Goal: Task Accomplishment & Management: Use online tool/utility

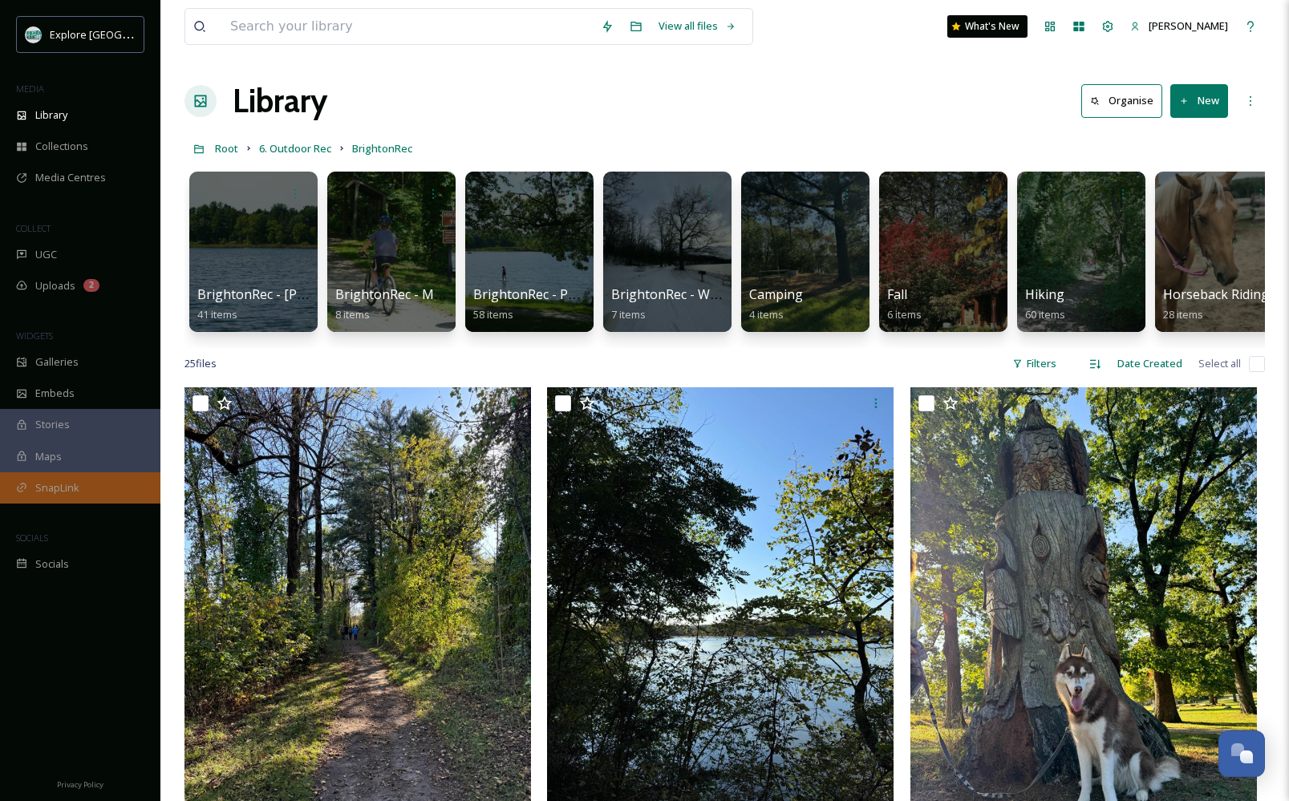
click at [63, 484] on span "SnapLink" at bounding box center [57, 487] width 44 height 15
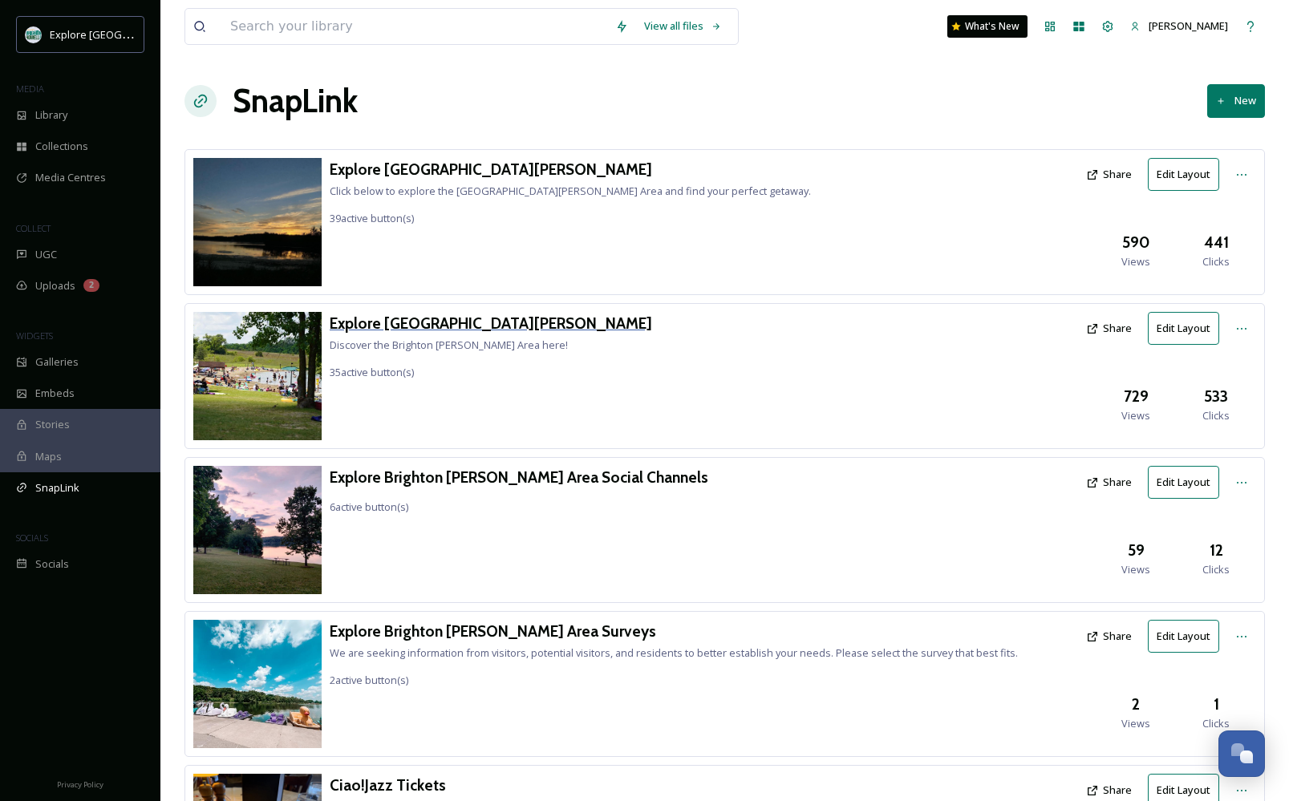
click at [434, 322] on h3 "Explore [GEOGRAPHIC_DATA][PERSON_NAME]" at bounding box center [491, 323] width 322 height 23
click at [444, 168] on h3 "Explore [GEOGRAPHIC_DATA][PERSON_NAME]" at bounding box center [570, 169] width 481 height 23
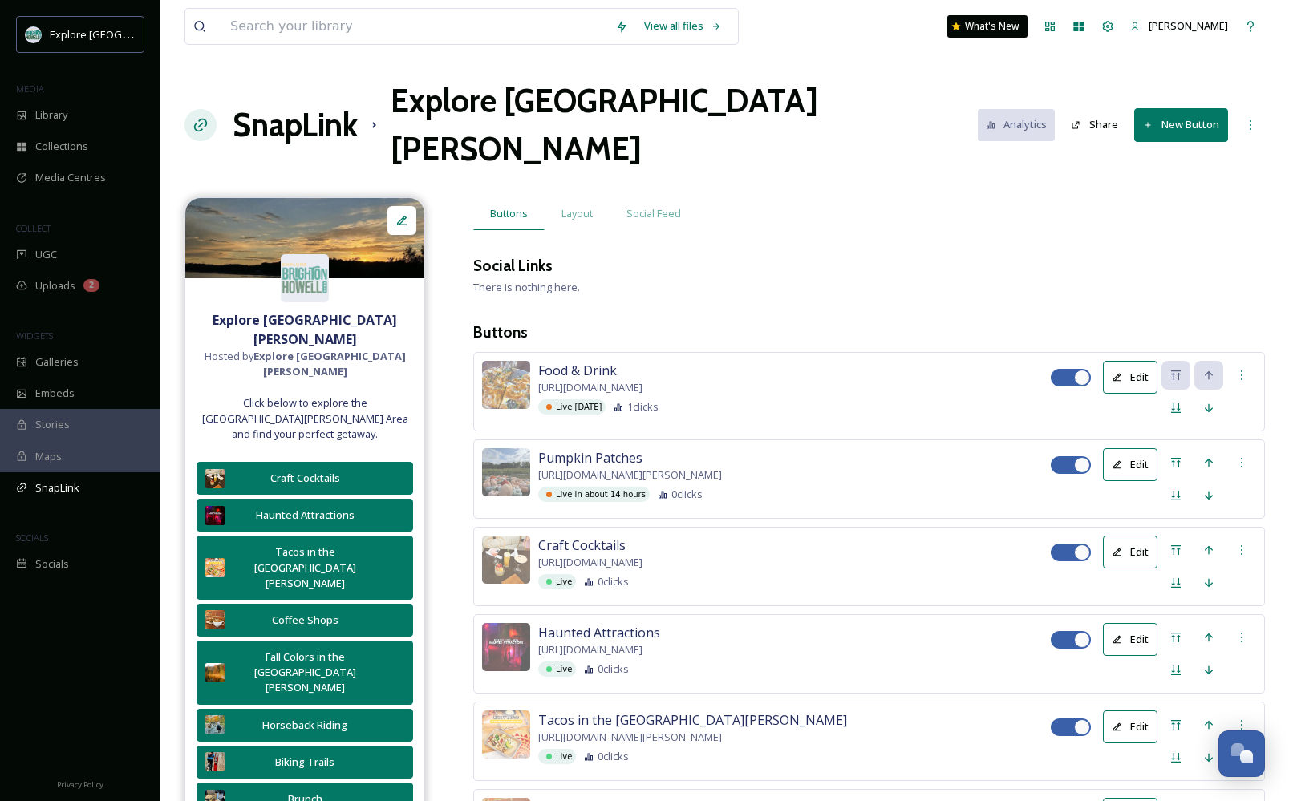
click at [1189, 108] on button "New Button" at bounding box center [1181, 124] width 94 height 33
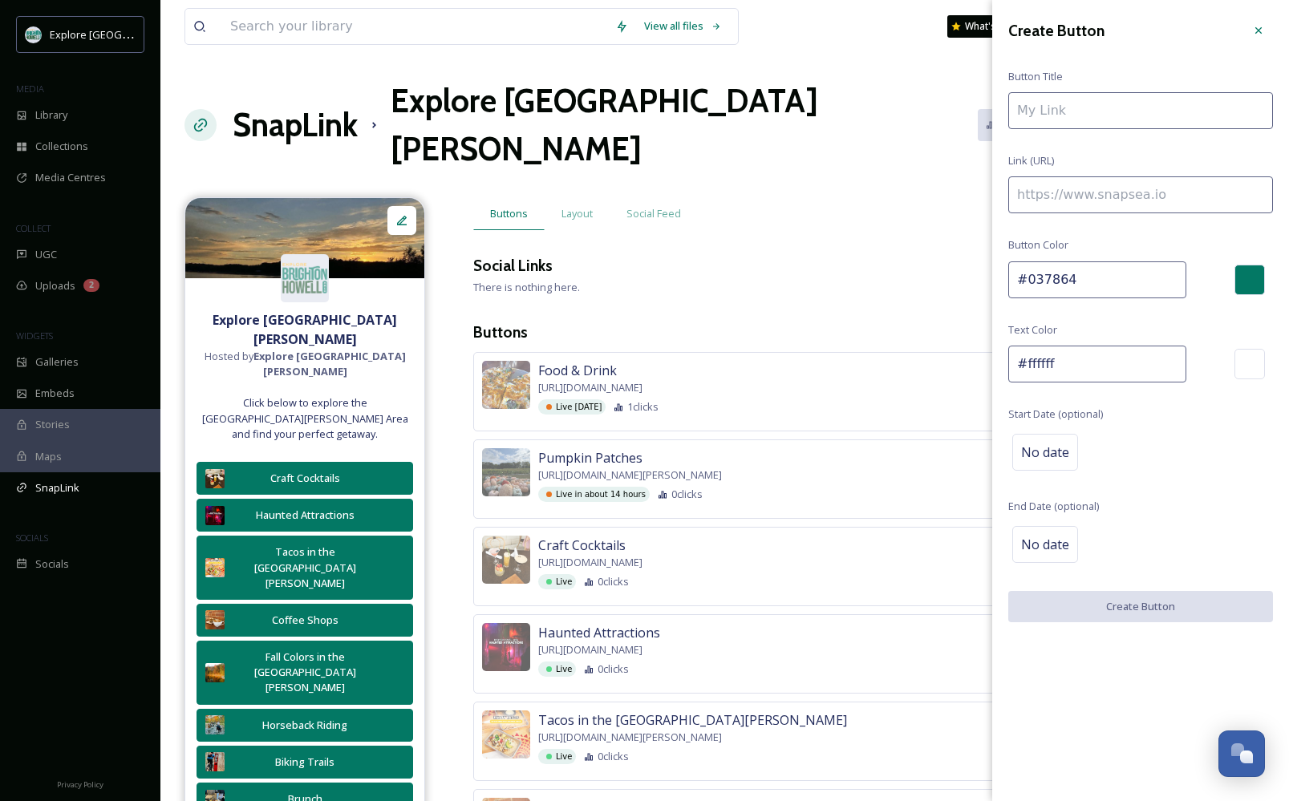
click at [1119, 189] on input at bounding box center [1140, 194] width 265 height 37
paste input "https://explorebrightonhowellarea.com/6-scenic-trails-for-your-next-hike-in-the…"
type input "https://explorebrightonhowellarea.com/6-scenic-trails-for-your-next-hike-in-the…"
click at [1088, 110] on input at bounding box center [1140, 110] width 265 height 37
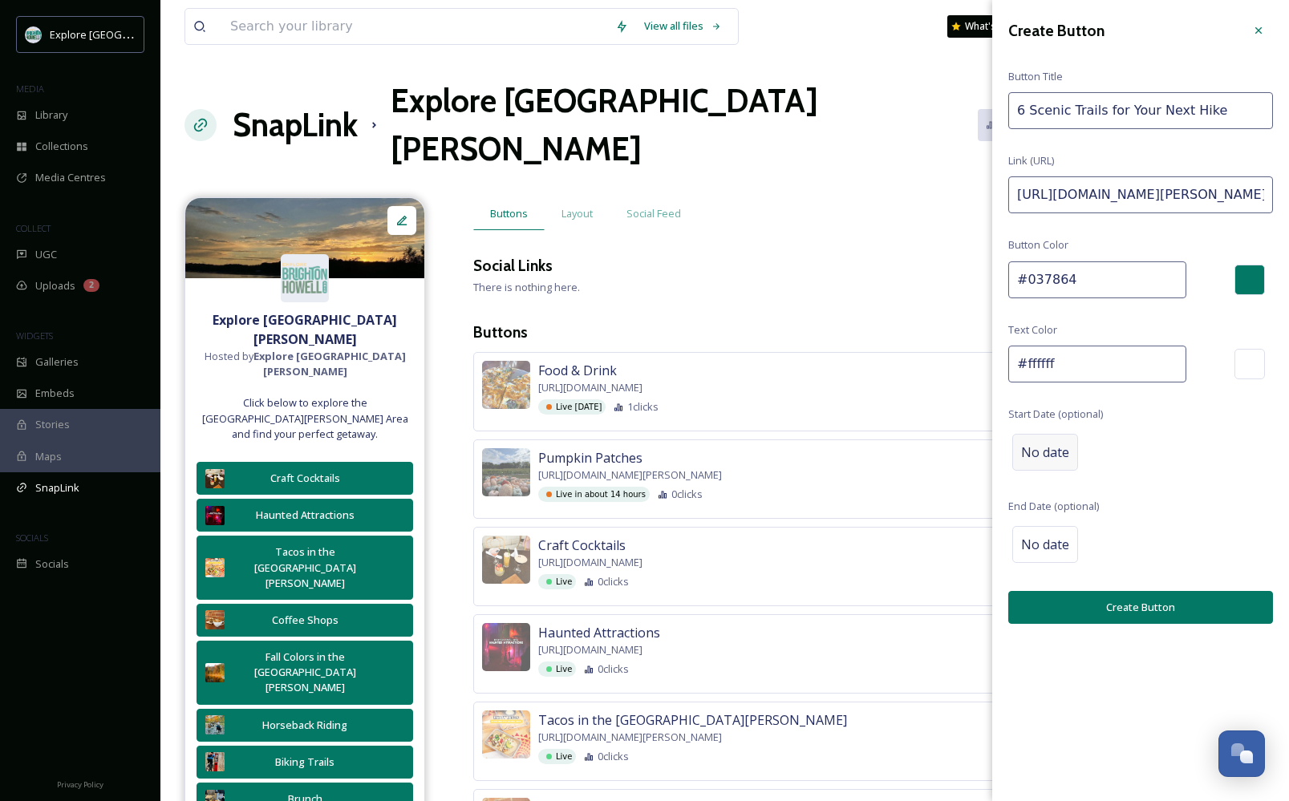
type input "6 Scenic Trails for Your Next Hike"
click at [1053, 444] on span "No date" at bounding box center [1045, 452] width 48 height 19
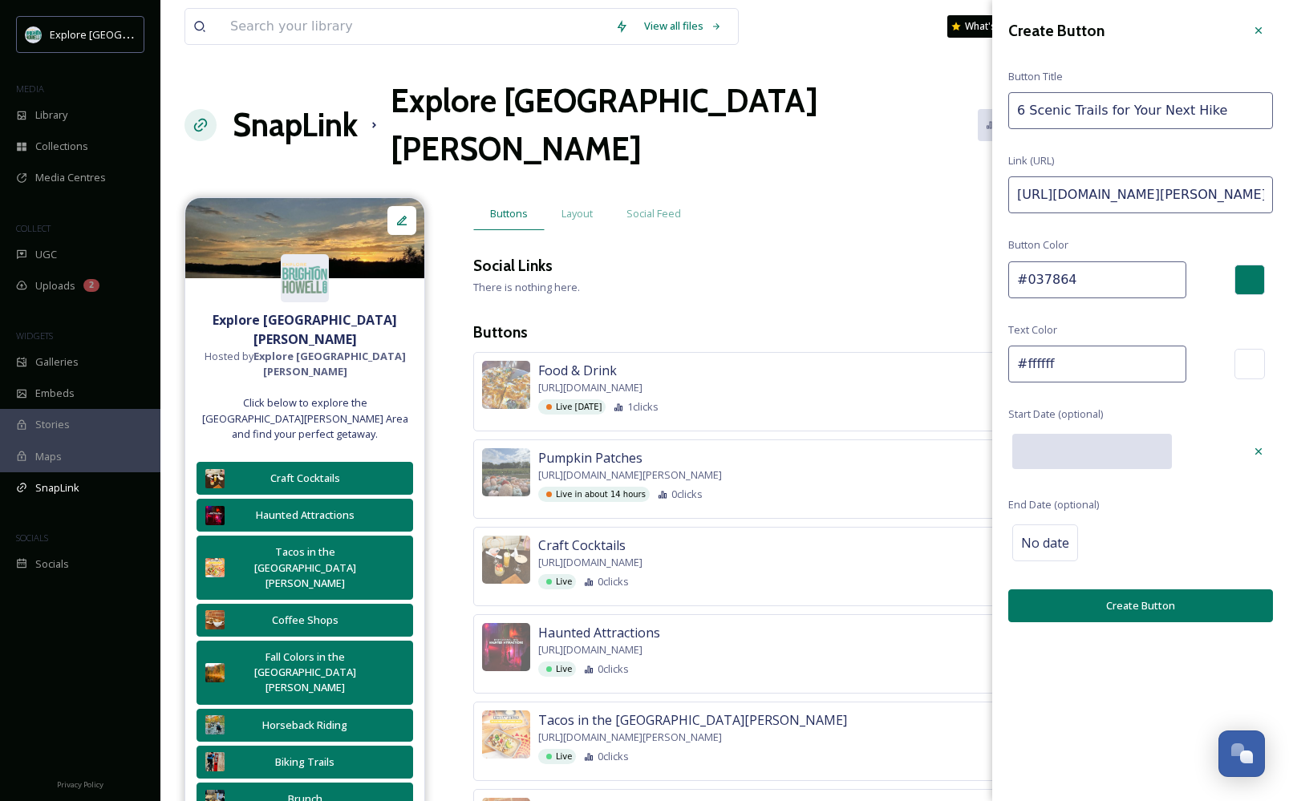
click at [1089, 439] on input "text" at bounding box center [1092, 451] width 160 height 35
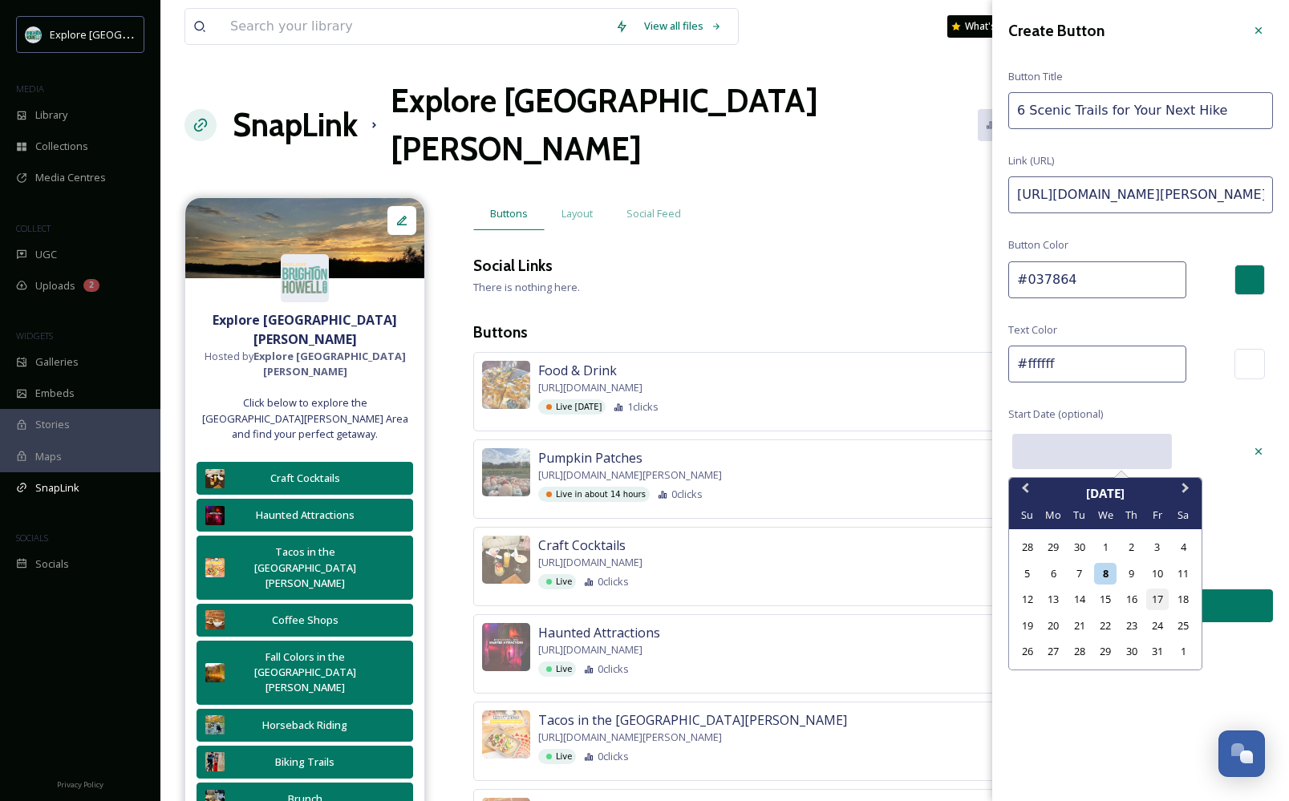
click at [1156, 597] on div "17" at bounding box center [1157, 600] width 22 height 22
type input "10/17/2025"
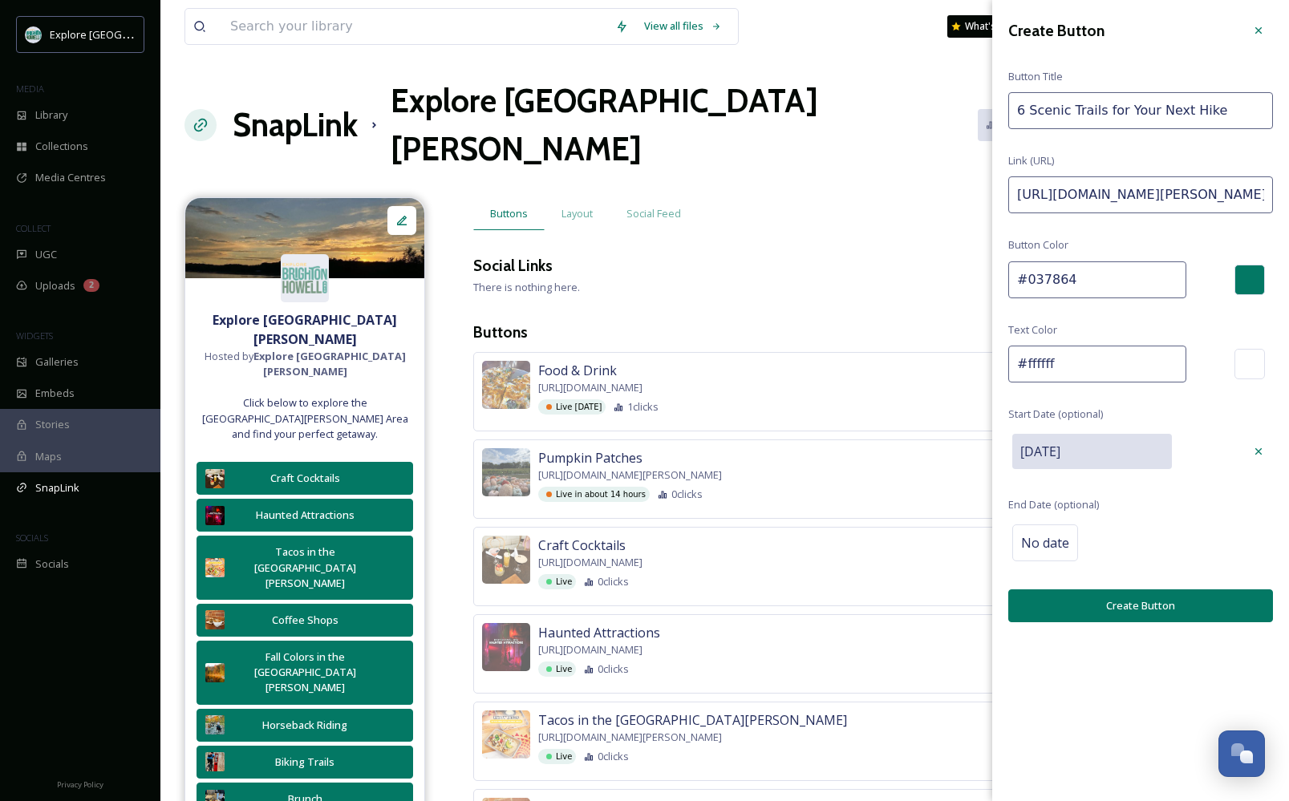
click at [1107, 603] on button "Create Button" at bounding box center [1140, 605] width 265 height 33
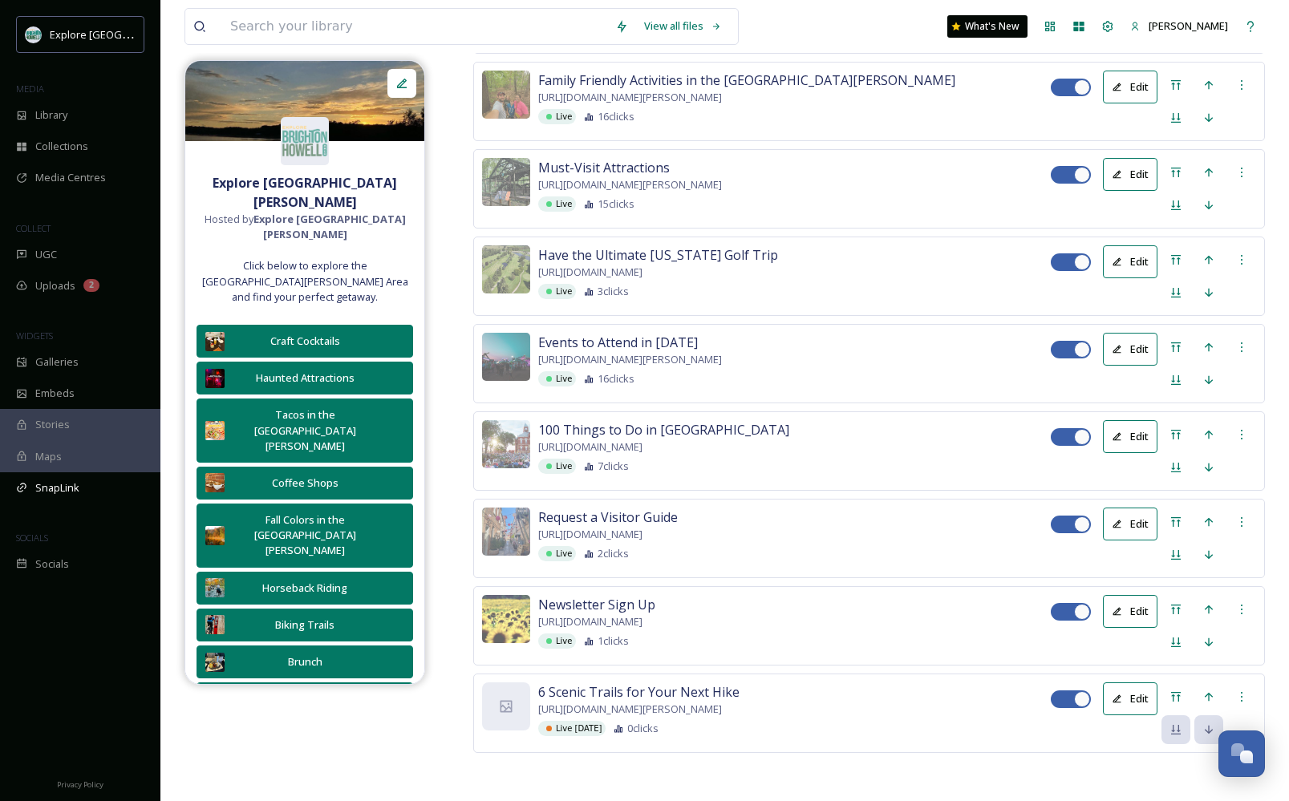
scroll to position [3441, 0]
click at [1174, 691] on icon at bounding box center [1175, 697] width 13 height 13
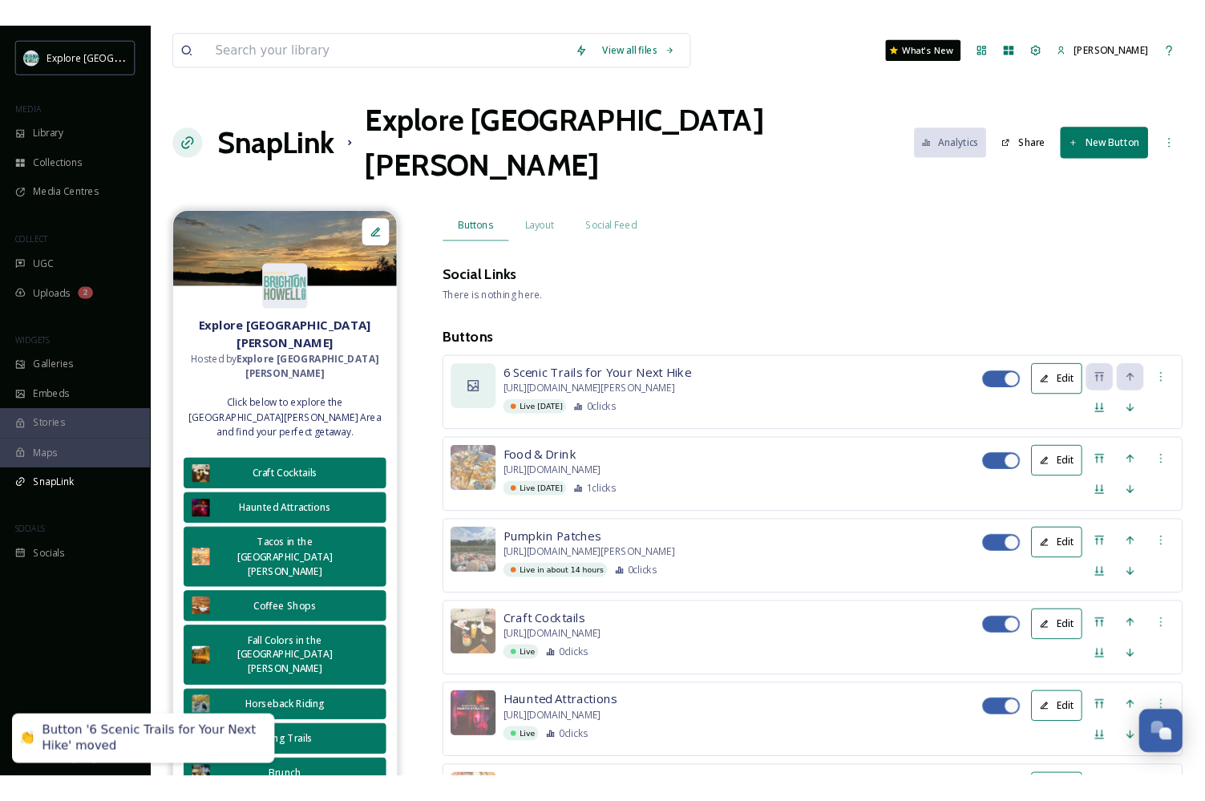
scroll to position [0, 0]
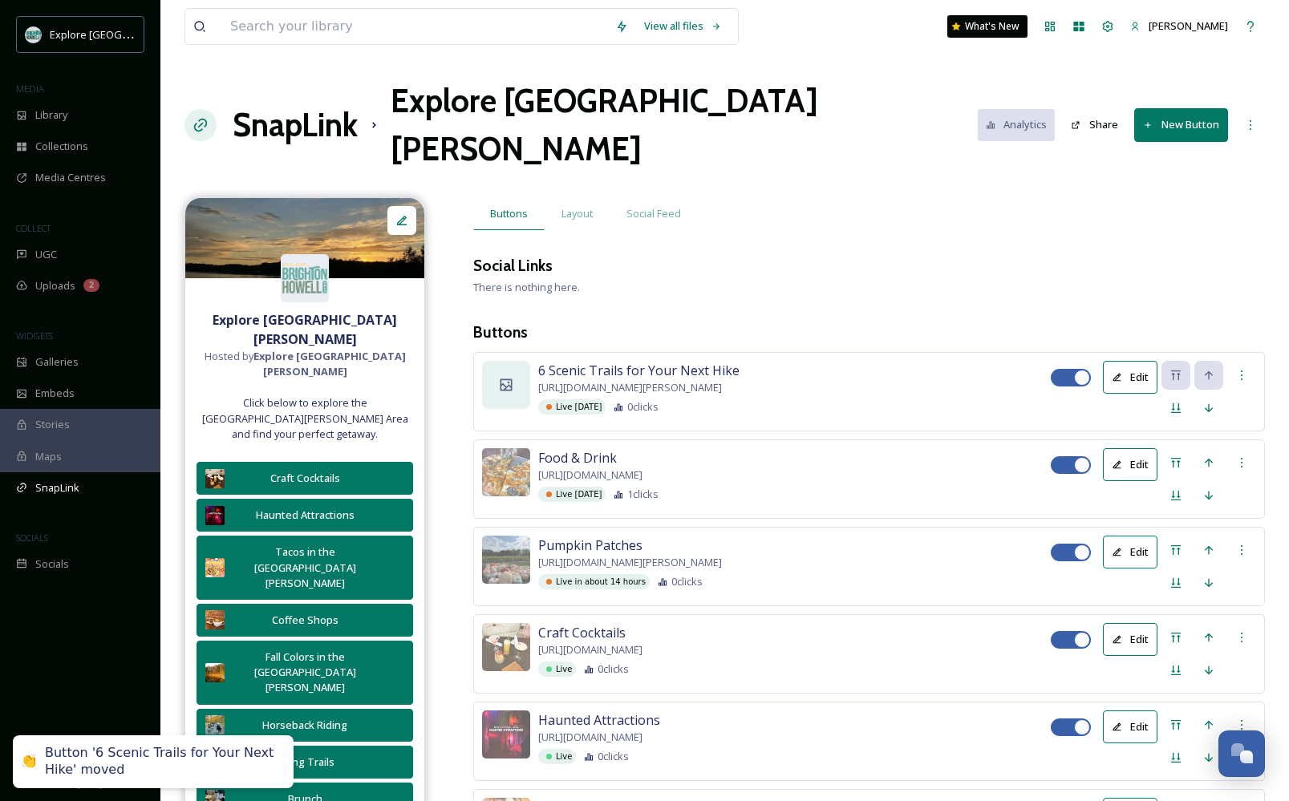
click at [500, 377] on icon at bounding box center [506, 385] width 16 height 16
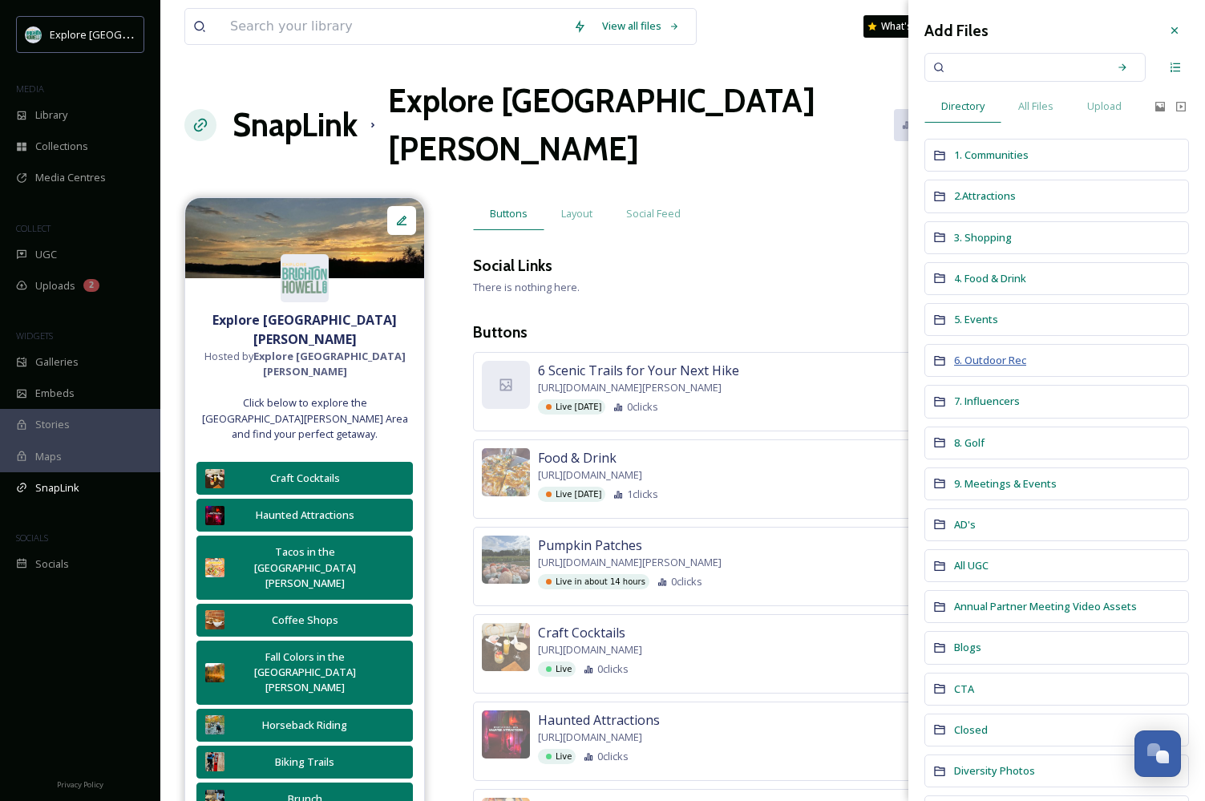
click at [986, 358] on span "6. Outdoor Rec" at bounding box center [990, 360] width 72 height 14
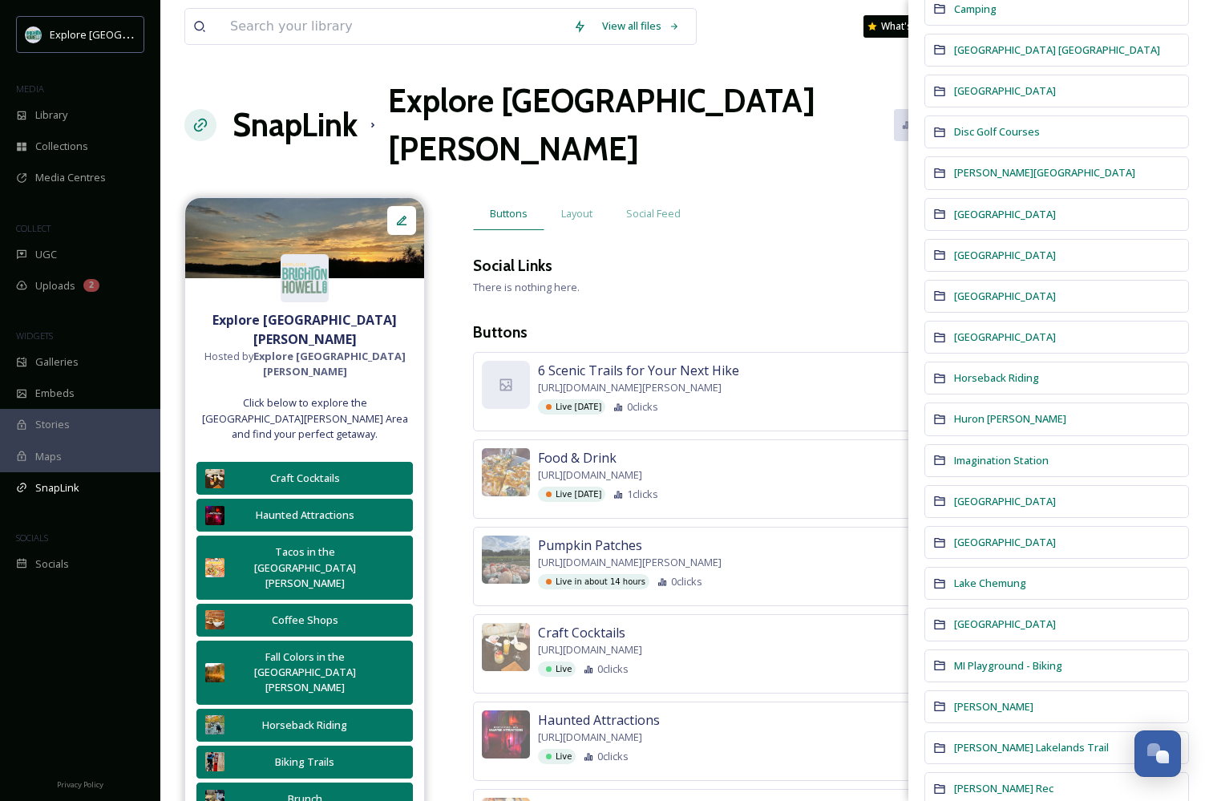
scroll to position [214, 0]
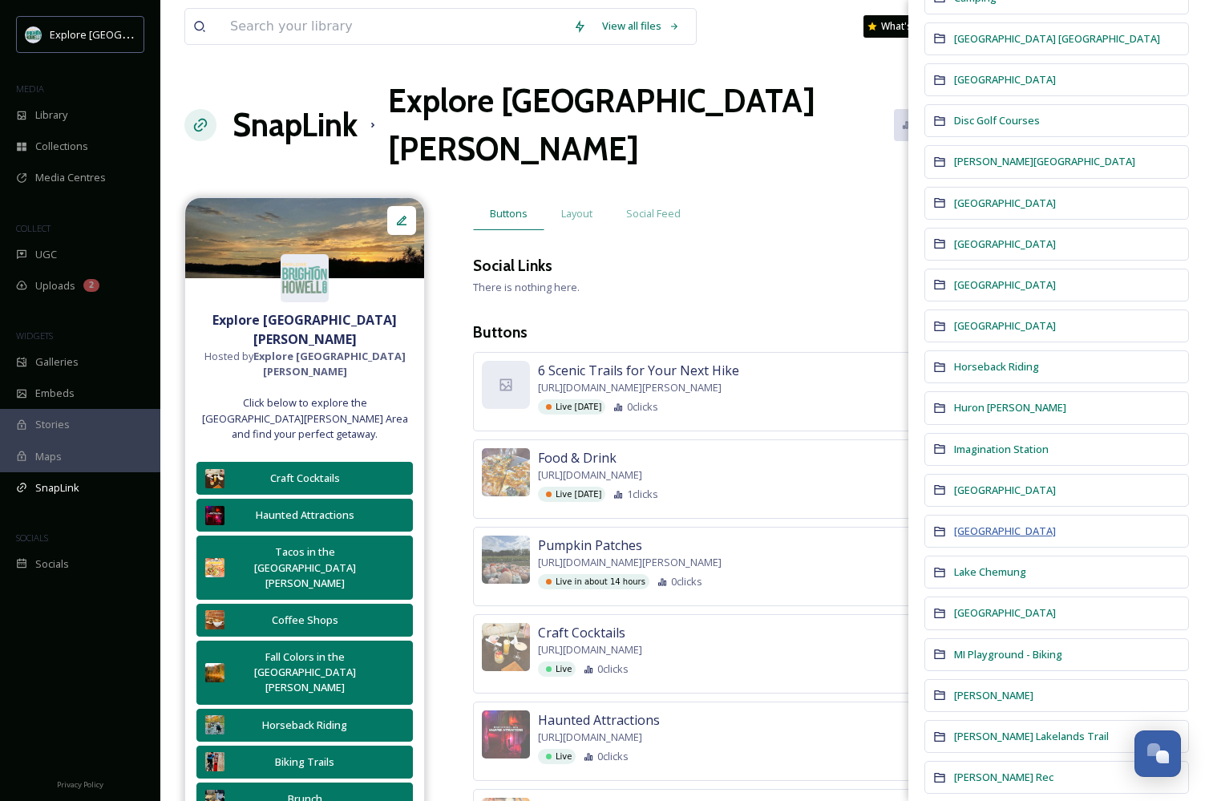
click at [990, 536] on span "Kensington" at bounding box center [1005, 531] width 102 height 15
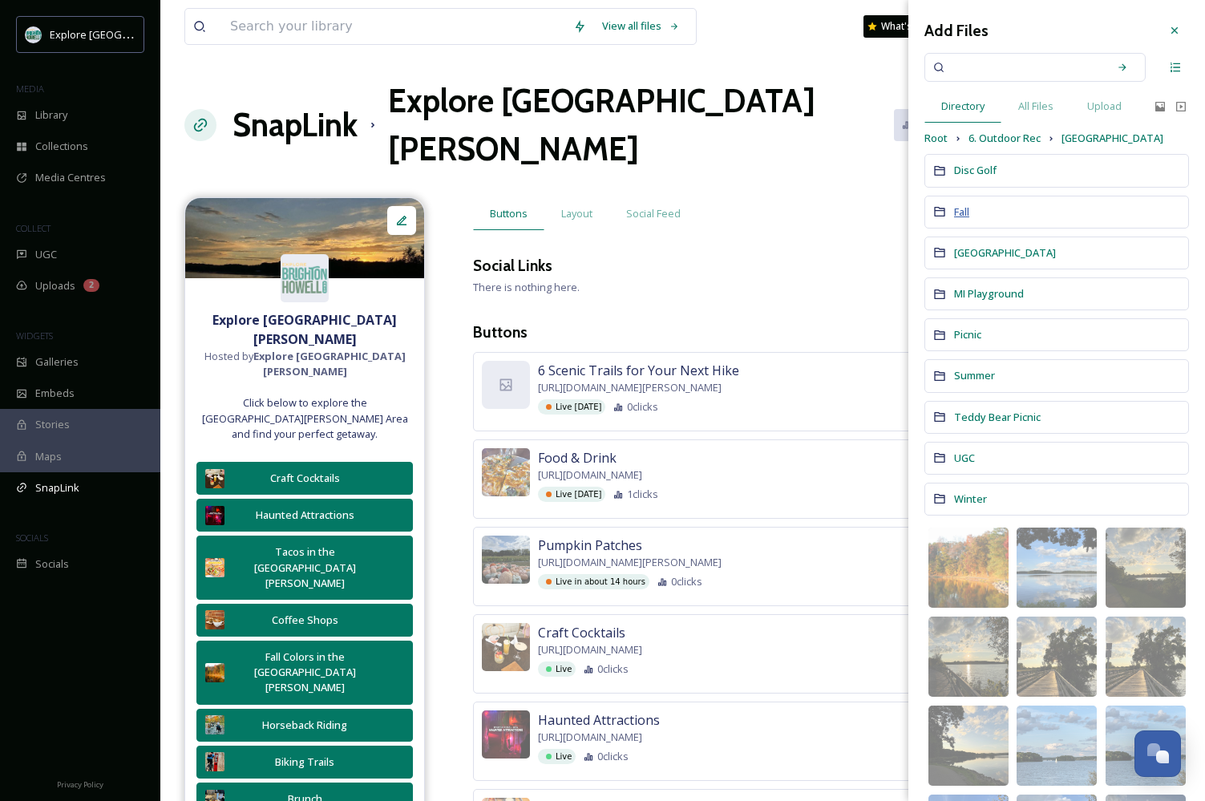
click at [956, 213] on span "Fall" at bounding box center [961, 212] width 15 height 14
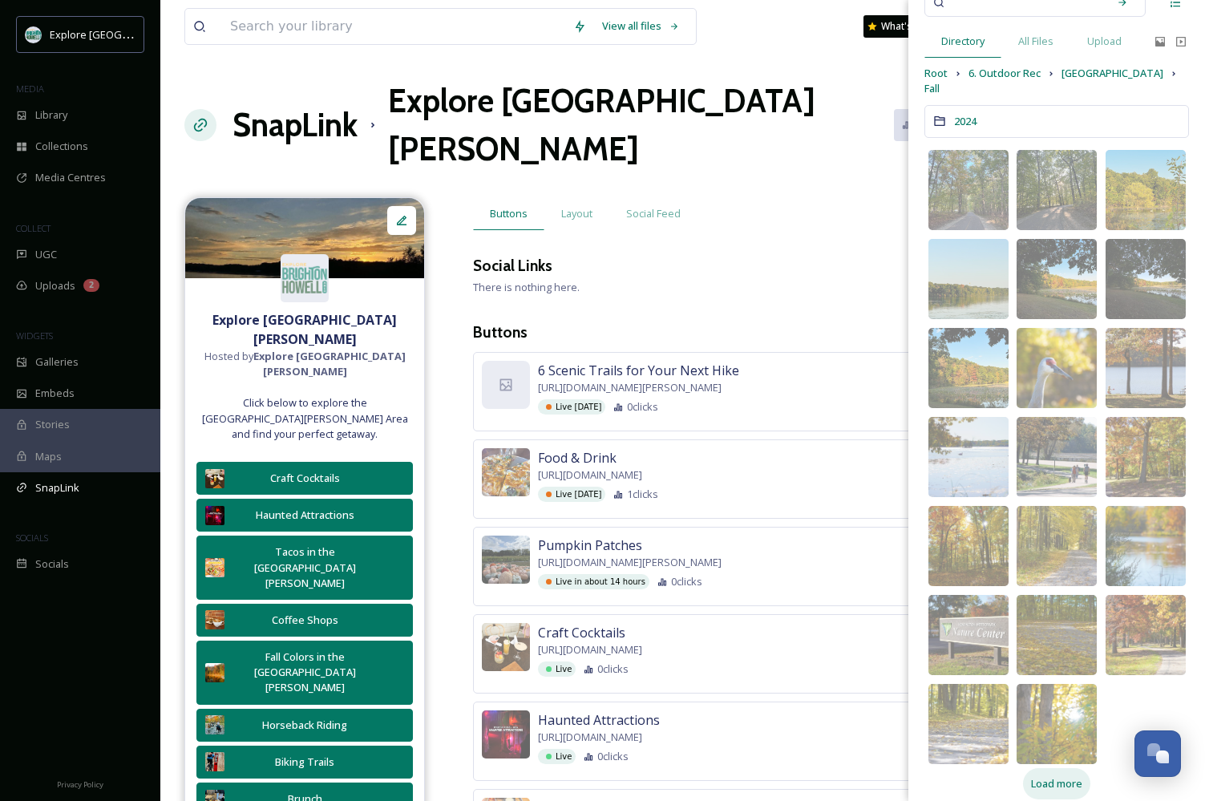
scroll to position [63, 0]
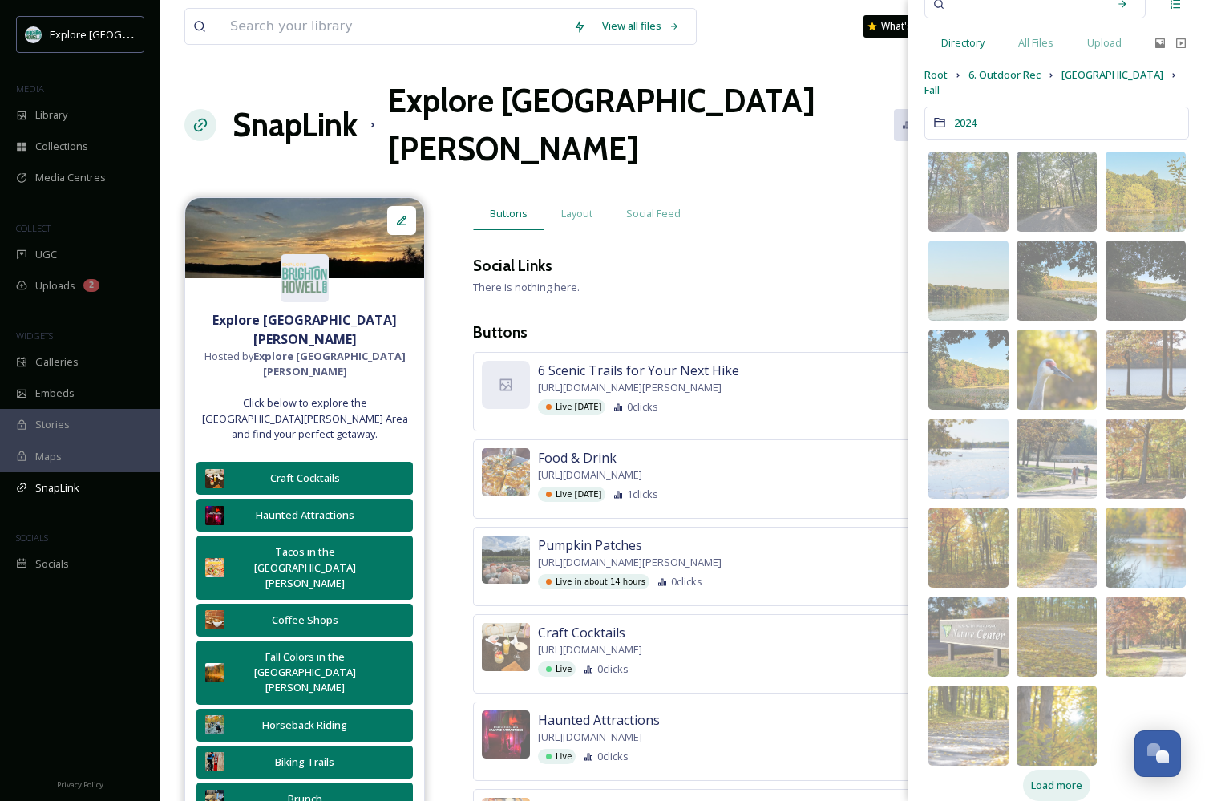
click at [1043, 778] on span "Load more" at bounding box center [1056, 785] width 51 height 15
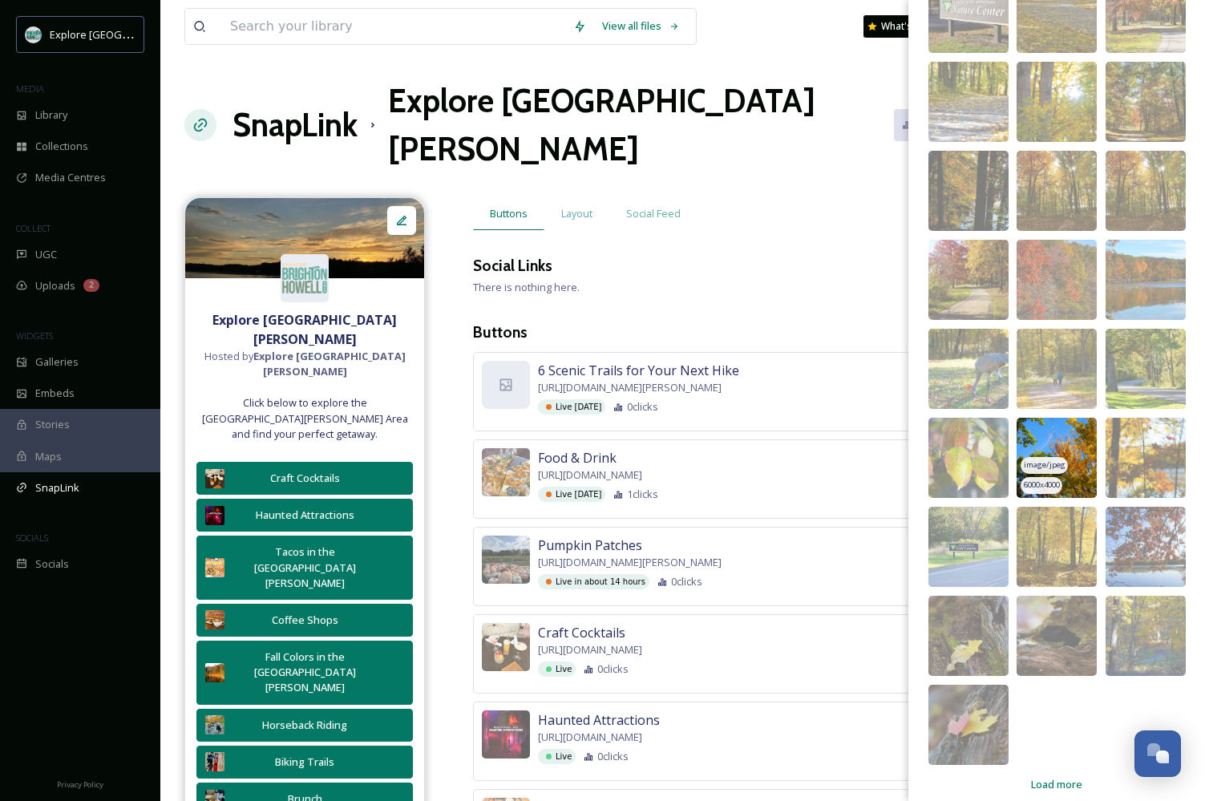
scroll to position [687, 0]
click at [1047, 778] on span "Load more" at bounding box center [1056, 785] width 51 height 15
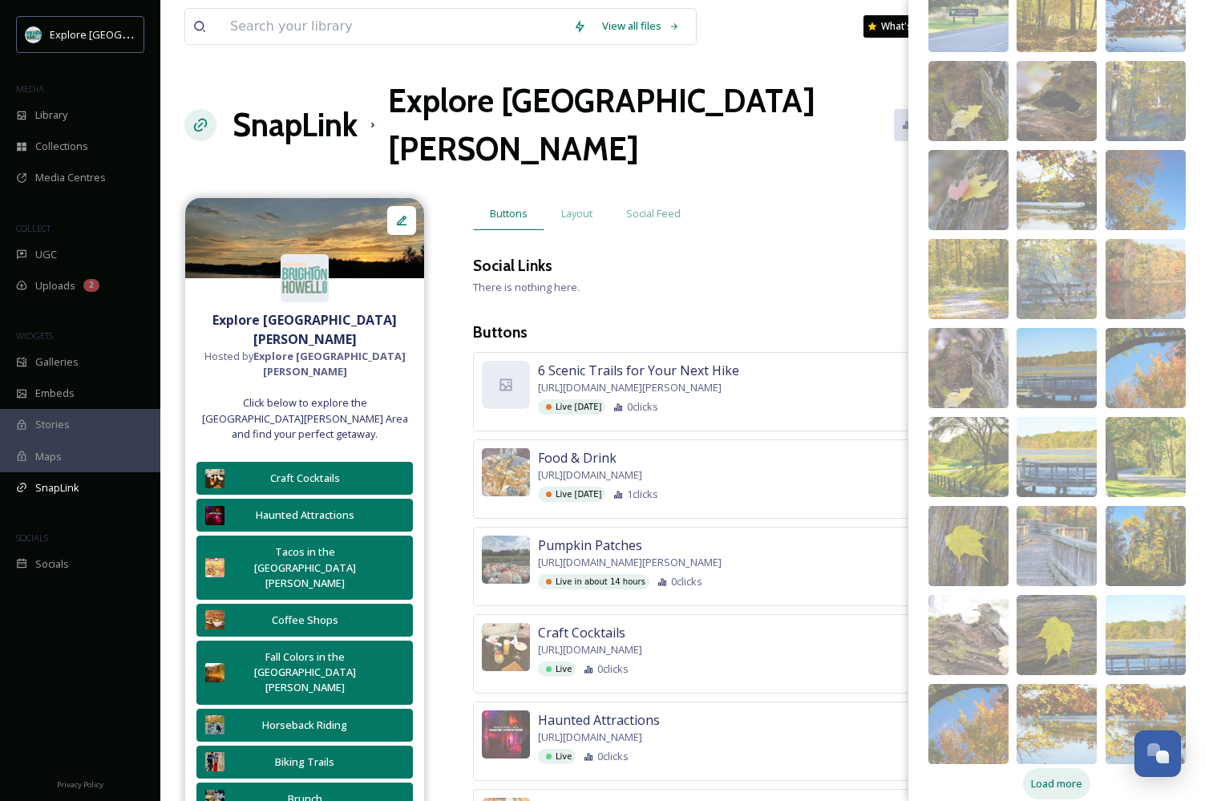
scroll to position [1221, 0]
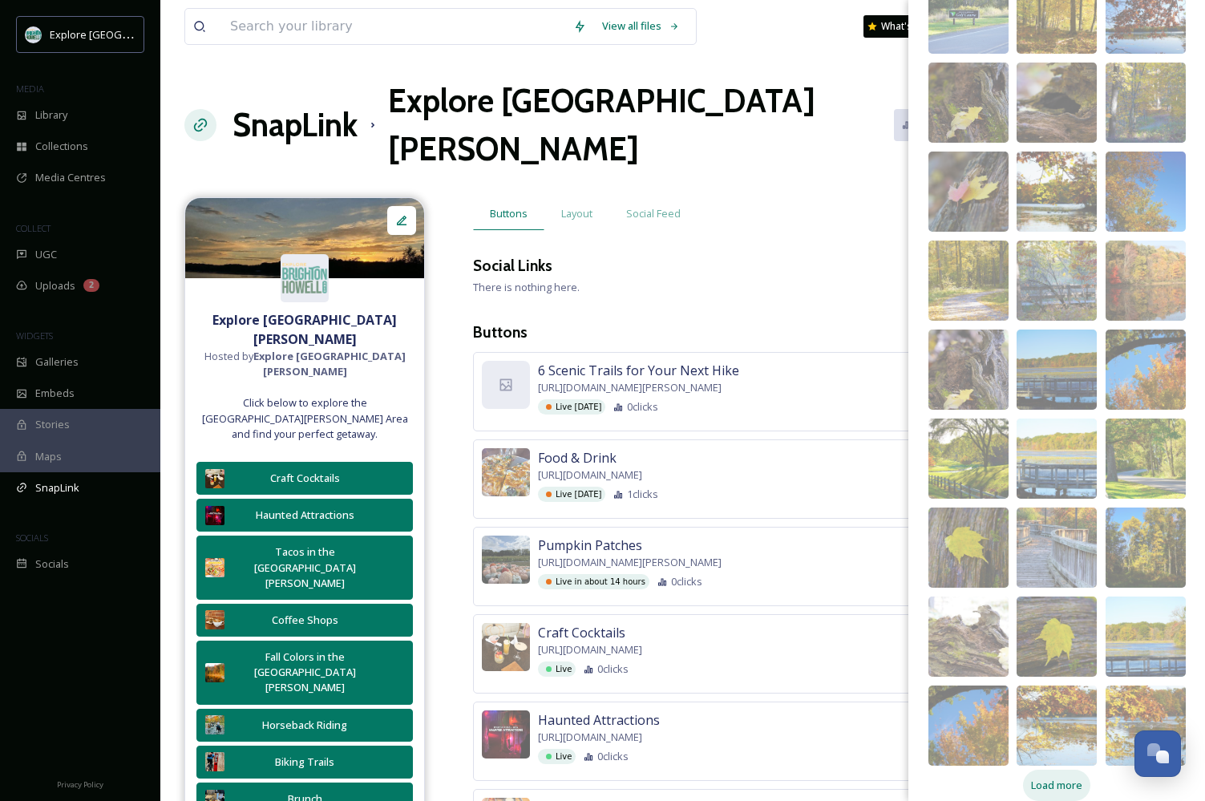
click at [1044, 770] on div "Load more" at bounding box center [1056, 785] width 67 height 31
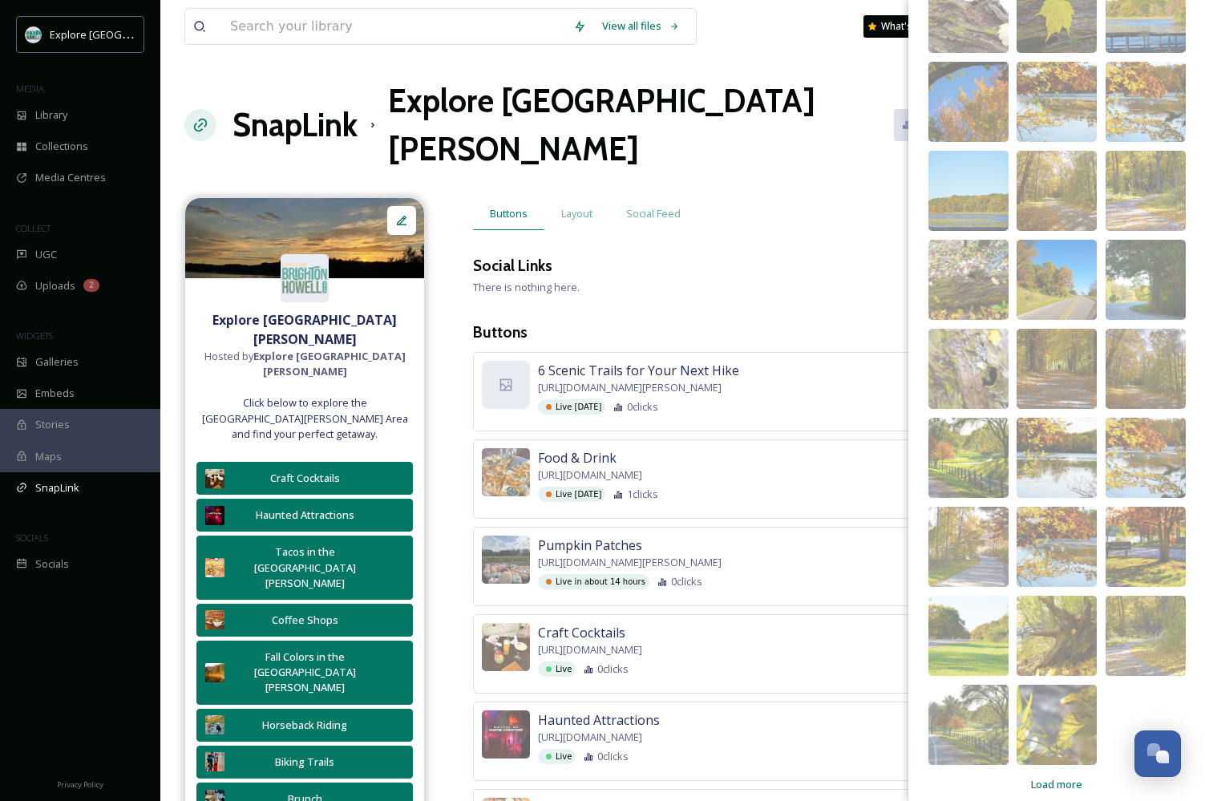
scroll to position [1844, 0]
click at [1054, 778] on span "Load more" at bounding box center [1056, 785] width 51 height 15
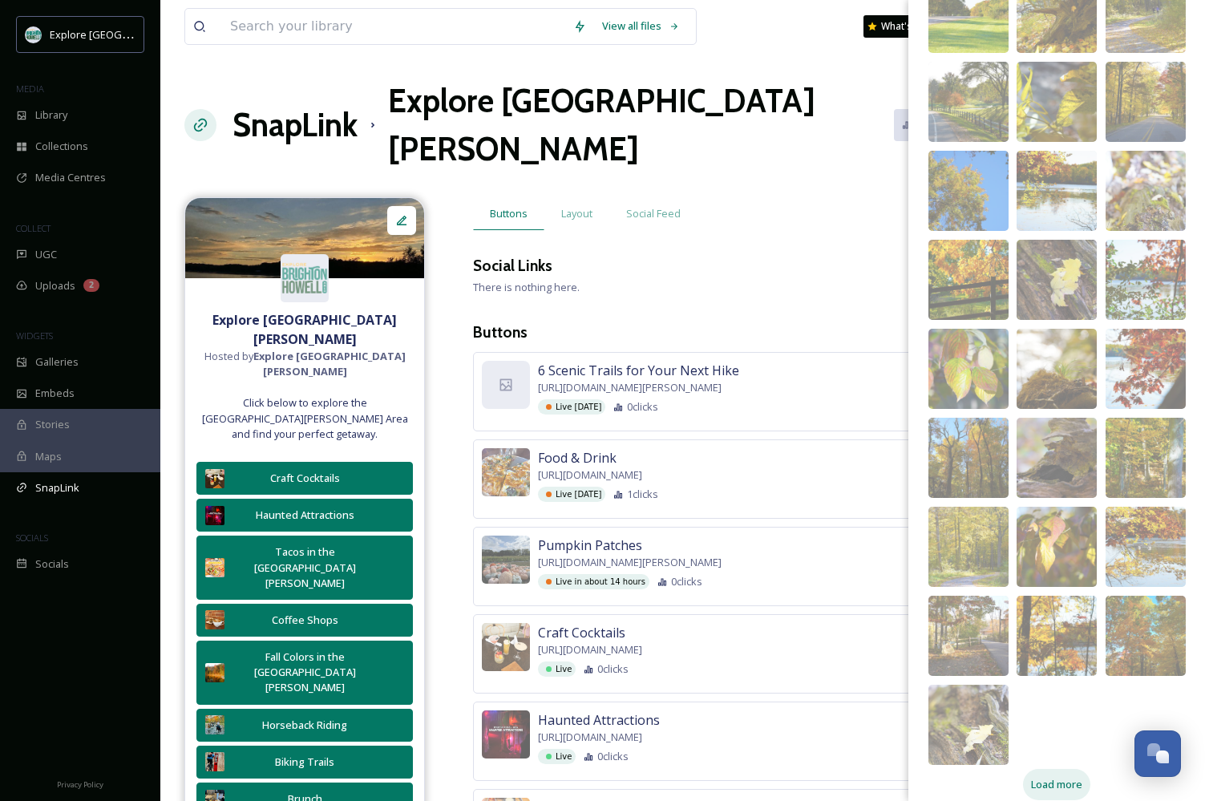
scroll to position [2467, 0]
click at [1054, 778] on span "Load more" at bounding box center [1056, 785] width 51 height 15
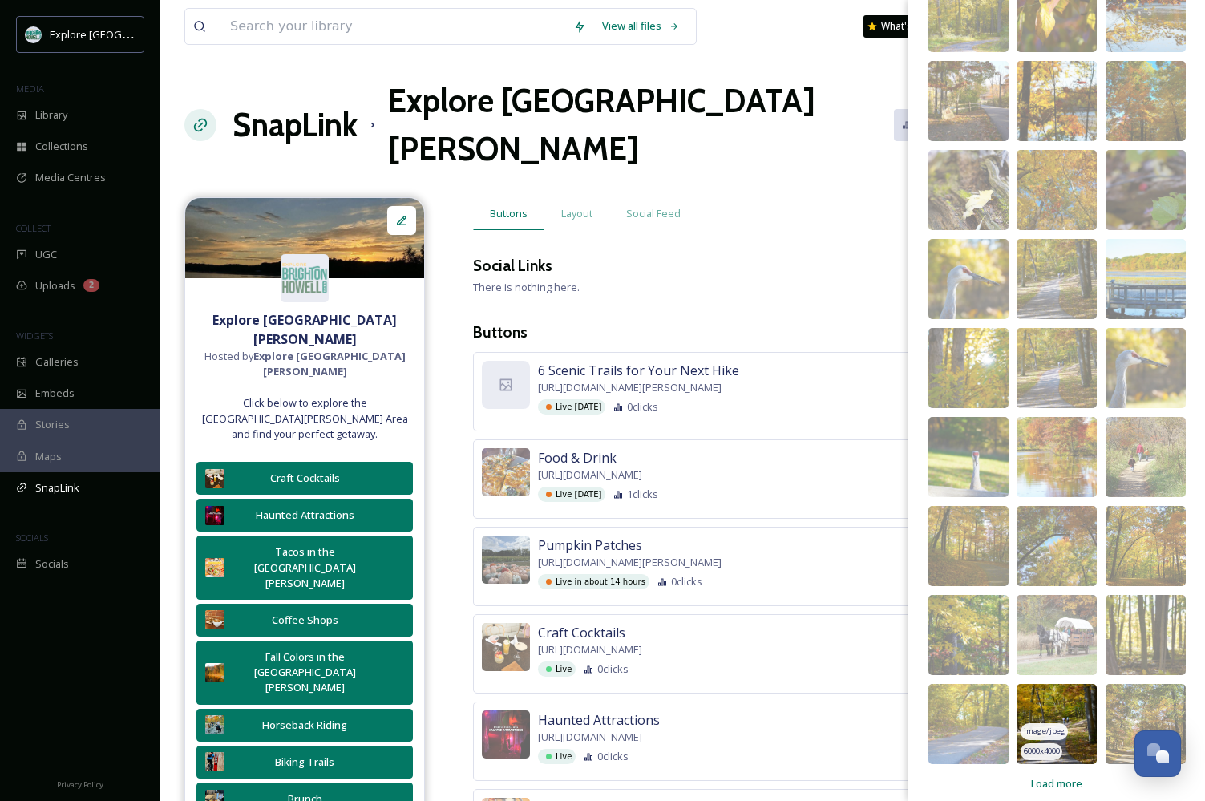
scroll to position [3001, 0]
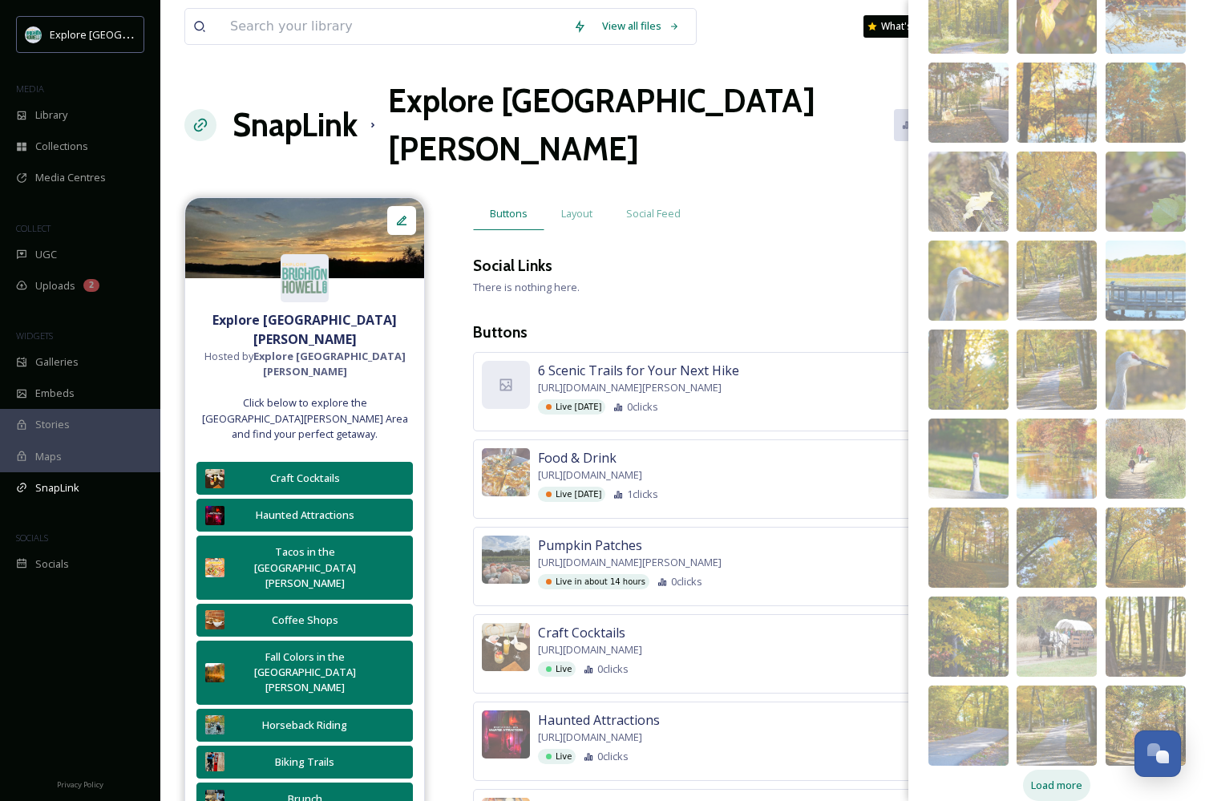
click at [1050, 778] on span "Load more" at bounding box center [1056, 785] width 51 height 15
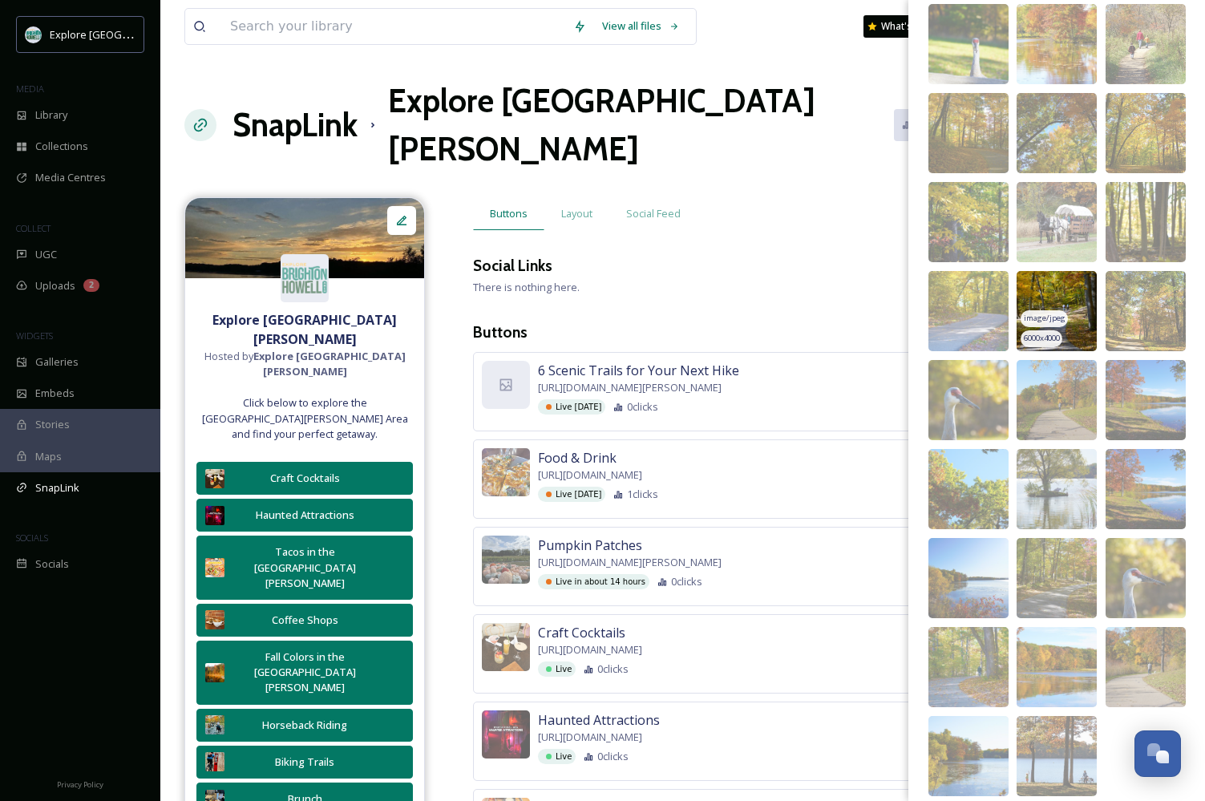
scroll to position [3415, 0]
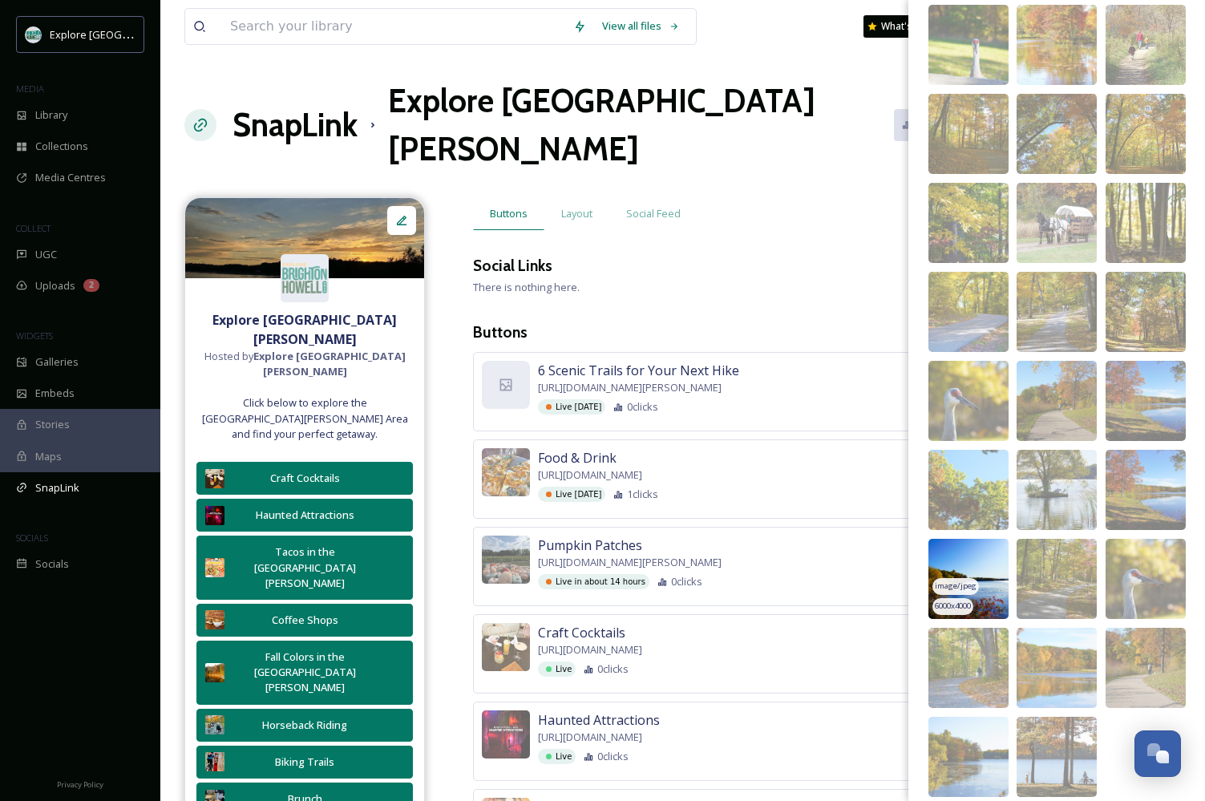
click at [965, 550] on img at bounding box center [969, 579] width 80 height 80
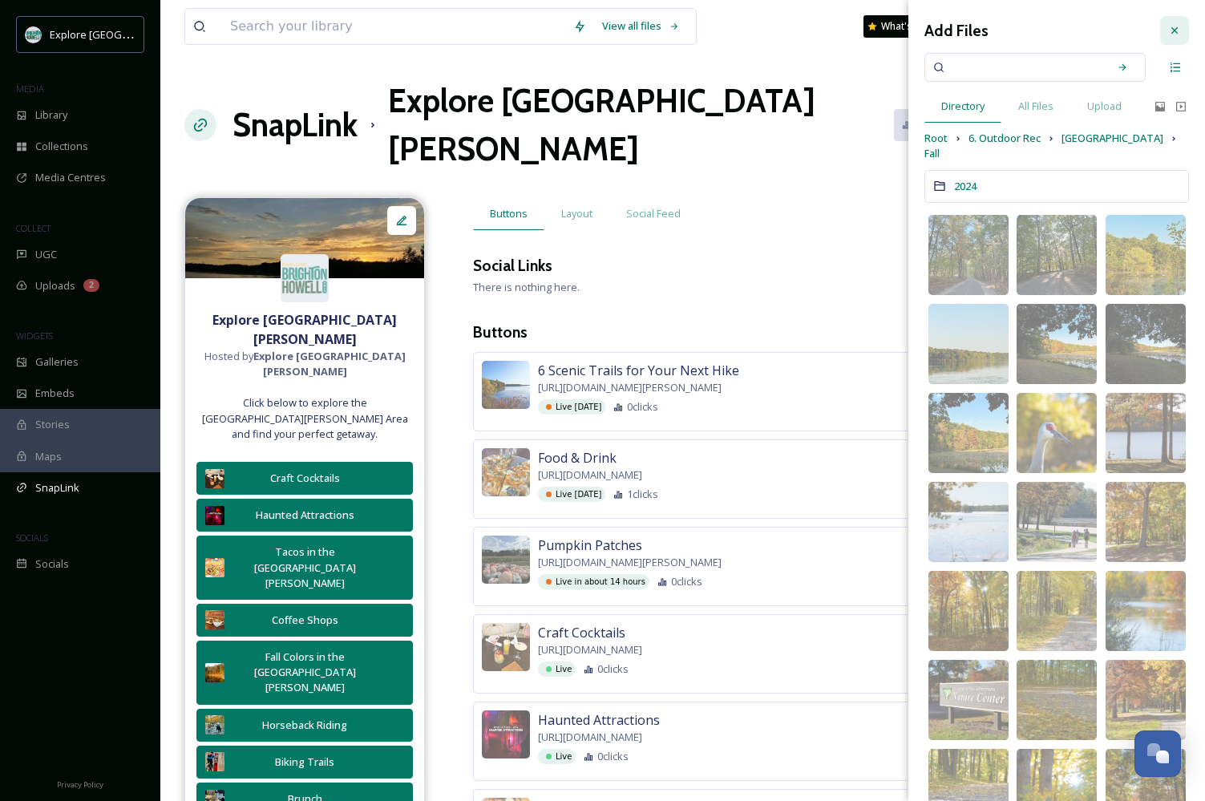
scroll to position [0, 0]
click at [1170, 29] on icon at bounding box center [1175, 30] width 13 height 13
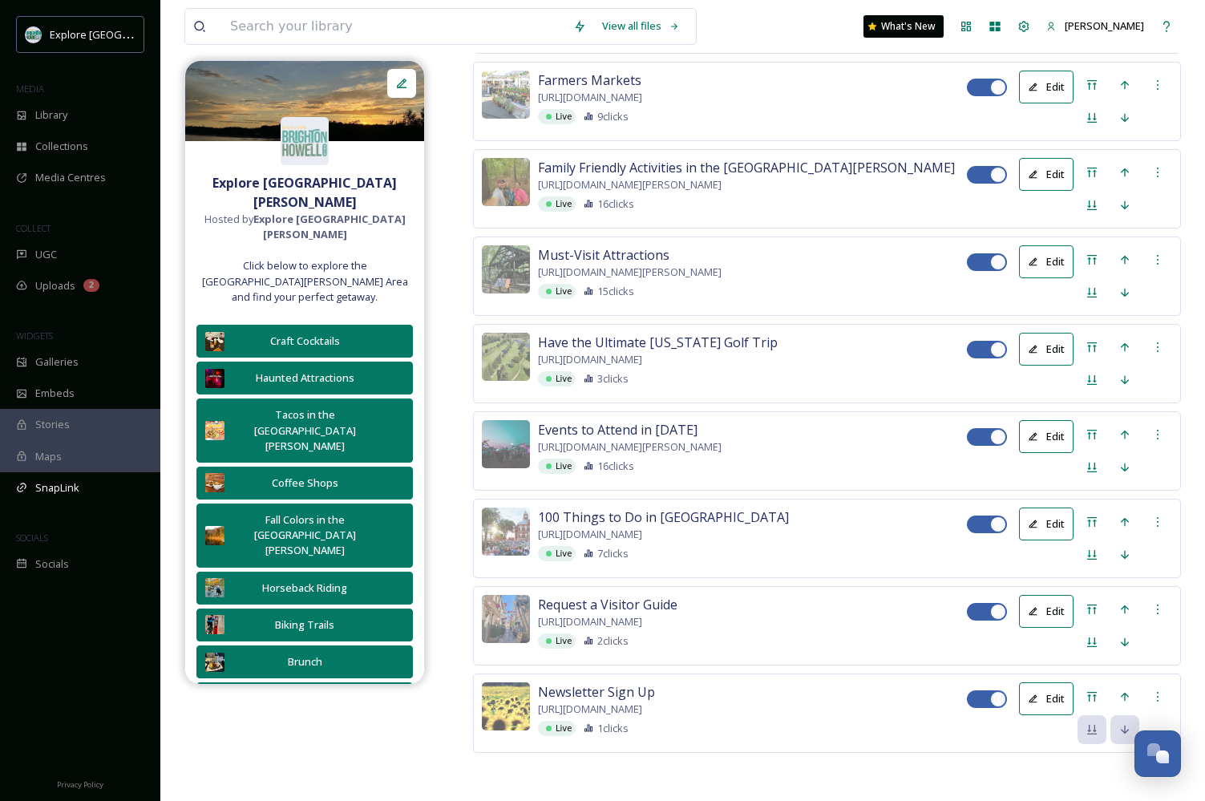
scroll to position [3936, 0]
click at [1051, 595] on button "Edit" at bounding box center [1046, 611] width 55 height 33
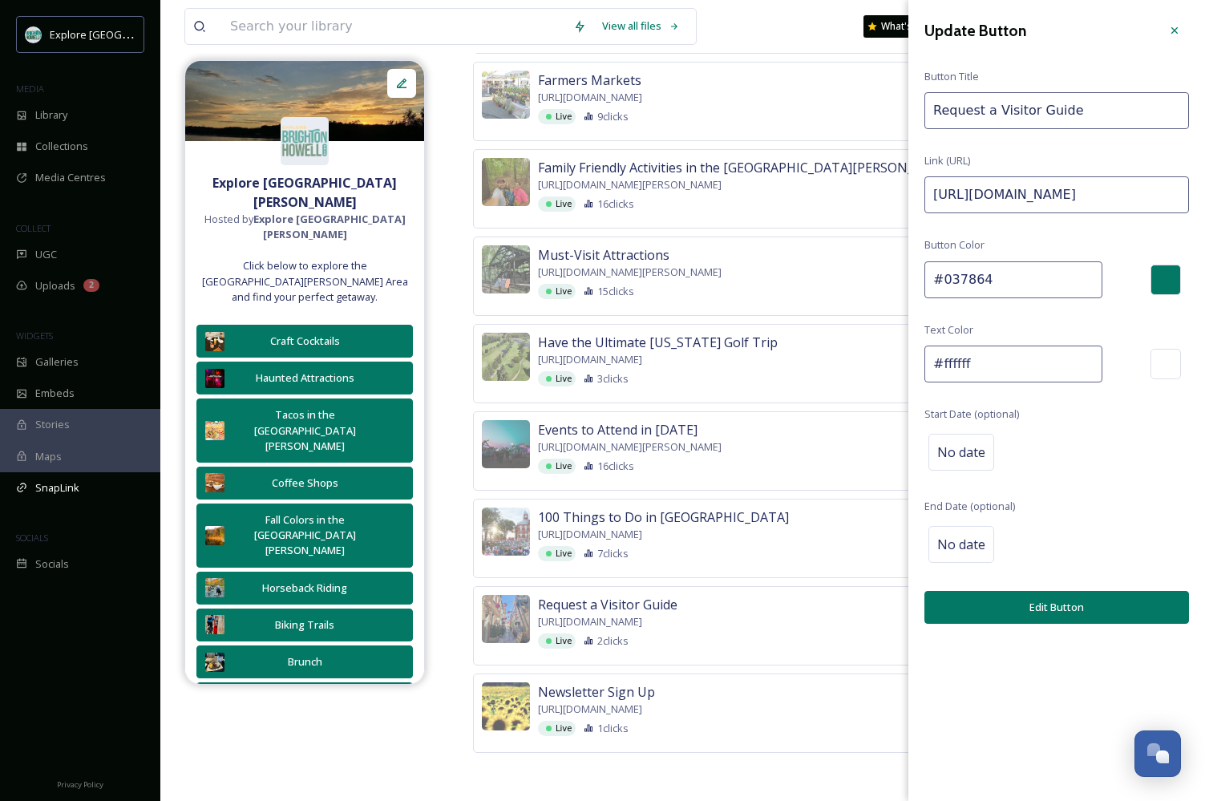
drag, startPoint x: 1144, startPoint y: 196, endPoint x: 1363, endPoint y: 200, distance: 219.8
click at [1160, 192] on input "https://explorebrightonhowellarea.com/get-a-visitors-guide/?utm_source=instagra…" at bounding box center [1057, 194] width 265 height 37
drag, startPoint x: 1145, startPoint y: 192, endPoint x: 1104, endPoint y: 192, distance: 41.7
click at [1104, 192] on input "https://explorebrightonhowellarea.com/get-a-visitors-guide/?utm_source=instagra…" at bounding box center [1057, 194] width 265 height 37
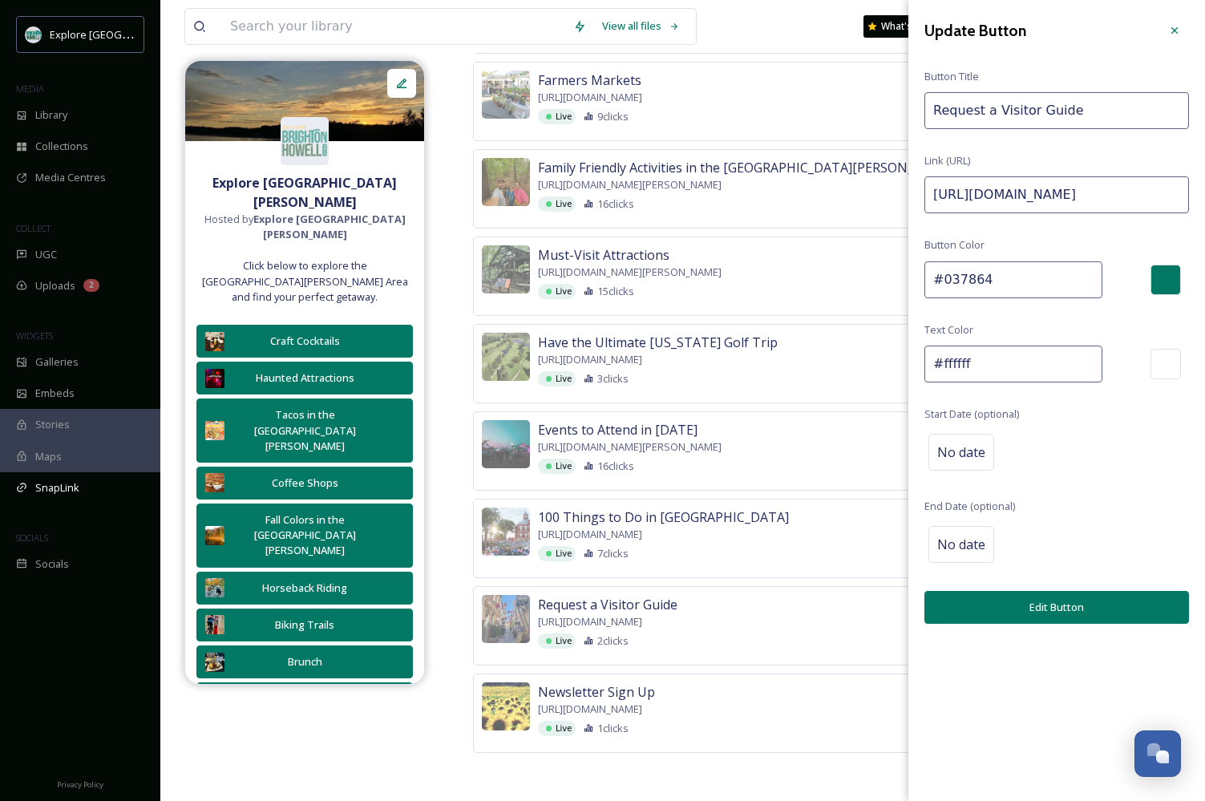
drag, startPoint x: 1139, startPoint y: 194, endPoint x: 1228, endPoint y: 199, distance: 89.2
type input "https://explorebrightonhowellarea.com/get-a-visitors-guide/?utm_source=instagra…"
click at [1021, 593] on button "Edit Button" at bounding box center [1057, 607] width 265 height 33
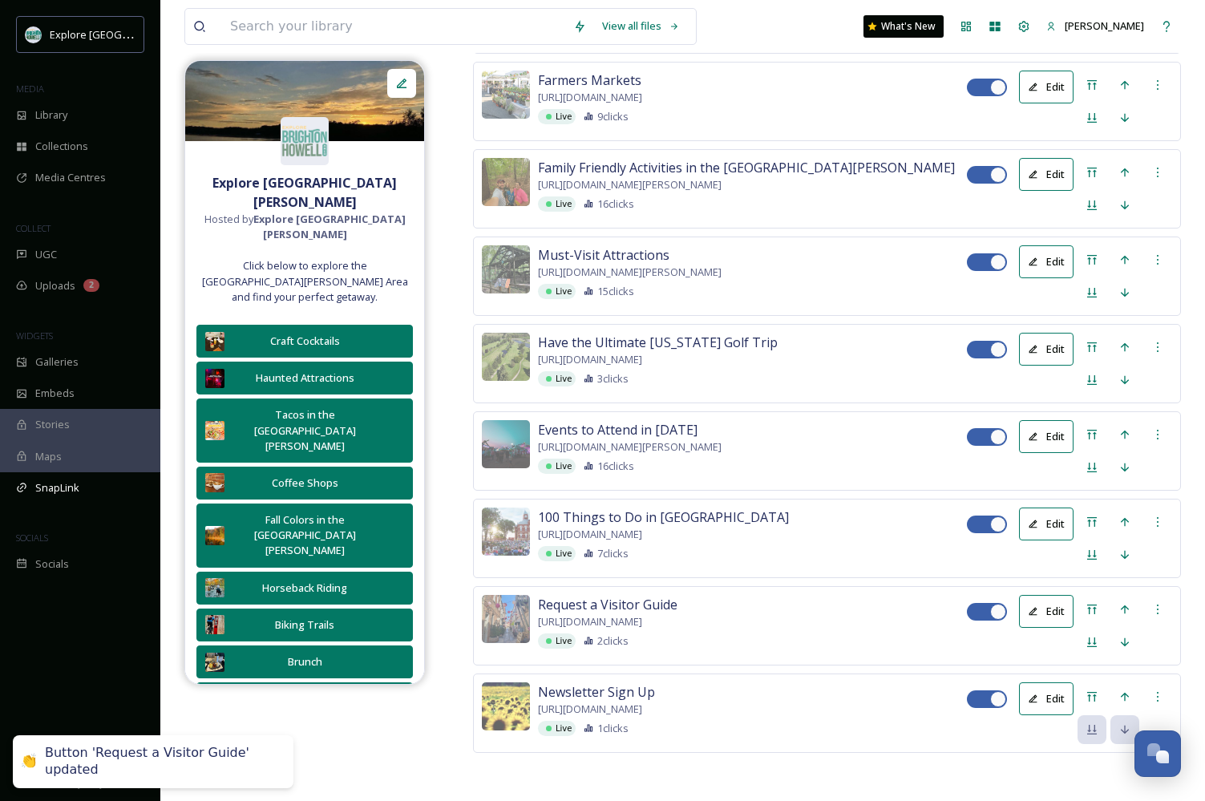
click at [1053, 508] on button "Edit" at bounding box center [1046, 524] width 55 height 33
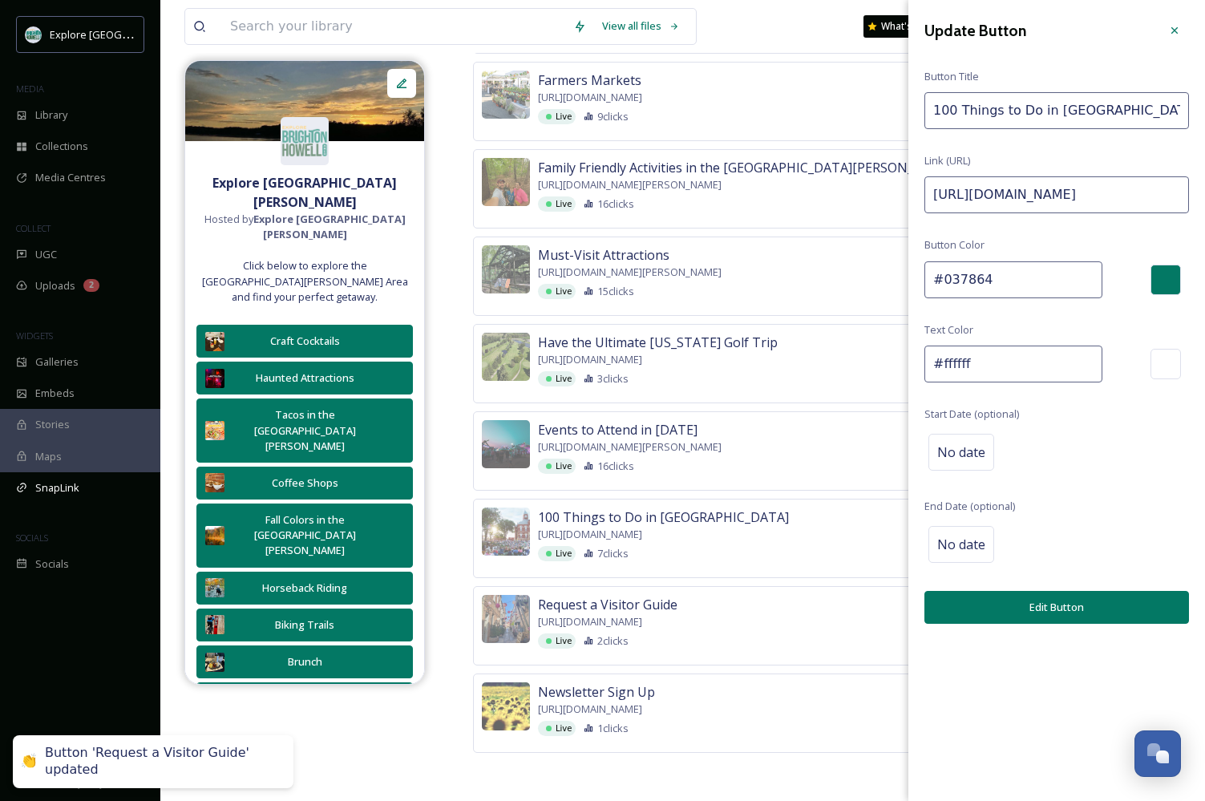
drag, startPoint x: 1126, startPoint y: 189, endPoint x: 1364, endPoint y: 188, distance: 238.2
click at [1140, 192] on input "https://explorebrightonhowellarea.com/100-things/?utm_source=instagram+&utm_med…" at bounding box center [1057, 194] width 265 height 37
drag, startPoint x: 1102, startPoint y: 194, endPoint x: 1258, endPoint y: 193, distance: 155.6
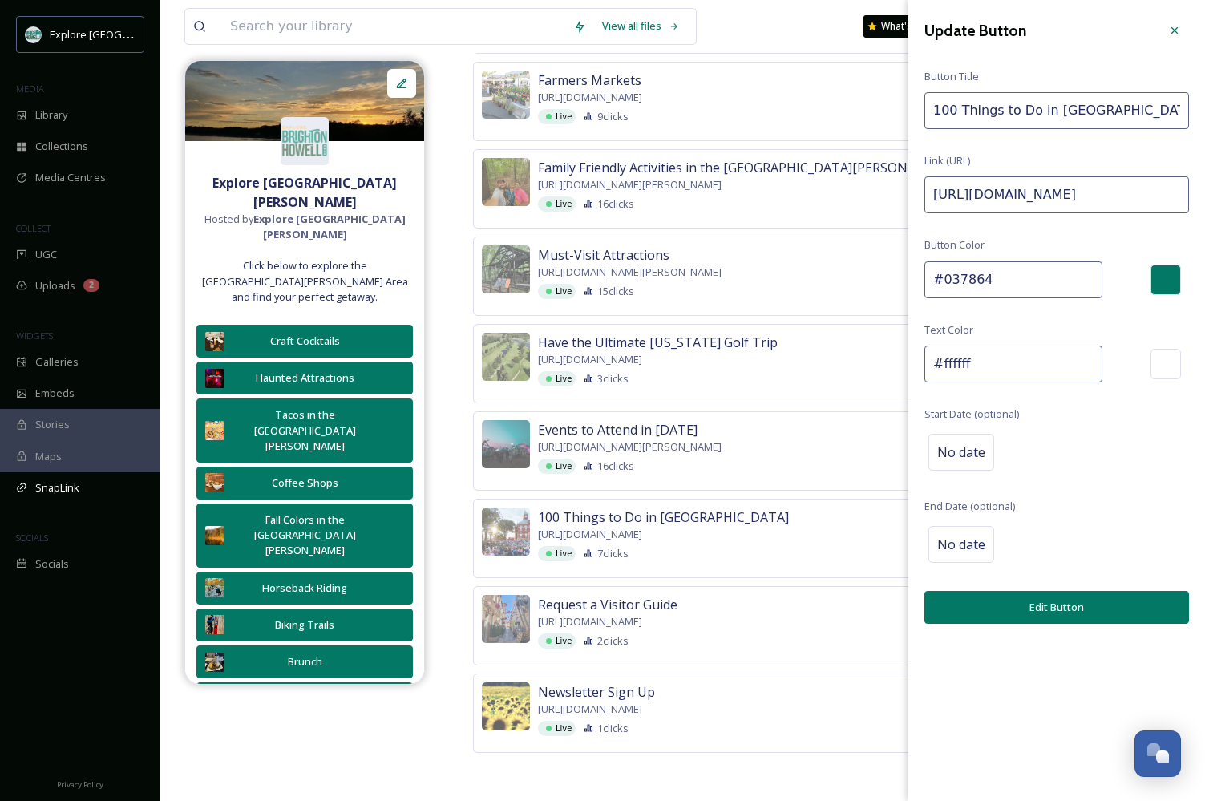
paste input "Octo"
type input "https://explorebrightonhowellarea.com/100-things/?utm_source=instagram+&utm_med…"
click at [989, 599] on button "Edit Button" at bounding box center [1057, 607] width 265 height 33
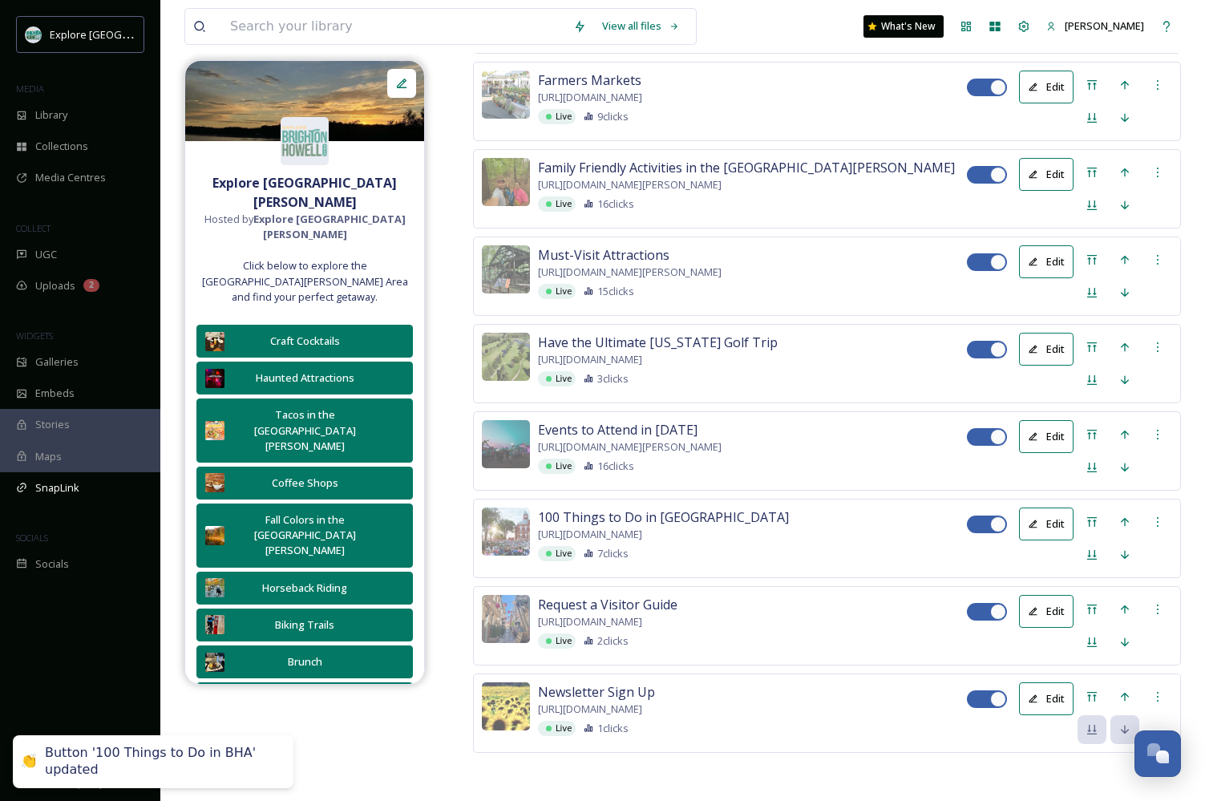
click at [1045, 420] on button "Edit" at bounding box center [1046, 436] width 55 height 33
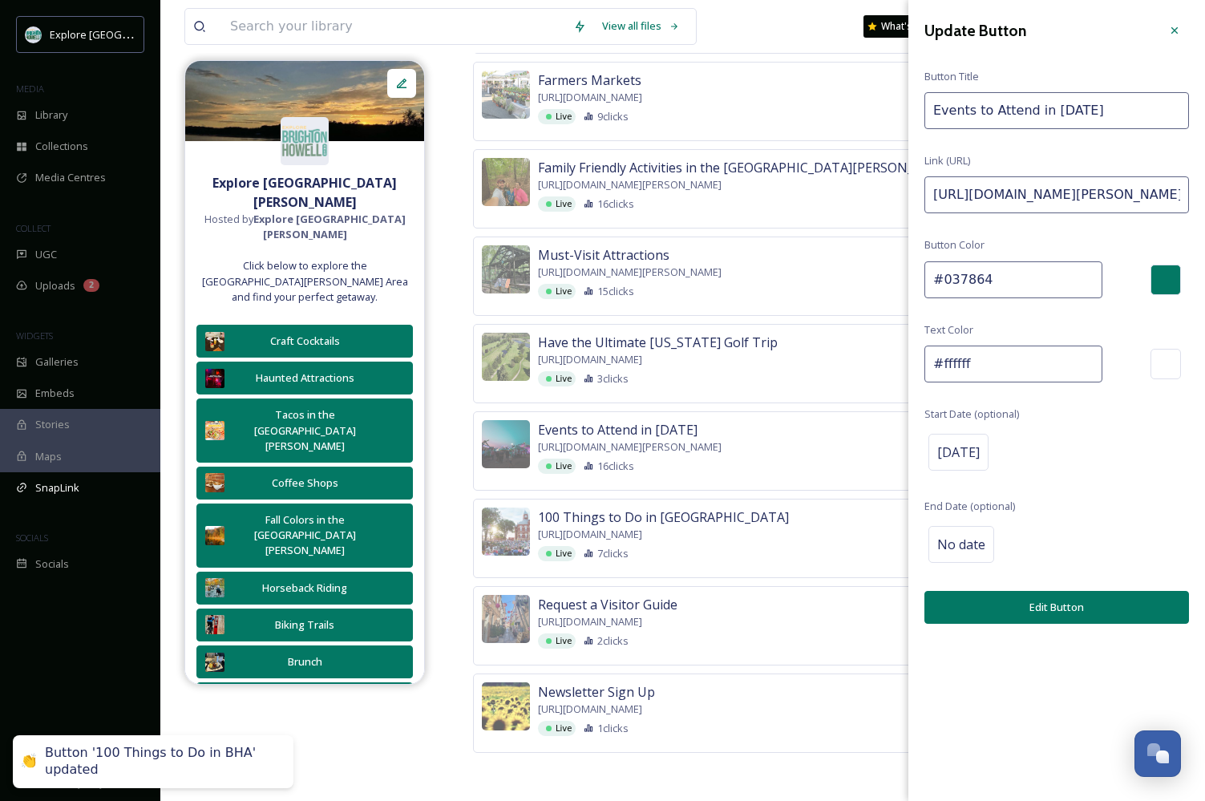
drag, startPoint x: 1161, startPoint y: 197, endPoint x: 1362, endPoint y: 195, distance: 200.5
click at [1168, 190] on input "https://explorebrightonhowellarea.com/brighton-howell-area-events-you-should-at…" at bounding box center [1057, 194] width 265 height 37
drag, startPoint x: 1099, startPoint y: 196, endPoint x: 1276, endPoint y: 197, distance: 177.2
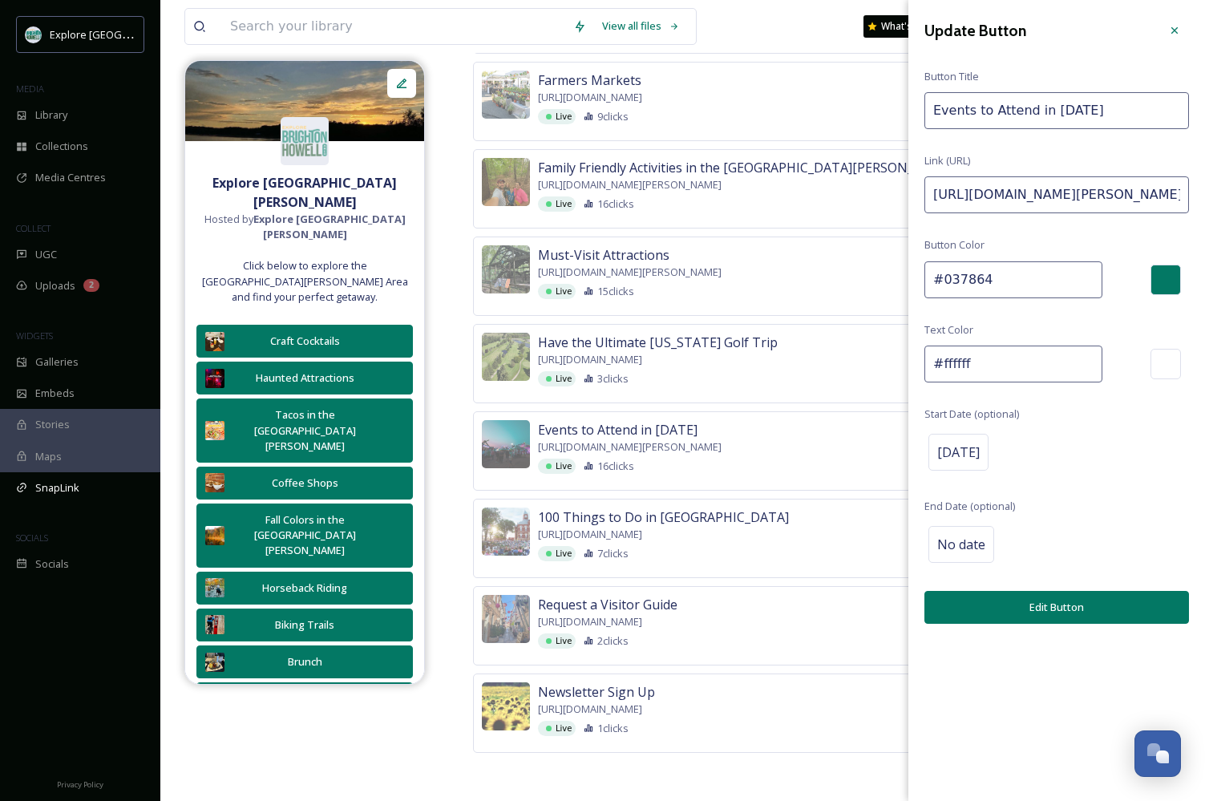
paste input "Octo"
type input "https://explorebrightonhowellarea.com/brighton-howell-area-events-you-should-at…"
click at [1029, 599] on button "Edit Button" at bounding box center [1057, 607] width 265 height 33
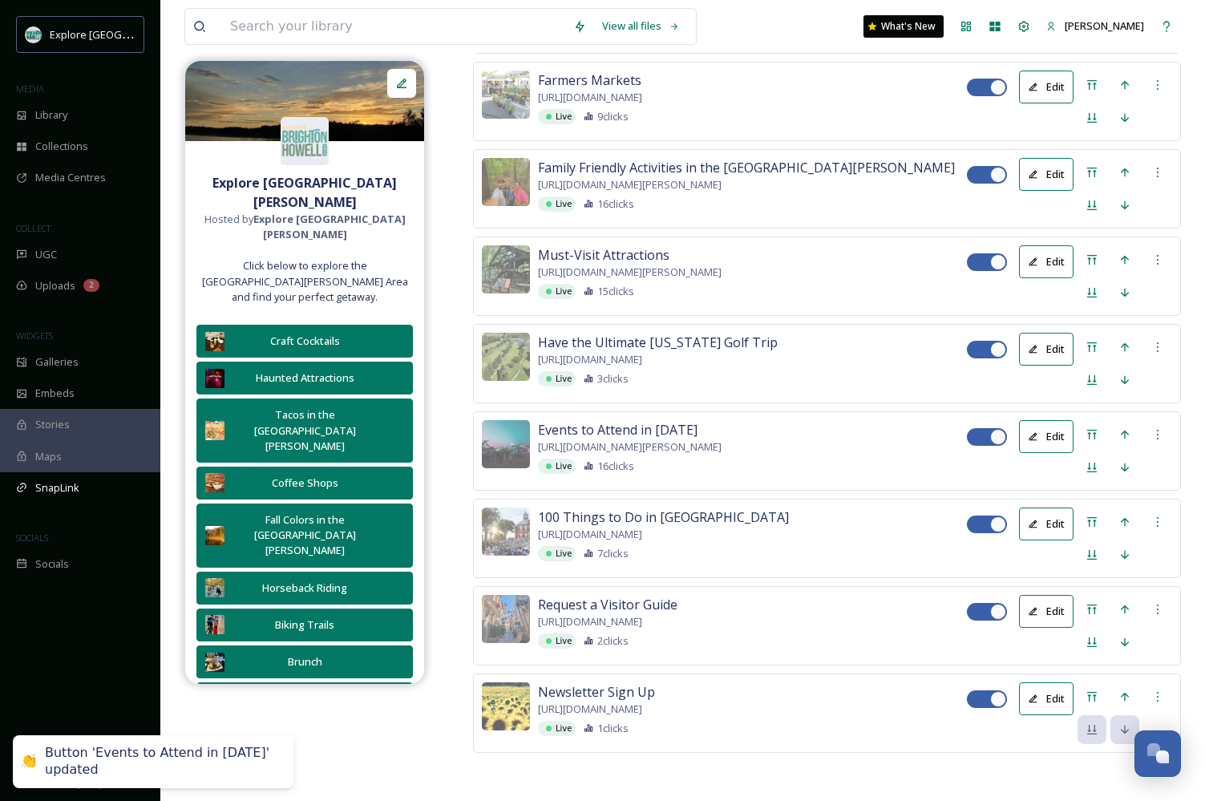
click at [1056, 333] on button "Edit" at bounding box center [1046, 349] width 55 height 33
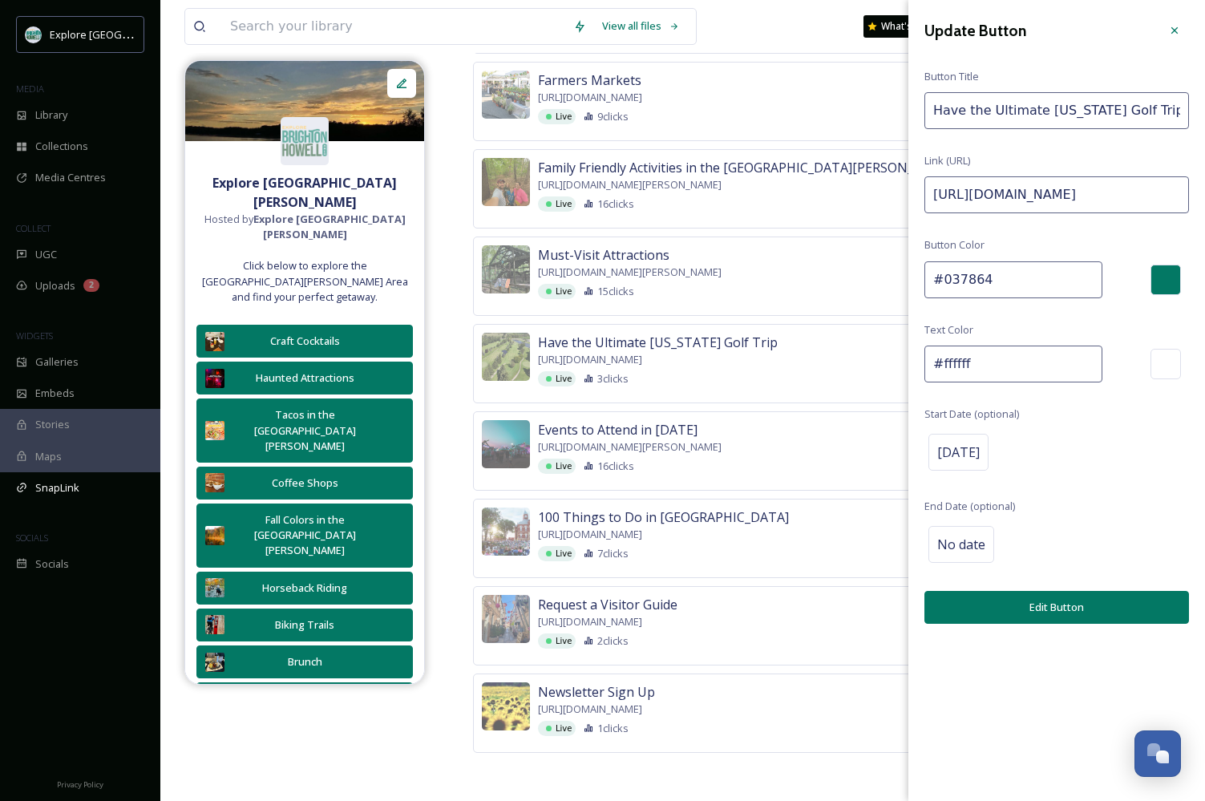
drag, startPoint x: 1183, startPoint y: 198, endPoint x: 1364, endPoint y: 197, distance: 181.3
click at [1101, 193] on input "https://youtu.be/SXphjgROj4k?utm_source=Instagram&utm_medium=Golf+YouTube+Video…" at bounding box center [1057, 194] width 265 height 37
drag, startPoint x: 1101, startPoint y: 193, endPoint x: 1225, endPoint y: 196, distance: 124.3
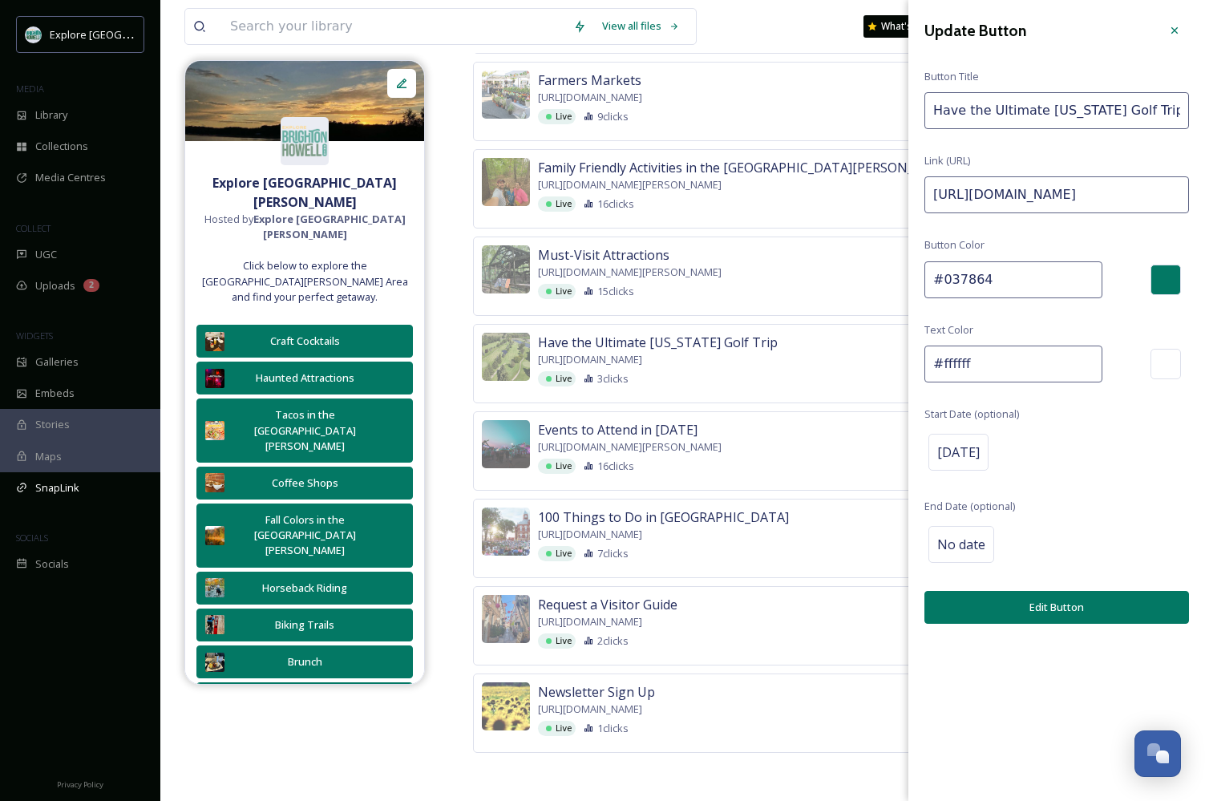
paste input "Octo"
type input "https://youtu.be/SXphjgROj4k?utm_source=Instagram&utm_medium=Golf+YouTube+Video…"
click at [999, 607] on button "Edit Button" at bounding box center [1057, 607] width 265 height 33
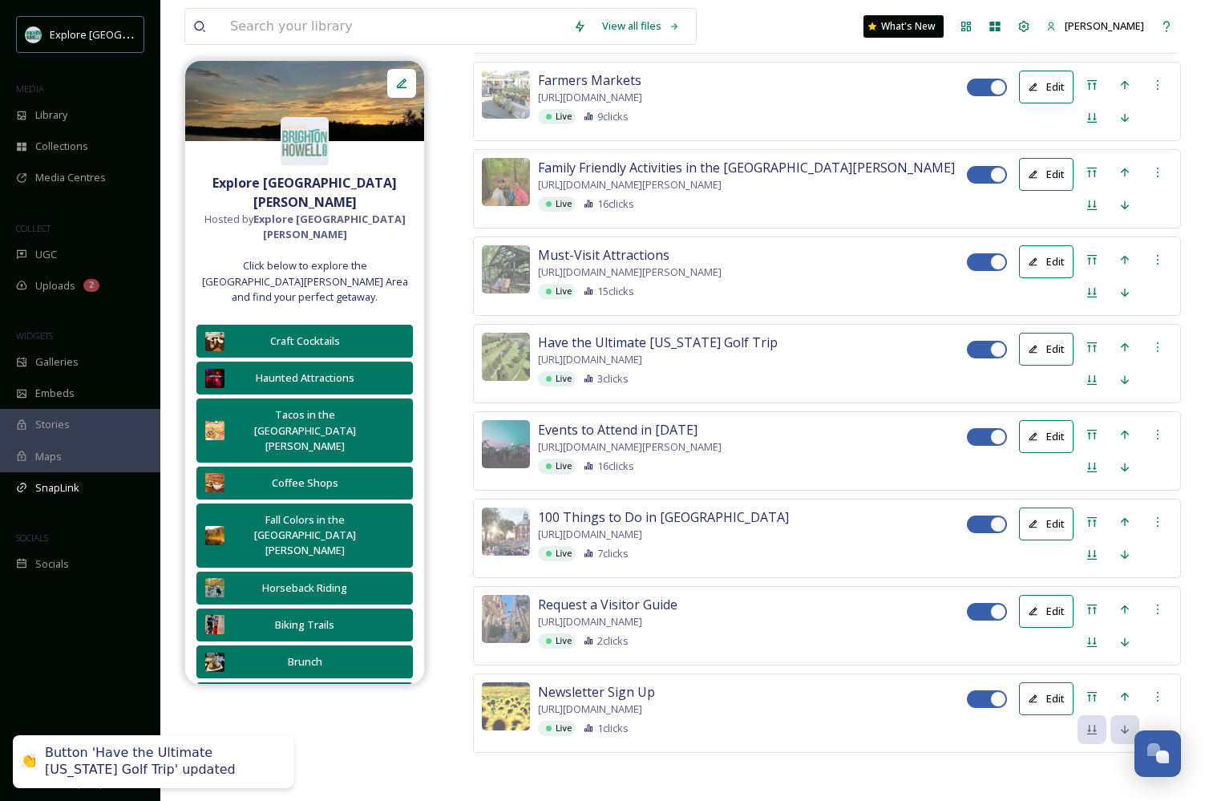
scroll to position [3623, 0]
click at [1027, 278] on button "Edit" at bounding box center [1046, 261] width 55 height 33
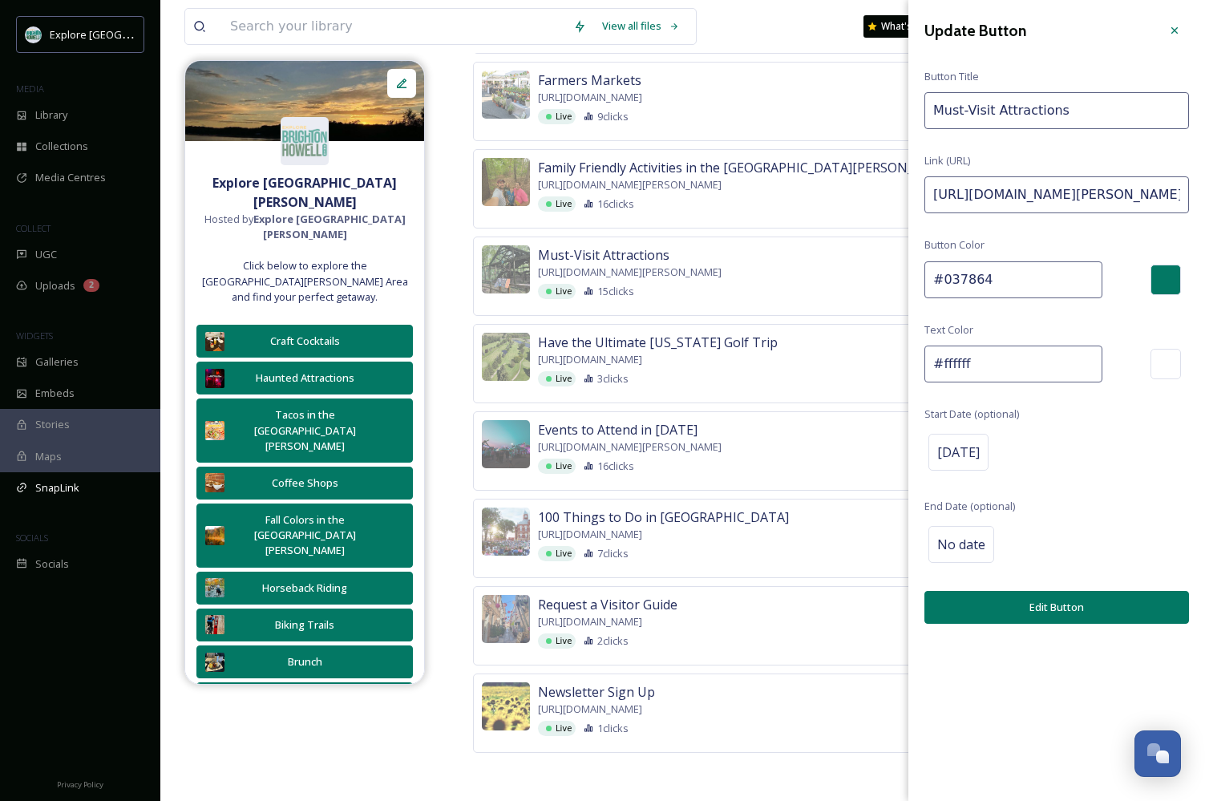
drag, startPoint x: 1158, startPoint y: 196, endPoint x: 1361, endPoint y: 194, distance: 202.9
click at [1090, 174] on div "Update Button Button Title Must-Visit Attractions Link (URL) https://explorebri…" at bounding box center [1057, 320] width 297 height 640
drag, startPoint x: 1130, startPoint y: 193, endPoint x: 1364, endPoint y: 195, distance: 234.2
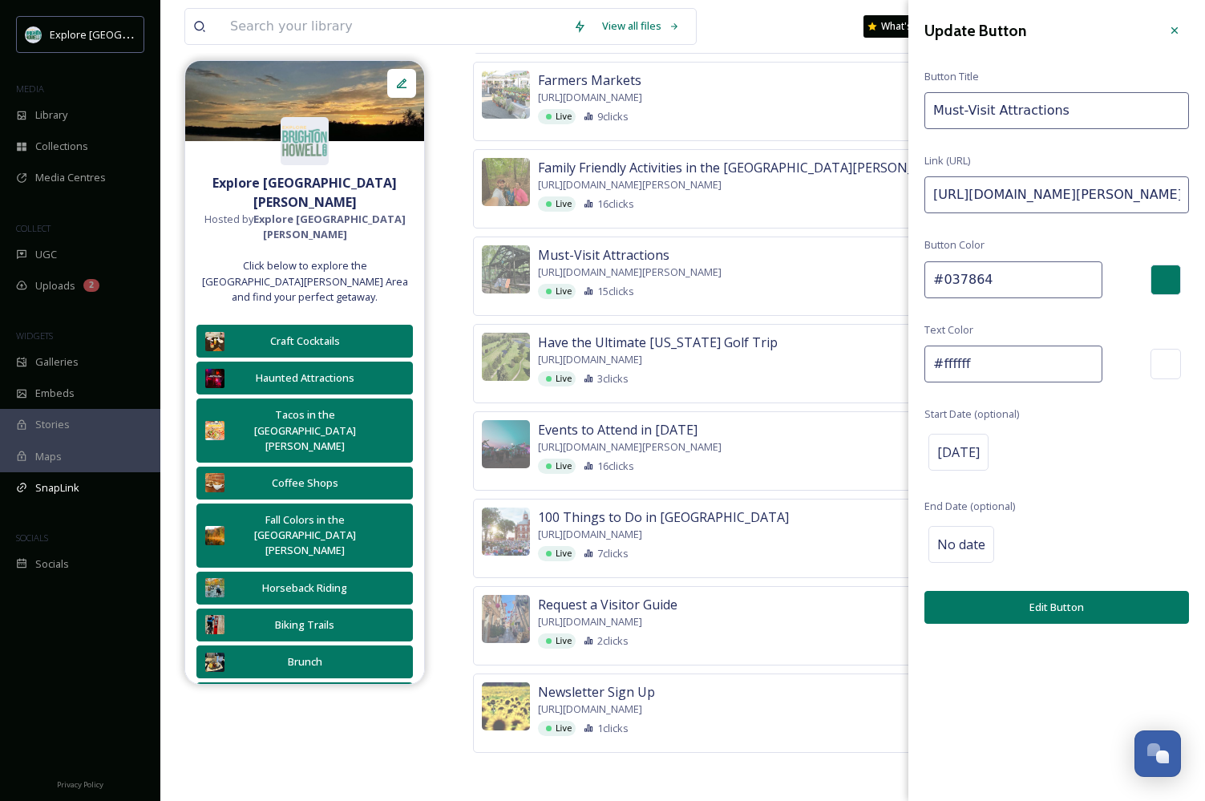
click at [1160, 200] on input "https://explorebrightonhowellarea.com/must-visit-brighton-howell-area-attractio…" at bounding box center [1057, 194] width 265 height 37
drag, startPoint x: 1178, startPoint y: 193, endPoint x: 1321, endPoint y: 193, distance: 142.8
click at [1138, 188] on input "https://explorebrightonhowellarea.com/must-visit-brighton-howell-area-attractio…" at bounding box center [1057, 194] width 265 height 37
drag, startPoint x: 1104, startPoint y: 189, endPoint x: 1301, endPoint y: 189, distance: 197.3
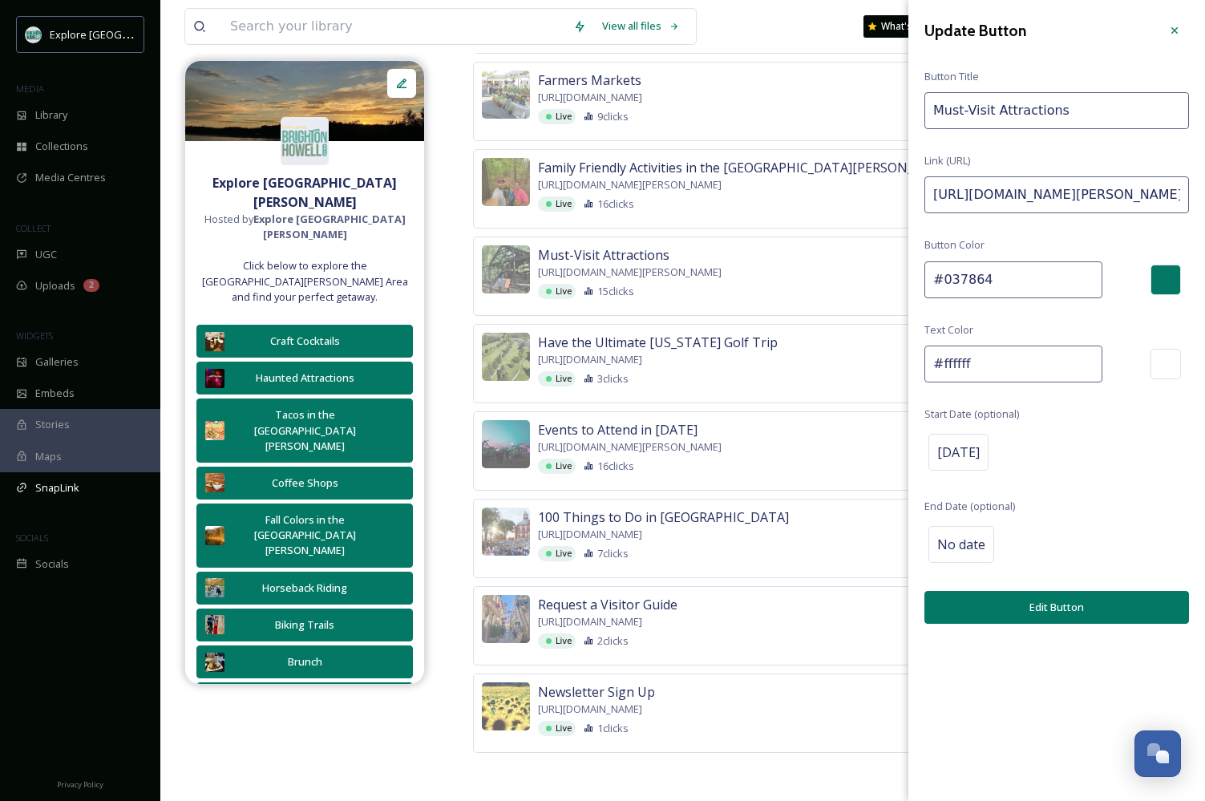
paste input "Octo"
type input "https://explorebrightonhowellarea.com/must-visit-brighton-howell-area-attractio…"
click at [990, 595] on button "Edit Button" at bounding box center [1057, 607] width 265 height 33
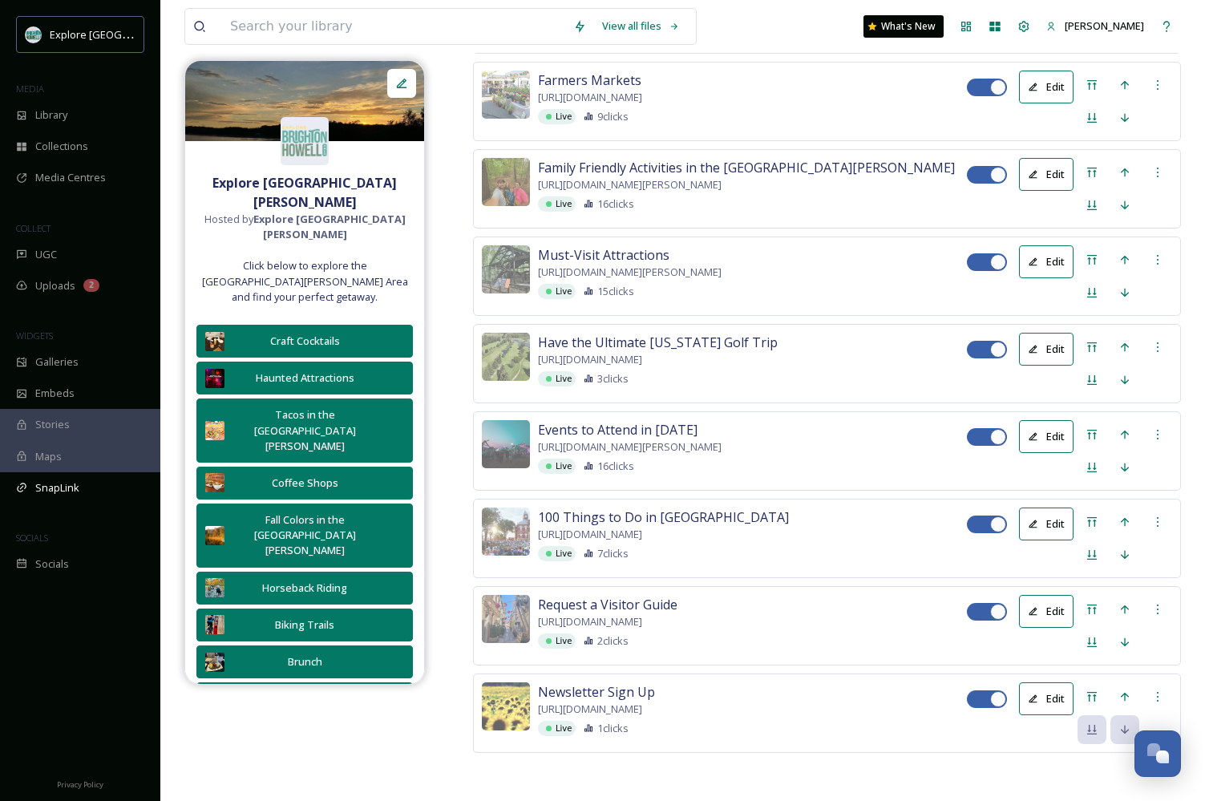
click at [1049, 191] on button "Edit" at bounding box center [1046, 174] width 55 height 33
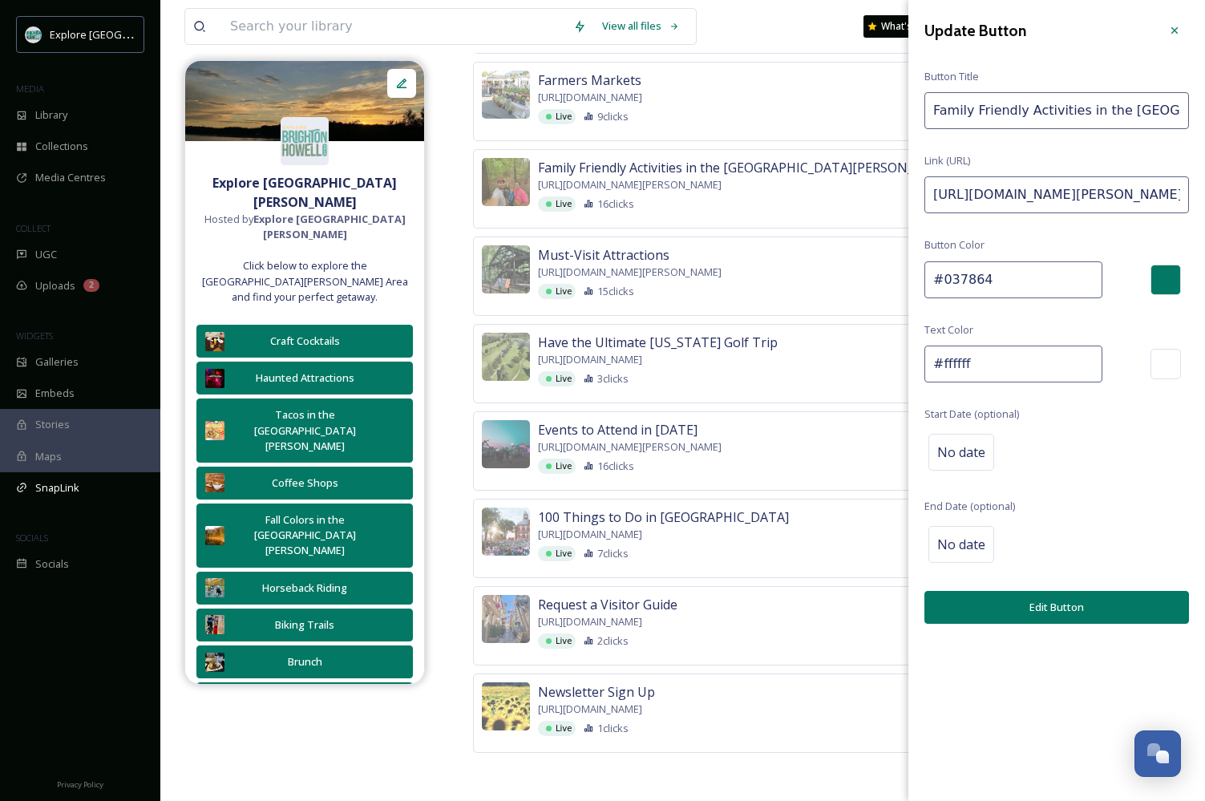
drag, startPoint x: 1162, startPoint y: 197, endPoint x: 1305, endPoint y: 189, distance: 143.0
click at [1141, 192] on input "https://explorebrightonhowellarea.com/family-fun-in-brighton-howell-area/?utm_s…" at bounding box center [1057, 194] width 265 height 37
drag, startPoint x: 1101, startPoint y: 194, endPoint x: 1312, endPoint y: 194, distance: 210.9
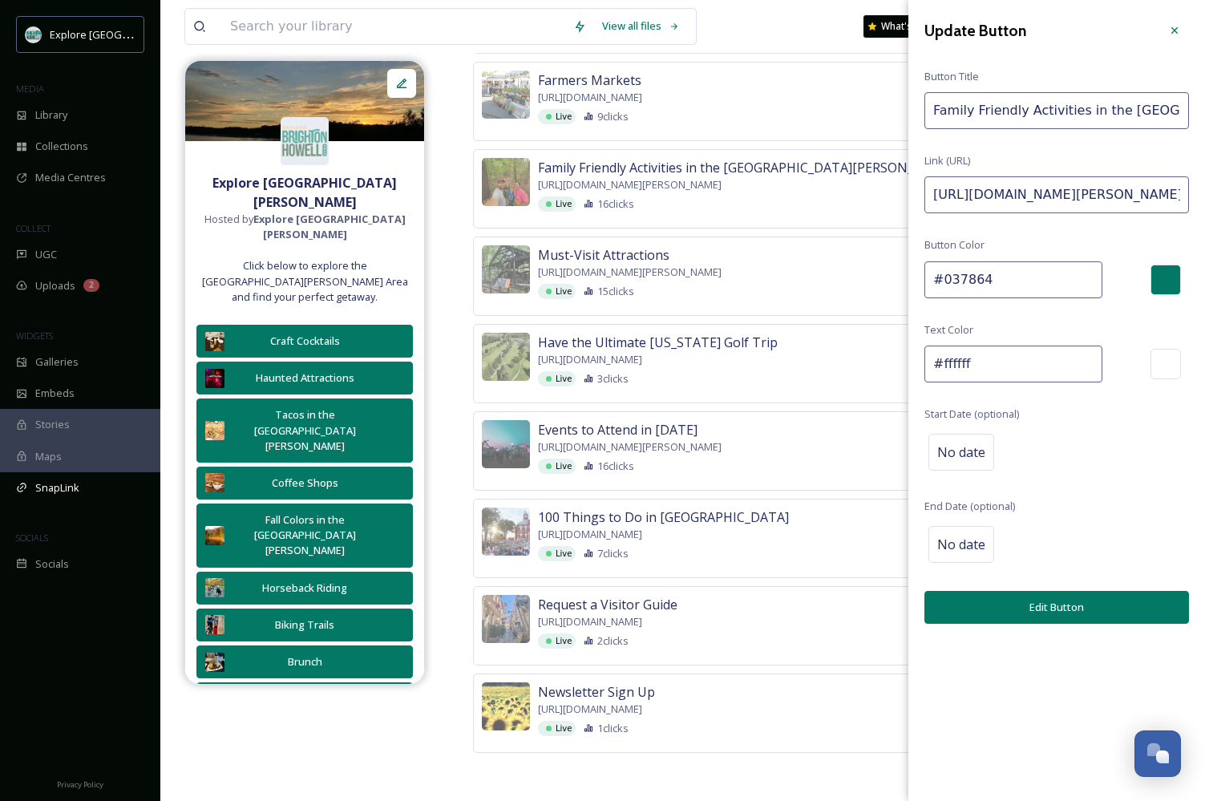
paste input "Octo"
type input "https://explorebrightonhowellarea.com/family-fun-in-brighton-howell-area/?utm_s…"
click at [1027, 605] on button "Edit Button" at bounding box center [1057, 607] width 265 height 33
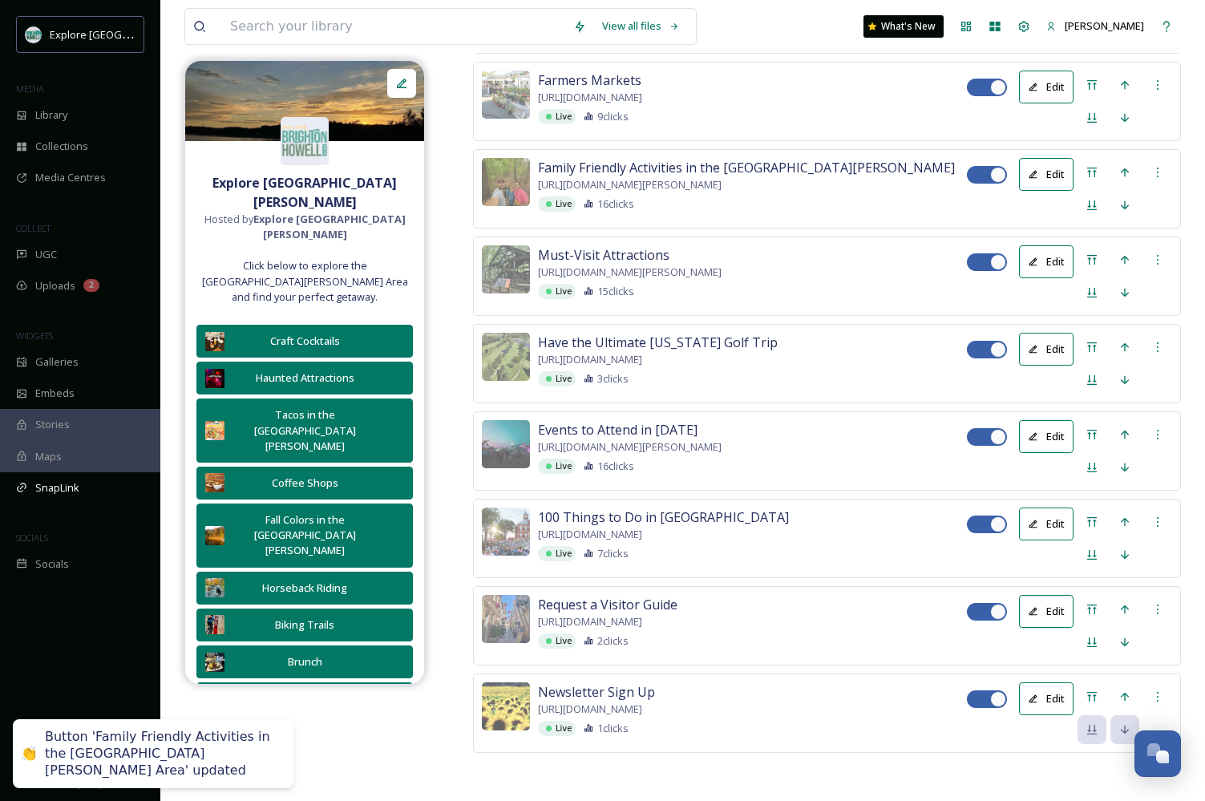
scroll to position [3475, 0]
click at [1050, 103] on button "Edit" at bounding box center [1046, 87] width 55 height 33
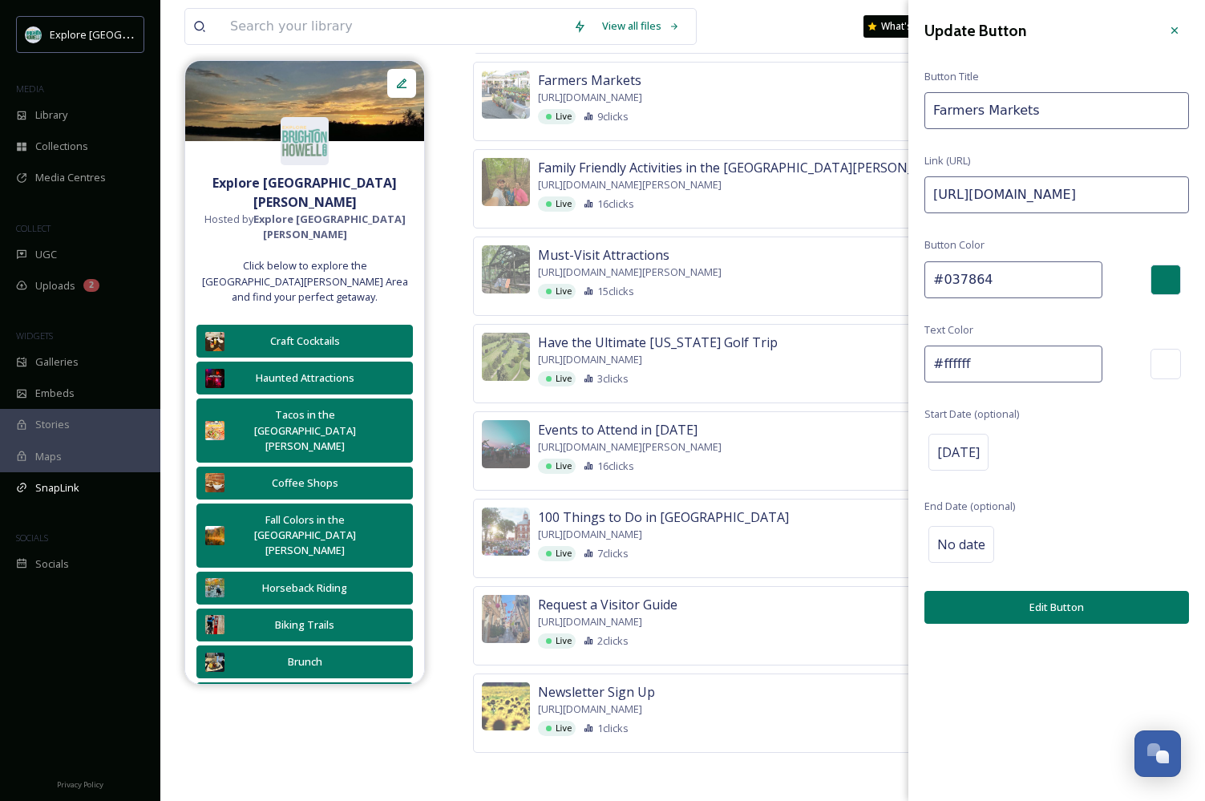
drag, startPoint x: 1164, startPoint y: 200, endPoint x: 1321, endPoint y: 200, distance: 156.4
click at [1148, 196] on input "https://explorebrightonhowellarea.com/things-to-do/farmers-markets/?utm_source=…" at bounding box center [1057, 194] width 265 height 37
drag, startPoint x: 1104, startPoint y: 194, endPoint x: 1264, endPoint y: 193, distance: 160.4
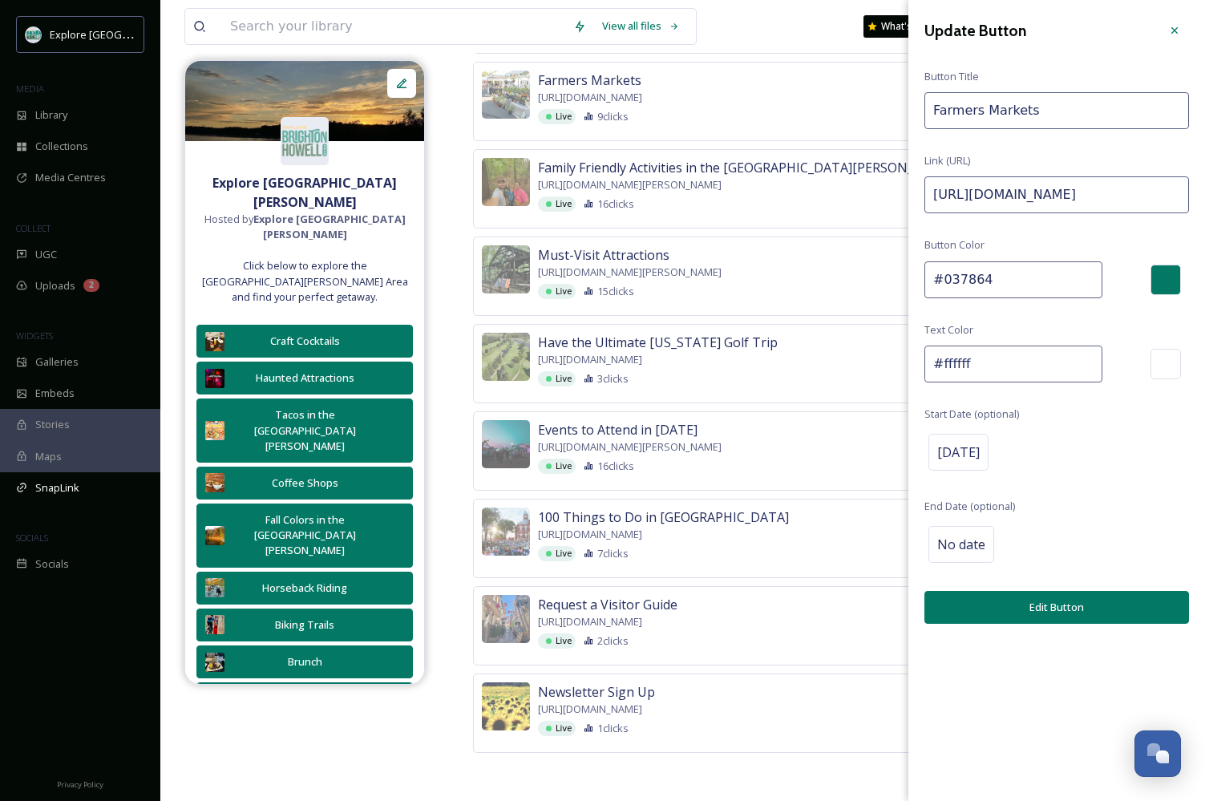
paste input "Octo"
type input "https://explorebrightonhowellarea.com/things-to-do/farmers-markets/?utm_source=…"
click at [1045, 603] on button "Edit Button" at bounding box center [1057, 607] width 265 height 33
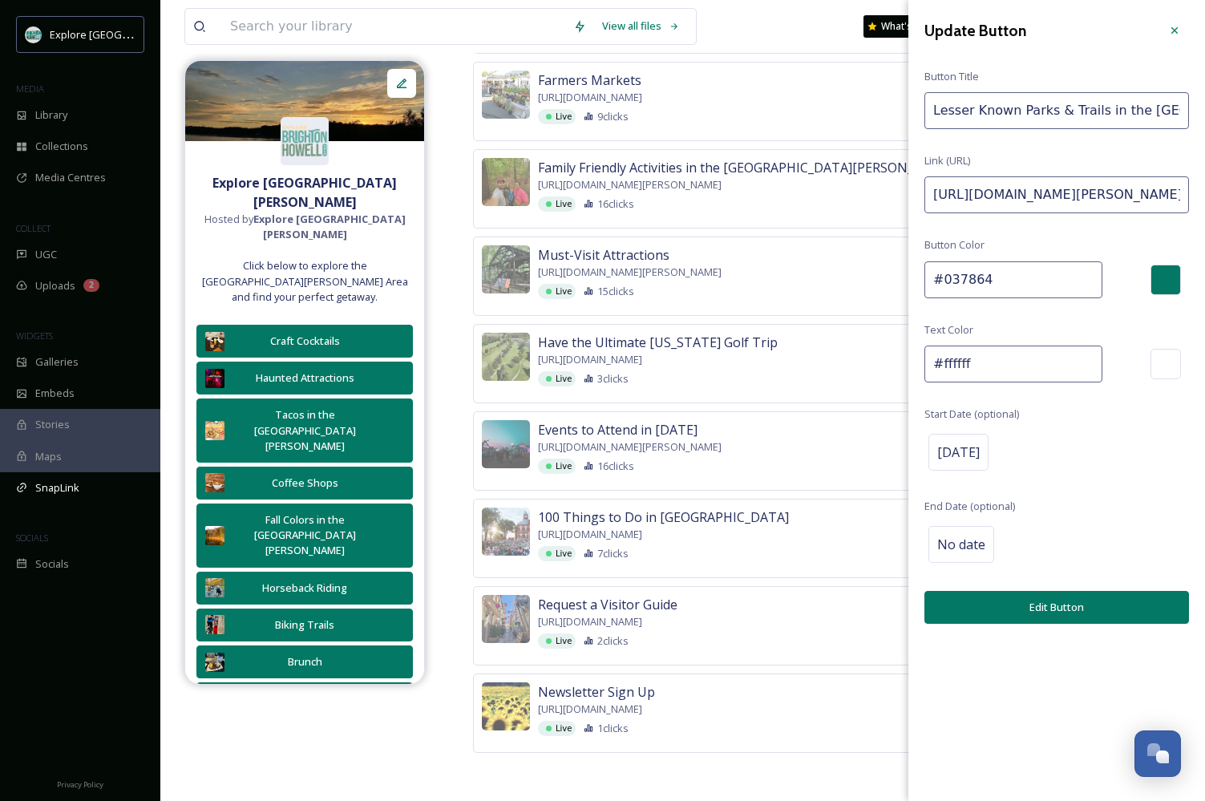
drag, startPoint x: 1132, startPoint y: 190, endPoint x: 1347, endPoint y: 189, distance: 214.9
click at [1144, 206] on input "https://explorebrightonhowellarea.com/lesser-known-parks-trails-in-the-brighton…" at bounding box center [1057, 194] width 265 height 37
drag, startPoint x: 1102, startPoint y: 193, endPoint x: 1297, endPoint y: 192, distance: 194.9
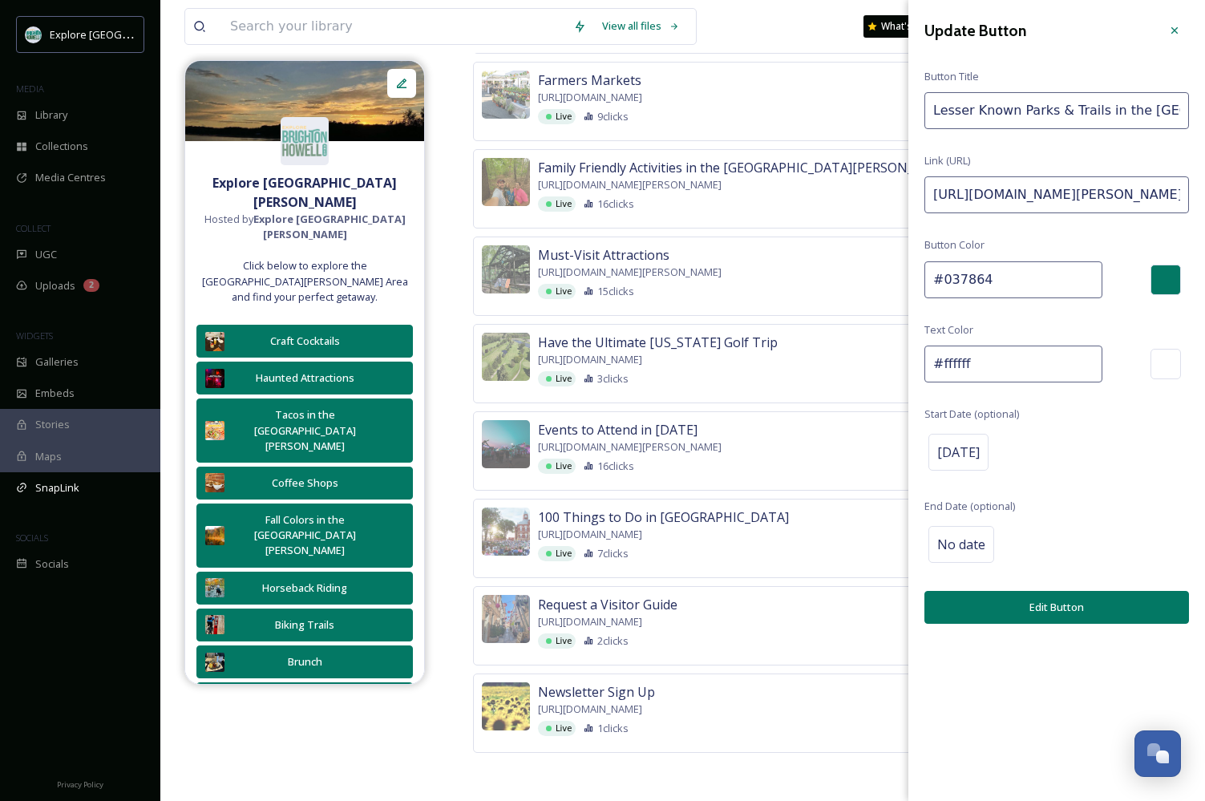
paste input "Octo"
type input "https://explorebrightonhowellarea.com/lesser-known-parks-trails-in-the-brighton…"
click at [950, 607] on button "Edit Button" at bounding box center [1057, 607] width 265 height 33
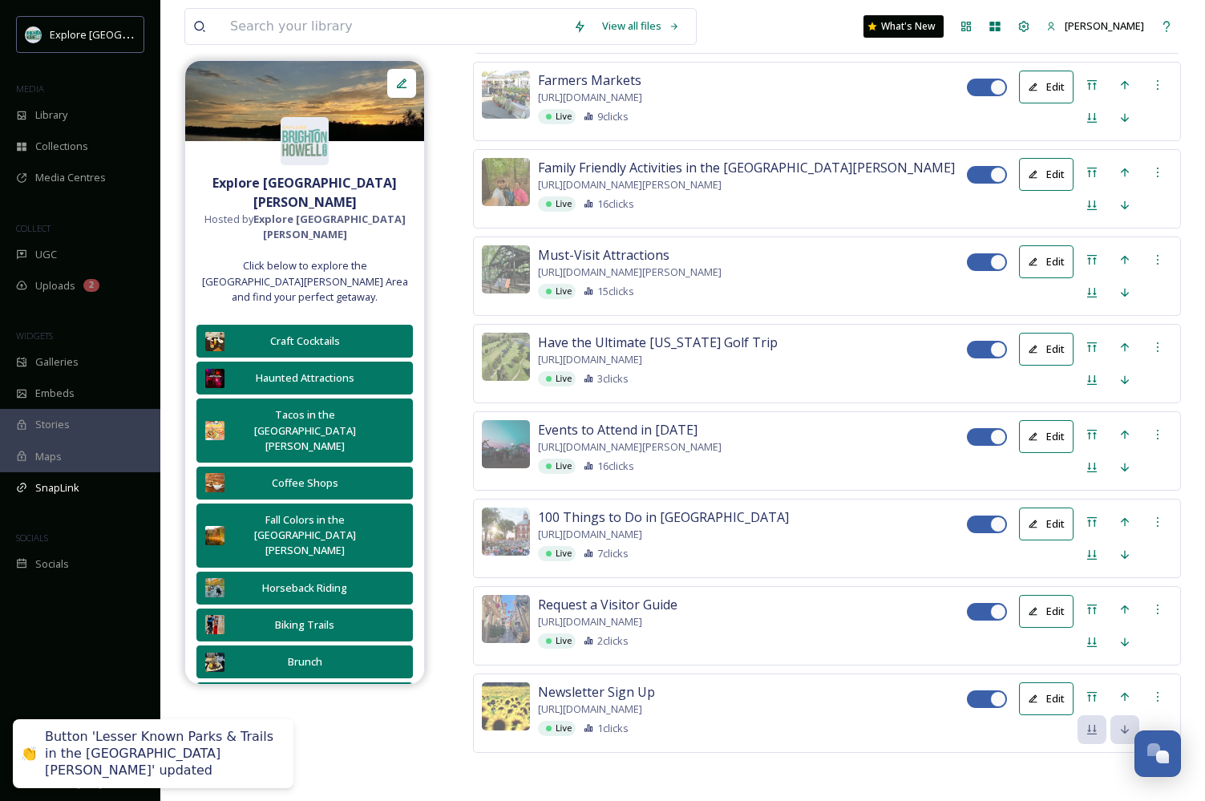
scroll to position [3218, 0]
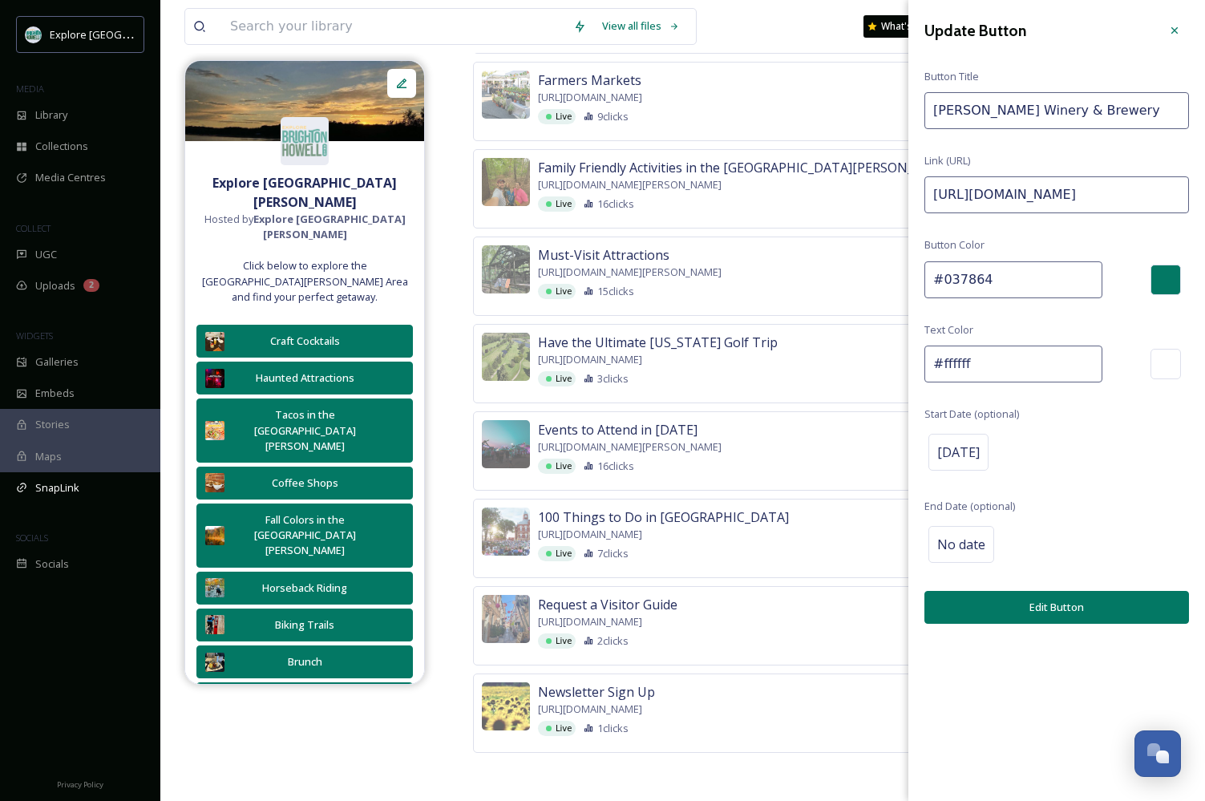
drag, startPoint x: 1119, startPoint y: 194, endPoint x: 1327, endPoint y: 195, distance: 208.5
click at [1152, 201] on input "https://explorebrightonhowellarea.com/profile/spicers-winery/?utm_source=Instag…" at bounding box center [1057, 194] width 265 height 37
drag, startPoint x: 1100, startPoint y: 191, endPoint x: 1359, endPoint y: 190, distance: 259.0
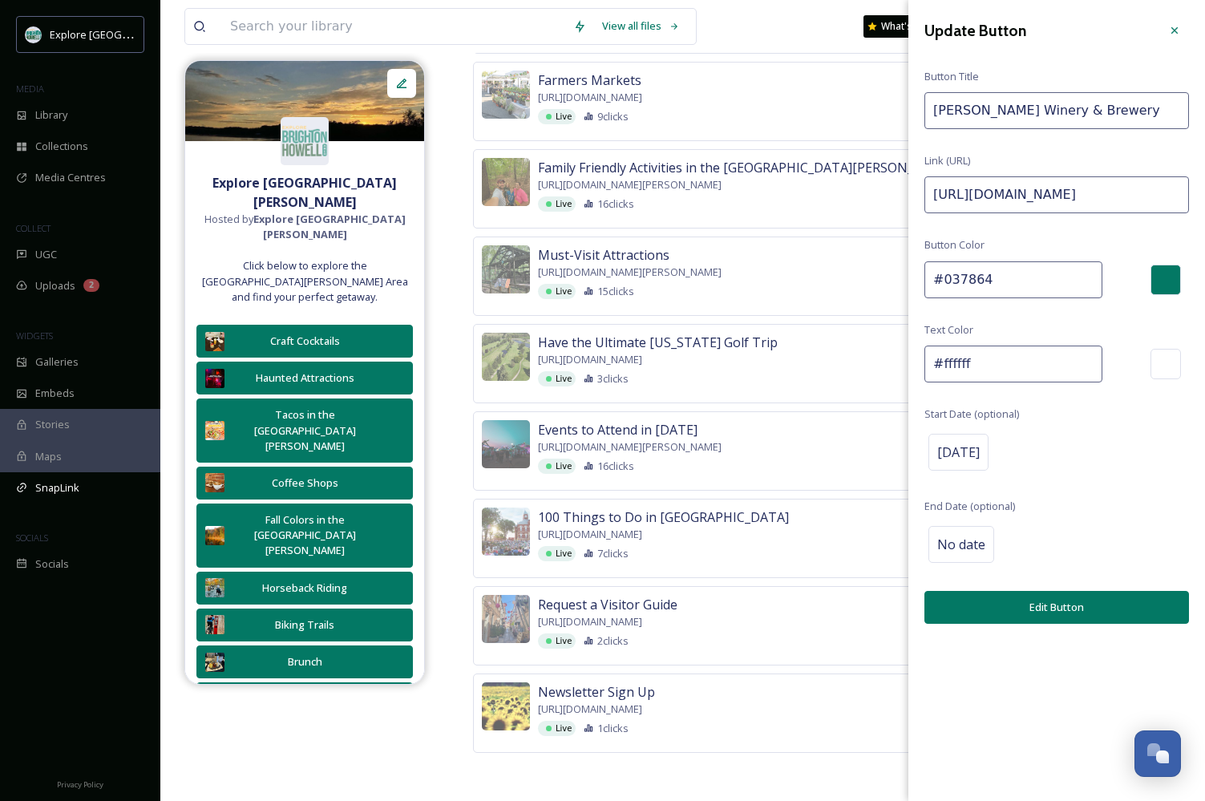
paste input "Octo"
type input "https://explorebrightonhowellarea.com/profile/spicers-winery/?utm_source=Instag…"
click at [1056, 612] on button "Edit Button" at bounding box center [1057, 607] width 265 height 33
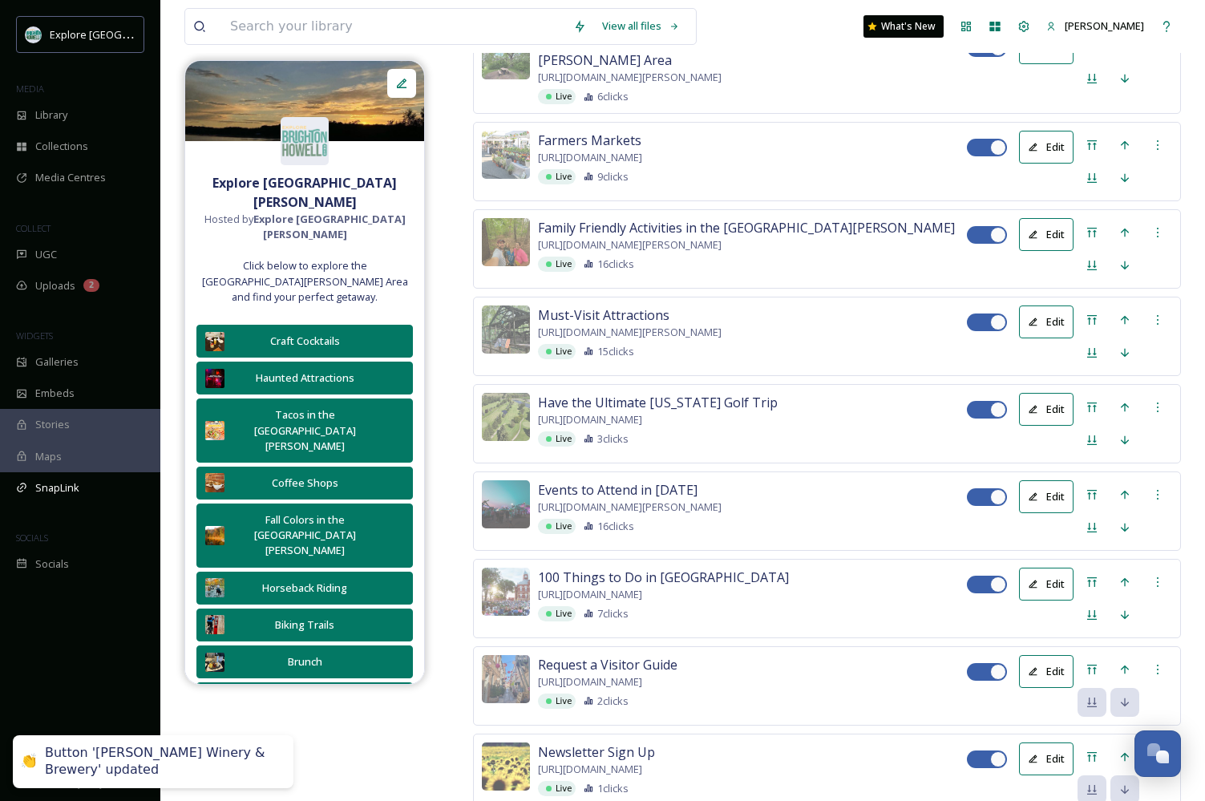
scroll to position [2951, 0]
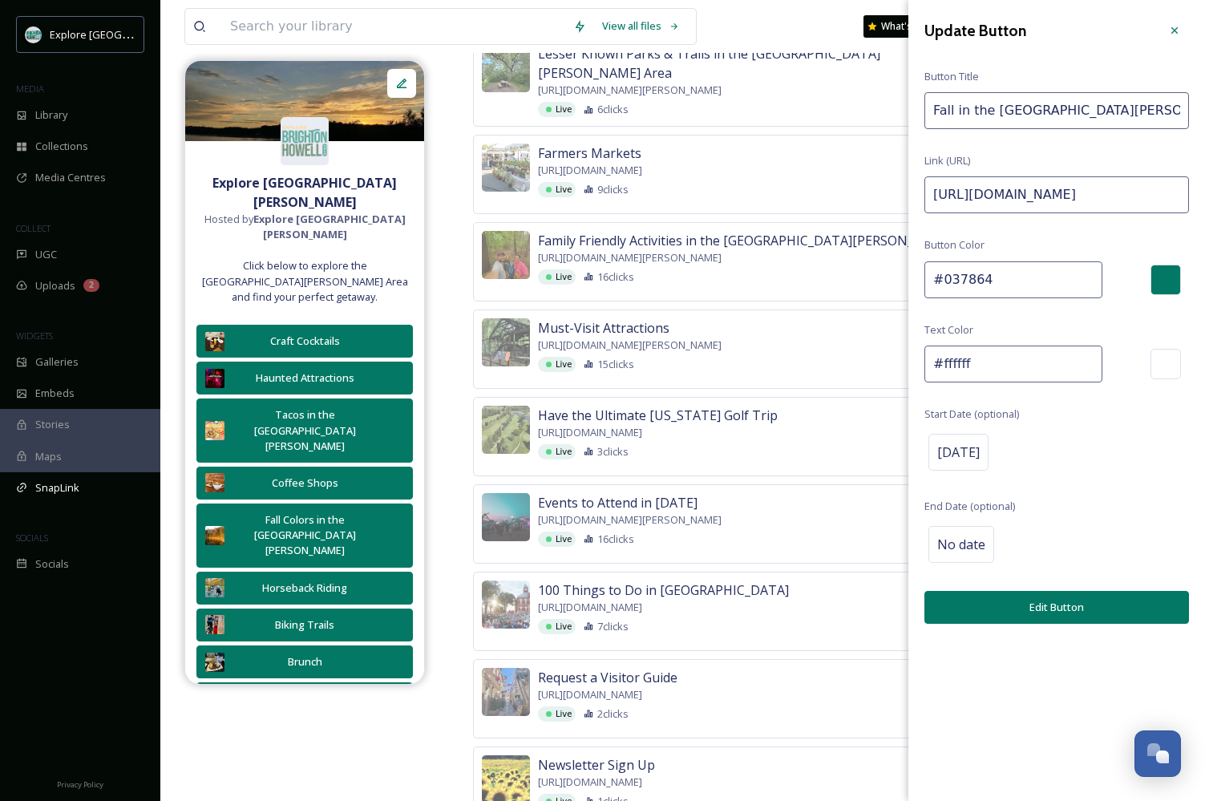
drag, startPoint x: 1174, startPoint y: 197, endPoint x: 1277, endPoint y: 195, distance: 102.7
click at [1107, 192] on input "https://explorebrightonhowellarea.com/itinerary/pumpkin-spice-up-your-fall-in-b…" at bounding box center [1057, 194] width 265 height 37
drag, startPoint x: 1104, startPoint y: 192, endPoint x: 1264, endPoint y: 188, distance: 160.4
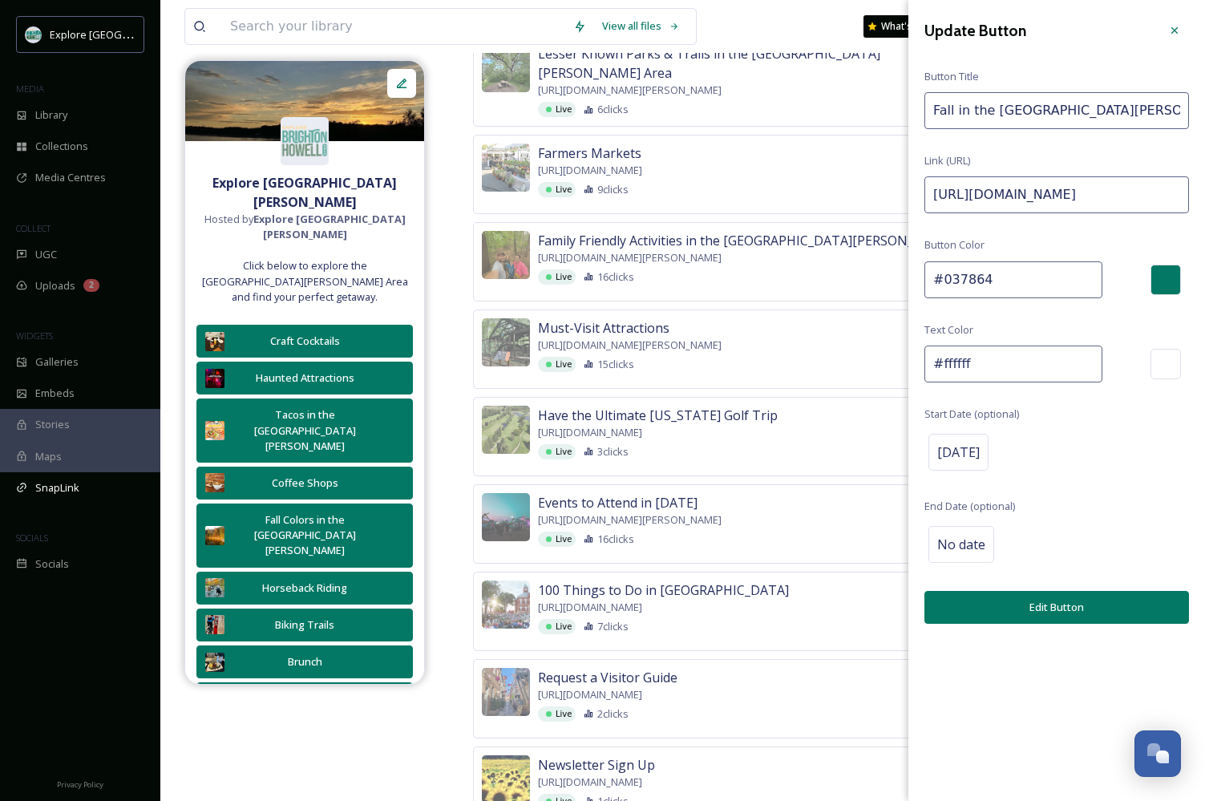
paste input "October25"
type input "https://explorebrightonhowellarea.com/itinerary/pumpkin-spice-up-your-fall-in-b…"
click at [1075, 604] on button "Edit Button" at bounding box center [1057, 607] width 265 height 33
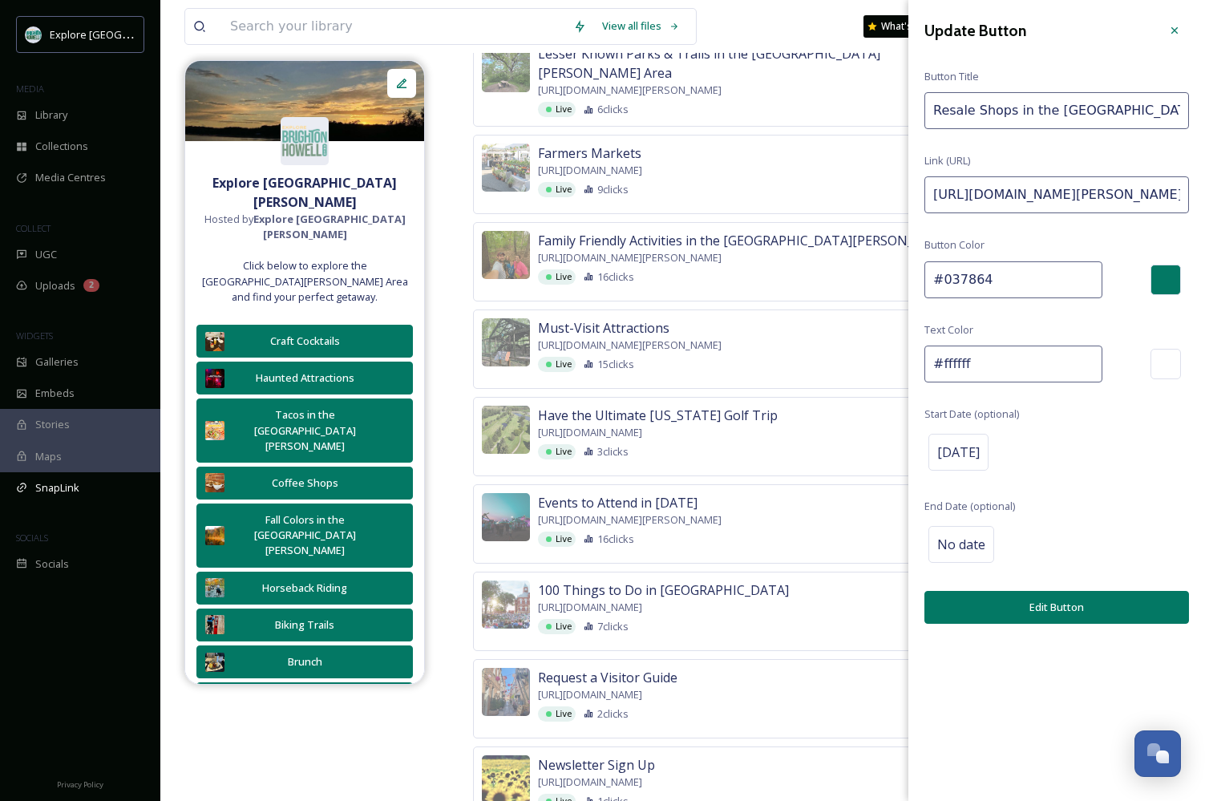
drag, startPoint x: 1135, startPoint y: 192, endPoint x: 1335, endPoint y: 194, distance: 199.7
click at [1158, 189] on input "https://explorebrightonhowellarea.com/brighton-howell-area-resale-trail/?utm_so…" at bounding box center [1057, 194] width 265 height 37
drag, startPoint x: 1100, startPoint y: 193, endPoint x: 1346, endPoint y: 198, distance: 245.5
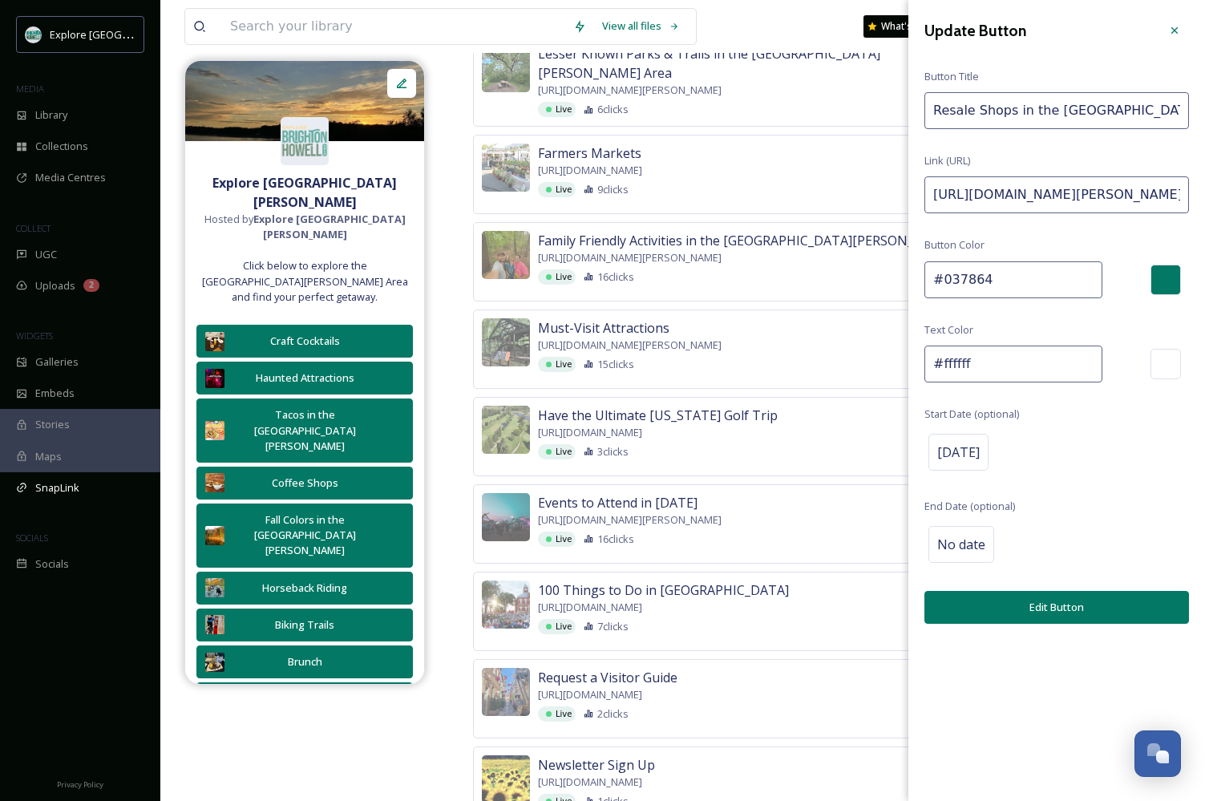
paste input "Octo"
type input "https://explorebrightonhowellarea.com/brighton-howell-area-resale-trail/?utm_so…"
click at [1060, 609] on button "Edit Button" at bounding box center [1057, 607] width 265 height 33
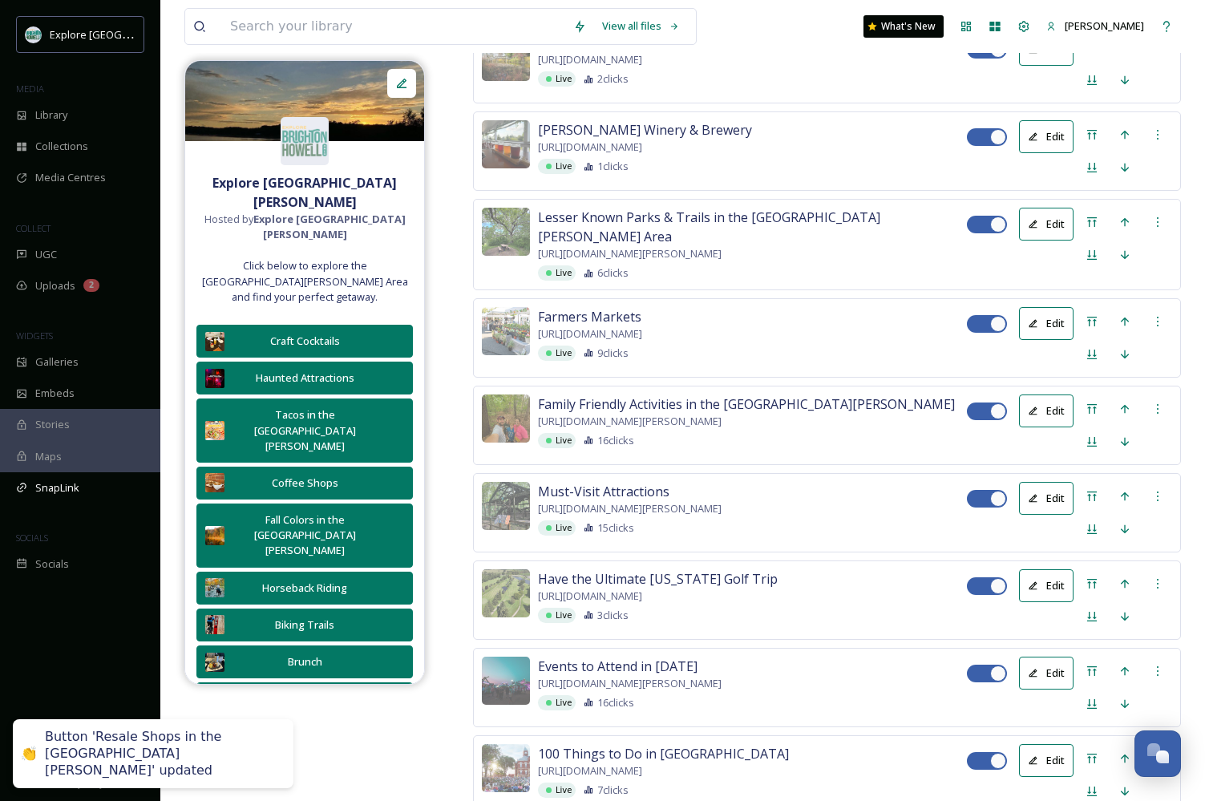
scroll to position [2756, 0]
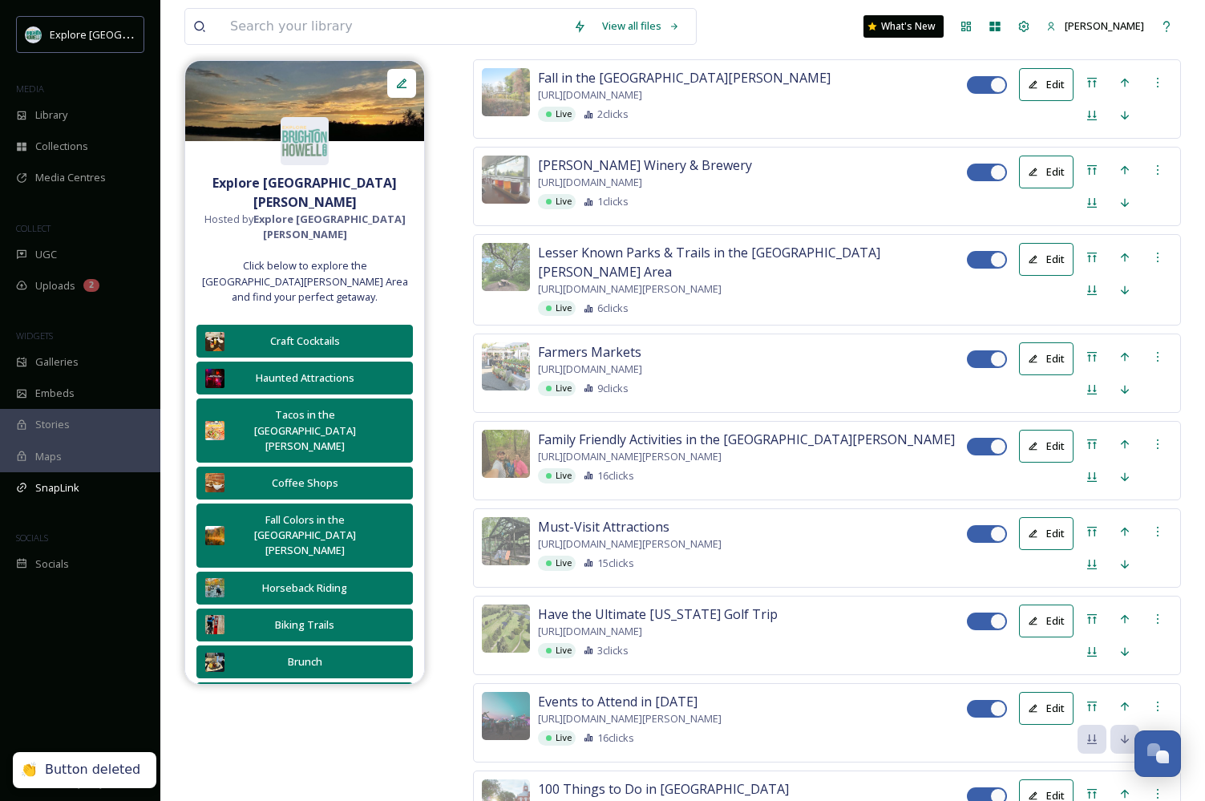
scroll to position [2528, 0]
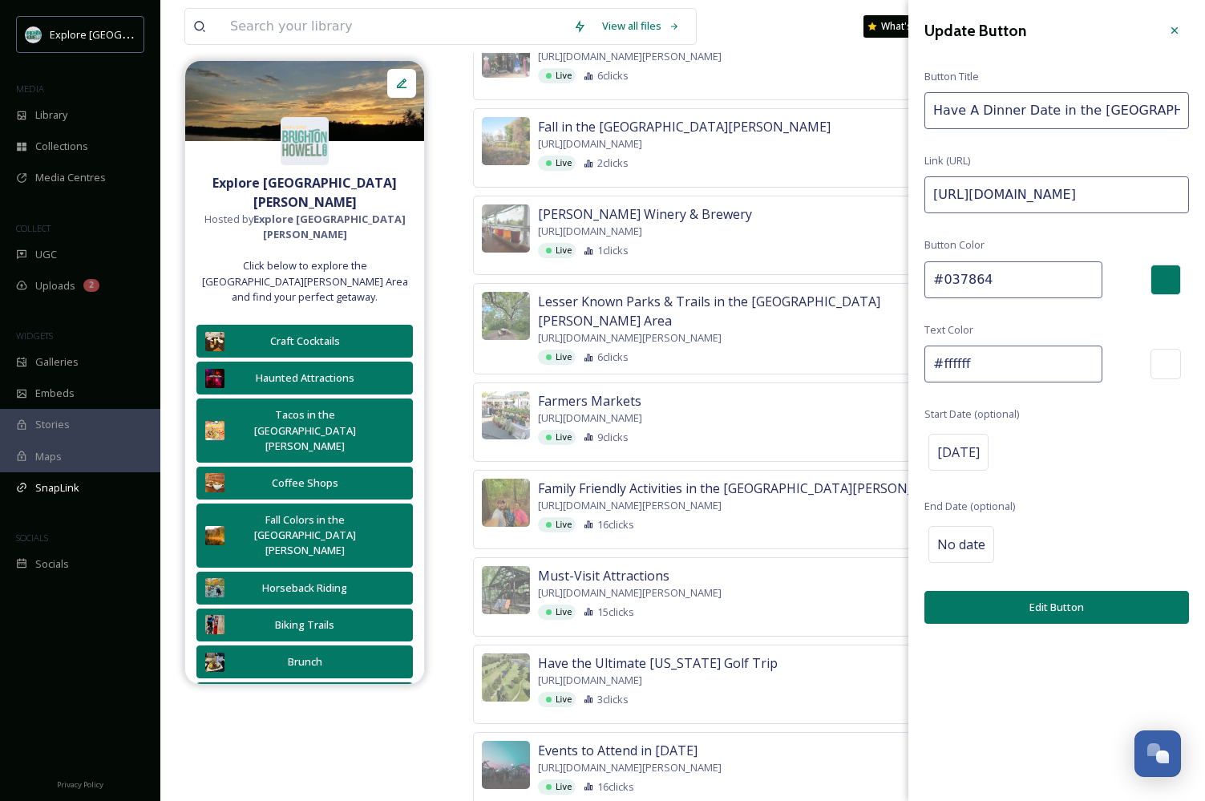
drag, startPoint x: 1155, startPoint y: 194, endPoint x: 1319, endPoint y: 195, distance: 164.4
click at [1088, 188] on input "https://explorebrightonhowellarea.com/favorites/?i=ODUwLDEwNjcsMTMwNjUsODE4Mw%3…" at bounding box center [1057, 194] width 265 height 37
drag, startPoint x: 1100, startPoint y: 188, endPoint x: 1350, endPoint y: 192, distance: 249.4
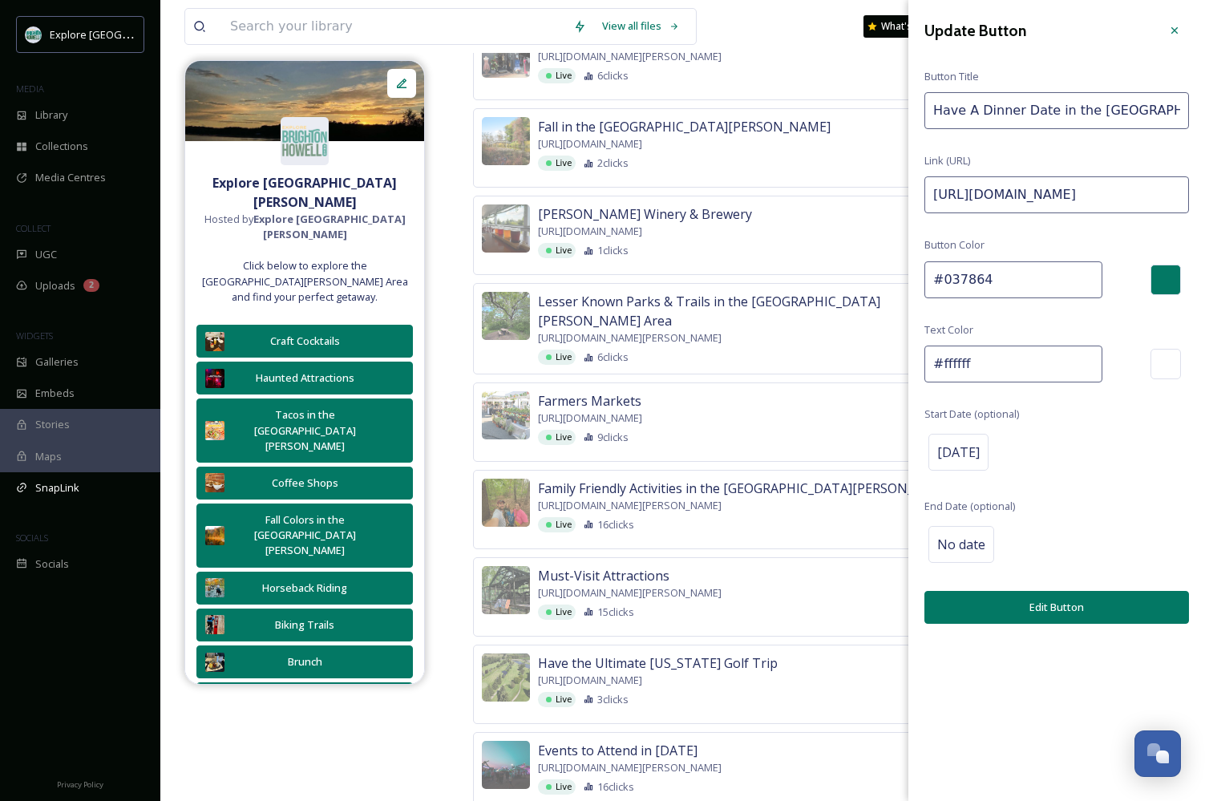
paste input "Octo"
type input "https://explorebrightonhowellarea.com/favorites/?i=ODUwLDEwNjcsMTMwNjUsODE4Mw%3…"
click at [1003, 602] on button "Edit Button" at bounding box center [1057, 607] width 265 height 33
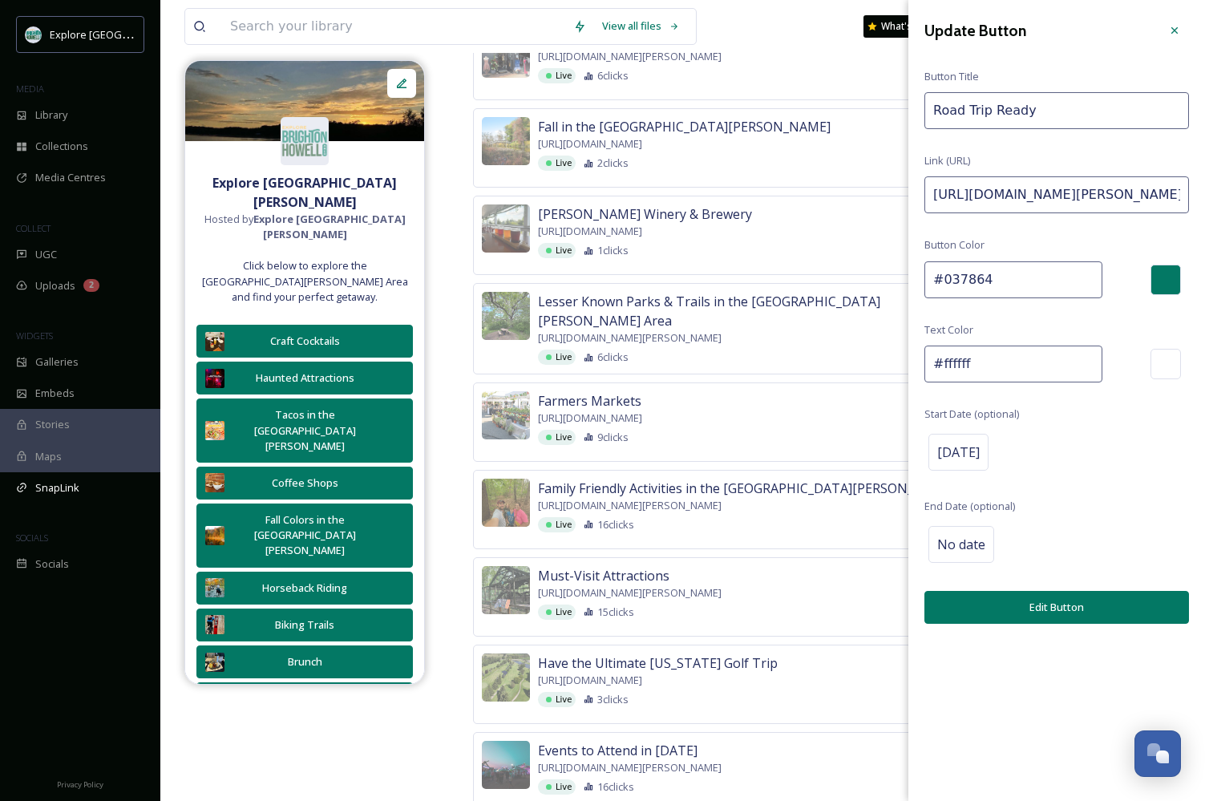
drag, startPoint x: 1128, startPoint y: 197, endPoint x: 1318, endPoint y: 196, distance: 190.1
click at [1155, 186] on input "https://explorebrightonhowellarea.com/brighton-howell-area-road-trip-ready/?utm…" at bounding box center [1057, 194] width 265 height 37
drag, startPoint x: 1100, startPoint y: 196, endPoint x: 1364, endPoint y: 195, distance: 263.9
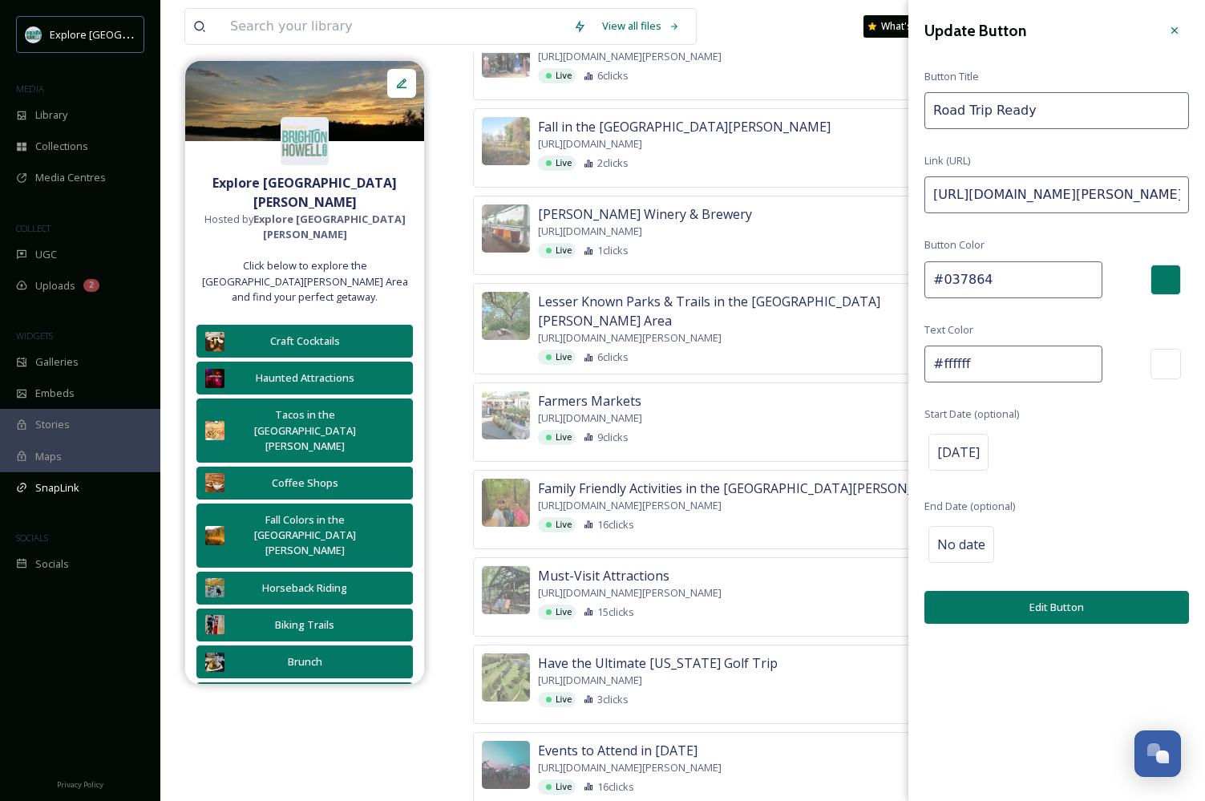
paste input "Octo"
type input "https://explorebrightonhowellarea.com/brighton-howell-area-road-trip-ready/?utm…"
click at [1083, 602] on button "Edit Button" at bounding box center [1057, 607] width 265 height 33
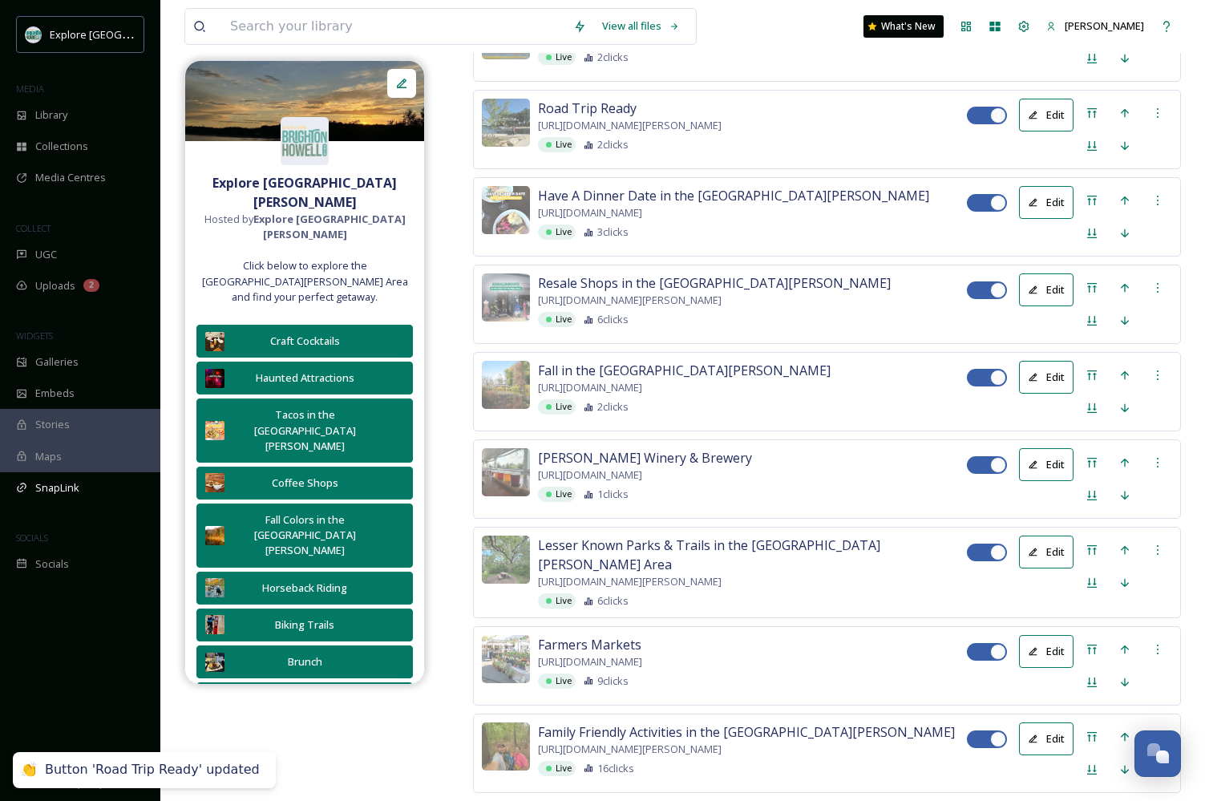
scroll to position [2274, 0]
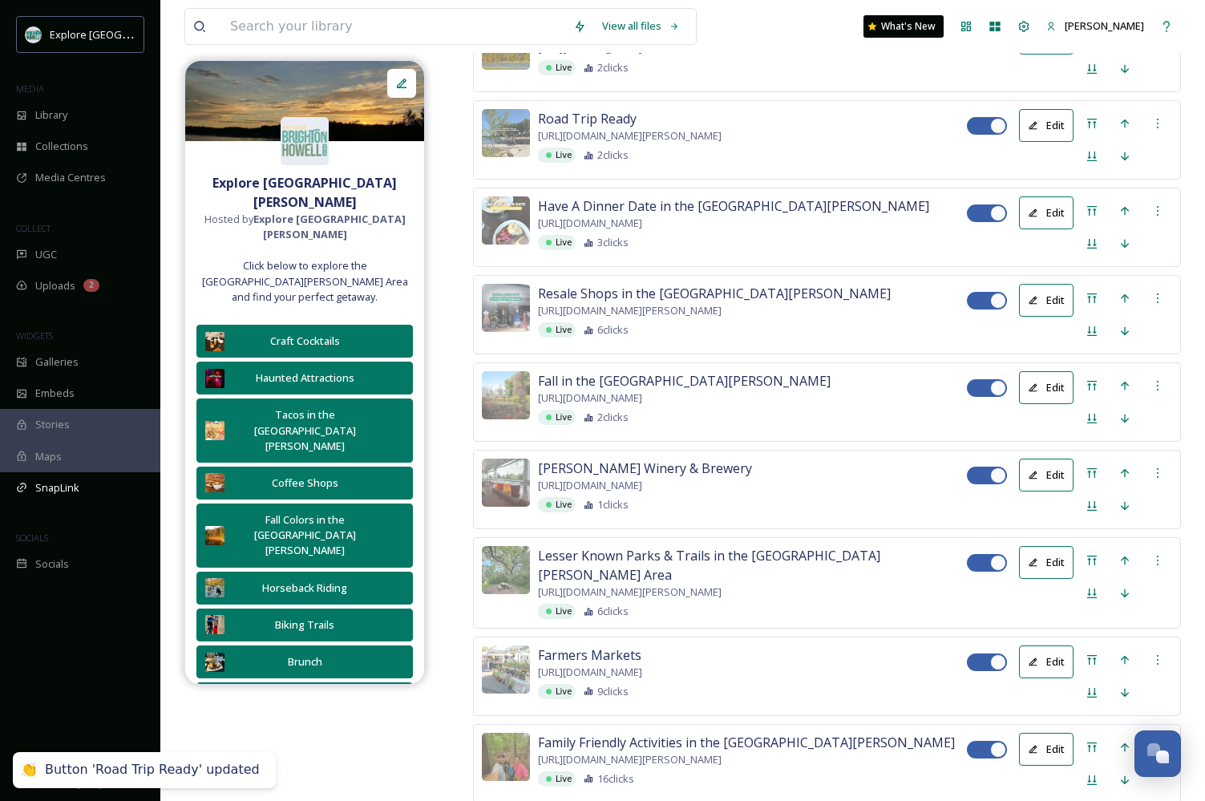
click at [1047, 55] on button "Edit" at bounding box center [1046, 38] width 55 height 33
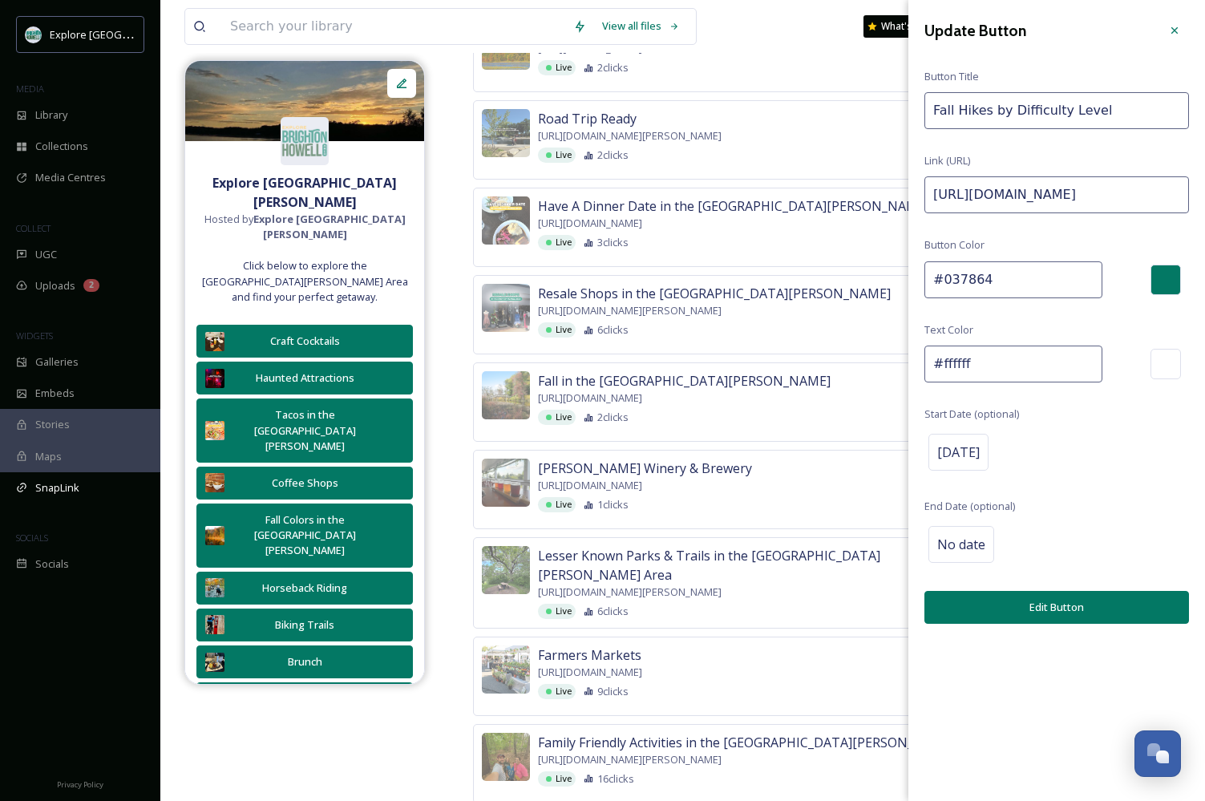
drag, startPoint x: 1143, startPoint y: 195, endPoint x: 1327, endPoint y: 200, distance: 183.7
click at [1149, 194] on input "https://explorebrightonhowellarea.com/best-hiking-challenges-by-difficulty-leve…" at bounding box center [1057, 194] width 265 height 37
drag, startPoint x: 1104, startPoint y: 196, endPoint x: 1266, endPoint y: 190, distance: 161.3
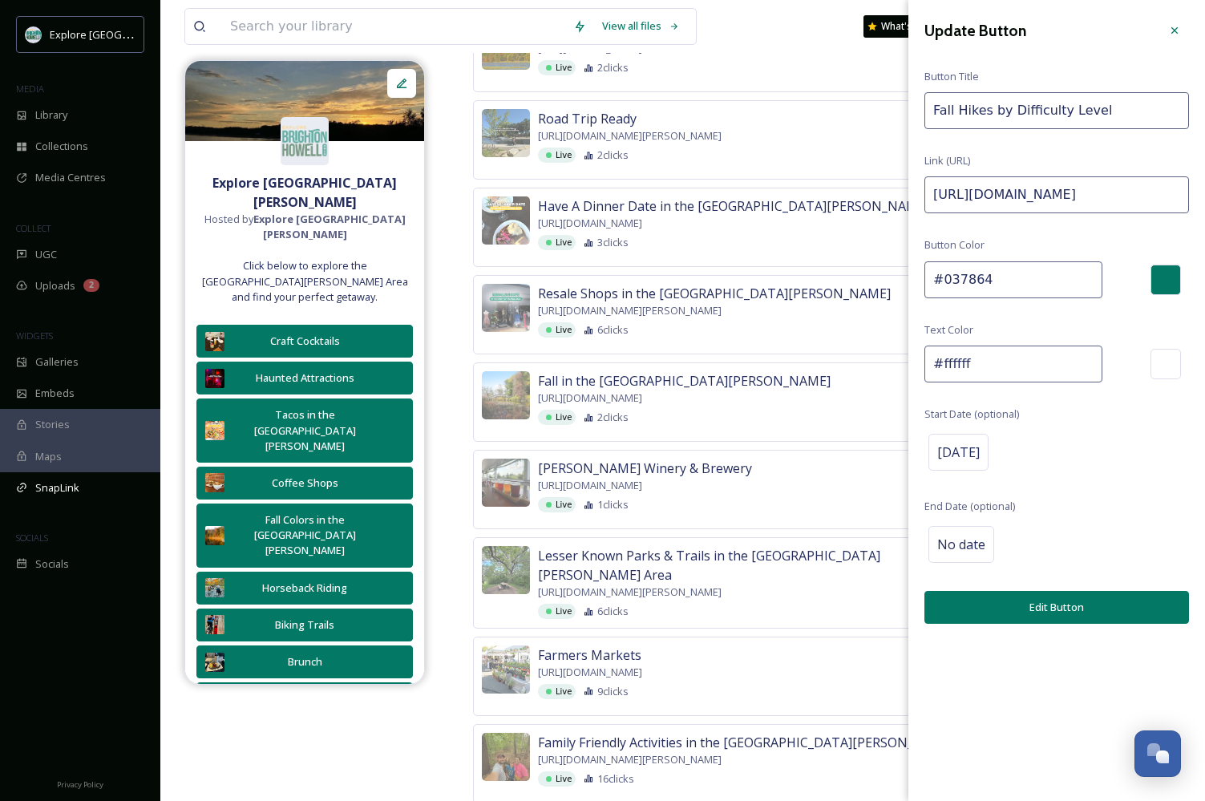
paste input "October25"
type input "https://explorebrightonhowellarea.com/best-hiking-challenges-by-difficulty-leve…"
click at [1027, 610] on button "Edit Button" at bounding box center [1057, 607] width 265 height 33
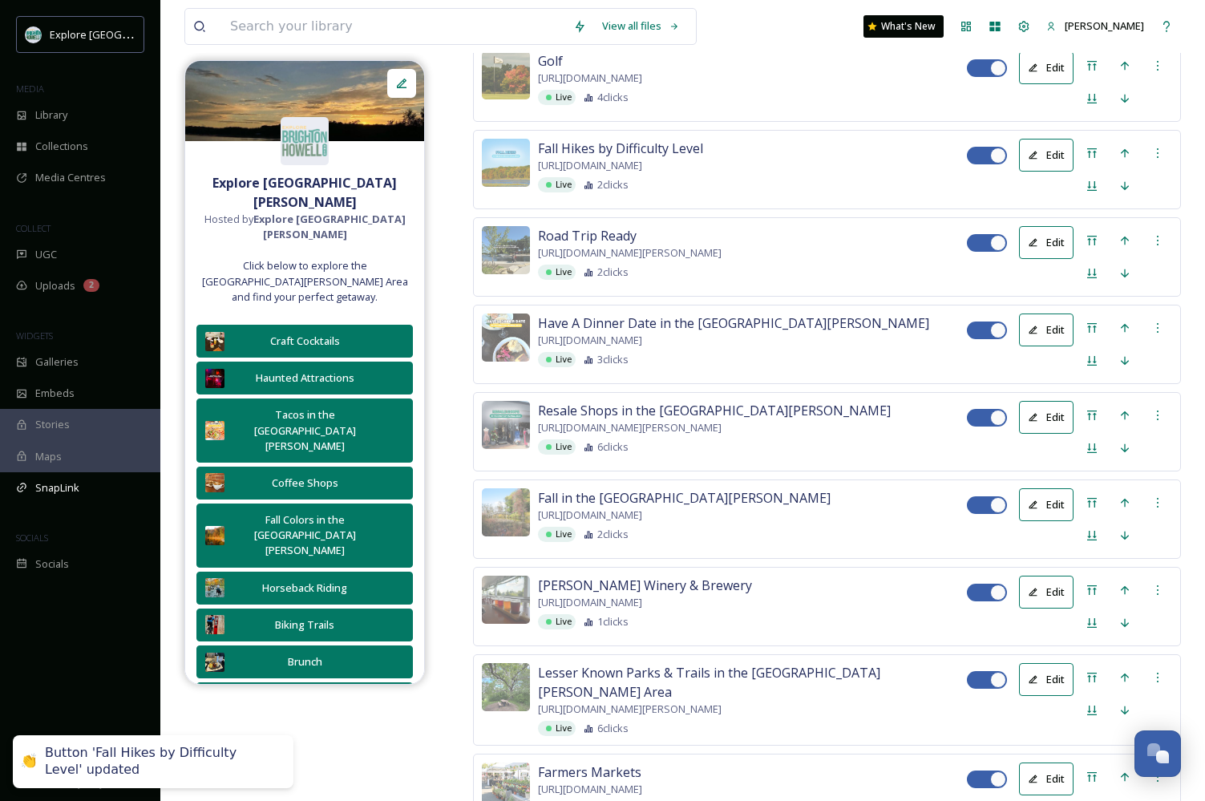
scroll to position [2149, 0]
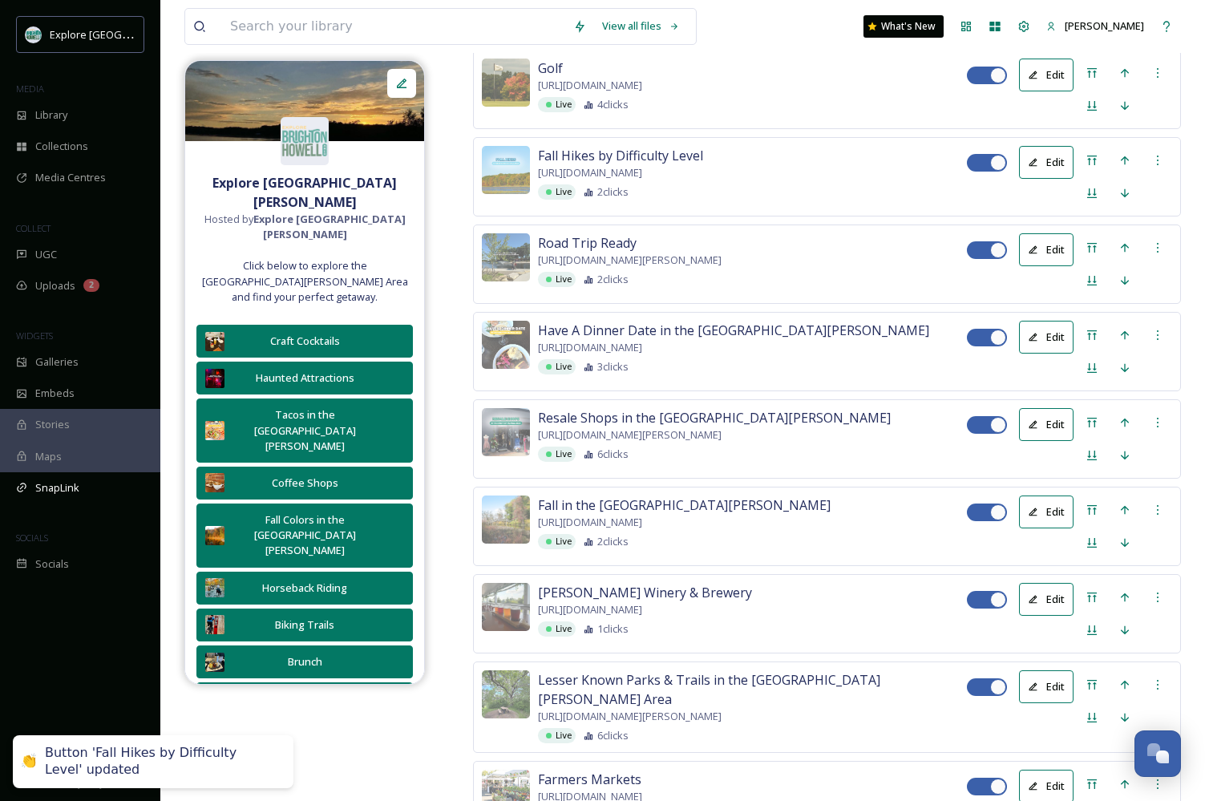
click at [1062, 91] on button "Edit" at bounding box center [1046, 75] width 55 height 33
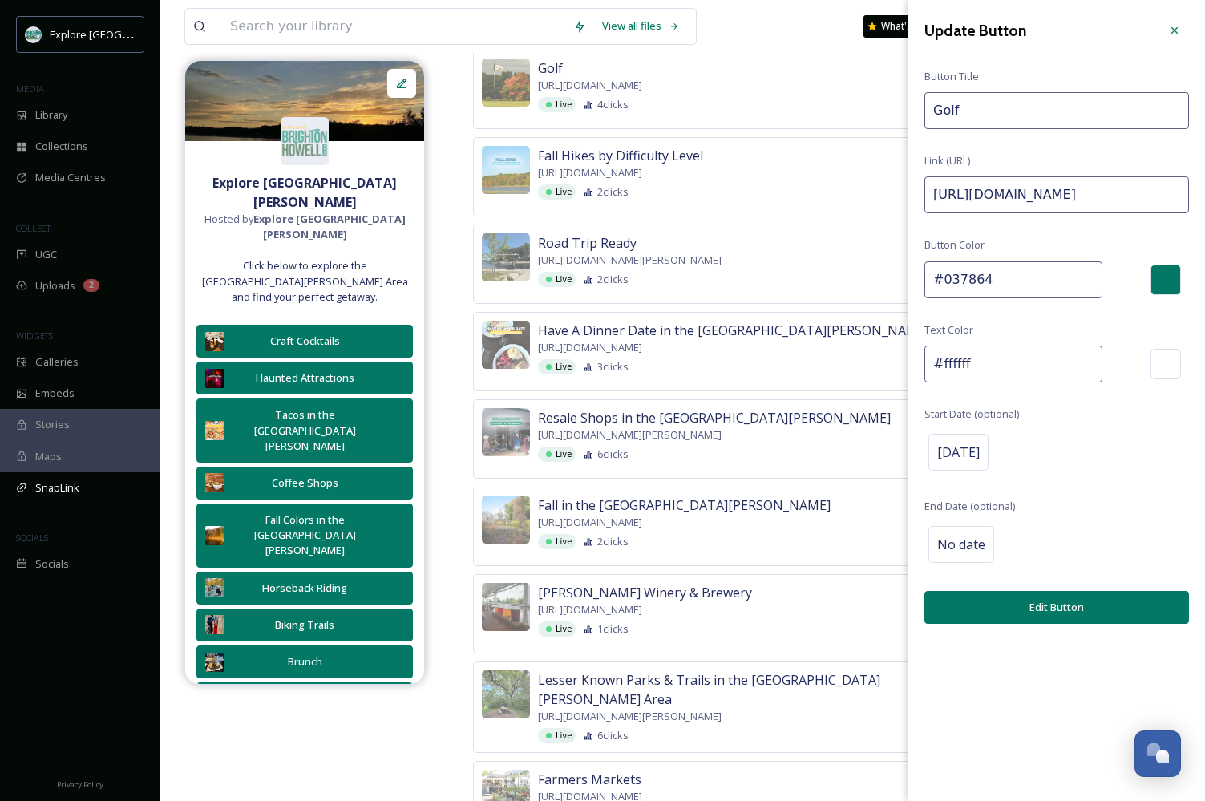
drag, startPoint x: 1158, startPoint y: 196, endPoint x: 1306, endPoint y: 197, distance: 147.6
click at [1130, 196] on input "https://explorebrightonhowellarea.com/golf/?utm_source=Instagram&utm_medium=Gol…" at bounding box center [1057, 194] width 265 height 37
drag, startPoint x: 1100, startPoint y: 191, endPoint x: 1316, endPoint y: 191, distance: 216.5
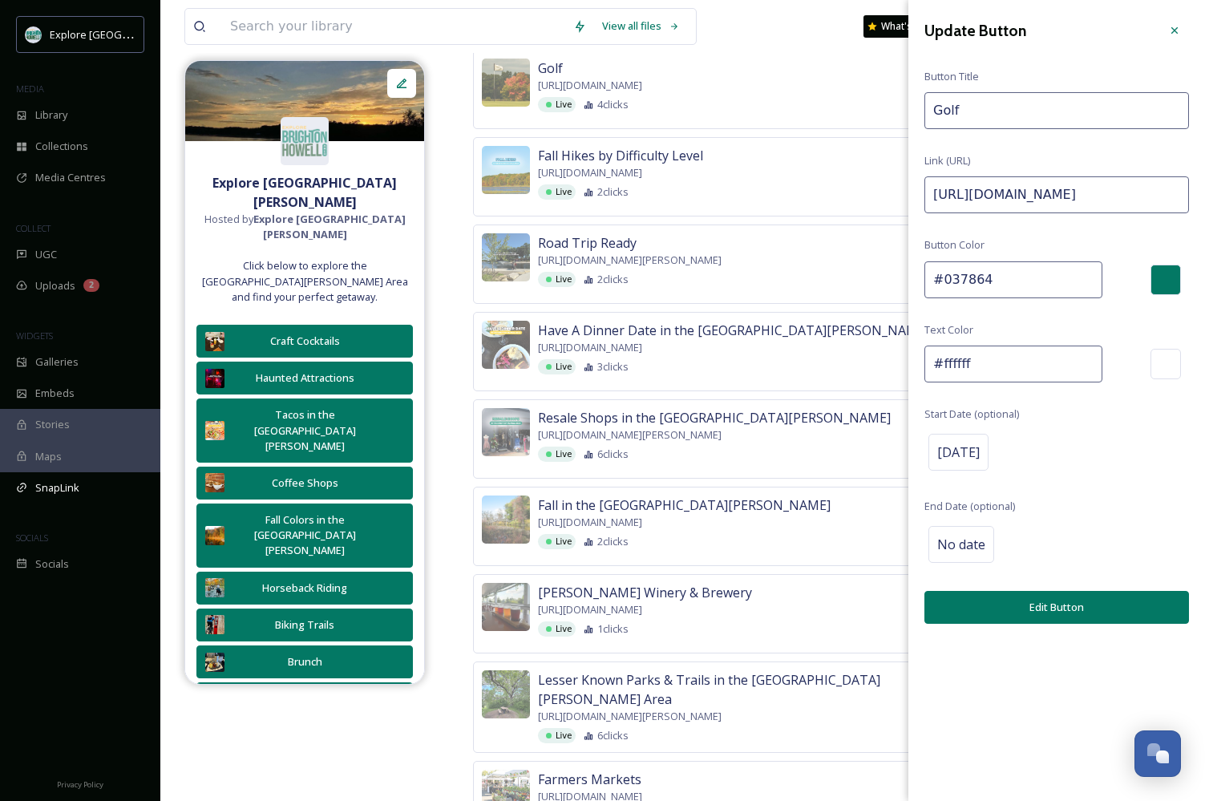
paste input "Octo"
type input "https://explorebrightonhowellarea.com/golf/?utm_source=Instagram&utm_medium=Gol…"
click at [1070, 597] on button "Edit Button" at bounding box center [1057, 607] width 265 height 33
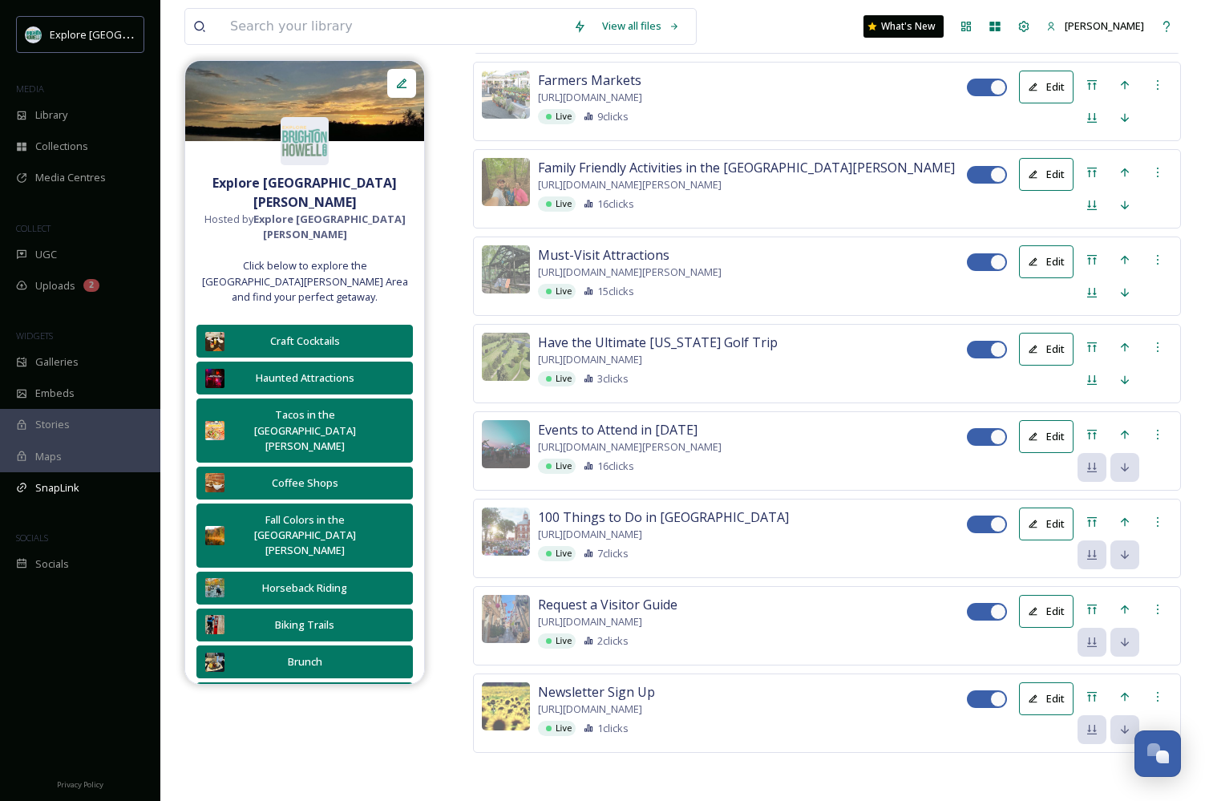
scroll to position [3548, 0]
click at [1156, 333] on div at bounding box center [1158, 347] width 29 height 29
click at [1112, 423] on span "Delete Button" at bounding box center [1130, 430] width 67 height 15
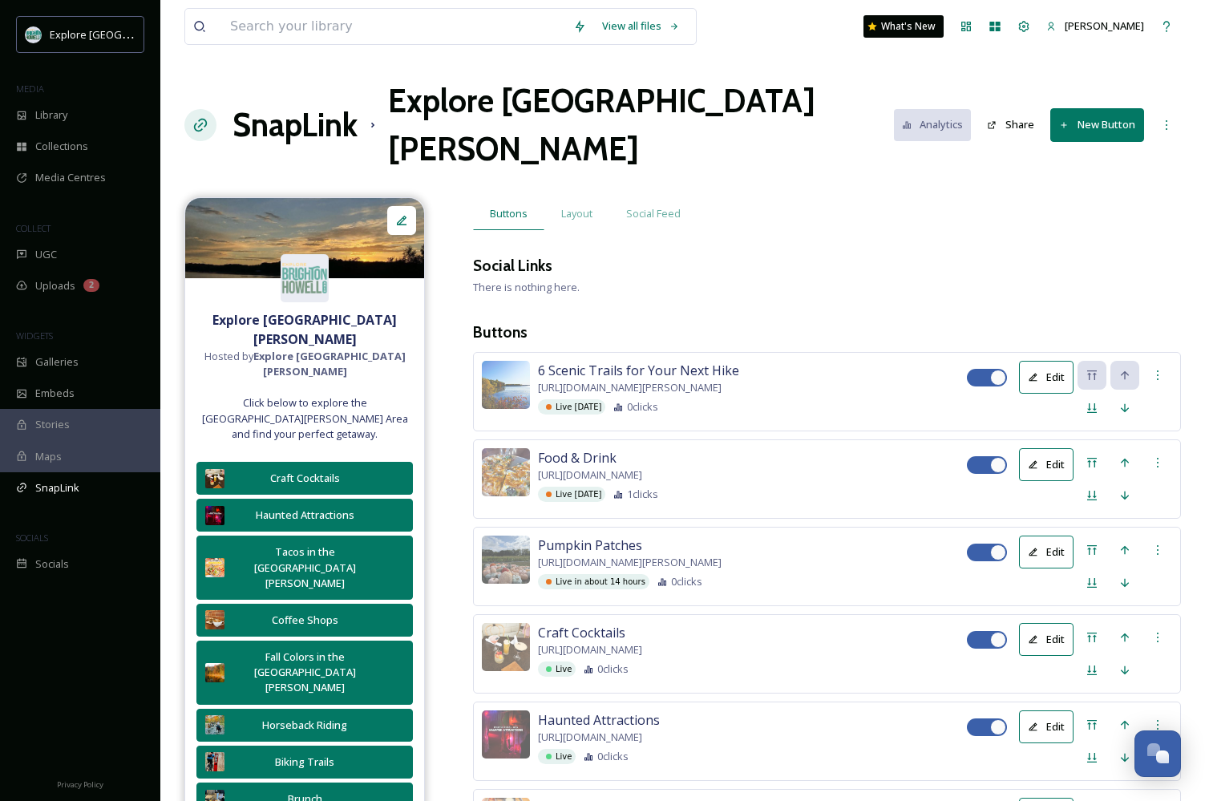
scroll to position [0, 0]
click at [1075, 115] on button "New Button" at bounding box center [1098, 124] width 94 height 33
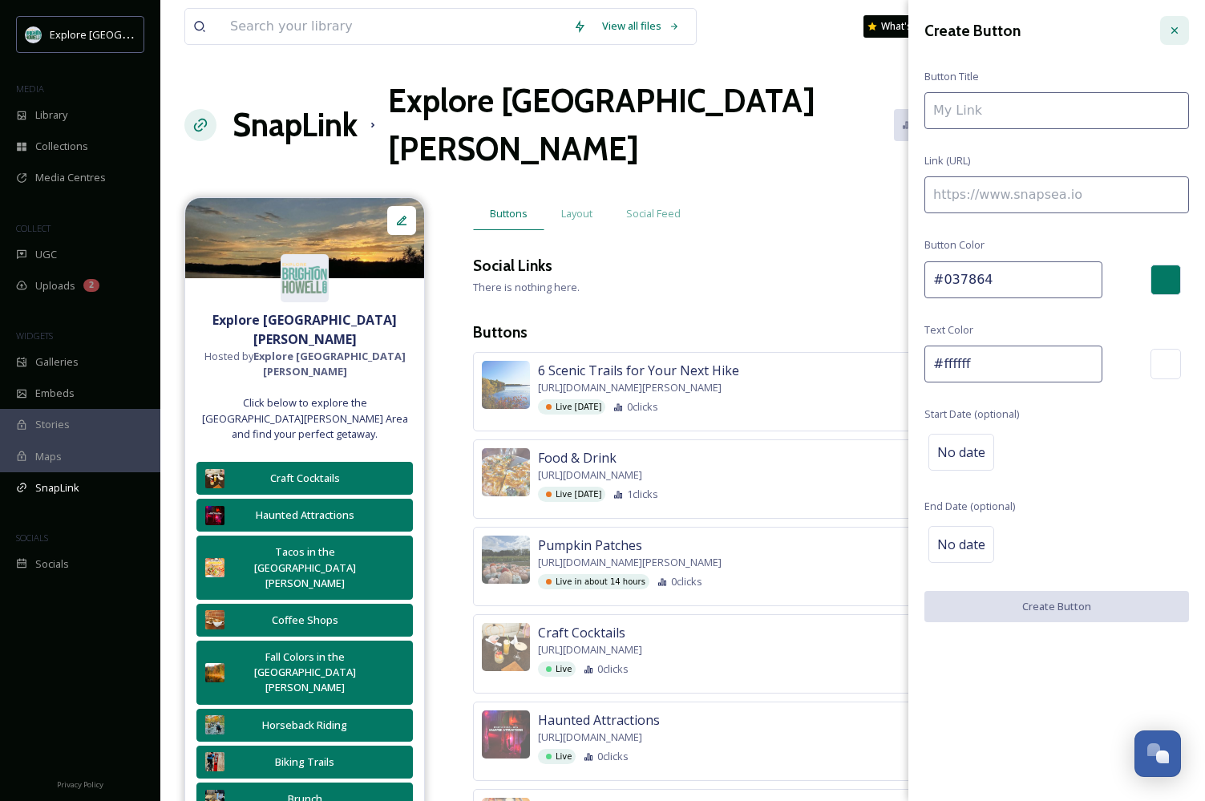
click at [1172, 24] on icon at bounding box center [1175, 30] width 13 height 13
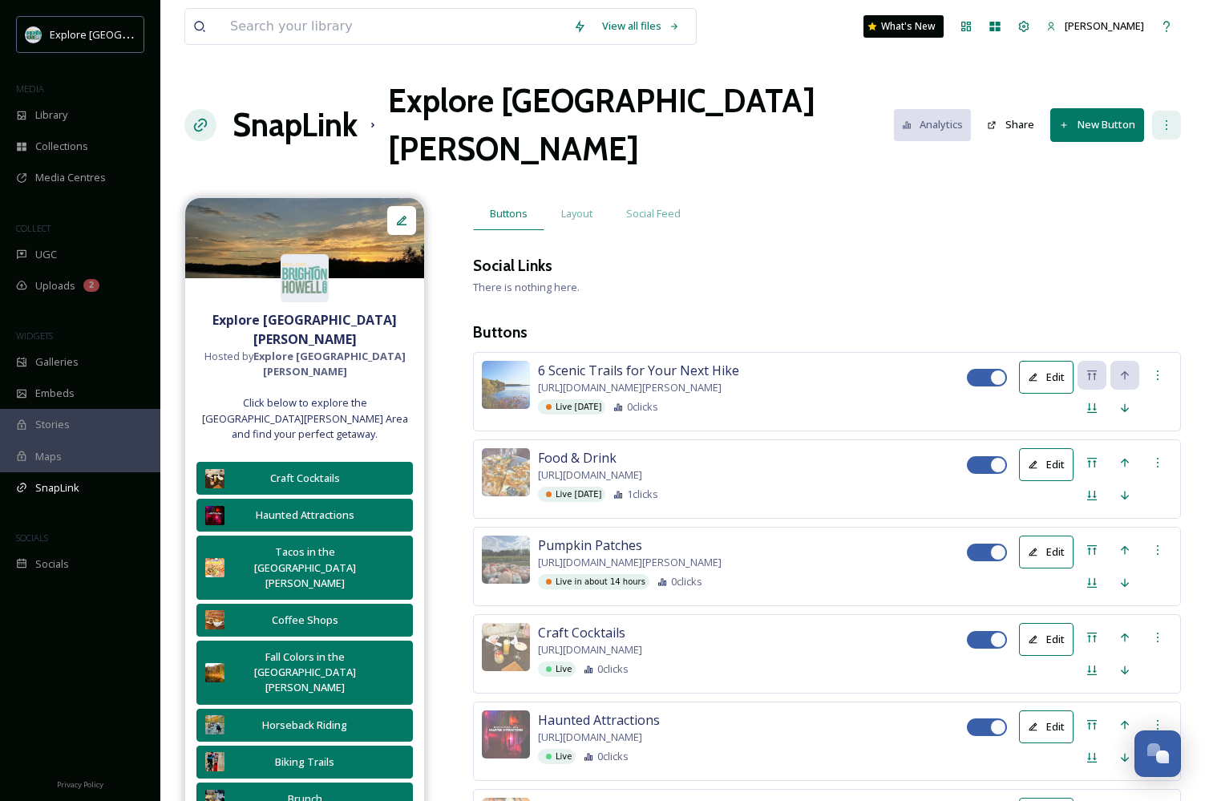
click at [1169, 119] on icon at bounding box center [1166, 125] width 13 height 13
click at [642, 206] on span "Social Feed" at bounding box center [653, 213] width 55 height 15
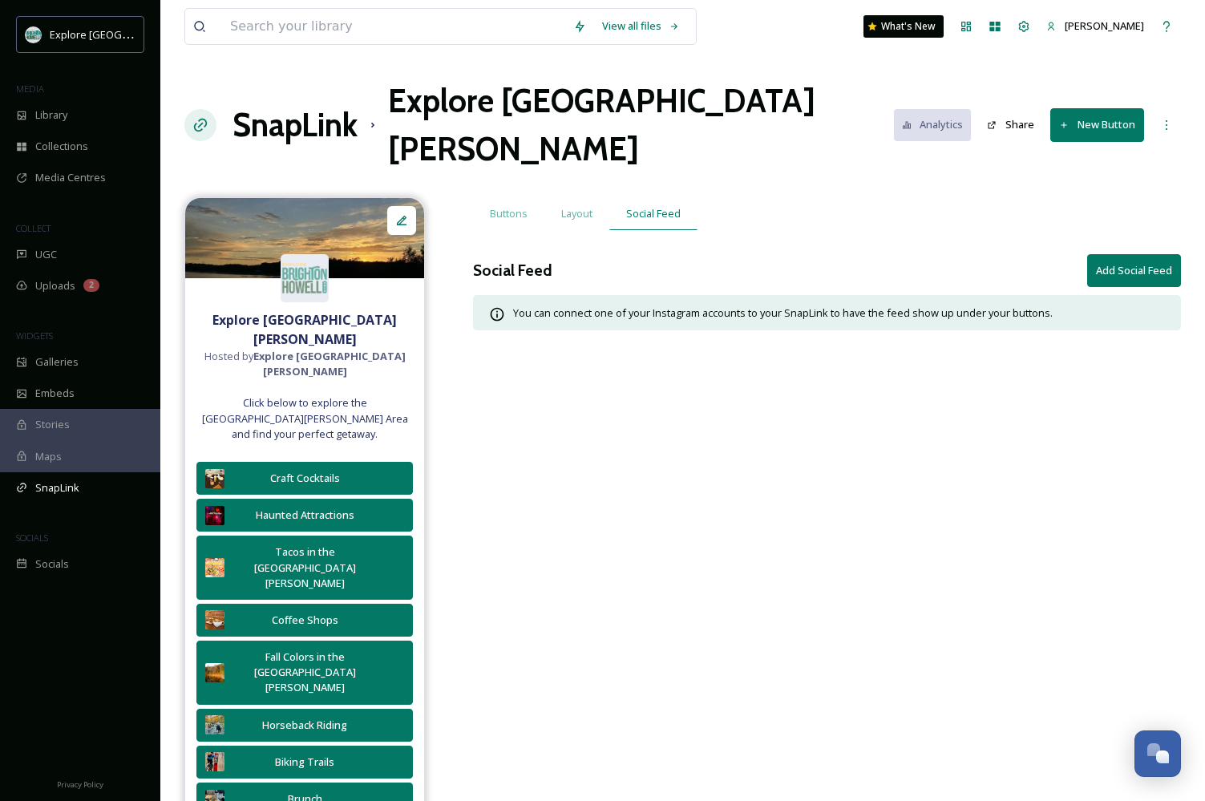
click at [1138, 254] on button "Add Social Feed" at bounding box center [1135, 270] width 94 height 33
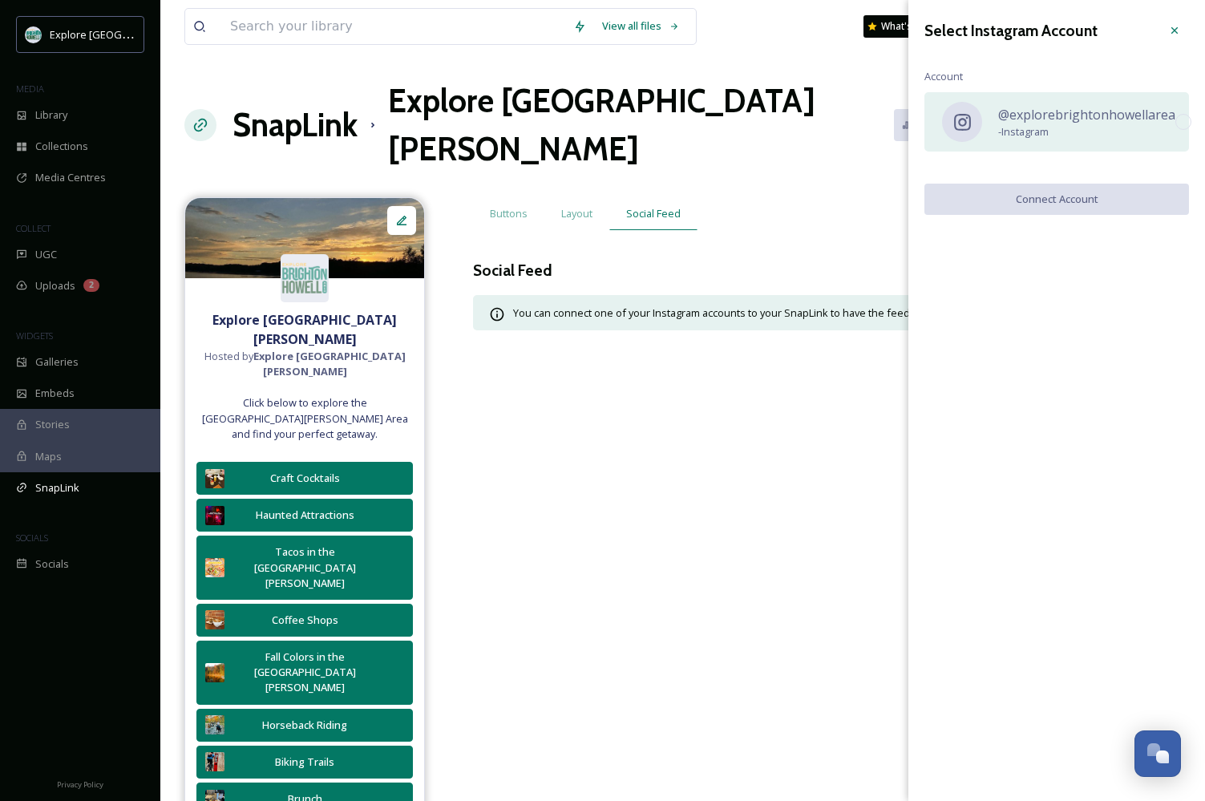
click at [1083, 116] on span "@explorebrightonhowellarea" at bounding box center [1086, 114] width 177 height 19
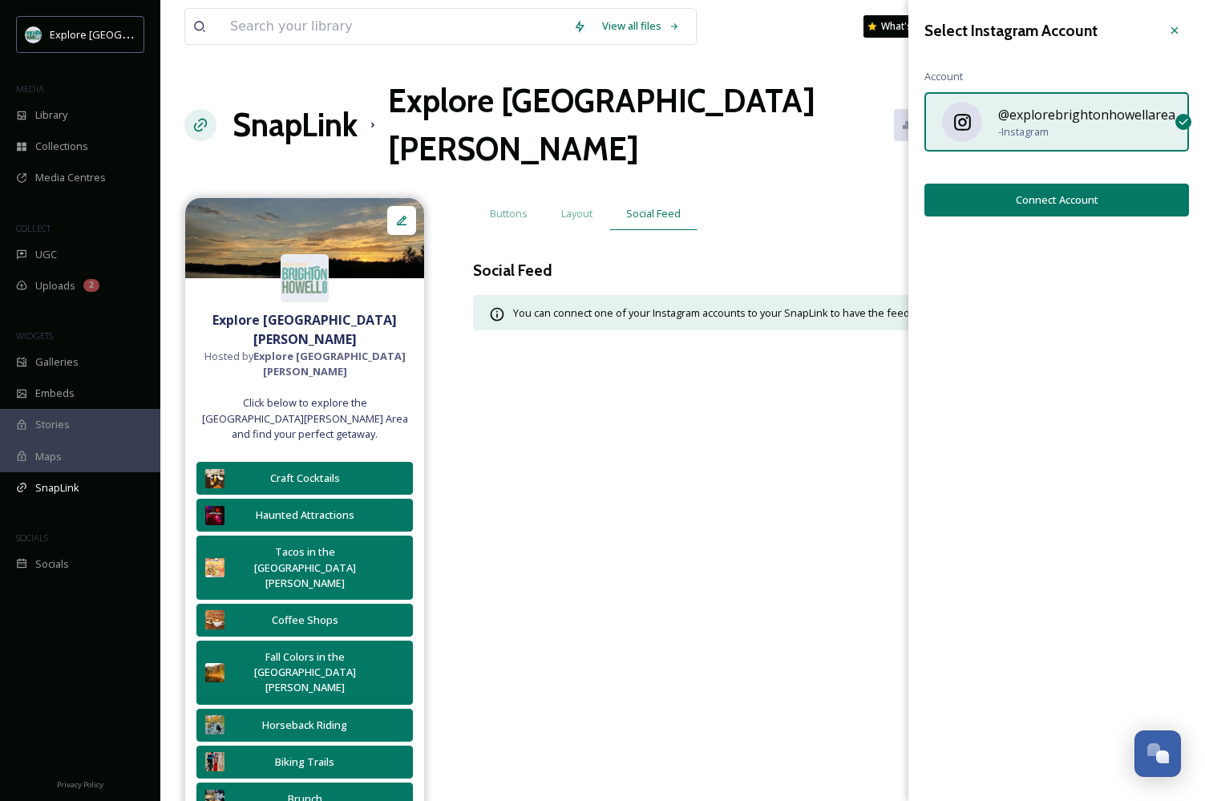
click at [1029, 205] on button "Connect Account" at bounding box center [1057, 200] width 265 height 33
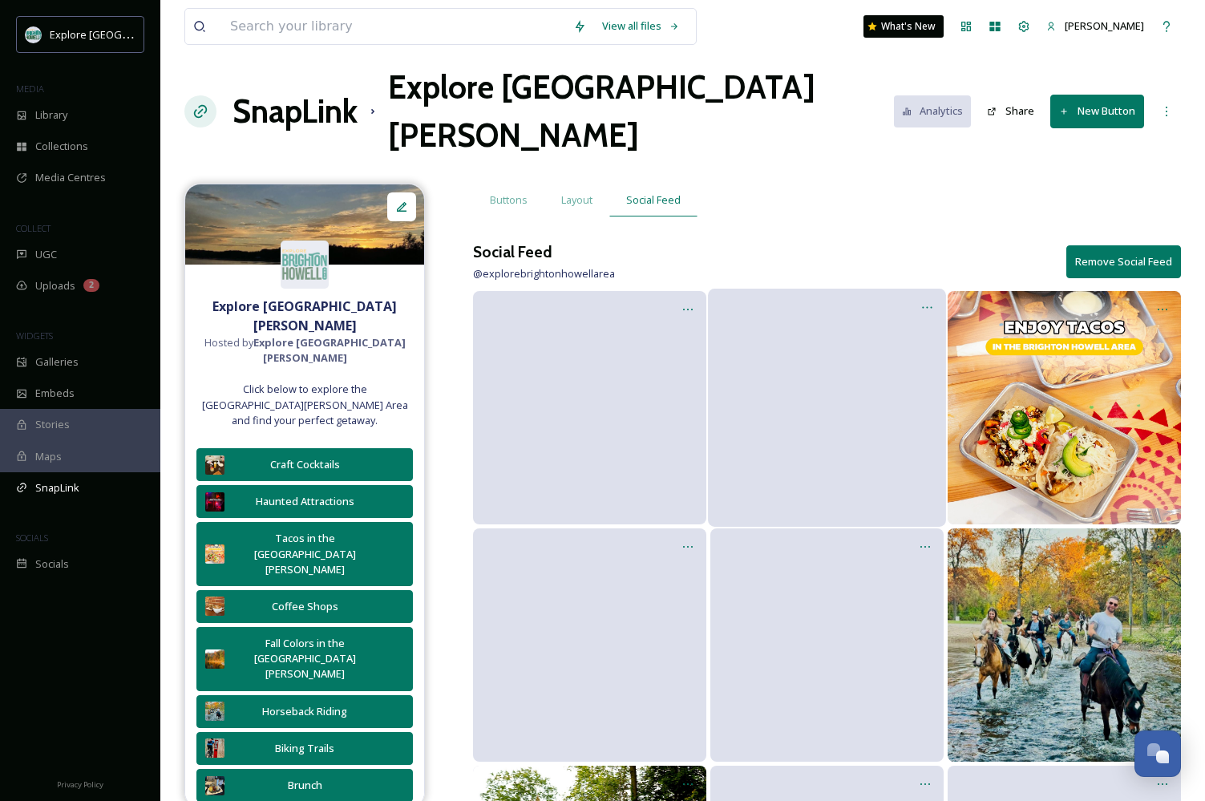
click at [830, 393] on video at bounding box center [827, 407] width 238 height 119
click at [673, 378] on video at bounding box center [590, 407] width 238 height 119
click at [581, 192] on span "Layout" at bounding box center [576, 199] width 31 height 15
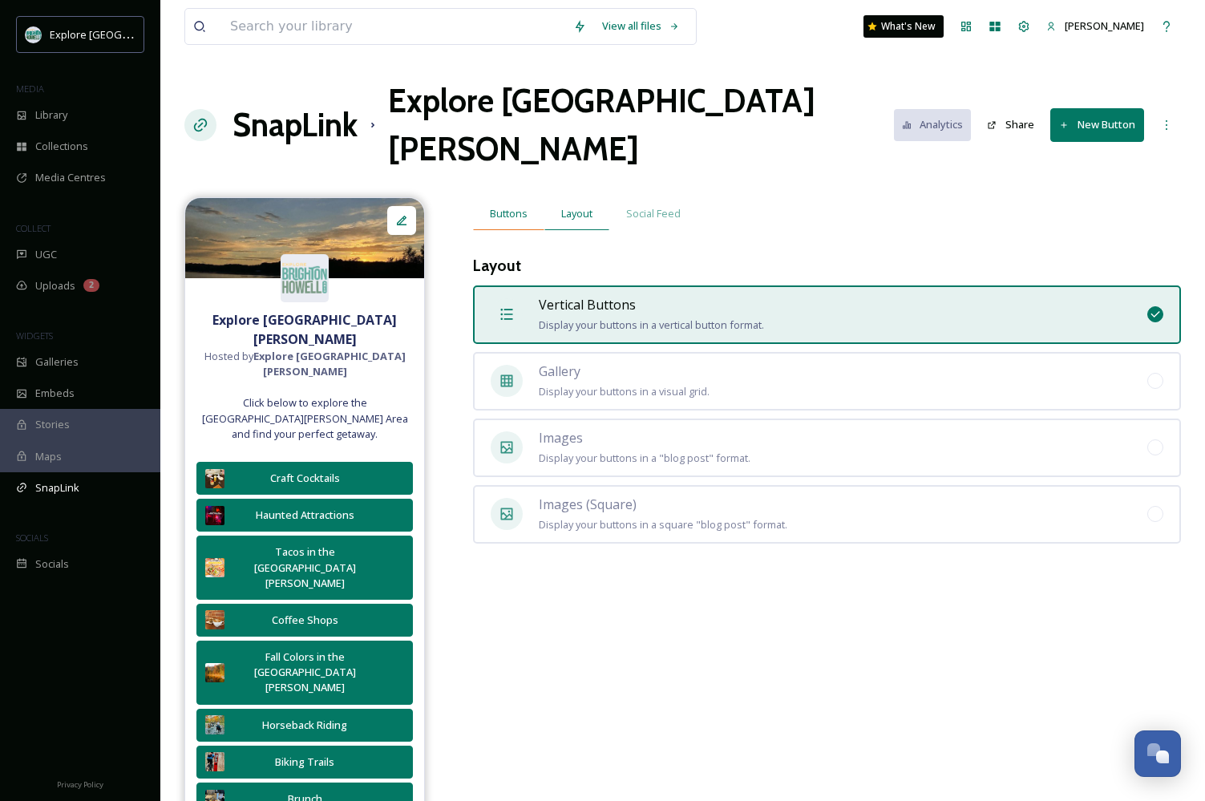
click at [504, 206] on span "Buttons" at bounding box center [509, 213] width 38 height 15
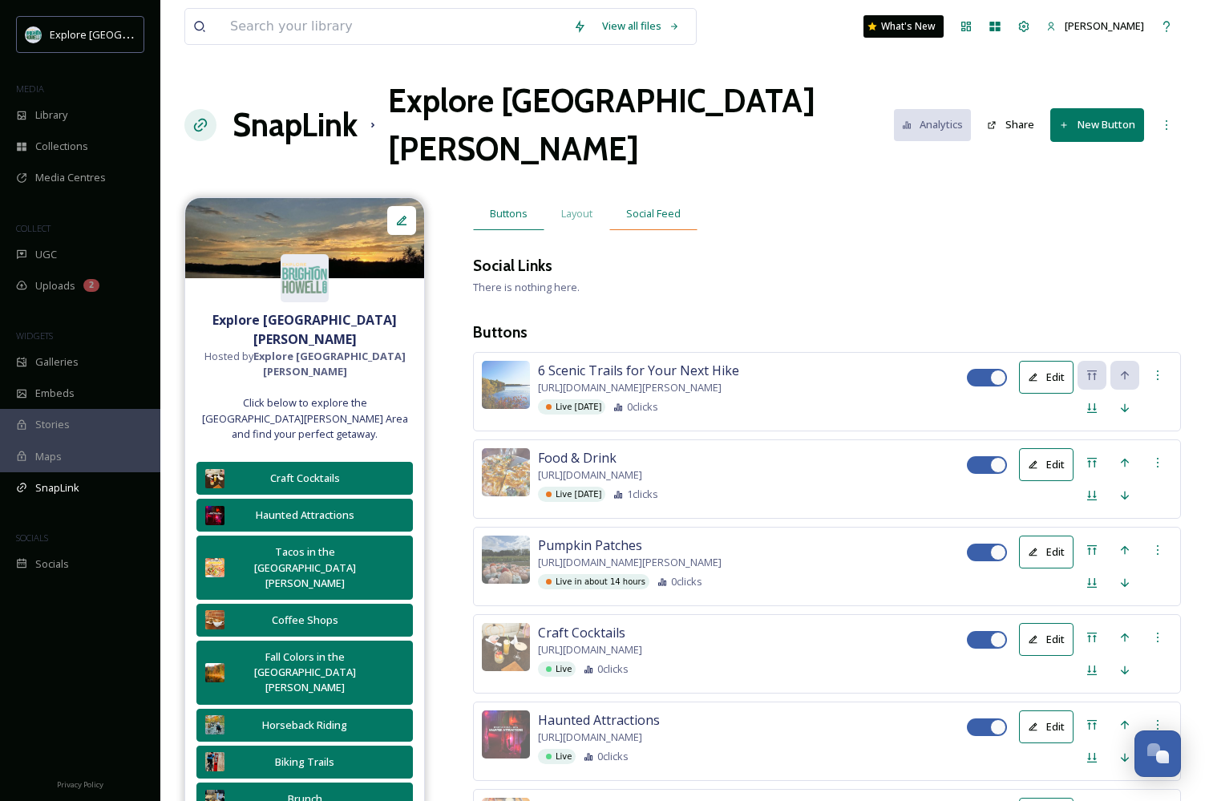
click at [660, 206] on span "Social Feed" at bounding box center [653, 213] width 55 height 15
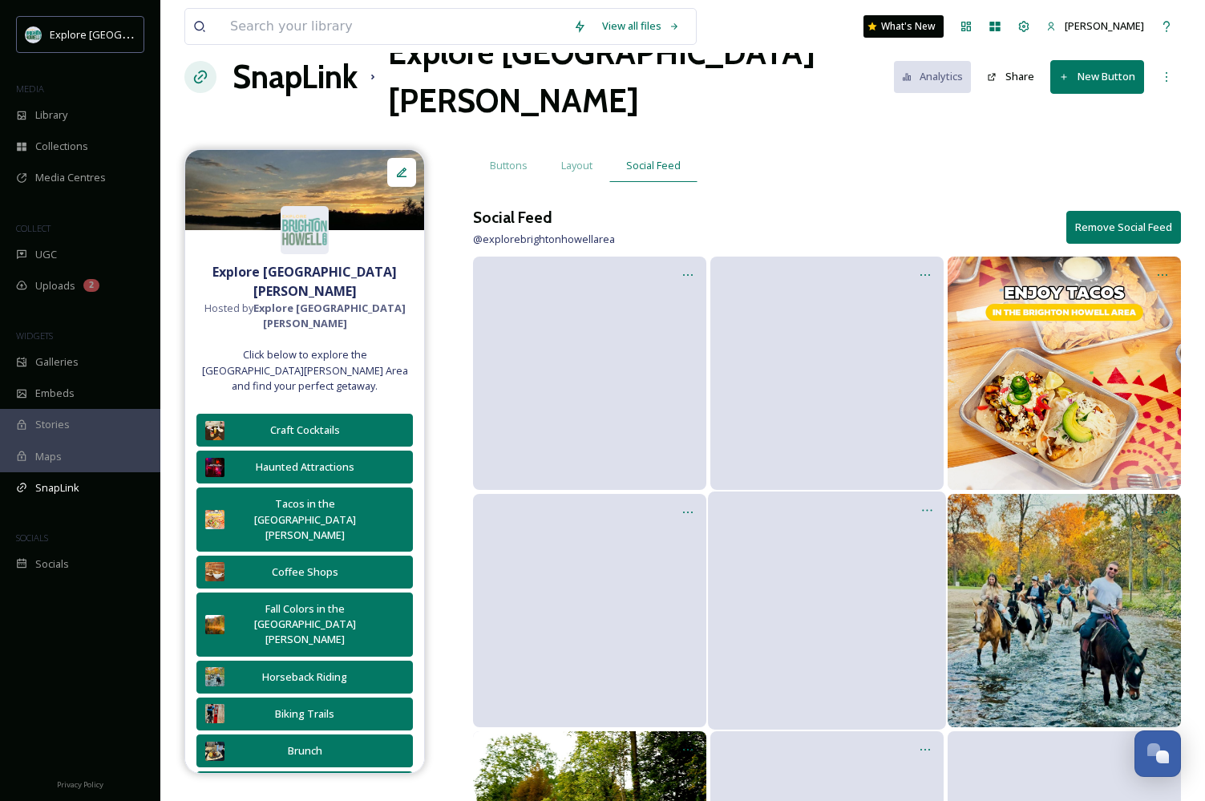
scroll to position [50, 0]
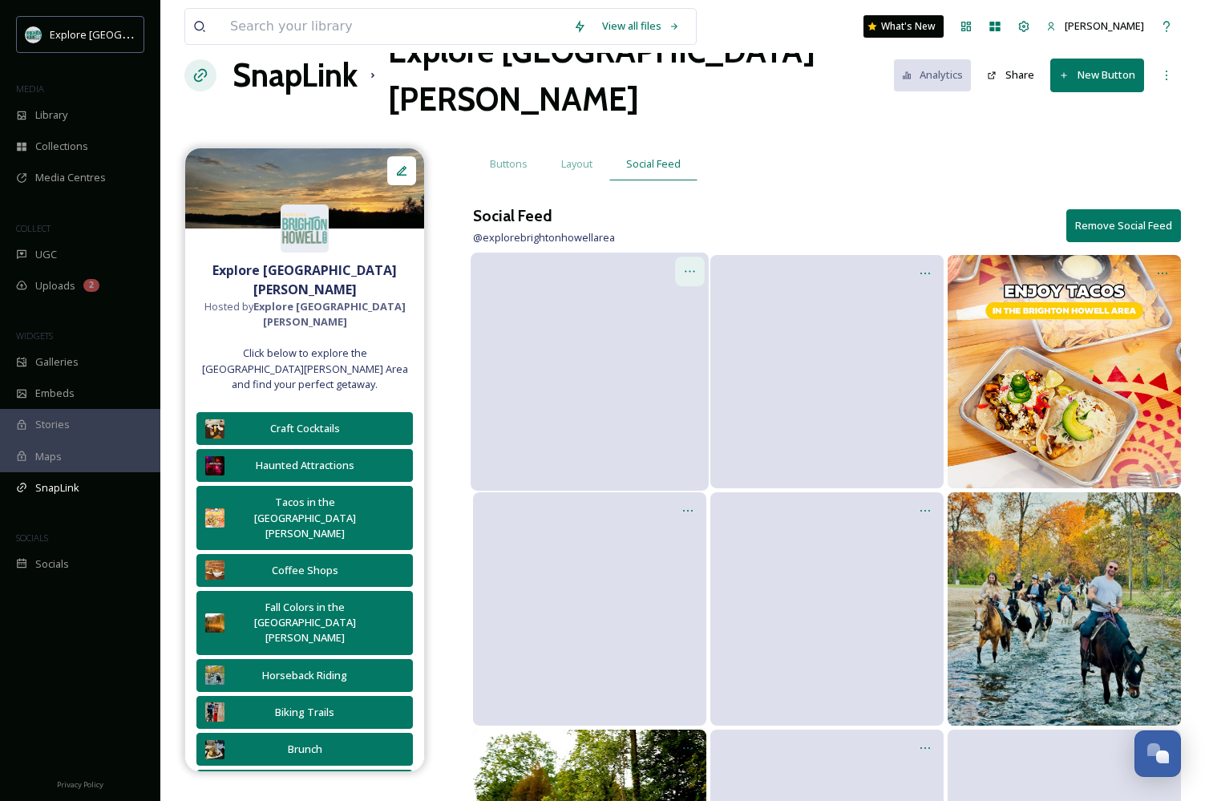
click at [687, 265] on icon at bounding box center [689, 271] width 13 height 13
click at [670, 331] on span "Edit Post" at bounding box center [669, 339] width 43 height 16
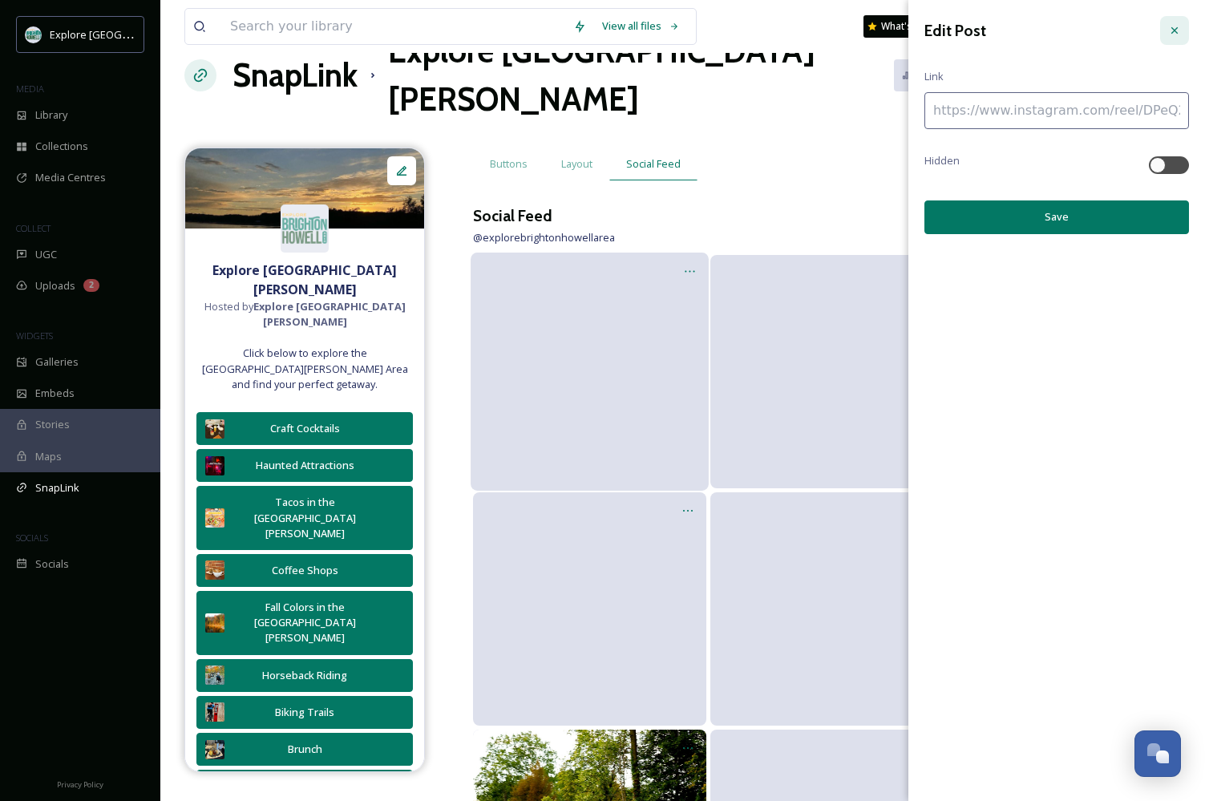
click at [1176, 34] on icon at bounding box center [1175, 30] width 13 height 13
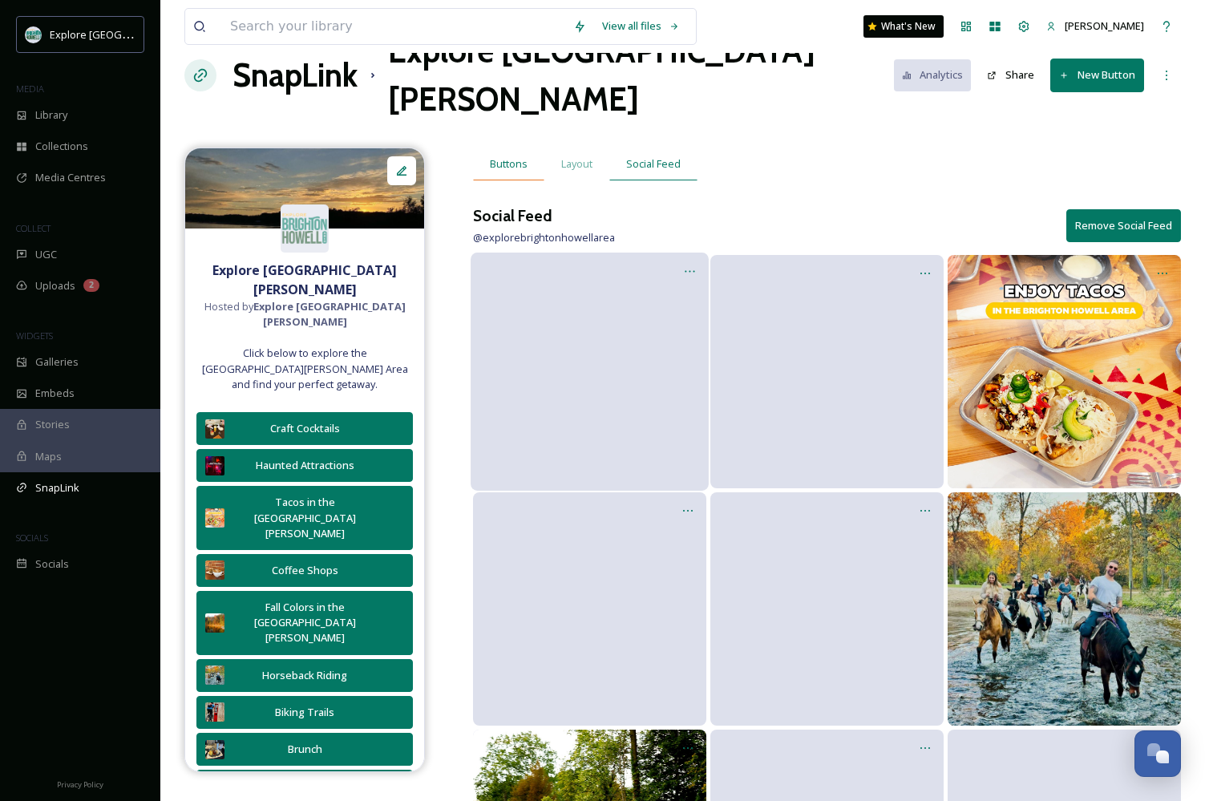
click at [511, 156] on span "Buttons" at bounding box center [509, 163] width 38 height 15
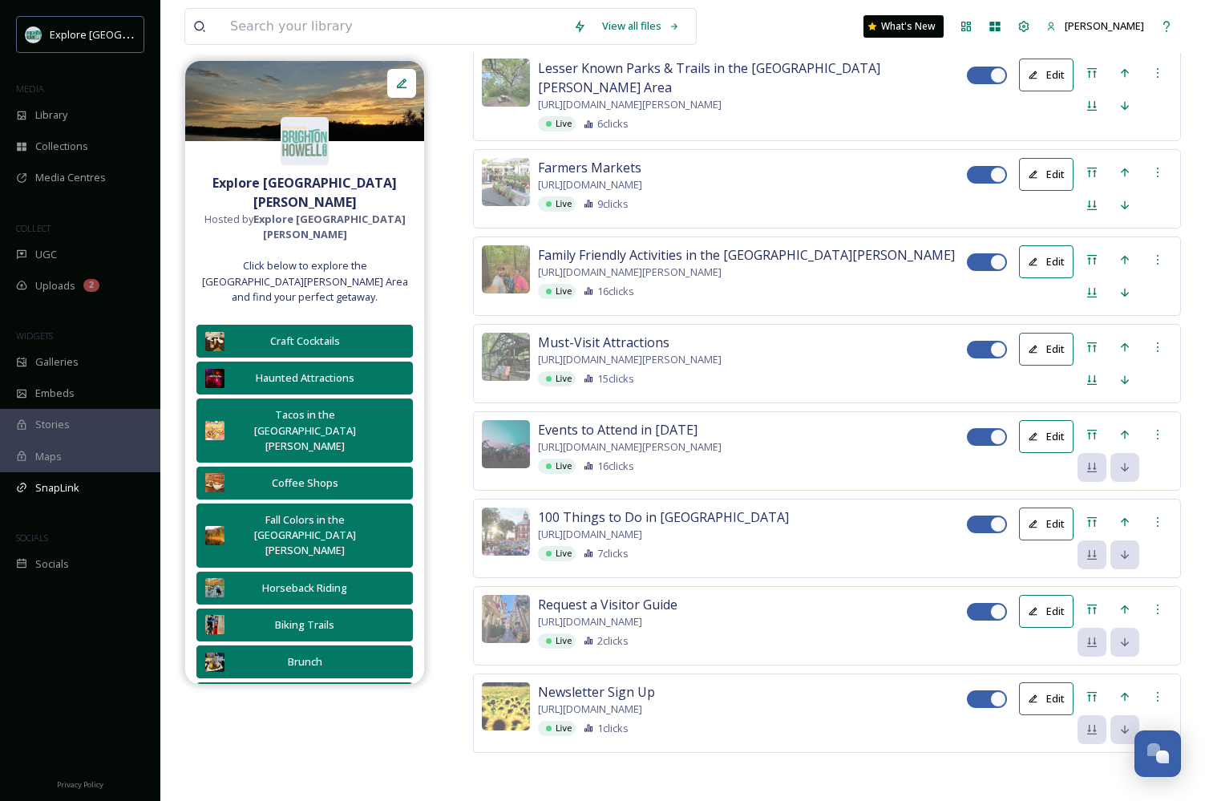
scroll to position [3399, 0]
click at [1159, 449] on div at bounding box center [1158, 434] width 29 height 29
click at [1160, 449] on div at bounding box center [1158, 434] width 29 height 29
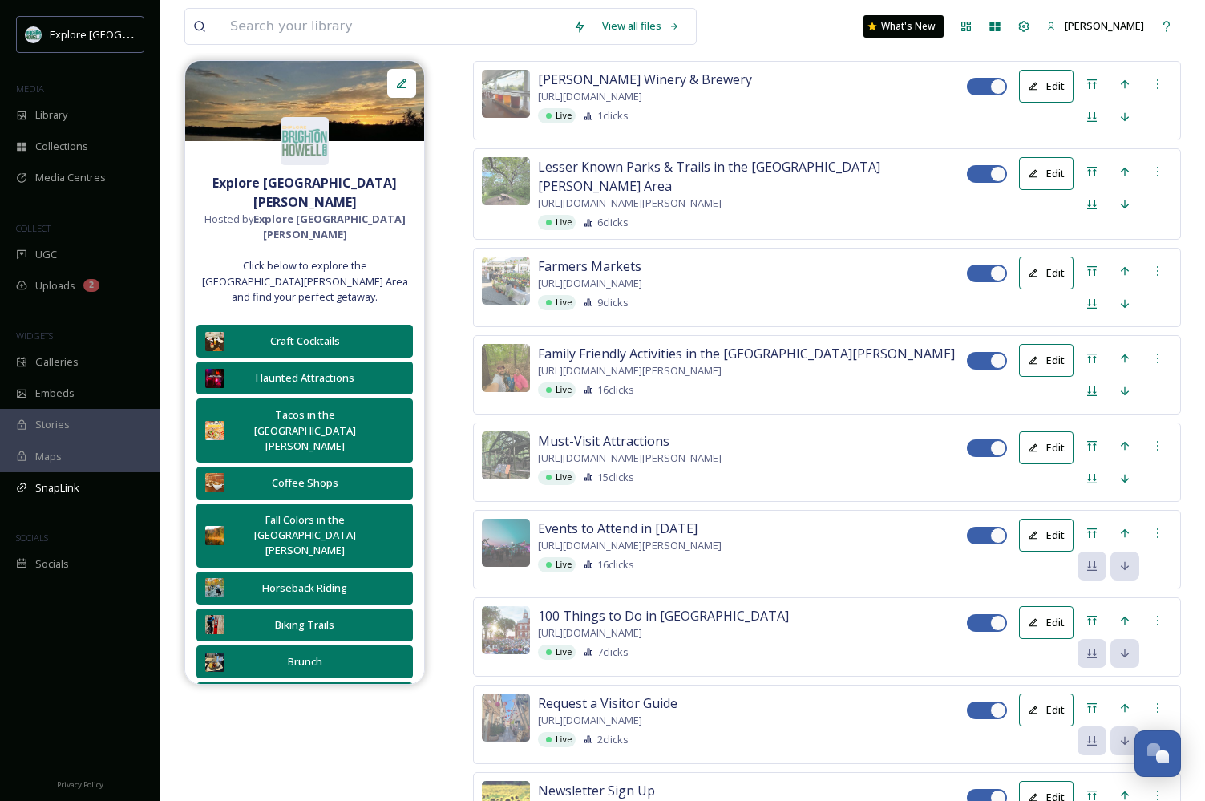
scroll to position [2664, 0]
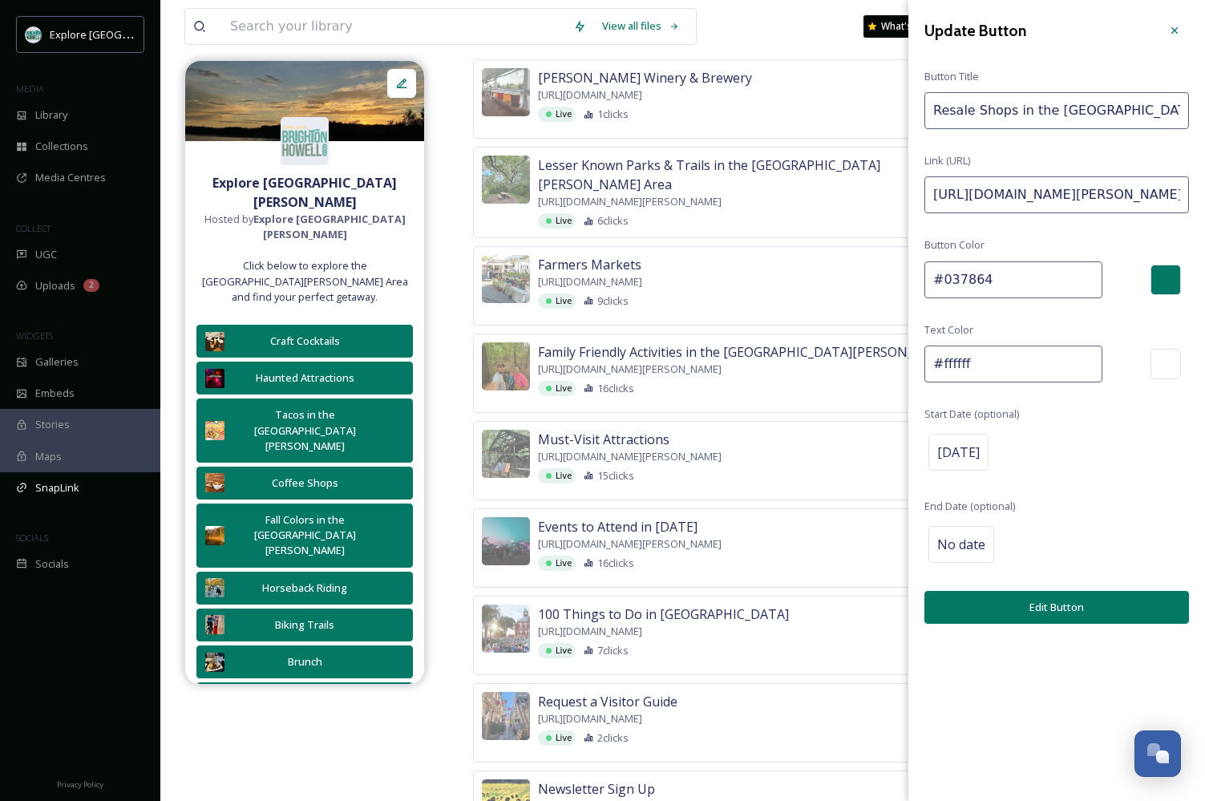
drag, startPoint x: 933, startPoint y: 196, endPoint x: 1262, endPoint y: 212, distance: 330.0
click at [1175, 25] on icon at bounding box center [1175, 30] width 13 height 13
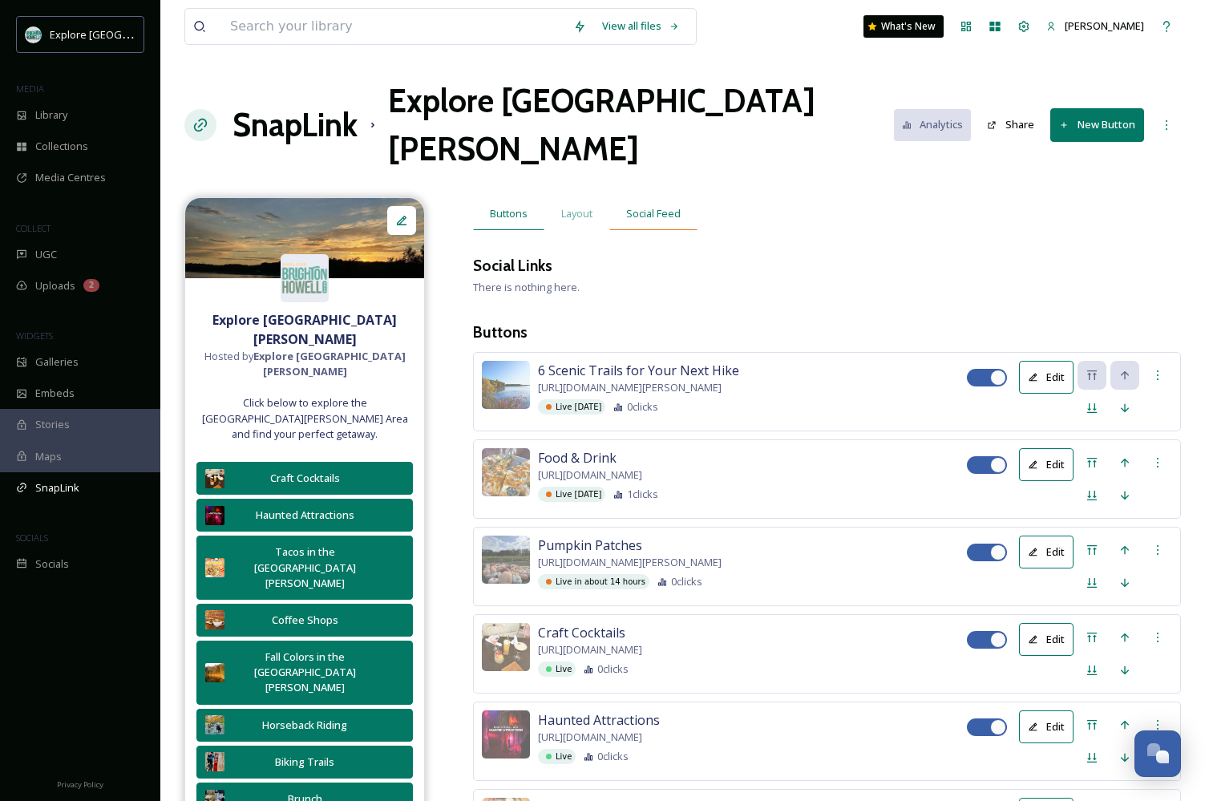
scroll to position [0, 0]
click at [648, 206] on span "Social Feed" at bounding box center [653, 213] width 55 height 15
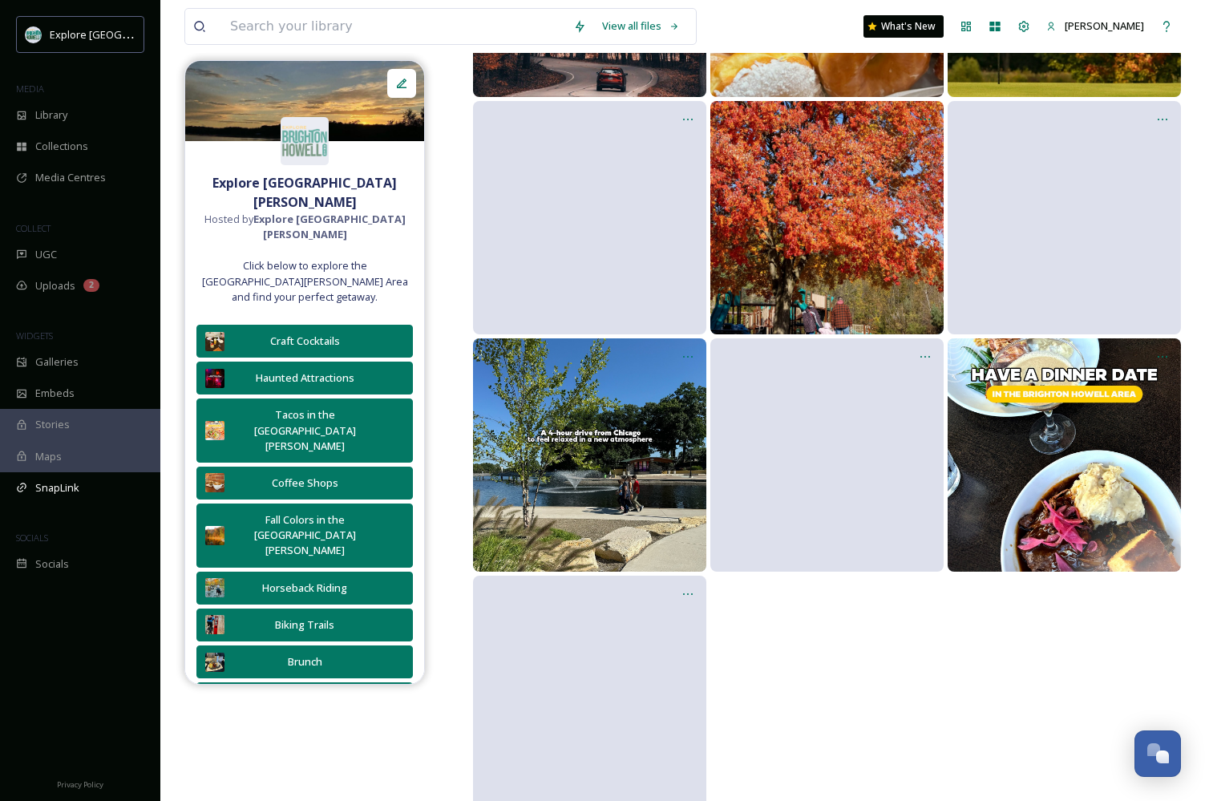
scroll to position [1627, 0]
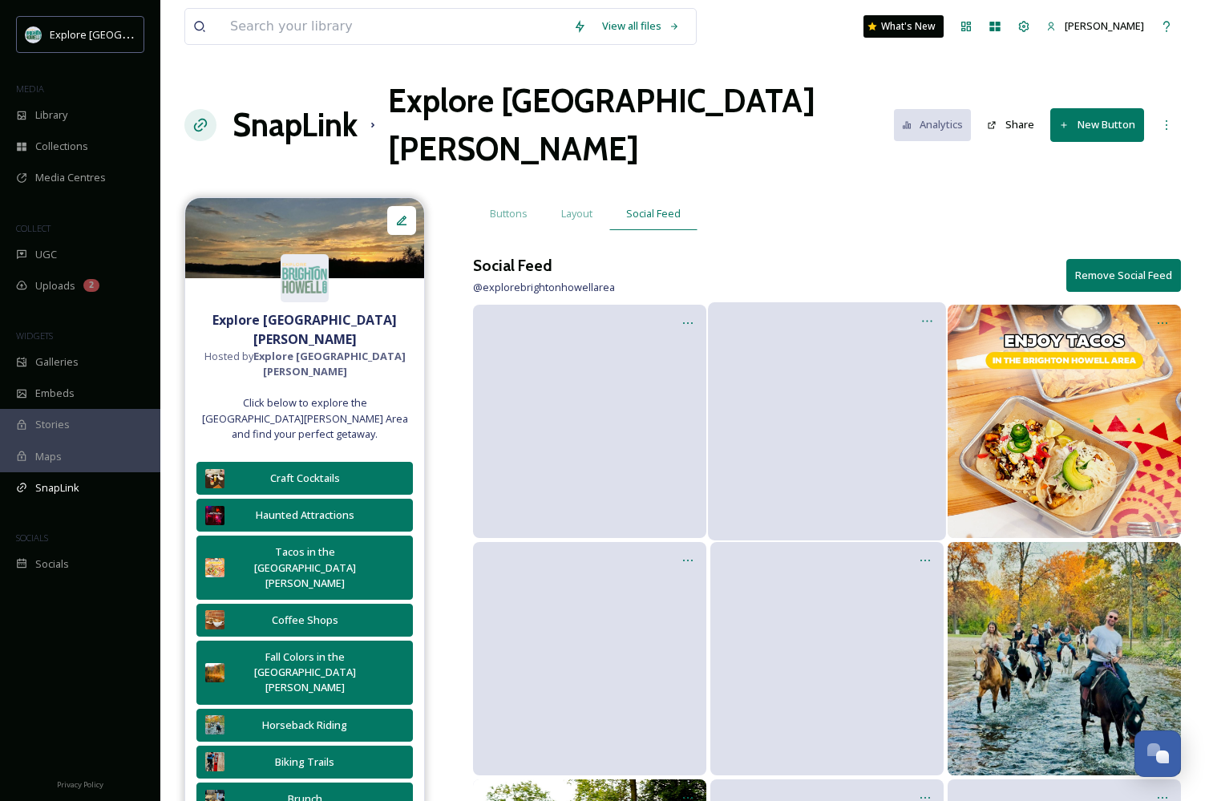
scroll to position [0, 0]
click at [1152, 259] on button "Remove Social Feed" at bounding box center [1124, 275] width 115 height 33
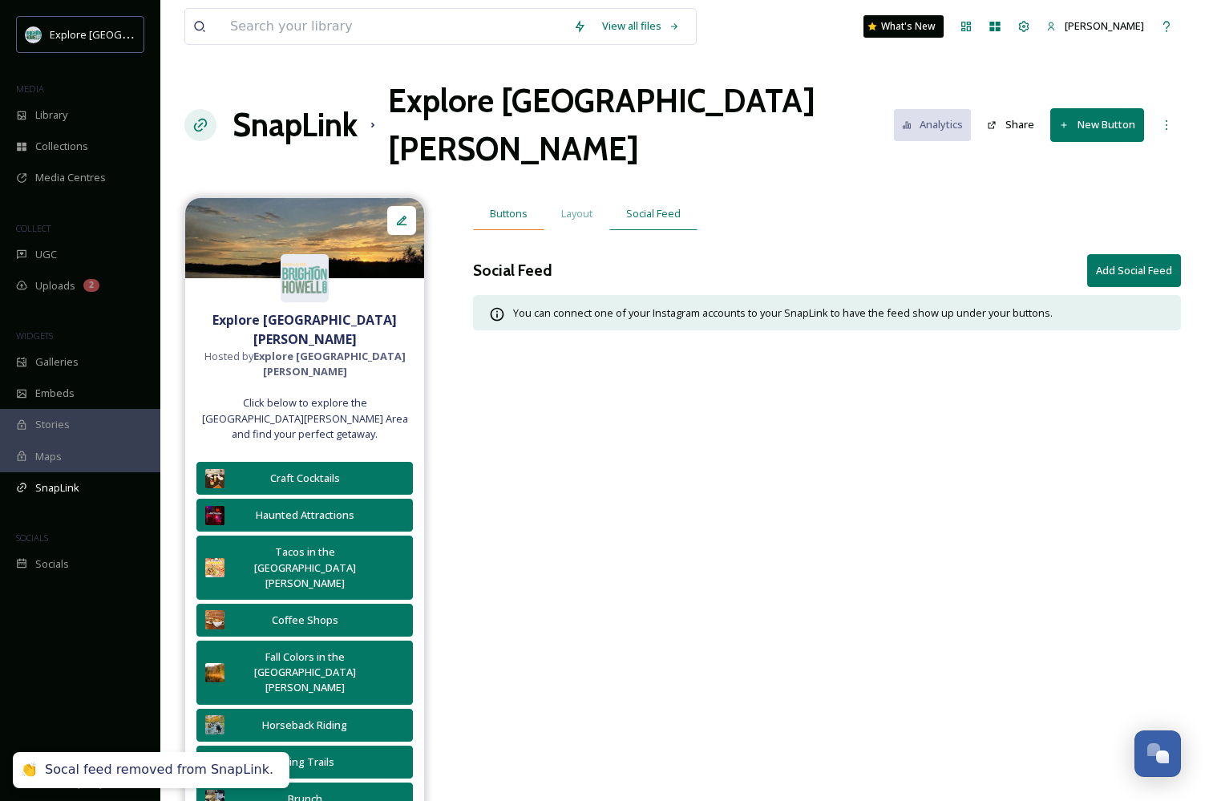
click at [512, 206] on span "Buttons" at bounding box center [509, 213] width 38 height 15
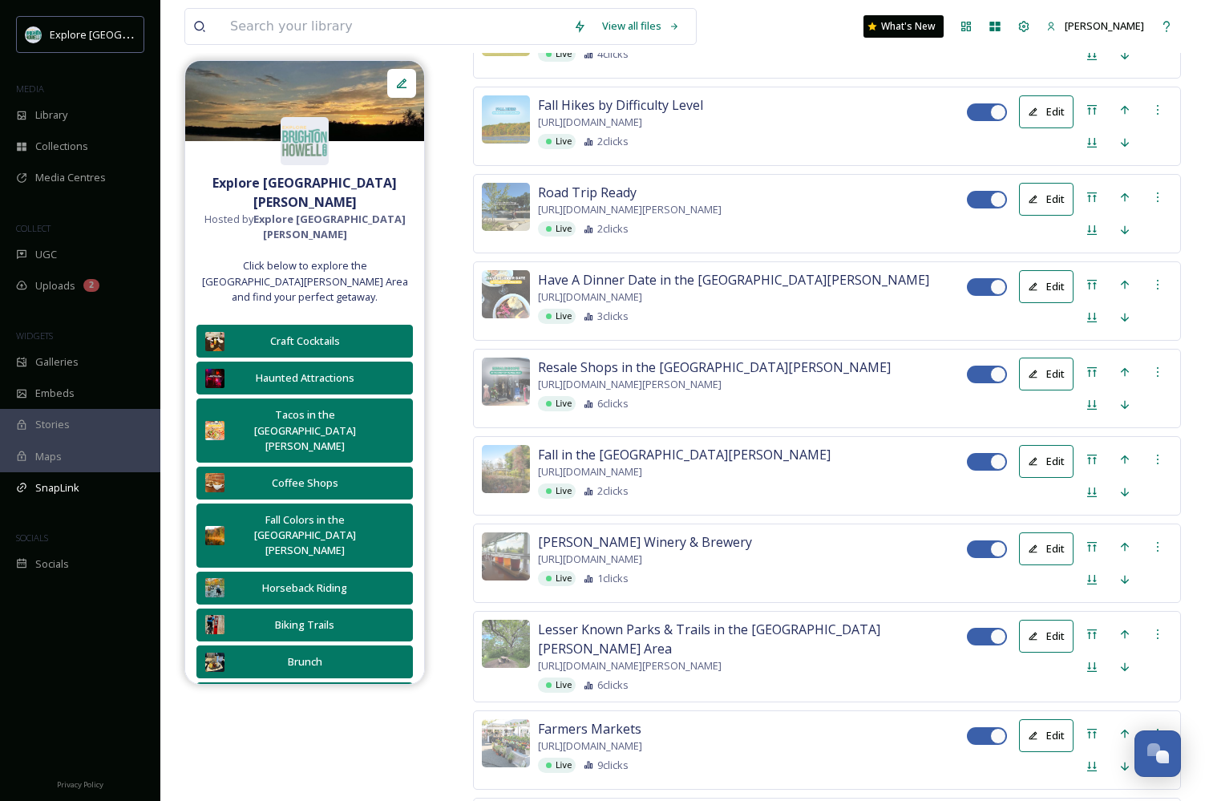
scroll to position [2200, 0]
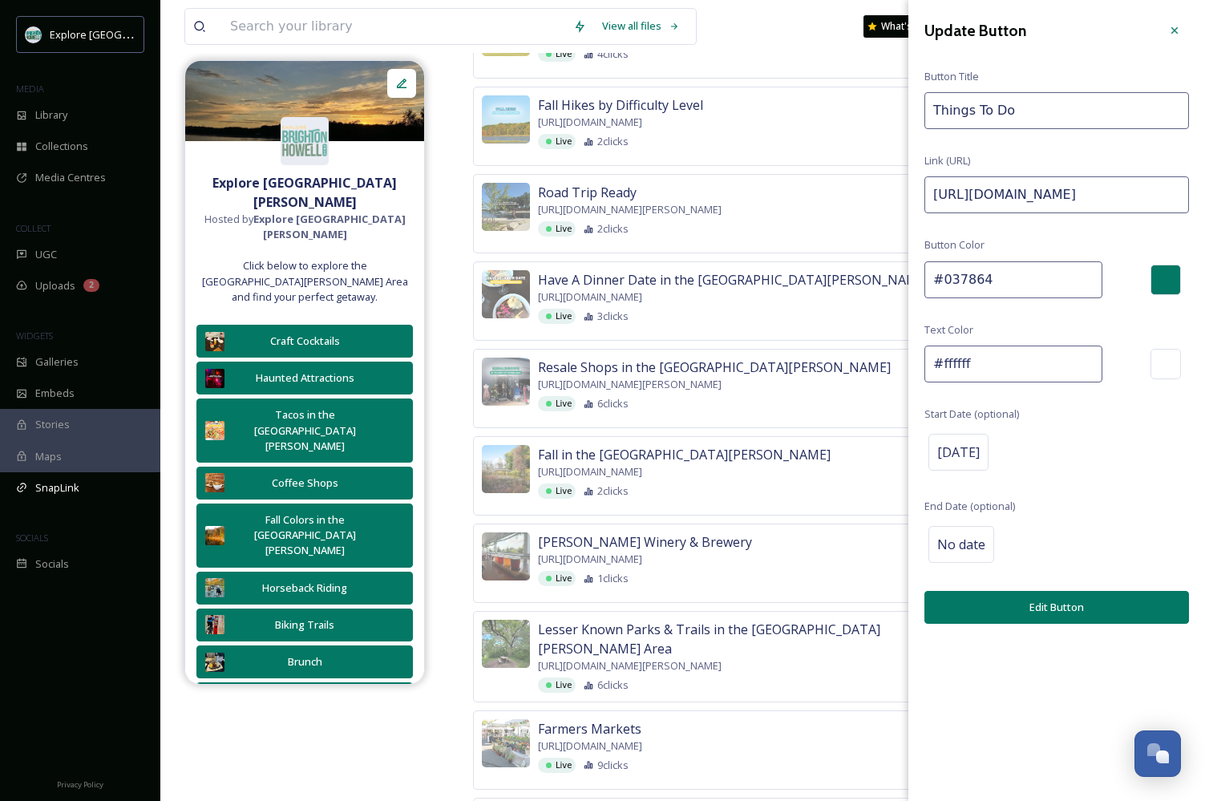
drag, startPoint x: 1158, startPoint y: 200, endPoint x: 1363, endPoint y: 194, distance: 204.6
click at [1136, 196] on input "https://explorebrightonhowellarea.com/things-to-do/?utm_source=Instagram+&utm_m…" at bounding box center [1057, 194] width 265 height 37
drag, startPoint x: 1123, startPoint y: 192, endPoint x: 1328, endPoint y: 192, distance: 205.3
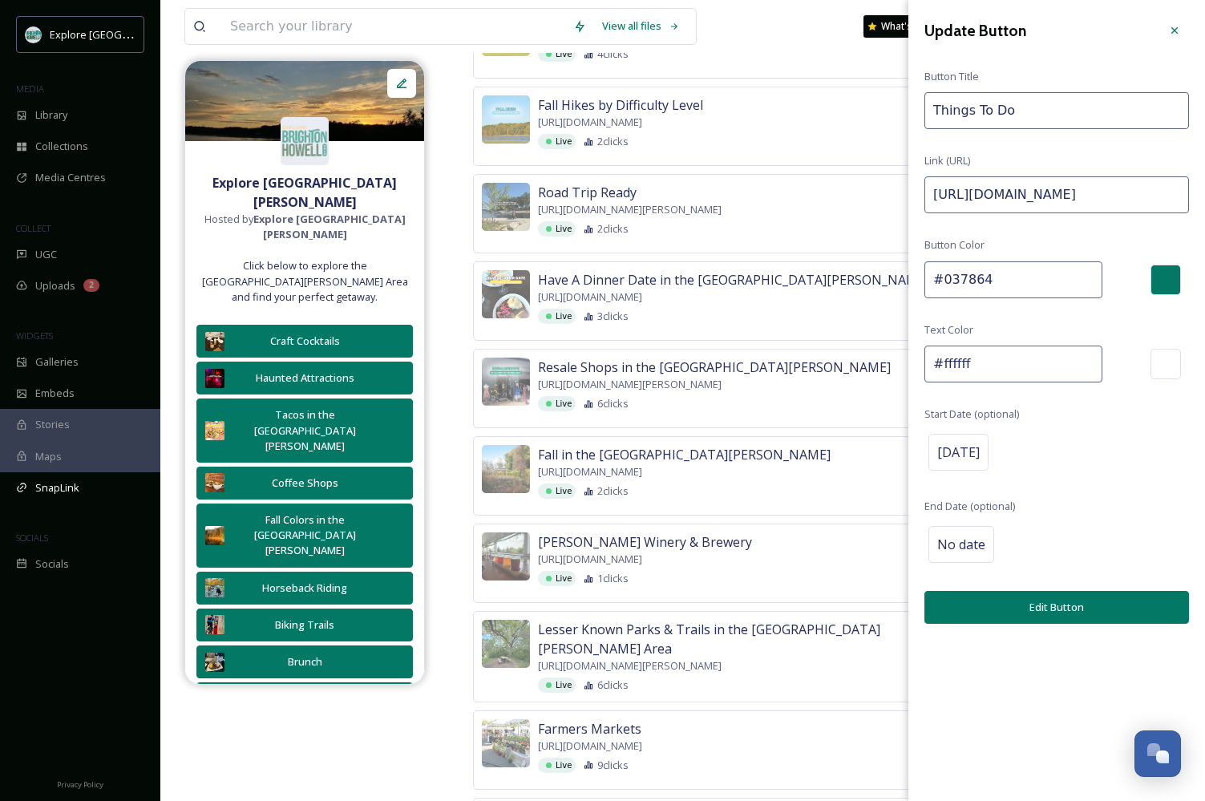
paste input "https://explorebrightonhowellarea.com/brighton-howell-area-resale-trail/?utm_so…"
type input "https://explorebrightonhowellarea.com/things-to-do/?utm_source=Instagram+&utm_m…"
click at [1046, 606] on button "Edit Button" at bounding box center [1057, 607] width 265 height 33
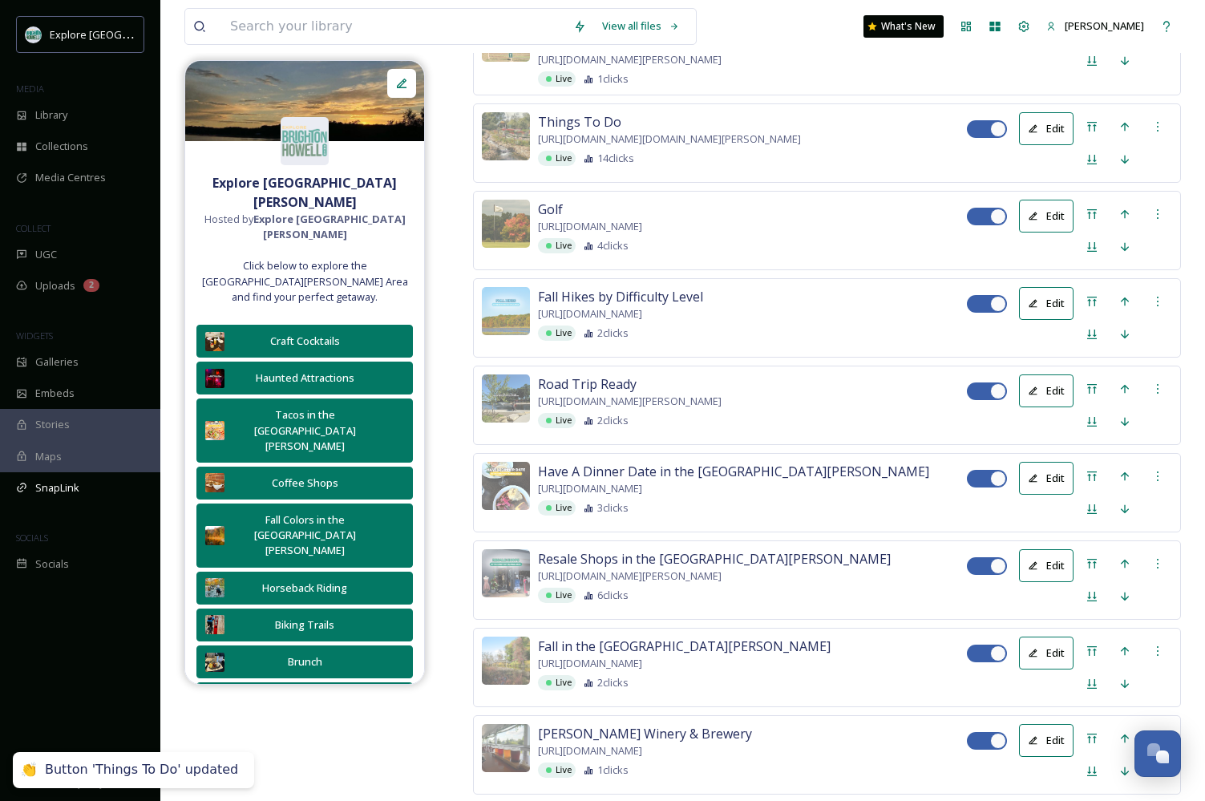
scroll to position [2010, 0]
click at [1039, 34] on icon at bounding box center [1033, 28] width 10 height 10
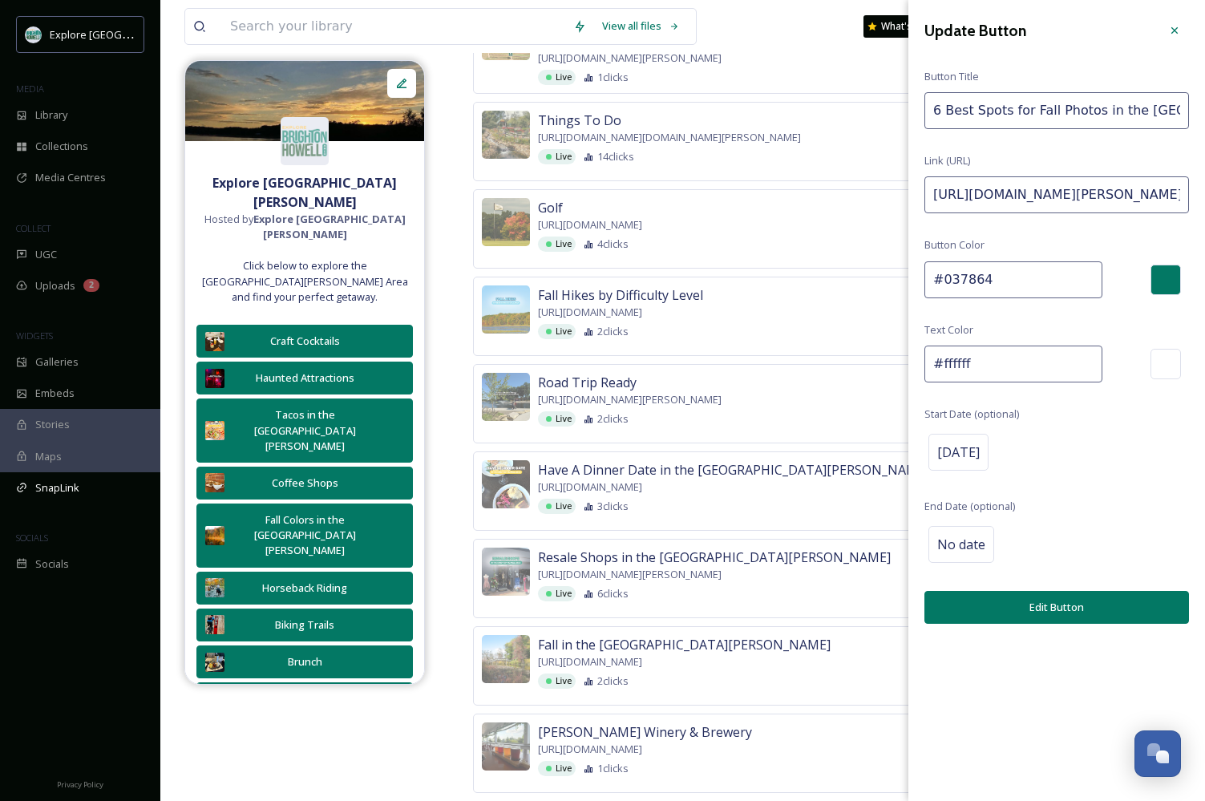
drag, startPoint x: 1163, startPoint y: 192, endPoint x: 1364, endPoint y: 192, distance: 201.3
click at [1154, 202] on input "https://explorebrightonhowellarea.com/6-spots-for-fall-photos-in-the-brighton-h…" at bounding box center [1057, 194] width 265 height 37
drag, startPoint x: 1098, startPoint y: 189, endPoint x: 1345, endPoint y: 189, distance: 247.0
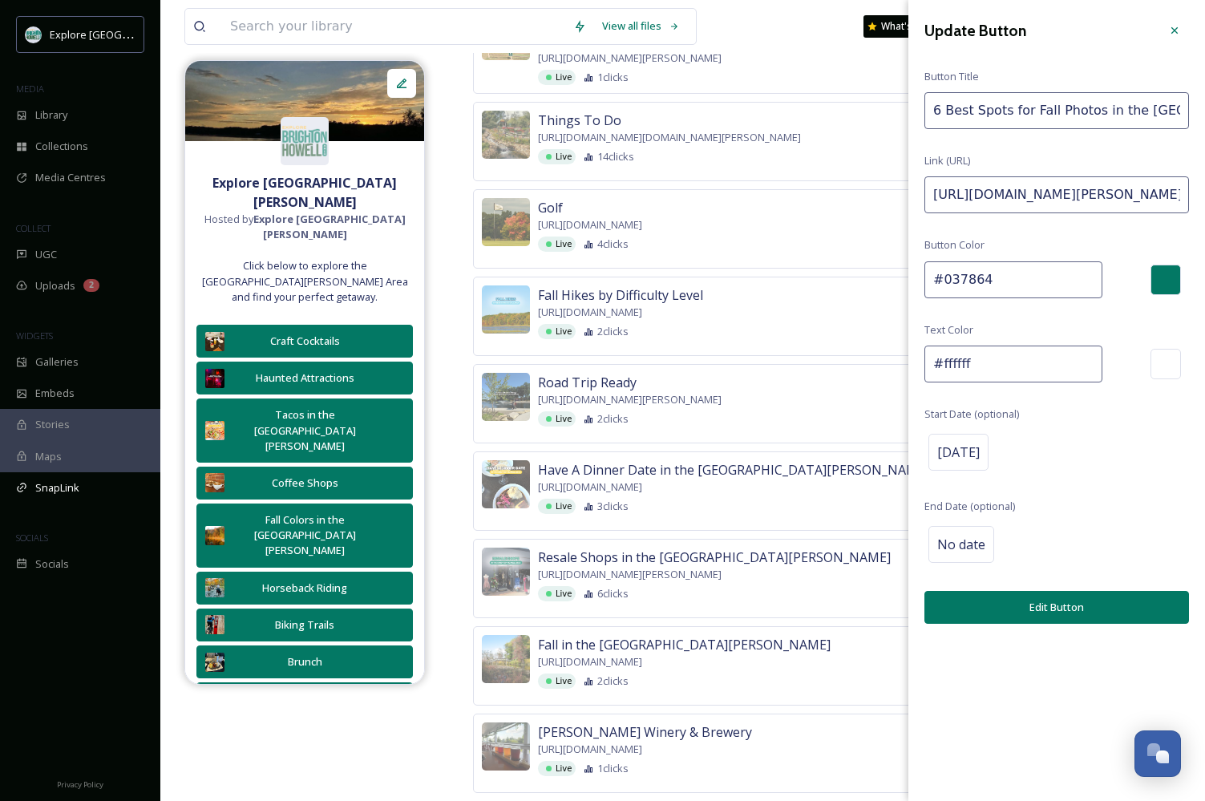
paste input "https://explorebrightonhowellarea.com/brighton-howell-area-resale-trail/?utm_so…"
type input "https://explorebrightonhowellarea.com/6-spots-for-fall-photos-in-the-brighton-h…"
click at [1072, 605] on button "Edit Button" at bounding box center [1057, 607] width 265 height 33
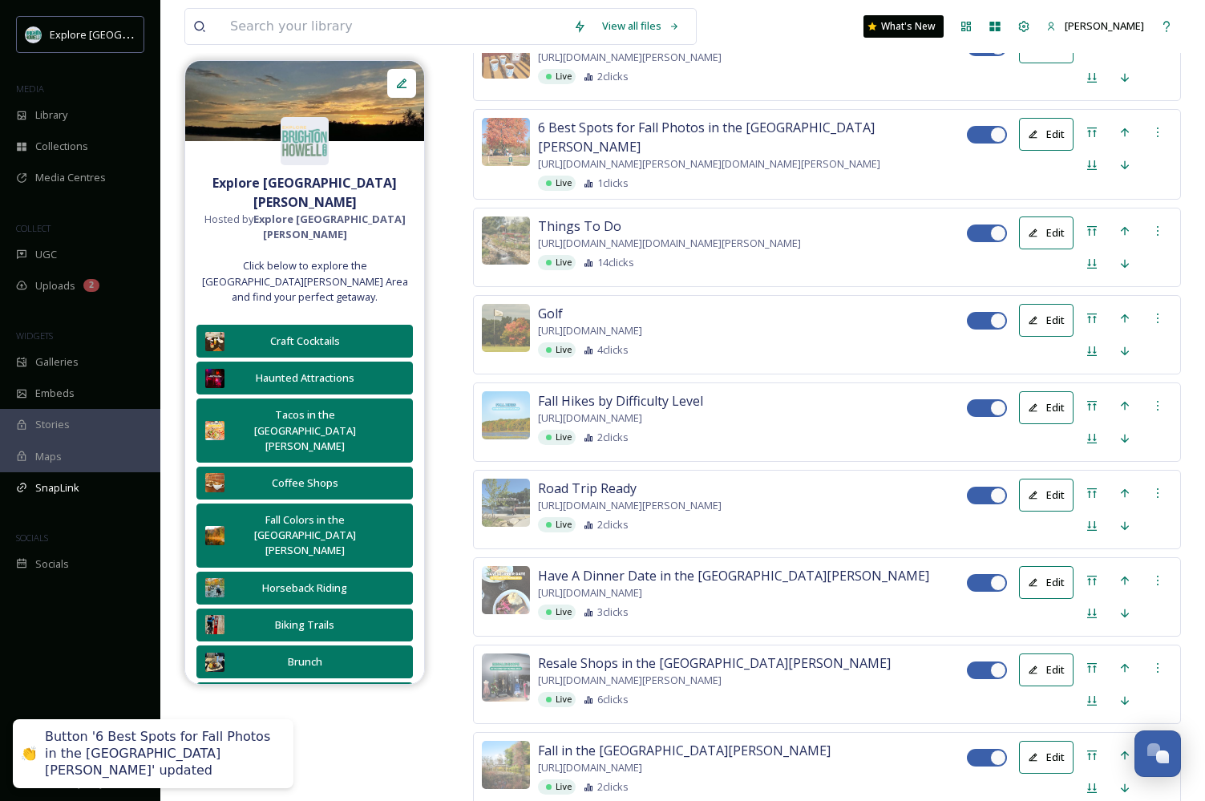
scroll to position [1904, 0]
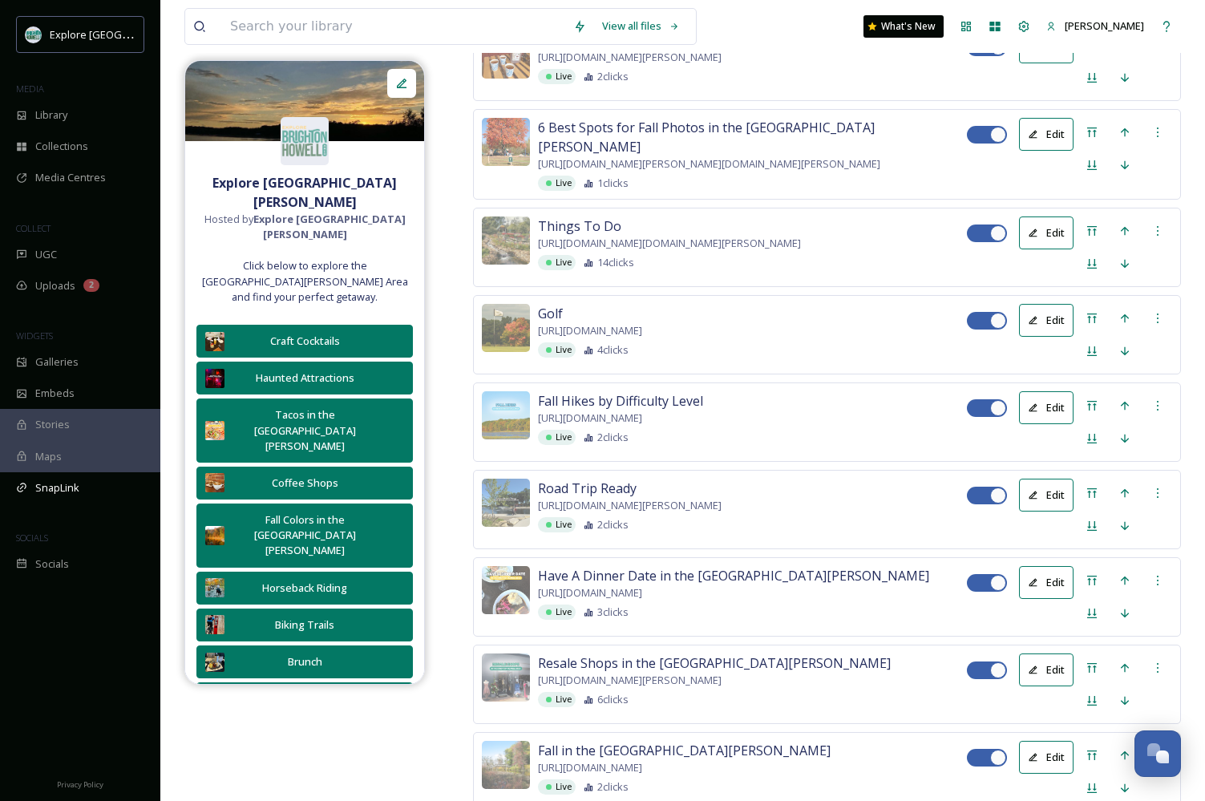
click at [1043, 63] on button "Edit" at bounding box center [1046, 46] width 55 height 33
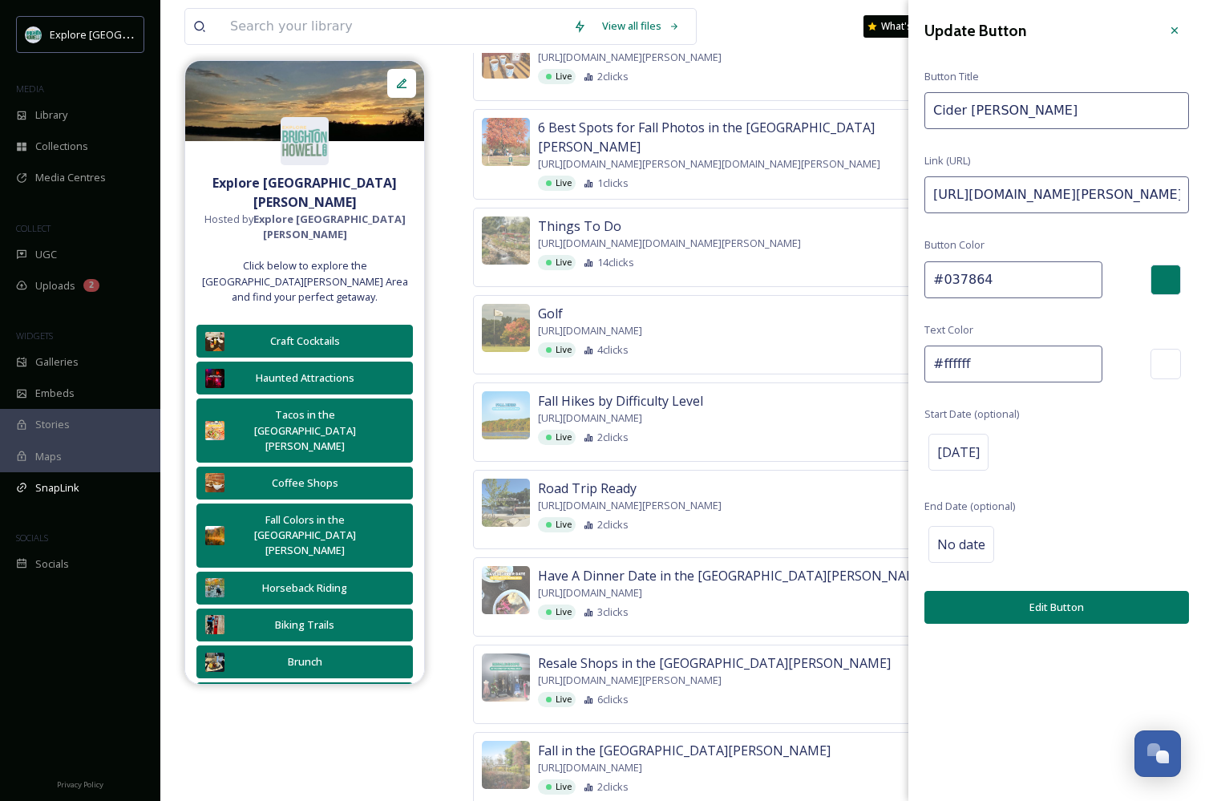
drag, startPoint x: 1163, startPoint y: 198, endPoint x: 1364, endPoint y: 197, distance: 201.3
click at [1164, 199] on input "https://explorebrightonhowellarea.com/things-to-do/attractions/cider-mills-pump…" at bounding box center [1057, 194] width 265 height 37
drag, startPoint x: 1100, startPoint y: 194, endPoint x: 1364, endPoint y: 171, distance: 265.7
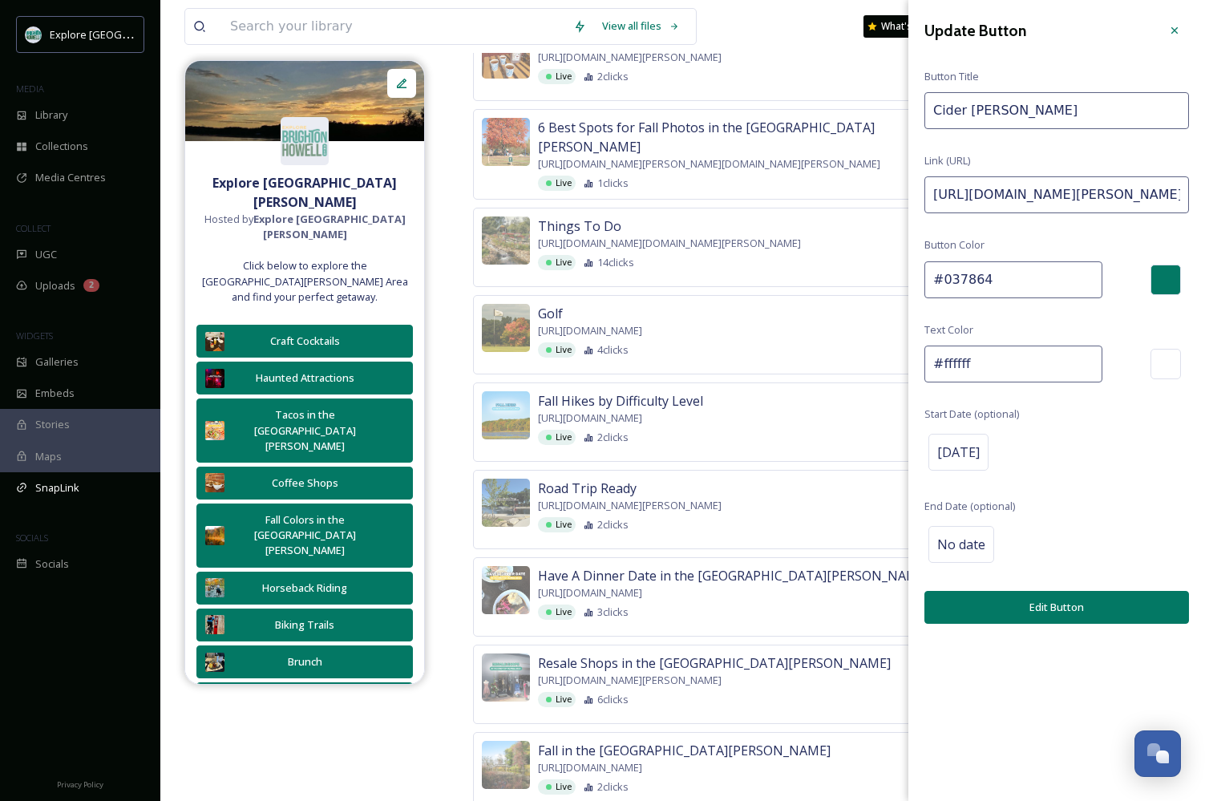
click at [1151, 186] on input "https://explorebrightonhowellarea.com/things-to-do/attractions/cider-mills-pump…" at bounding box center [1057, 194] width 265 height 37
drag, startPoint x: 1101, startPoint y: 192, endPoint x: 1273, endPoint y: 192, distance: 171.6
paste input "https://explorebrightonhowellarea.com/brighton-howell-area-resale-trail/?utm_so…"
type input "https://explorebrightonhowellarea.com/things-to-do/attractions/cider-mills-pump…"
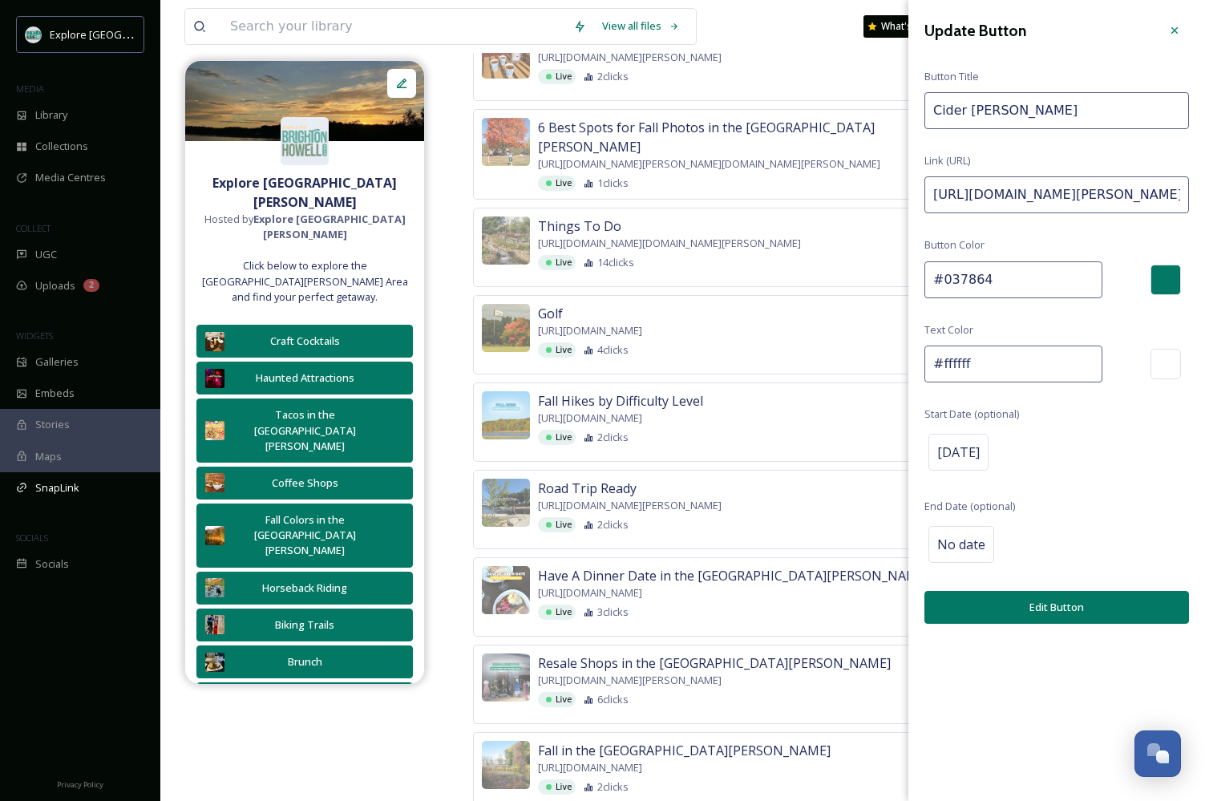
click at [985, 612] on button "Edit Button" at bounding box center [1057, 607] width 265 height 33
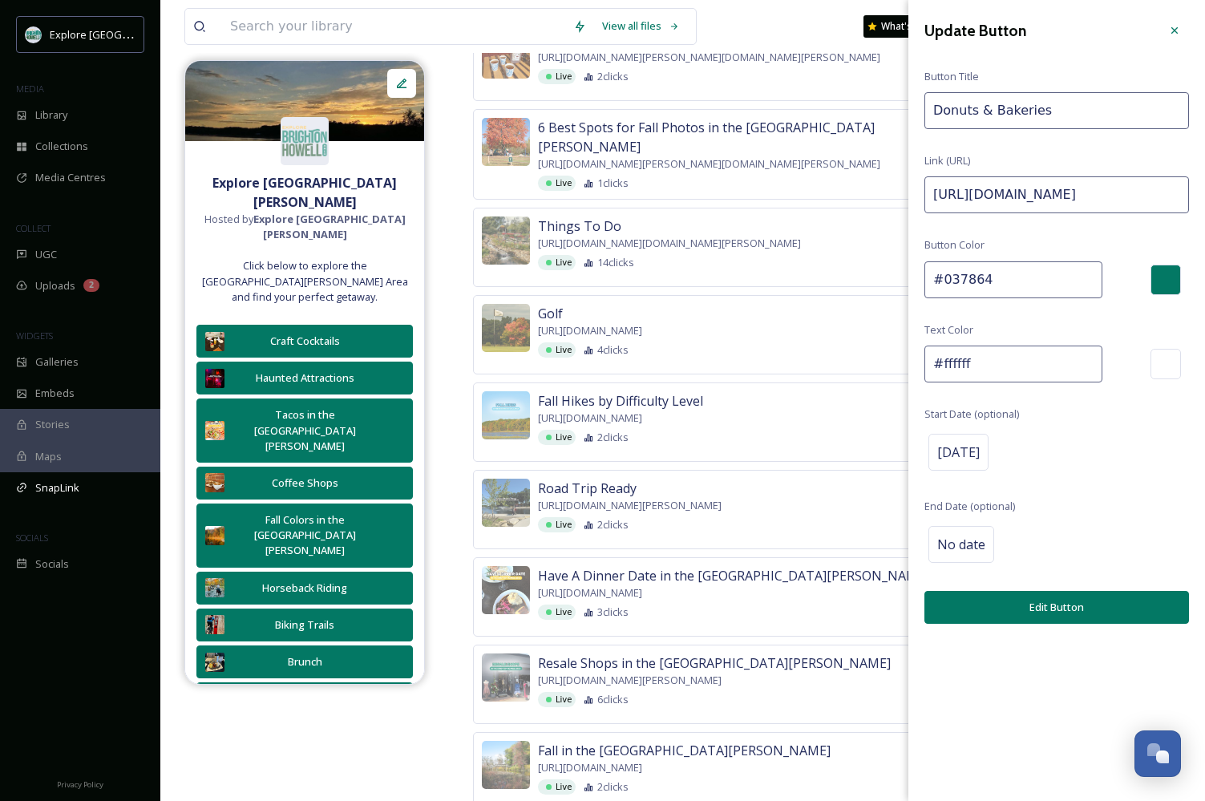
drag, startPoint x: 1147, startPoint y: 195, endPoint x: 1364, endPoint y: 198, distance: 217.4
click at [1110, 199] on input "https://explorebrightonhowellarea.com/favorites/?i=NjcxMSw2NzI0LDEwNjQ1LDE4MTMx…" at bounding box center [1057, 194] width 265 height 37
drag, startPoint x: 1103, startPoint y: 194, endPoint x: 1295, endPoint y: 193, distance: 192.5
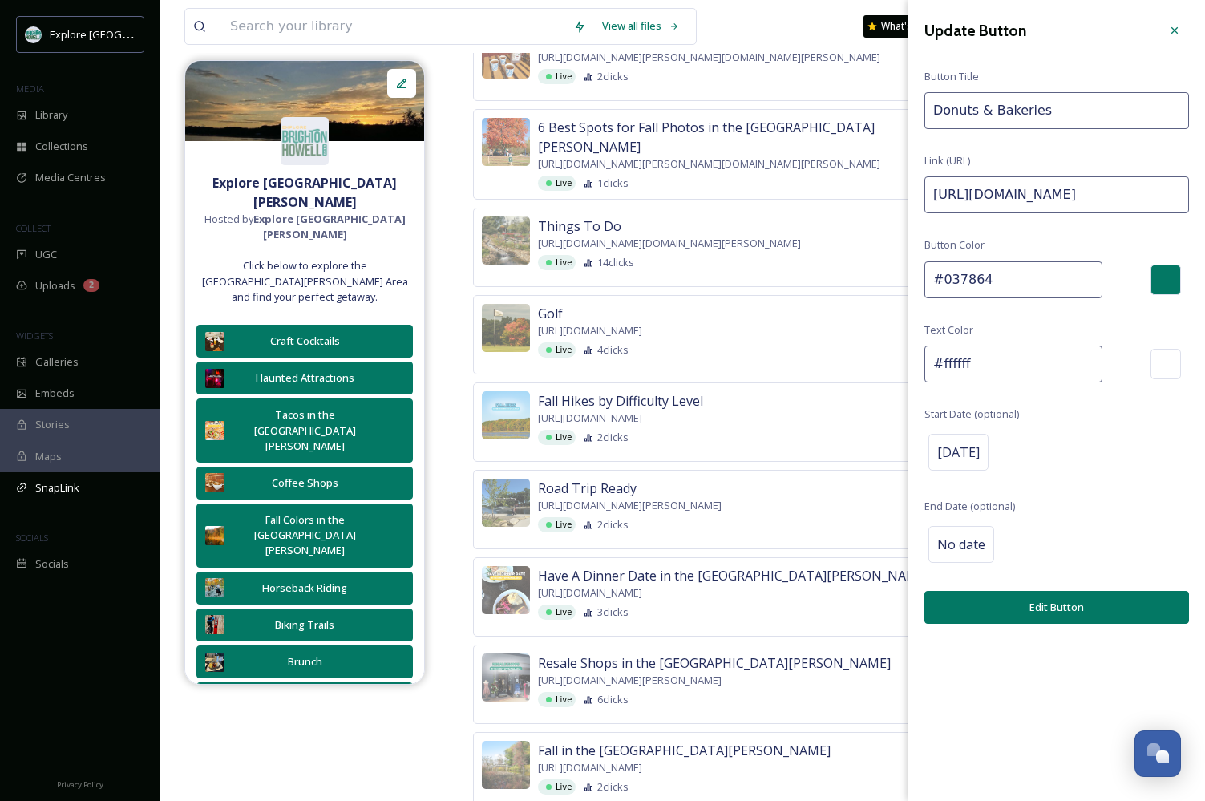
paste input "https://explorebrightonhowellarea.com/brighton-howell-area-resale-trail/?utm_so…"
type input "https://explorebrightonhowellarea.com/favorites/?i=NjcxMSw2NzI0LDEwNjQ1LDE4MTMx…"
click at [1048, 610] on button "Edit Button" at bounding box center [1057, 607] width 265 height 33
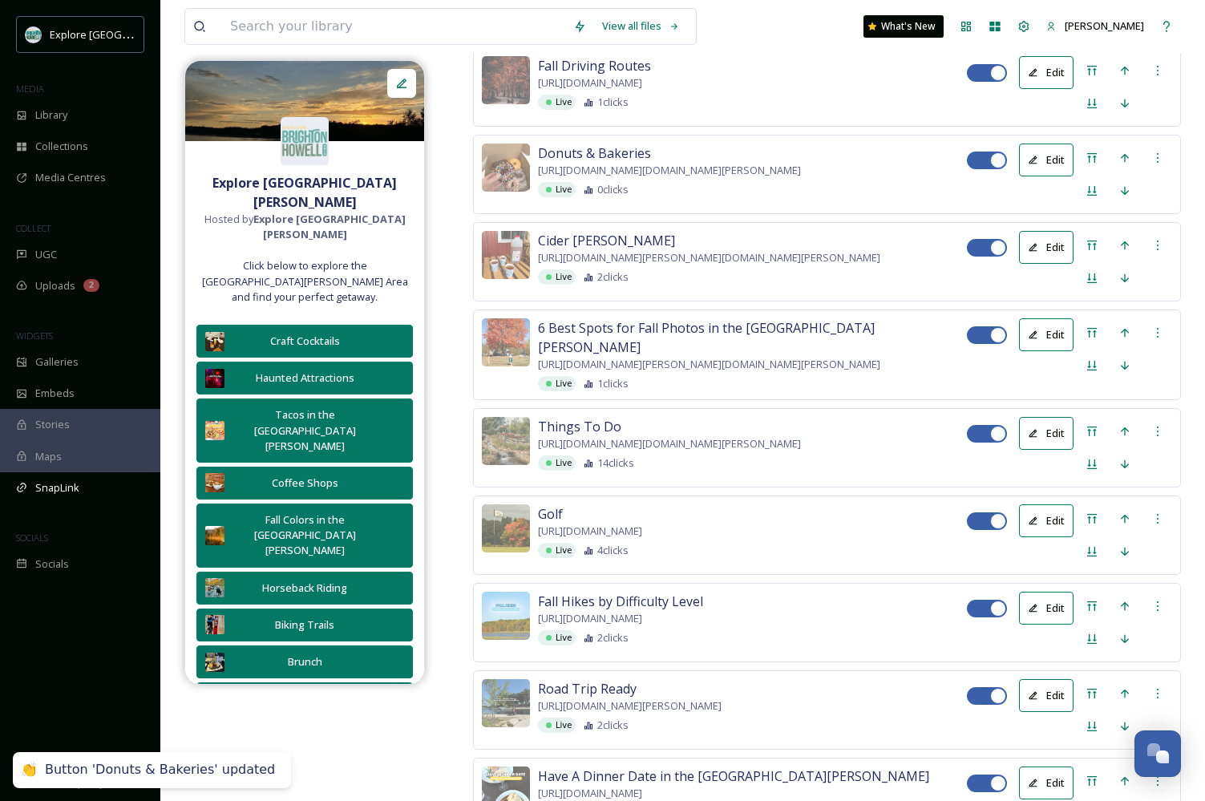
scroll to position [1699, 0]
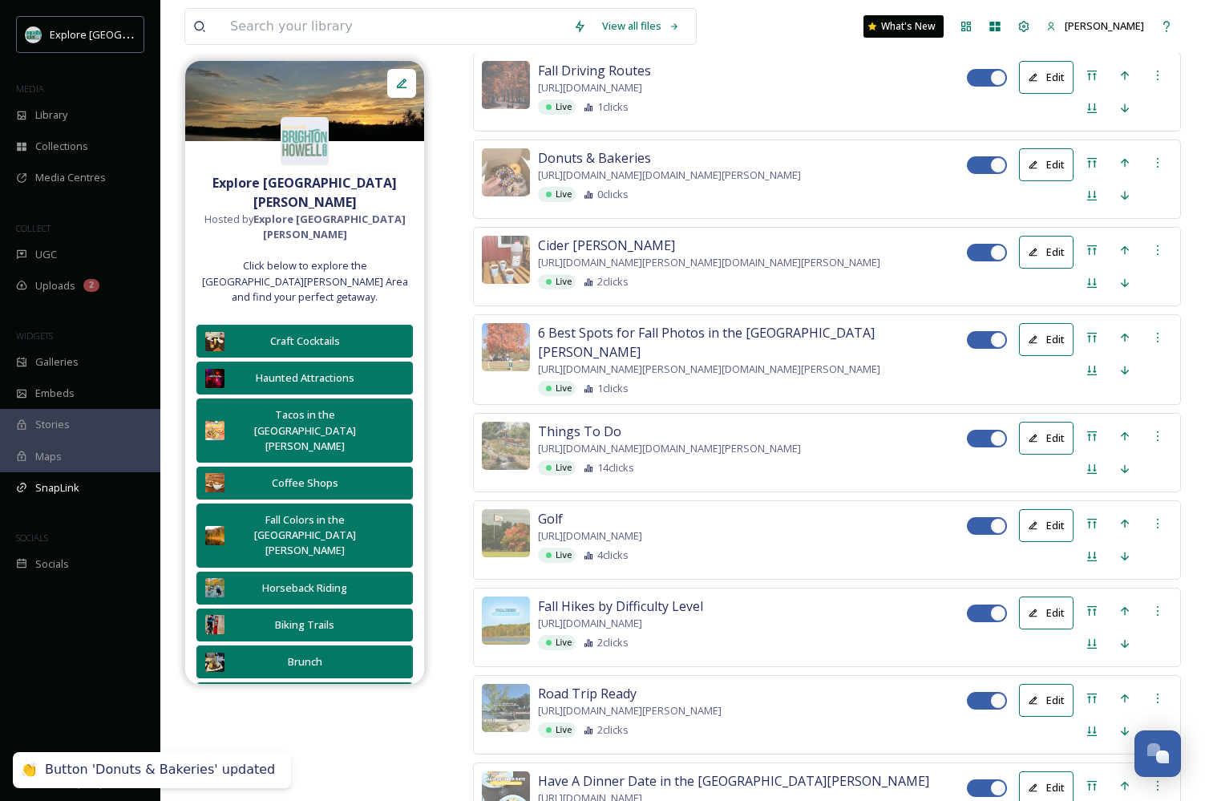
click at [1049, 94] on button "Edit" at bounding box center [1046, 77] width 55 height 33
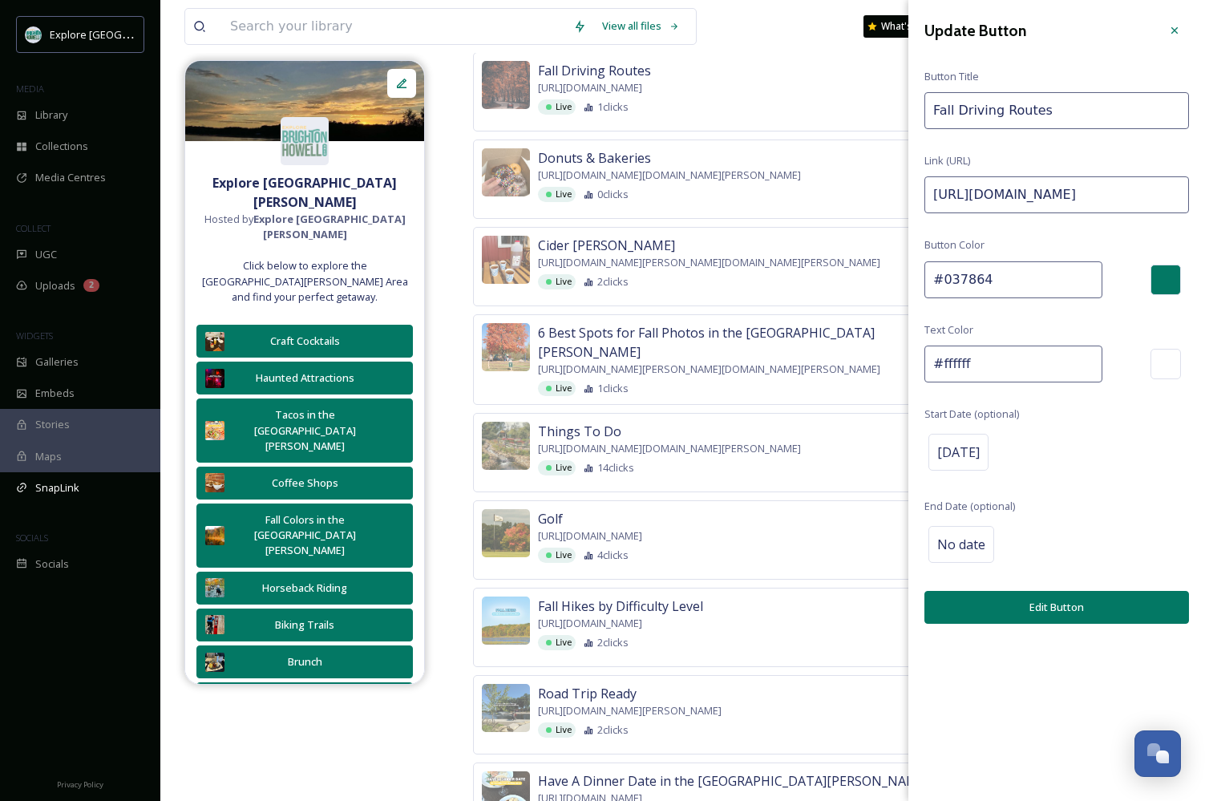
drag, startPoint x: 1131, startPoint y: 193, endPoint x: 1364, endPoint y: 197, distance: 233.4
click at [1205, 197] on html "Explore Brighton Howell Area MEDIA Library Collections Media Centres COLLECT UG…" at bounding box center [602, 82] width 1205 height 3562
click at [1139, 189] on input "https://explorebrightonhowellarea.com/fall-drives/?utm_source=Instagram&utm_med…" at bounding box center [1057, 194] width 265 height 37
drag, startPoint x: 1102, startPoint y: 191, endPoint x: 1336, endPoint y: 193, distance: 234.2
click at [1205, 193] on html "Explore Brighton Howell Area MEDIA Library Collections Media Centres COLLECT UG…" at bounding box center [602, 82] width 1205 height 3562
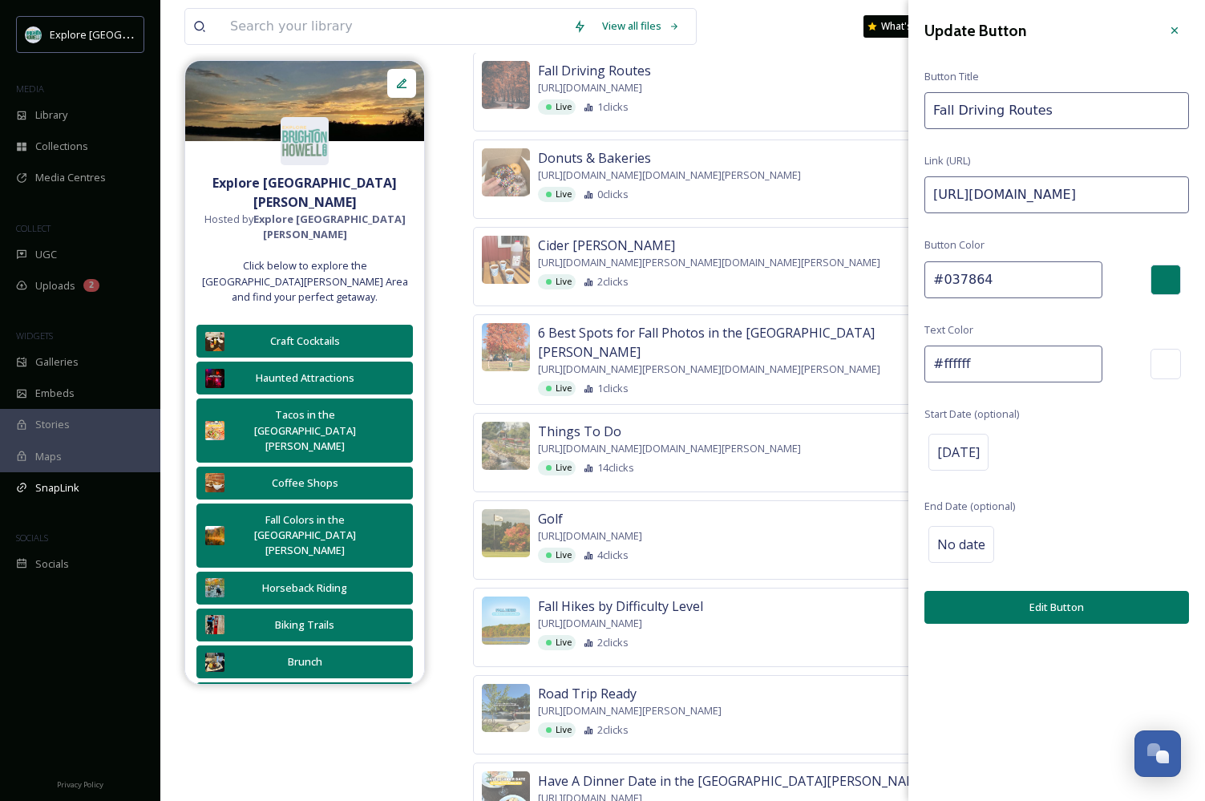
paste input "https://explorebrightonhowellarea.com/brighton-howell-area-resale-trail/?utm_so…"
type input "https://explorebrightonhowellarea.com/fall-drives/?utm_source=Instagram&utm_med…"
click at [975, 613] on button "Edit Button" at bounding box center [1057, 607] width 265 height 33
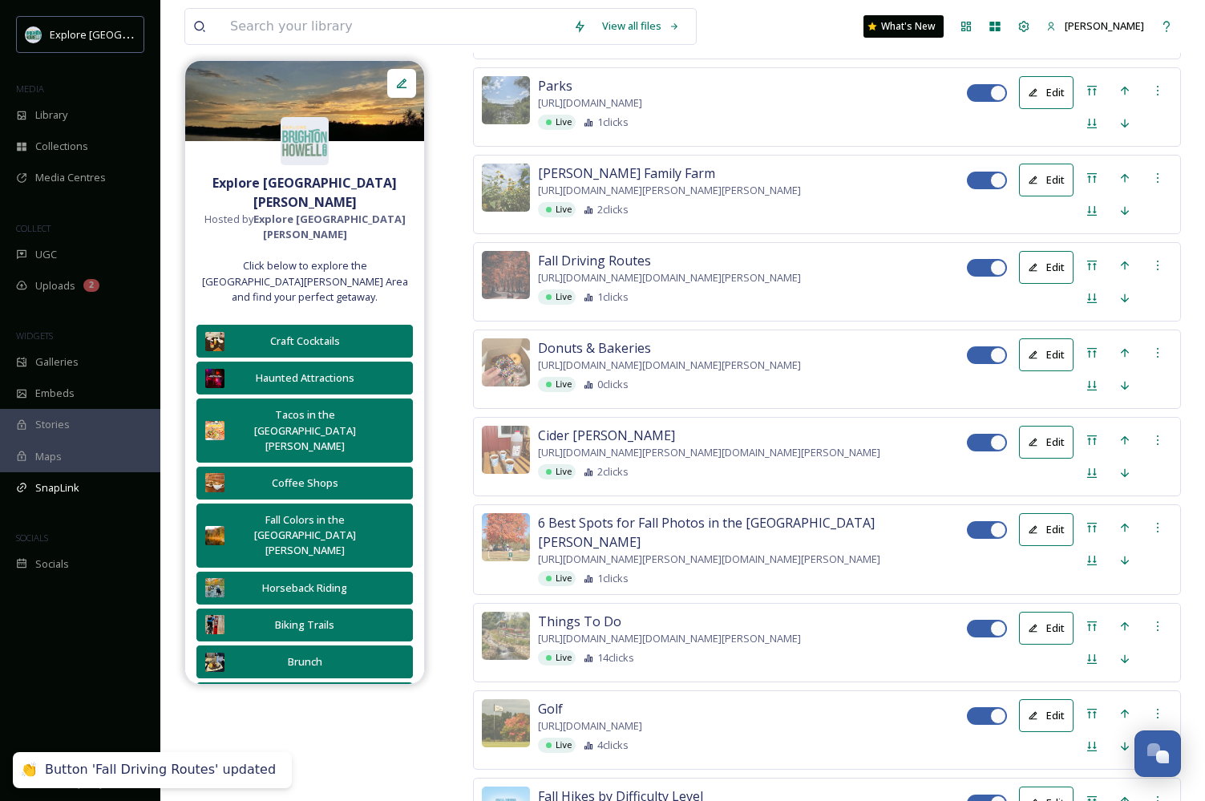
scroll to position [1505, 0]
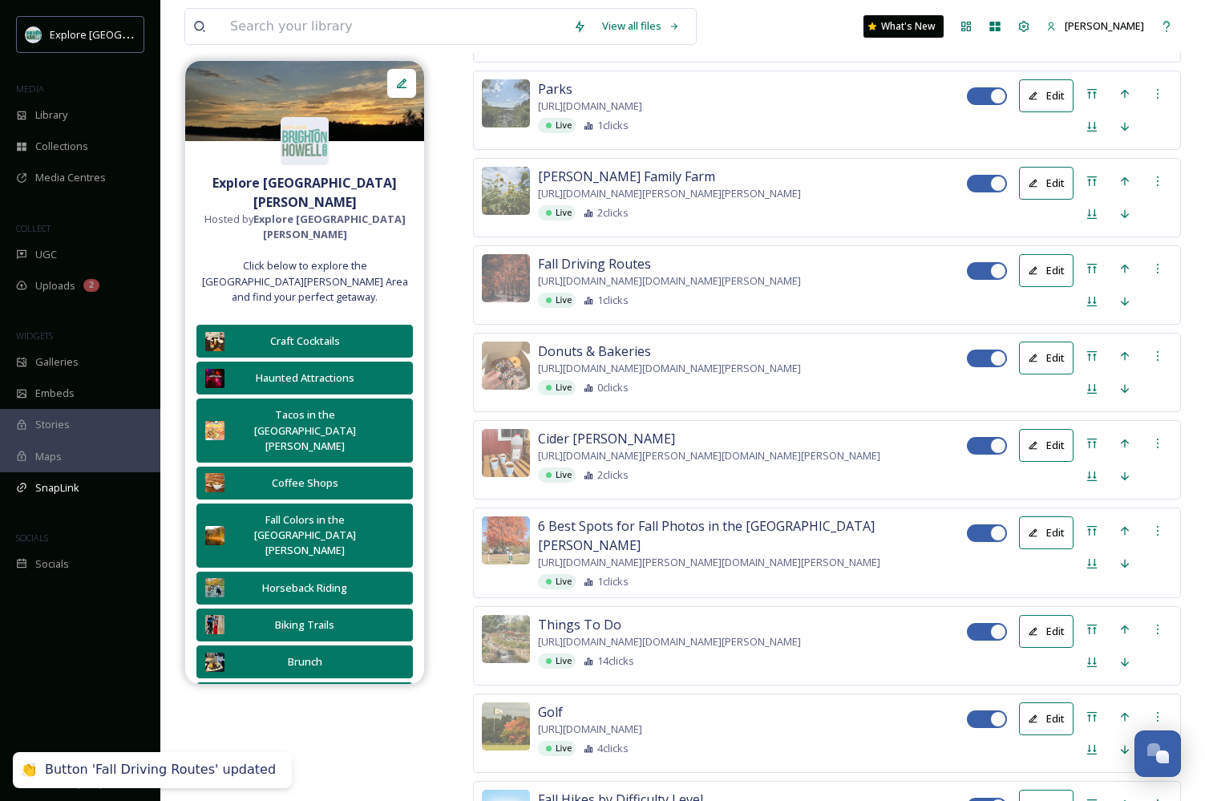
click at [1052, 200] on button "Edit" at bounding box center [1046, 183] width 55 height 33
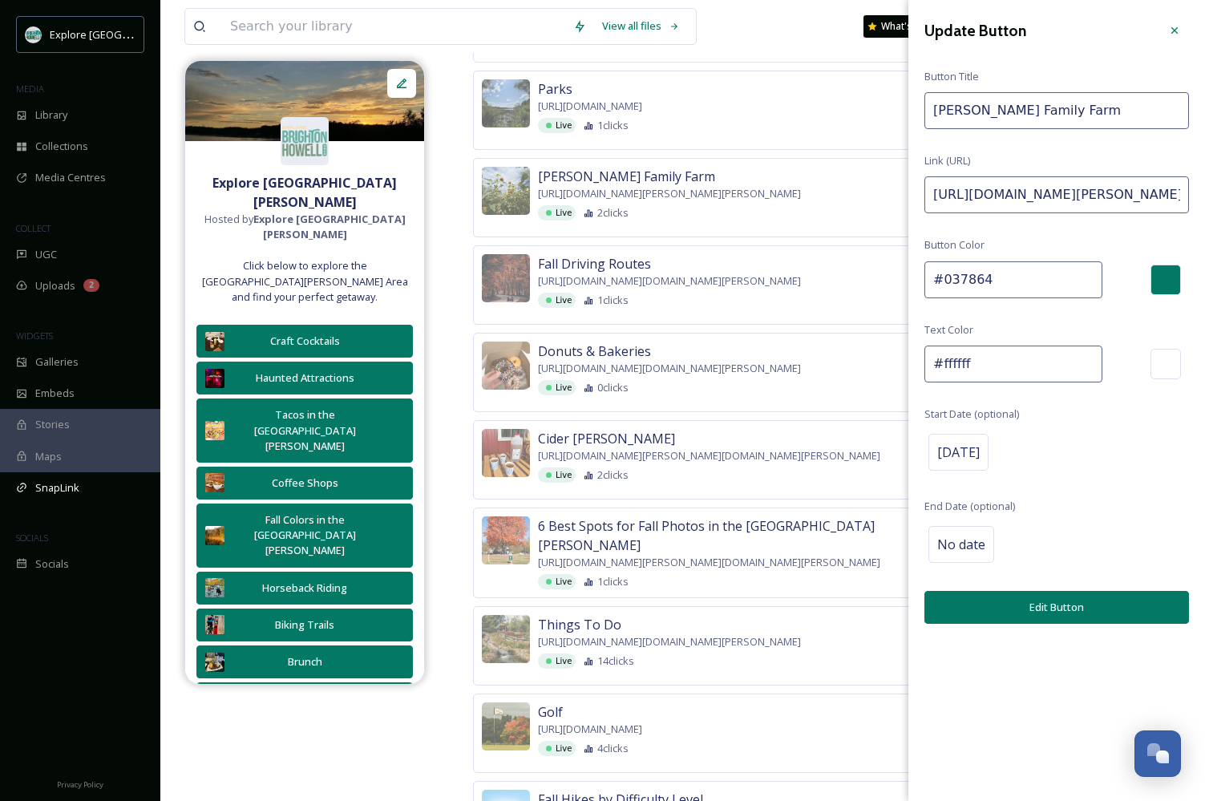
drag, startPoint x: 1148, startPoint y: 197, endPoint x: 1364, endPoint y: 188, distance: 216.8
click at [1205, 188] on html "Explore Brighton Howell Area MEDIA Library Collections Media Centres COLLECT UG…" at bounding box center [602, 276] width 1205 height 3562
click at [1122, 192] on input "https://explorebrightonhowellarea.com/profile/schell-family-farm/?utm_source=In…" at bounding box center [1057, 194] width 265 height 37
drag, startPoint x: 1100, startPoint y: 191, endPoint x: 1358, endPoint y: 189, distance: 257.4
click at [1205, 189] on html "Explore Brighton Howell Area MEDIA Library Collections Media Centres COLLECT UG…" at bounding box center [602, 276] width 1205 height 3562
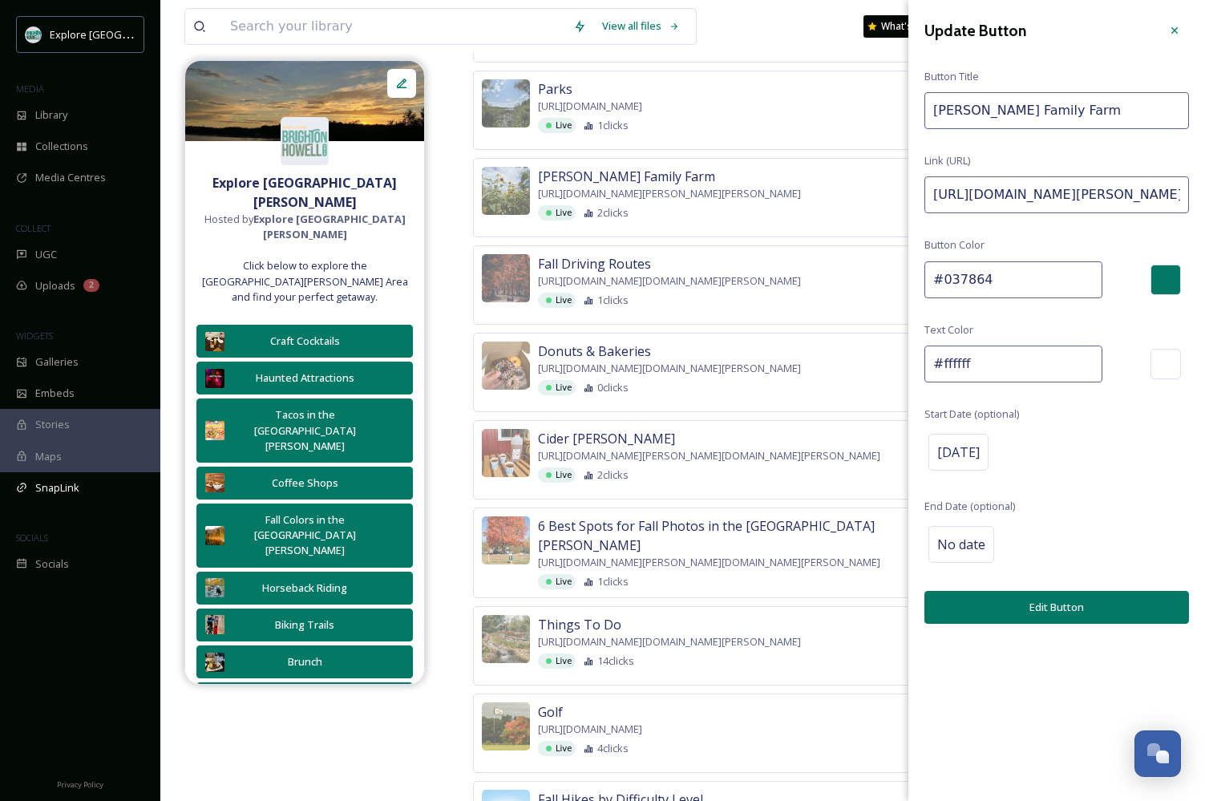
paste input "https://explorebrightonhowellarea.com/brighton-howell-area-resale-trail/?utm_so…"
type input "https://explorebrightonhowellarea.com/profile/schell-family-farm/?utm_source=In…"
click at [1106, 593] on button "Edit Button" at bounding box center [1057, 607] width 265 height 33
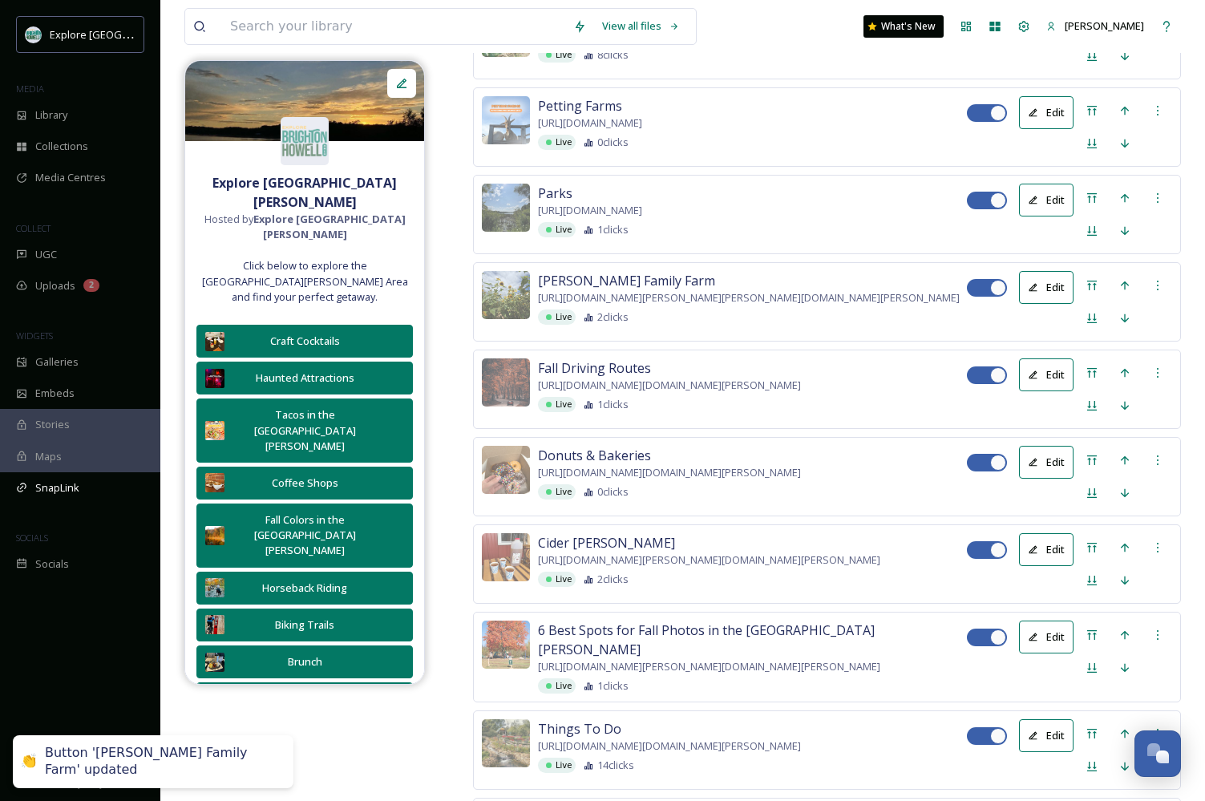
scroll to position [1382, 0]
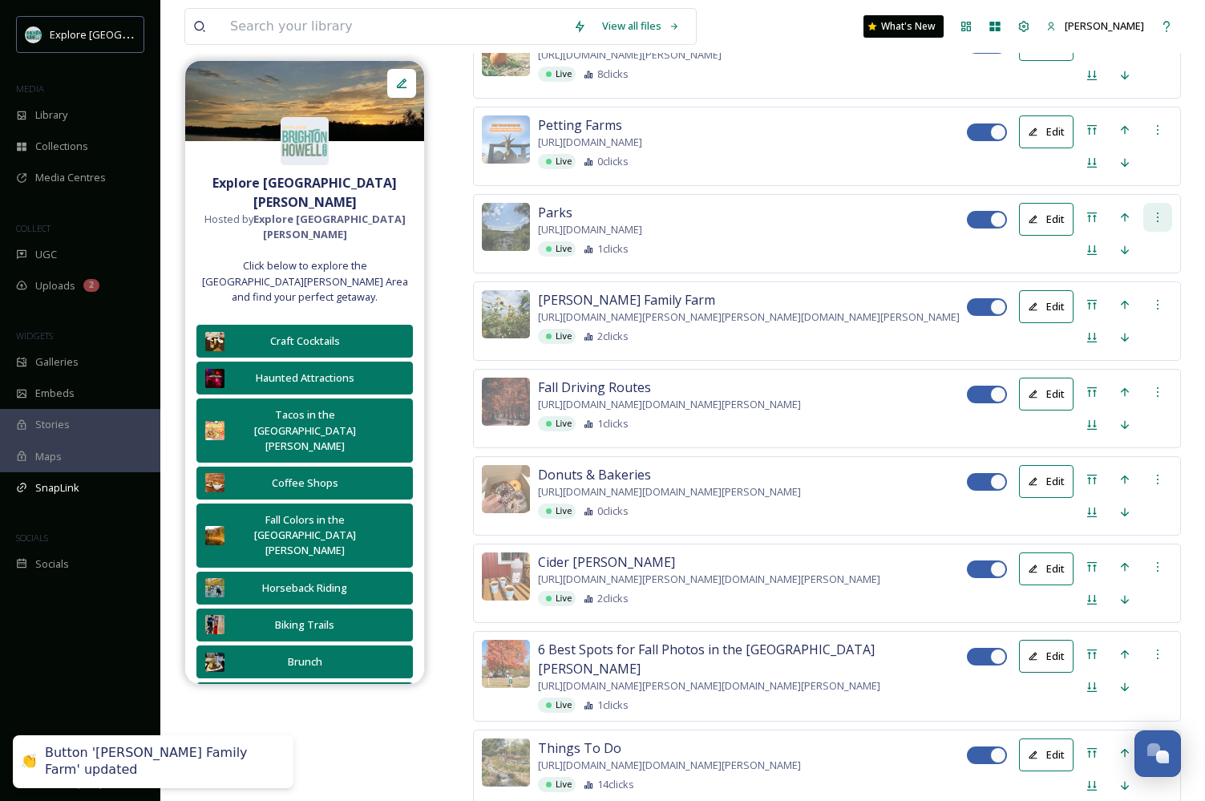
click at [1162, 224] on icon at bounding box center [1158, 217] width 13 height 13
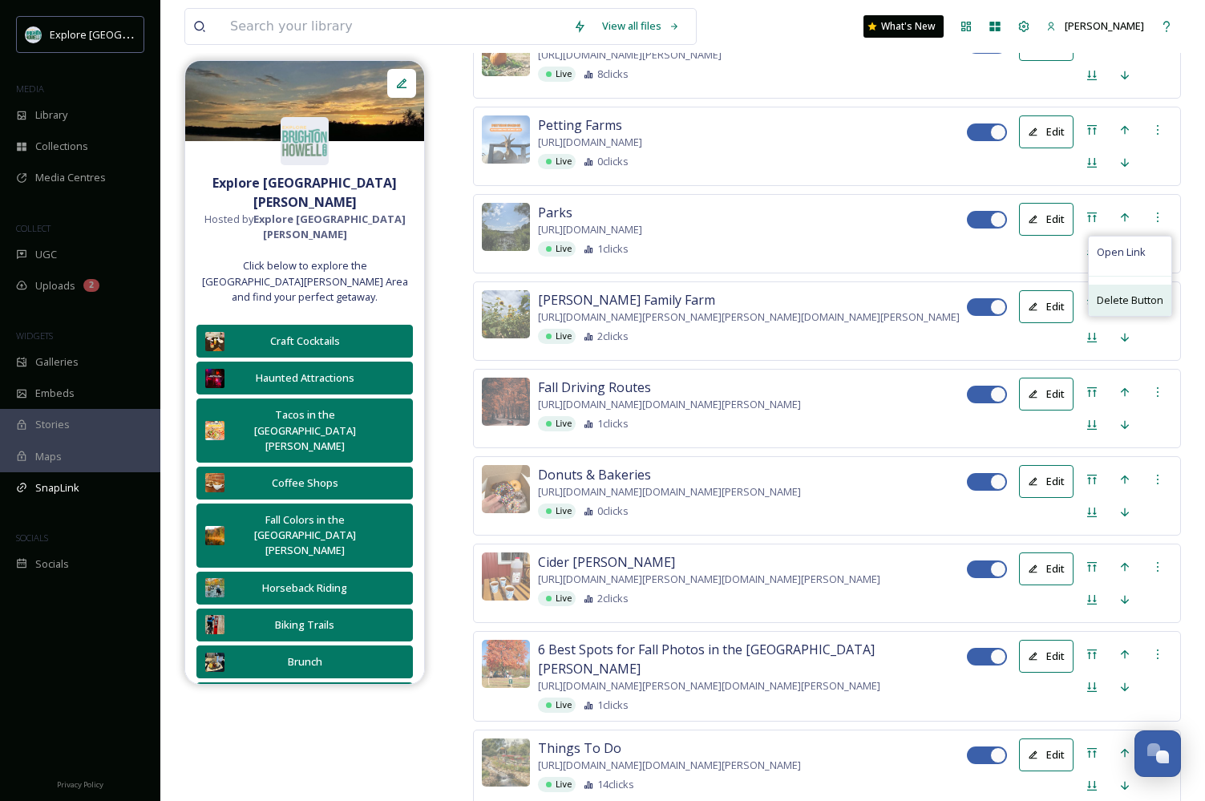
click at [1126, 308] on span "Delete Button" at bounding box center [1130, 300] width 67 height 15
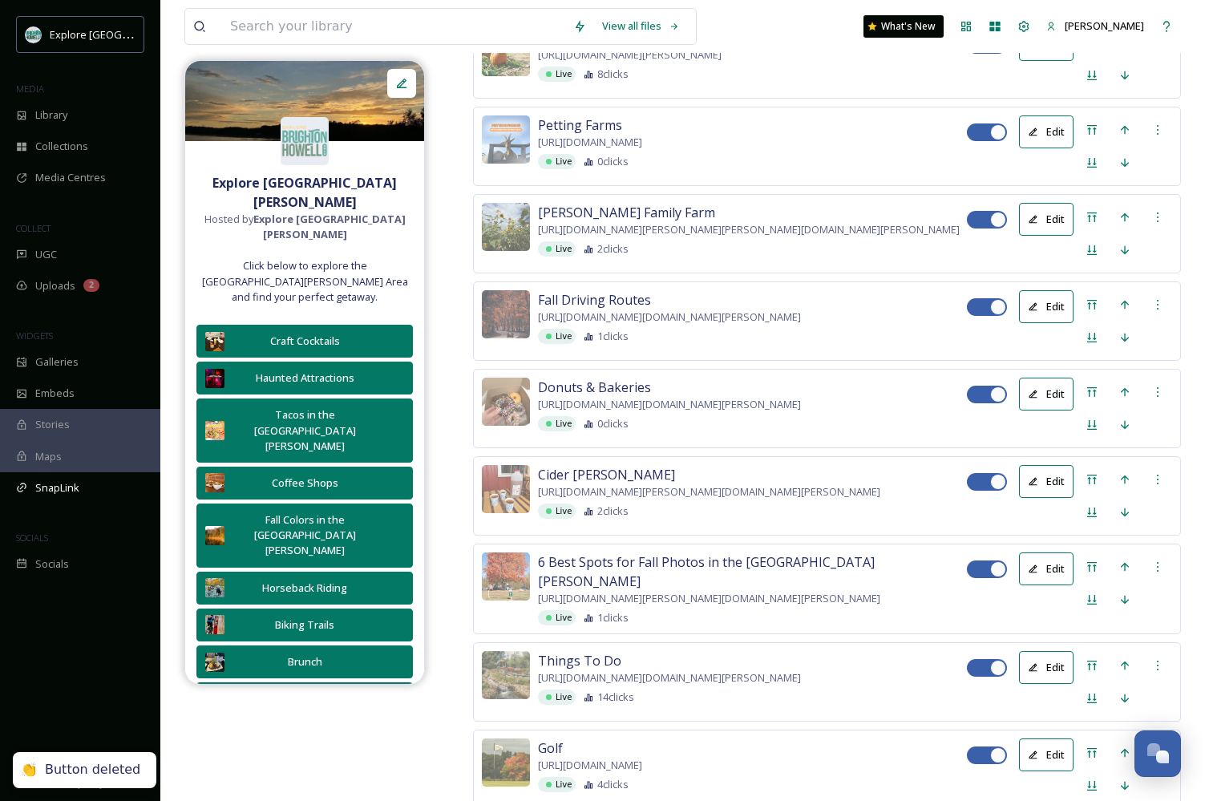
click at [1051, 148] on button "Edit" at bounding box center [1046, 131] width 55 height 33
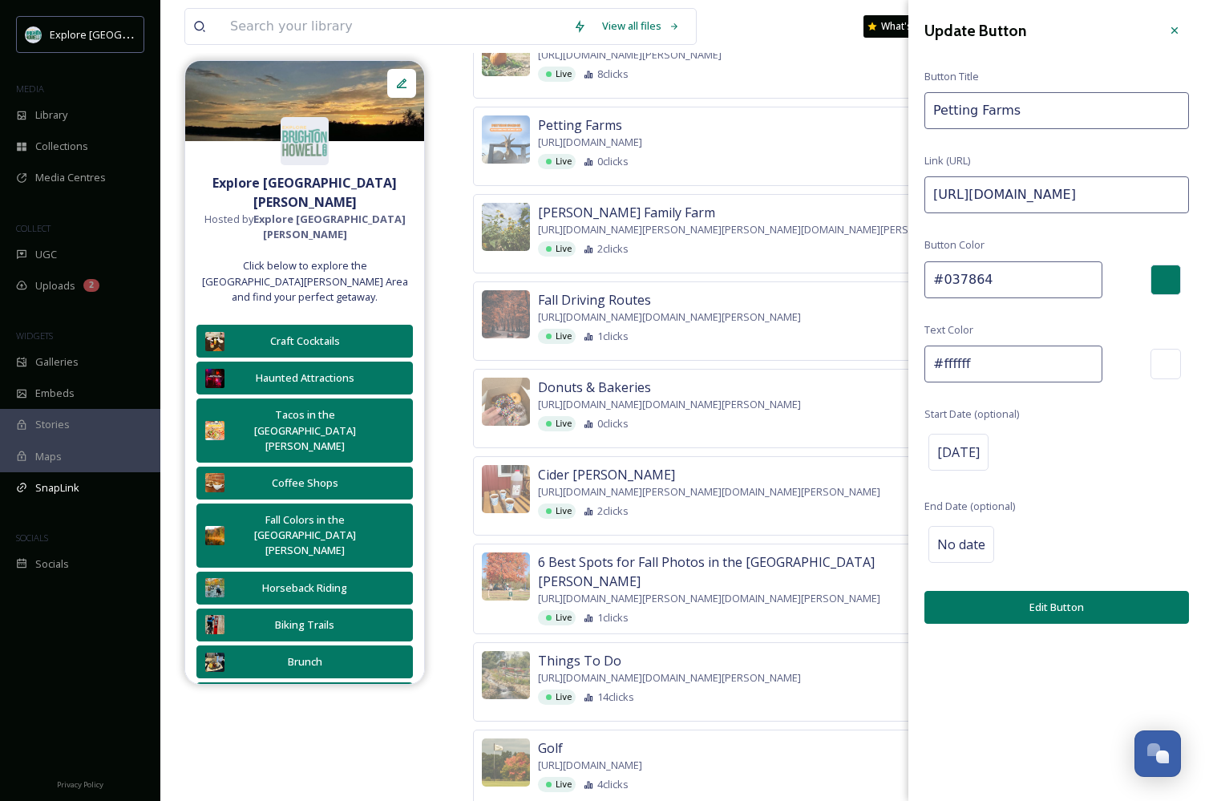
drag, startPoint x: 1131, startPoint y: 192, endPoint x: 1364, endPoint y: 192, distance: 233.4
click at [1205, 192] on html "Explore Brighton Howell Area MEDIA Library Collections Media Centres COLLECT UG…" at bounding box center [602, 355] width 1205 height 3475
click at [1108, 199] on input "https://explorebrightonhowellarea.com/favorites/?i=MjI2MTIsMjE4NDgsNDIyMSwxODAw…" at bounding box center [1057, 194] width 265 height 37
drag, startPoint x: 1101, startPoint y: 192, endPoint x: 1339, endPoint y: 192, distance: 237.4
click at [1205, 192] on html "Explore Brighton Howell Area MEDIA Library Collections Media Centres COLLECT UG…" at bounding box center [602, 355] width 1205 height 3475
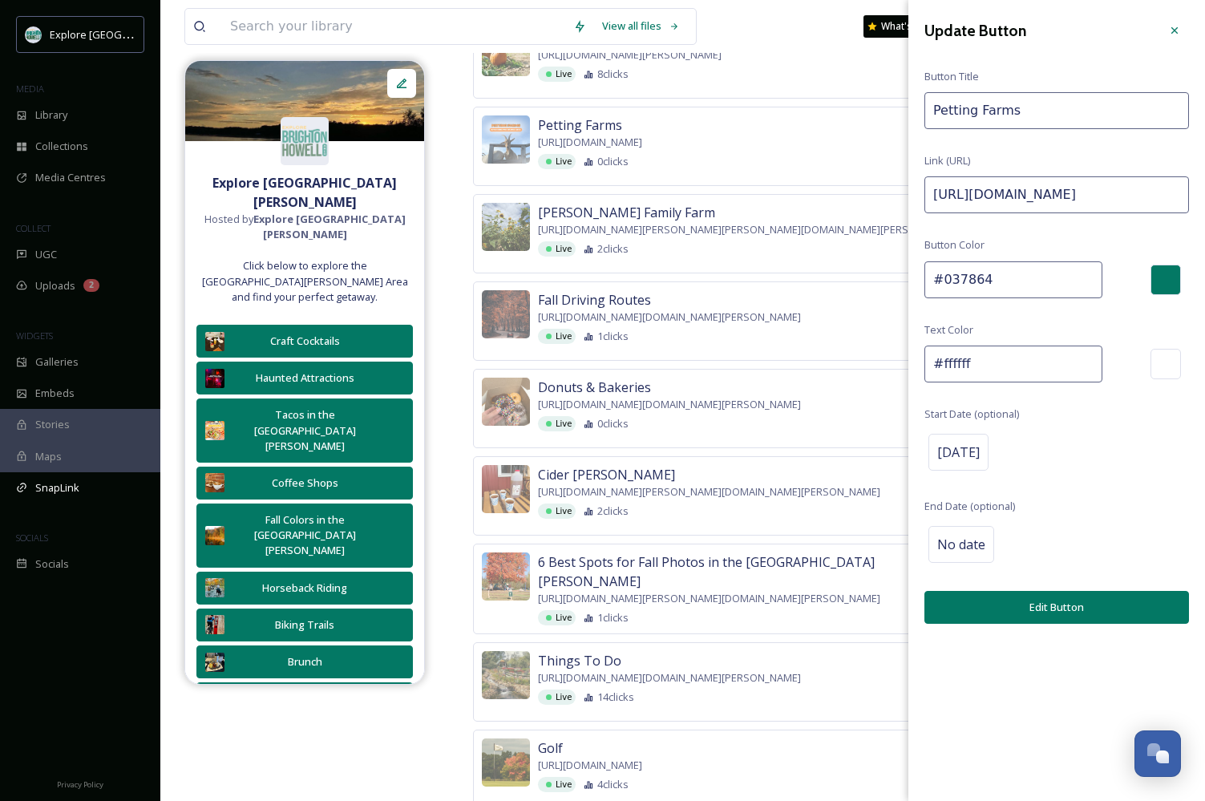
paste input "https://explorebrightonhowellarea.com/brighton-howell-area-resale-trail/?utm_so…"
type input "https://explorebrightonhowellarea.com/favorites/?i=MjI2MTIsMjE4NDgsNDIyMSwxODAw…"
click at [1026, 610] on button "Edit Button" at bounding box center [1057, 607] width 265 height 33
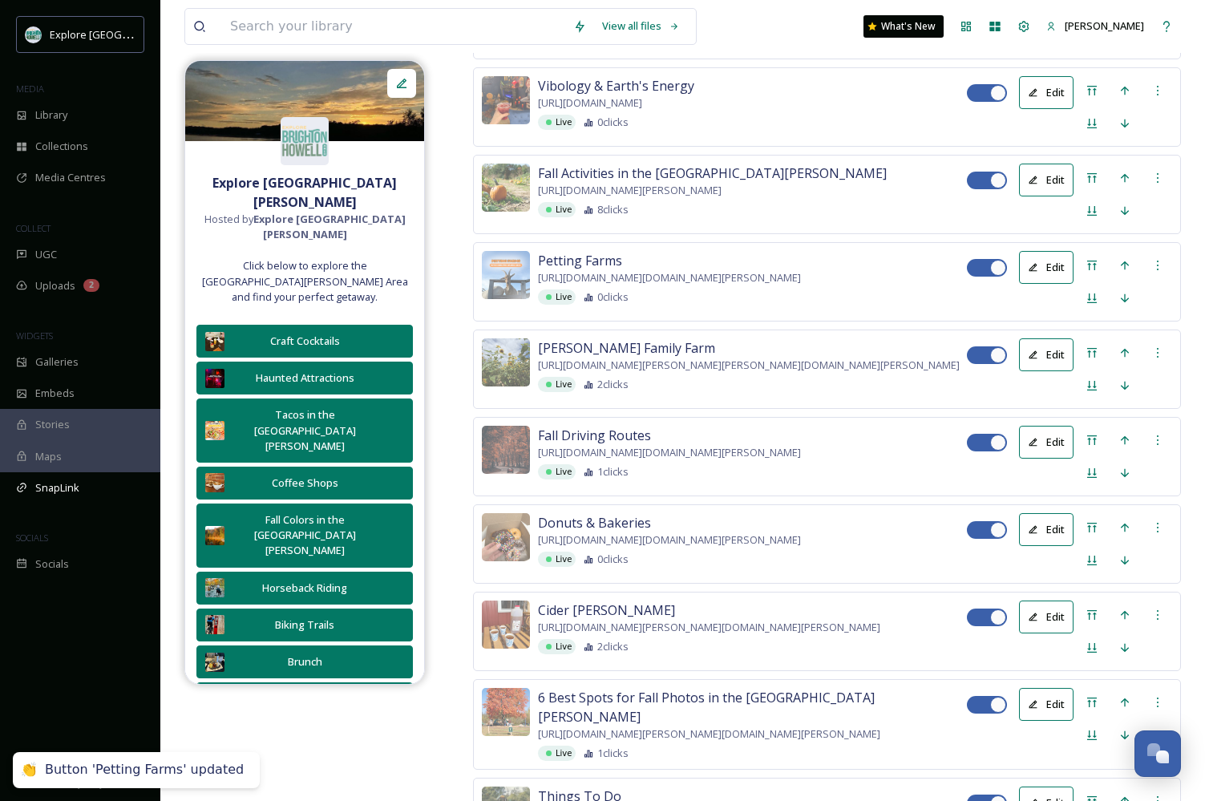
scroll to position [1240, 0]
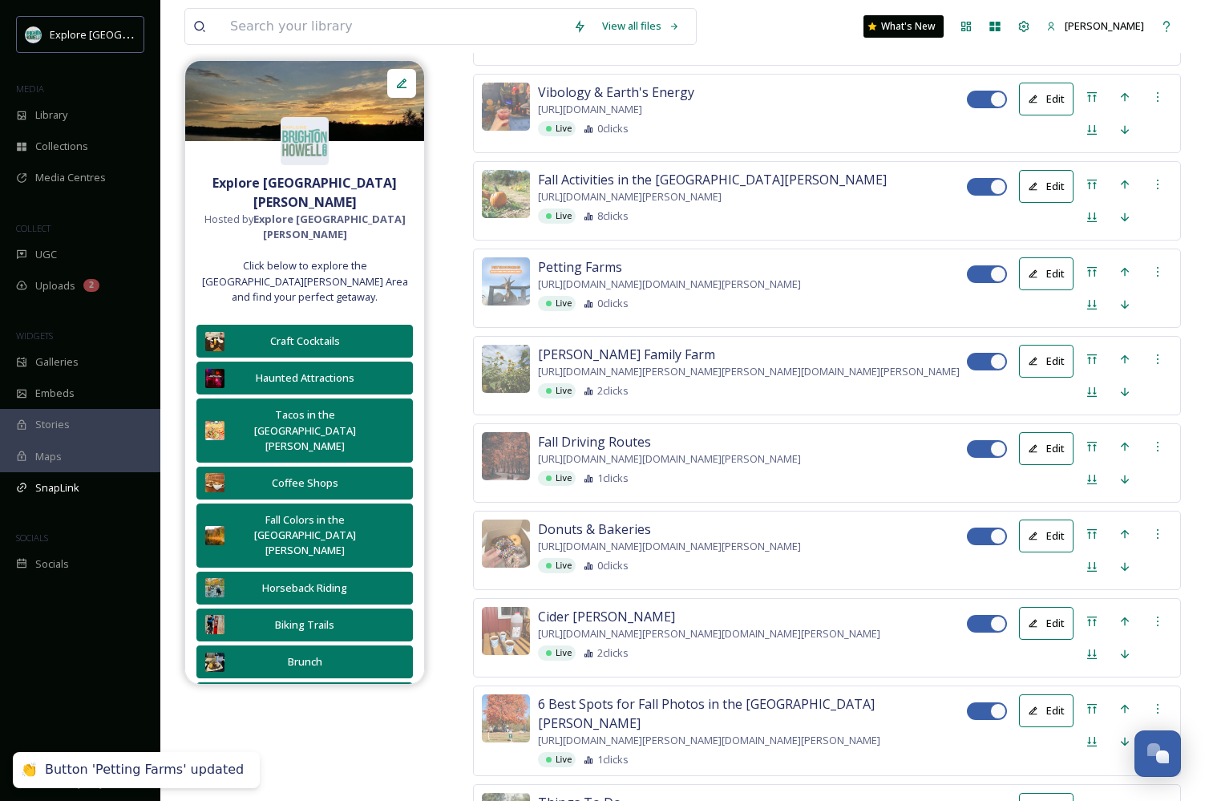
click at [1046, 203] on button "Edit" at bounding box center [1046, 186] width 55 height 33
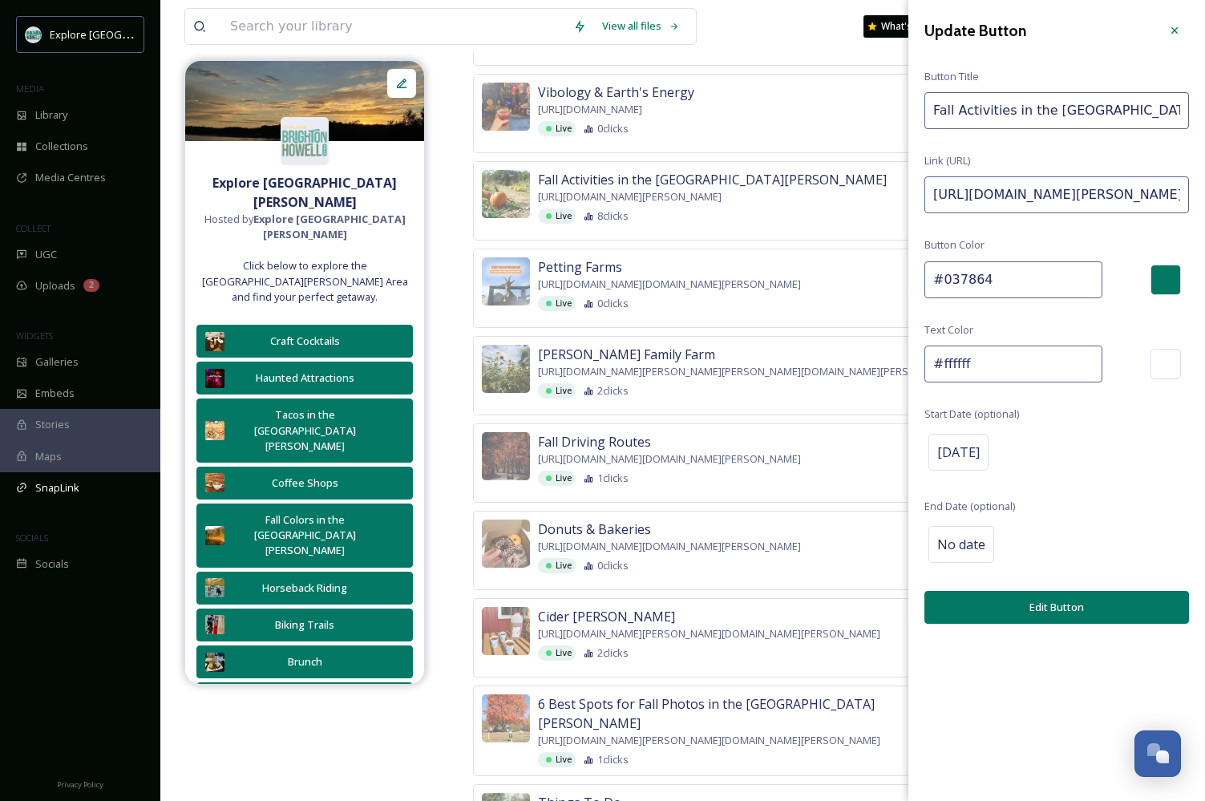
drag, startPoint x: 1167, startPoint y: 193, endPoint x: 1363, endPoint y: 192, distance: 195.7
click at [1205, 192] on html "Explore Brighton Howell Area MEDIA Library Collections Media Centres COLLECT UG…" at bounding box center [602, 497] width 1205 height 3475
click at [1152, 194] on input "https://explorebrightonhowellarea.com/fun-fall-activities-in-the-brighton-howel…" at bounding box center [1057, 194] width 265 height 37
drag, startPoint x: 1102, startPoint y: 193, endPoint x: 1360, endPoint y: 196, distance: 258.3
click at [1205, 196] on html "Explore Brighton Howell Area MEDIA Library Collections Media Centres COLLECT UG…" at bounding box center [602, 497] width 1205 height 3475
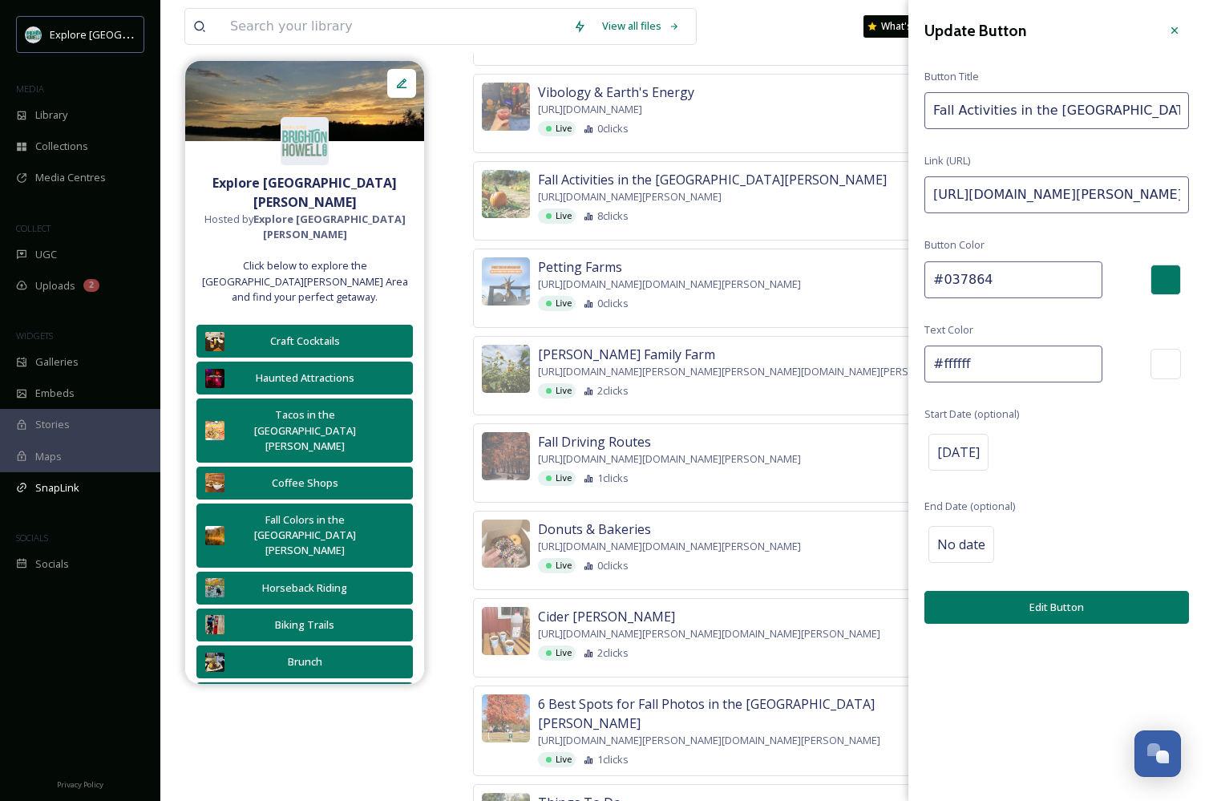
paste input "https://explorebrightonhowellarea.com/brighton-howell-area-resale-trail/?utm_so…"
type input "https://explorebrightonhowellarea.com/fun-fall-activities-in-the-brighton-howel…"
click at [1009, 611] on button "Edit Button" at bounding box center [1057, 607] width 265 height 33
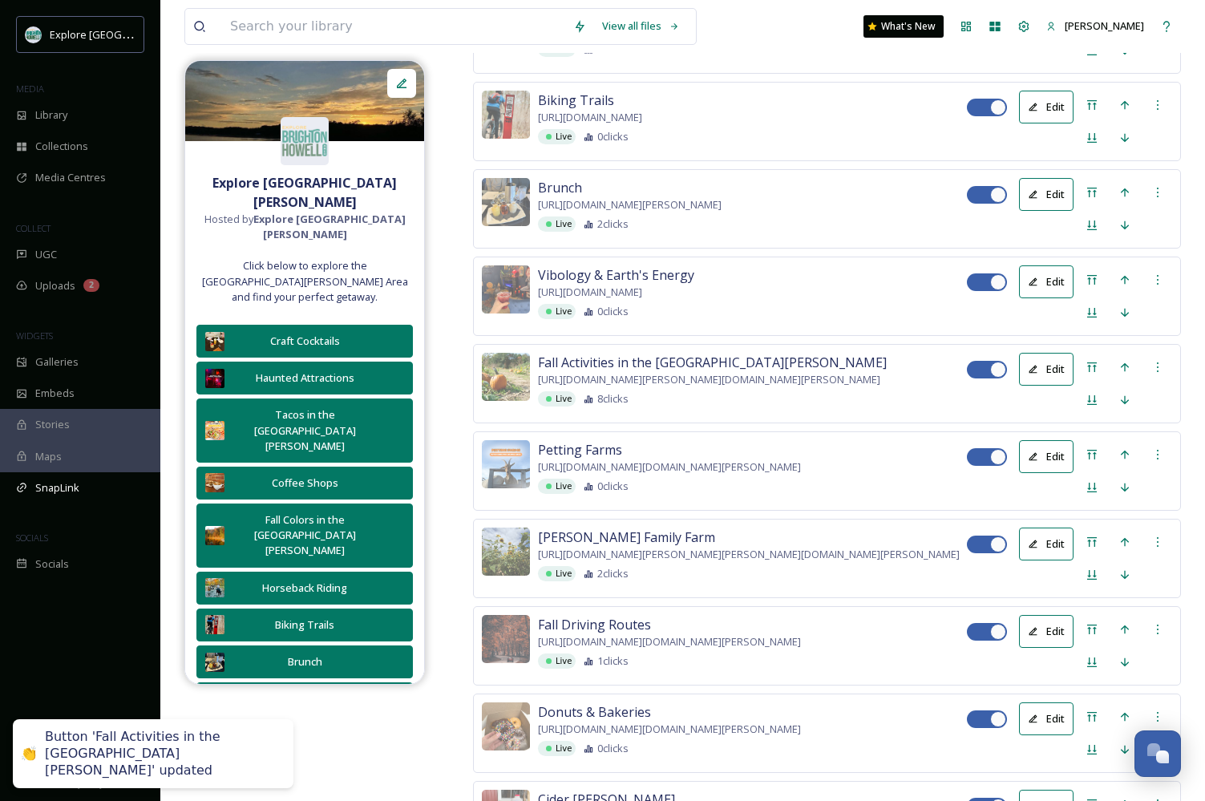
scroll to position [1036, 0]
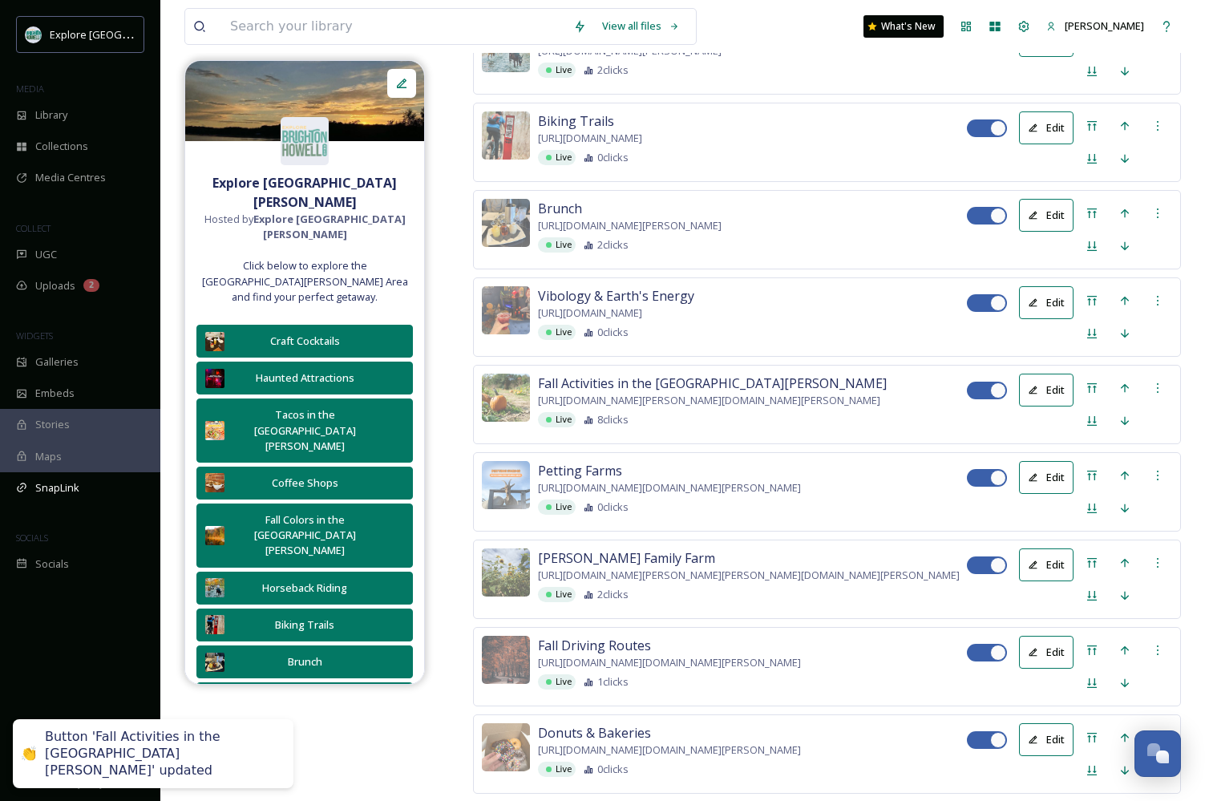
click at [1035, 308] on icon at bounding box center [1033, 303] width 10 height 10
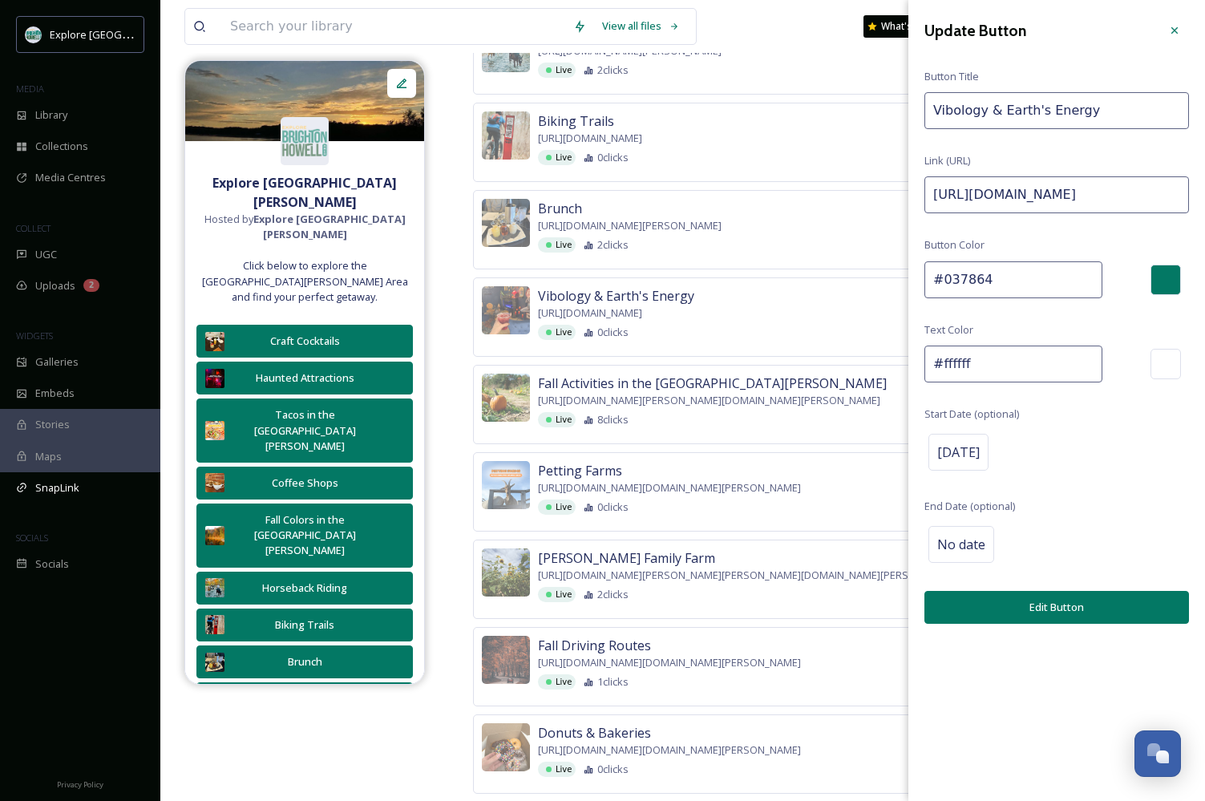
drag, startPoint x: 1126, startPoint y: 196, endPoint x: 1364, endPoint y: 199, distance: 238.2
click at [1205, 199] on html "Explore Brighton Howell Area MEDIA Library Collections Media Centres COLLECT UG…" at bounding box center [602, 701] width 1205 height 3475
click at [1132, 192] on input "https://explorebrightonhowellarea.com/favorites/?i=MjE1ODAsMTEwNDA%3D&utm_sourc…" at bounding box center [1057, 194] width 265 height 37
drag, startPoint x: 1102, startPoint y: 195, endPoint x: 1347, endPoint y: 189, distance: 244.7
click at [1205, 189] on html "Explore Brighton Howell Area MEDIA Library Collections Media Centres COLLECT UG…" at bounding box center [602, 701] width 1205 height 3475
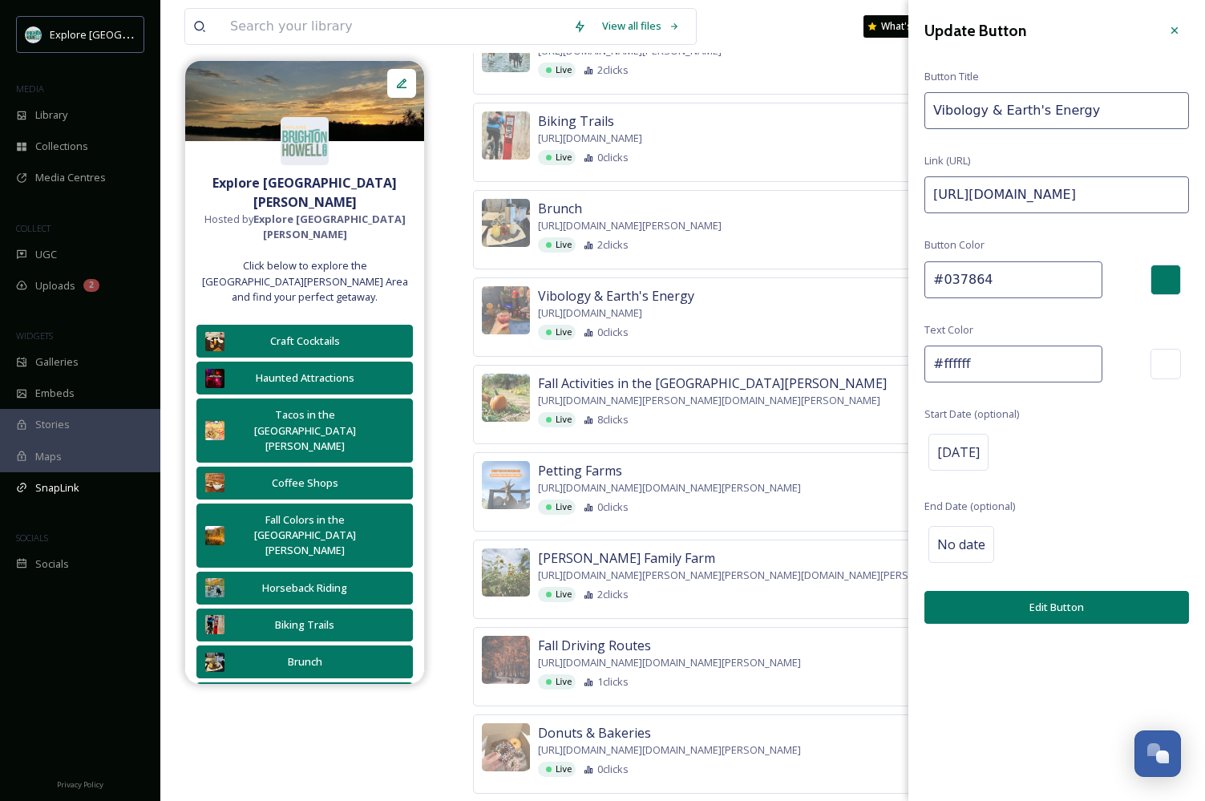
paste input "https://explorebrightonhowellarea.com/brighton-howell-area-resale-trail/?utm_so…"
type input "https://explorebrightonhowellarea.com/favorites/?i=MjE1ODAsMTEwNDA%3D&utm_sourc…"
click at [1049, 615] on button "Edit Button" at bounding box center [1057, 607] width 265 height 33
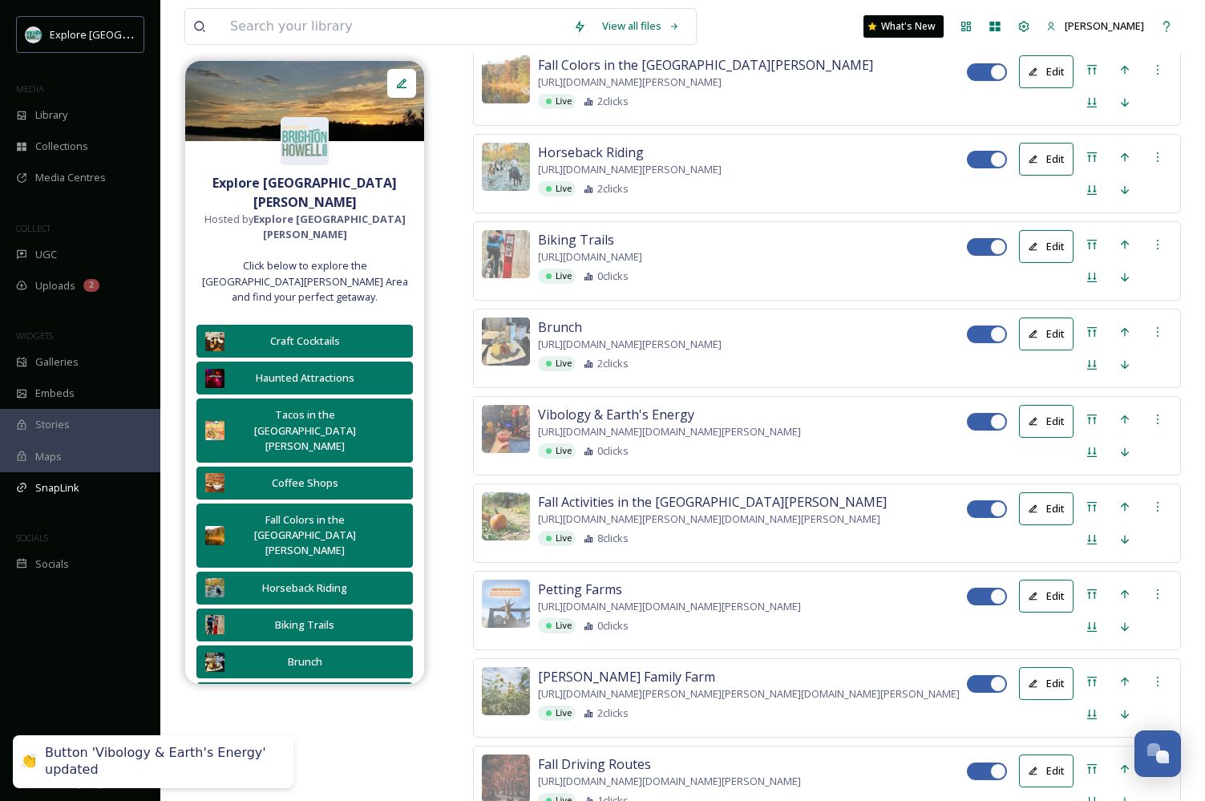
scroll to position [889, 0]
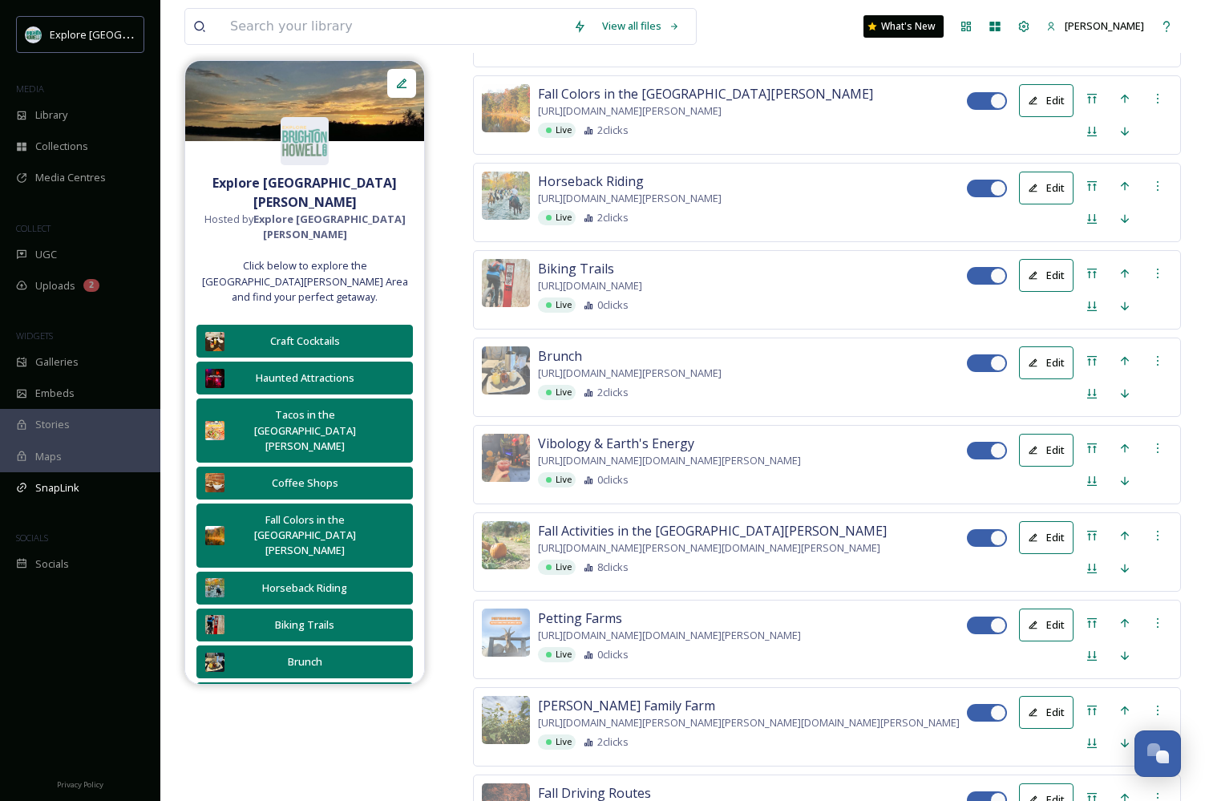
click at [1050, 379] on button "Edit" at bounding box center [1046, 362] width 55 height 33
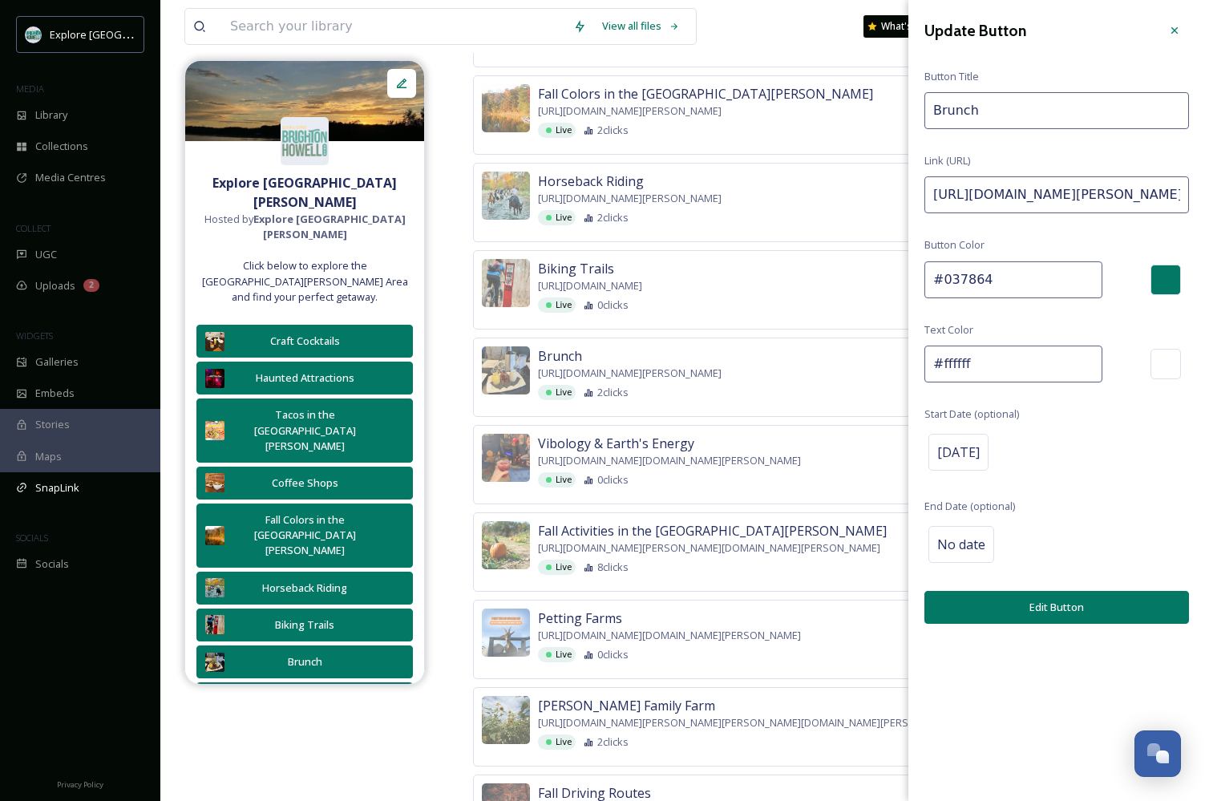
drag, startPoint x: 1078, startPoint y: 191, endPoint x: 1364, endPoint y: 193, distance: 286.3
click at [1145, 191] on input "https://explorebrightonhowellarea.com/your-brighton-howell-area-brunch-guide/?u…" at bounding box center [1057, 194] width 265 height 37
drag, startPoint x: 1102, startPoint y: 193, endPoint x: 1345, endPoint y: 193, distance: 243.0
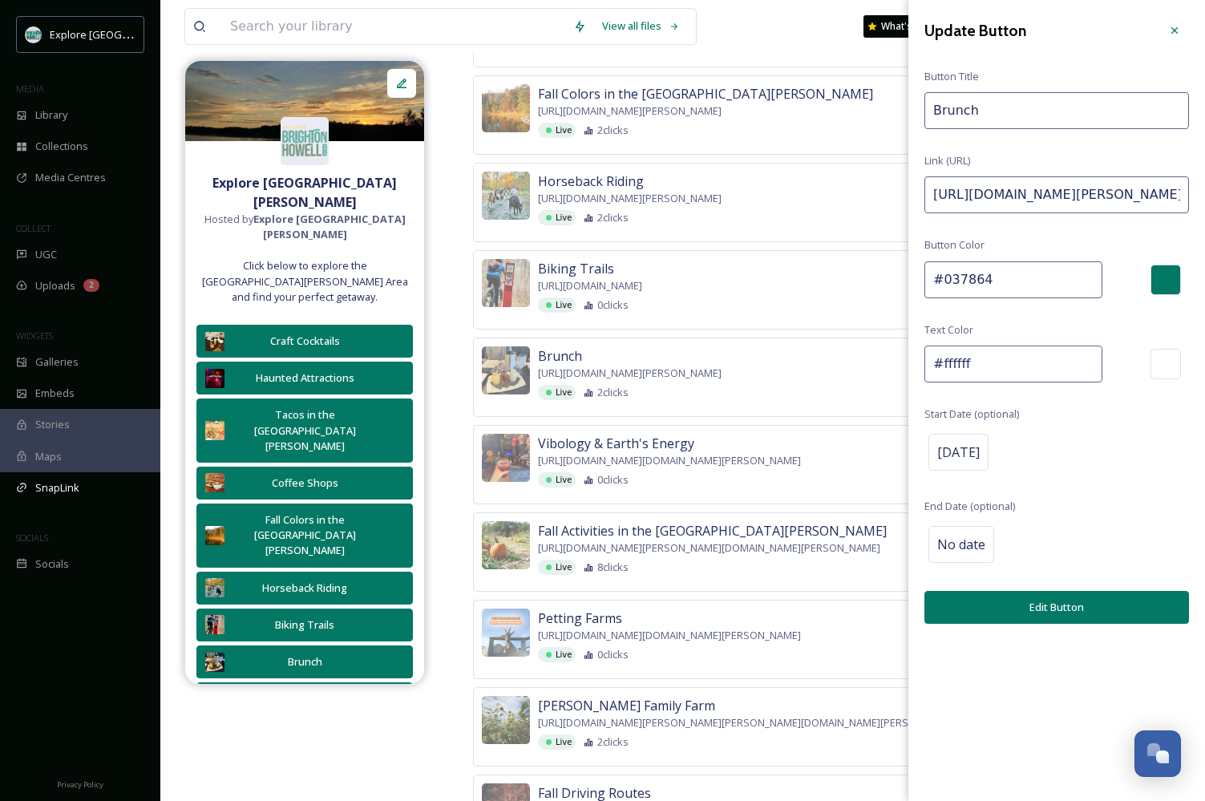
paste input "https://explorebrightonhowellarea.com/brighton-howell-area-resale-trail/?utm_so…"
type input "https://explorebrightonhowellarea.com/your-brighton-howell-area-brunch-guide/?u…"
click at [1035, 605] on button "Edit Button" at bounding box center [1057, 607] width 265 height 33
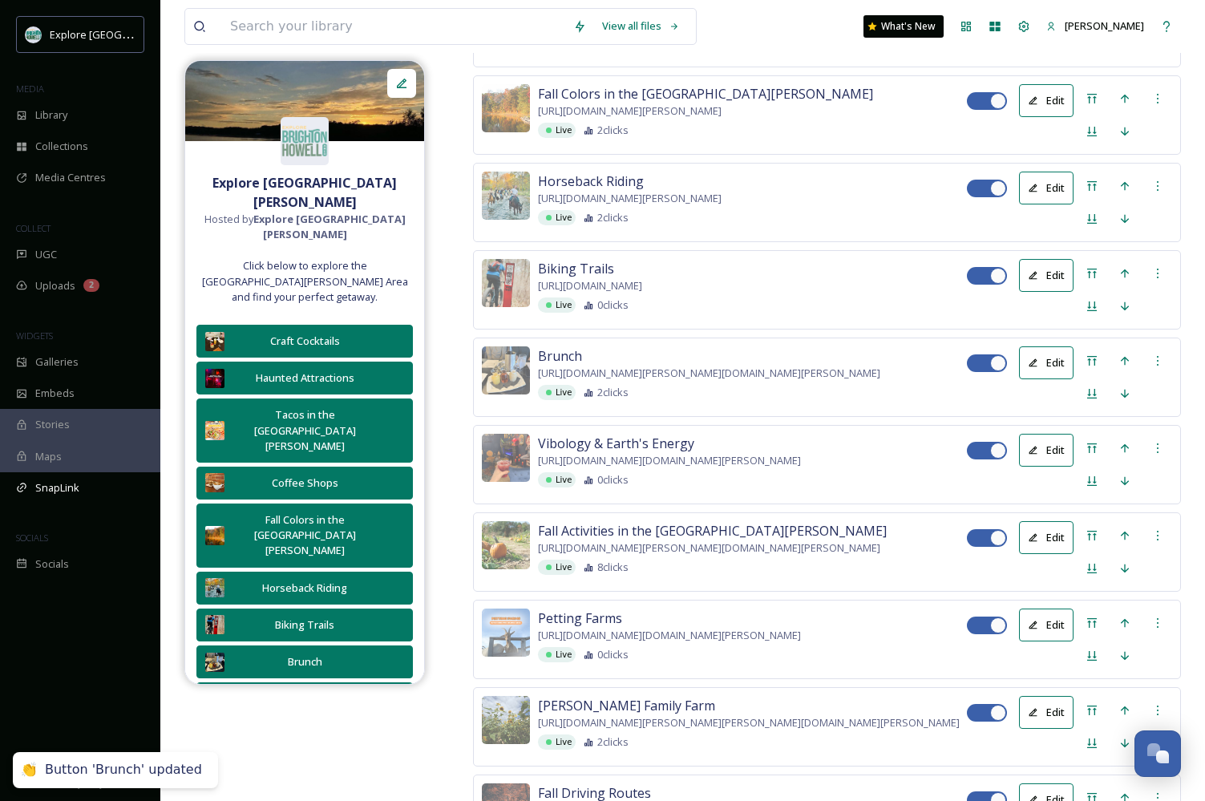
click at [1036, 281] on icon at bounding box center [1033, 275] width 10 height 10
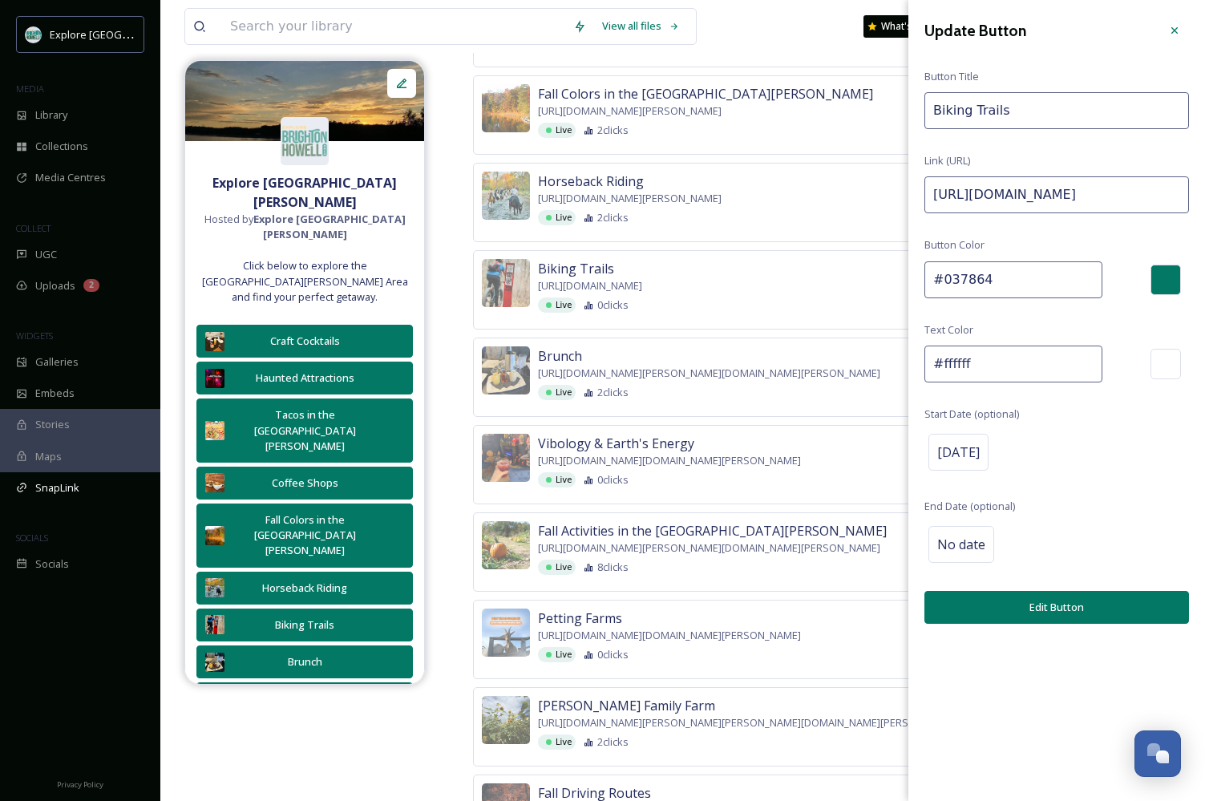
drag, startPoint x: 1154, startPoint y: 191, endPoint x: 1350, endPoint y: 177, distance: 196.2
click at [1105, 200] on input "https://explorebrightonhowellarea.com/biking-trails/?utm_source=Instagram&utm_m…" at bounding box center [1057, 194] width 265 height 37
drag, startPoint x: 1102, startPoint y: 193, endPoint x: 1327, endPoint y: 192, distance: 225.4
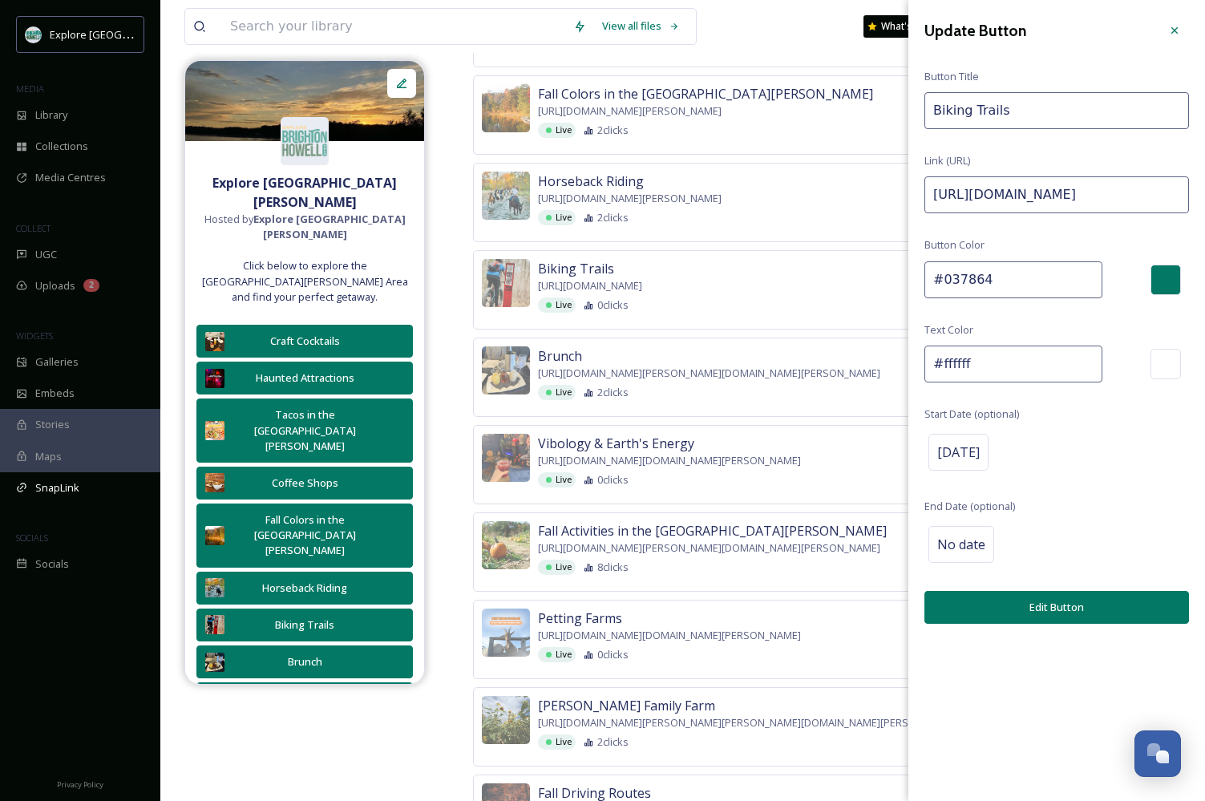
paste input "https://explorebrightonhowellarea.com/brighton-howell-area-resale-trail/?utm_so…"
type input "https://explorebrightonhowellarea.com/biking-trails/?utm_source=Instagram&utm_m…"
click at [1100, 593] on button "Edit Button" at bounding box center [1057, 607] width 265 height 33
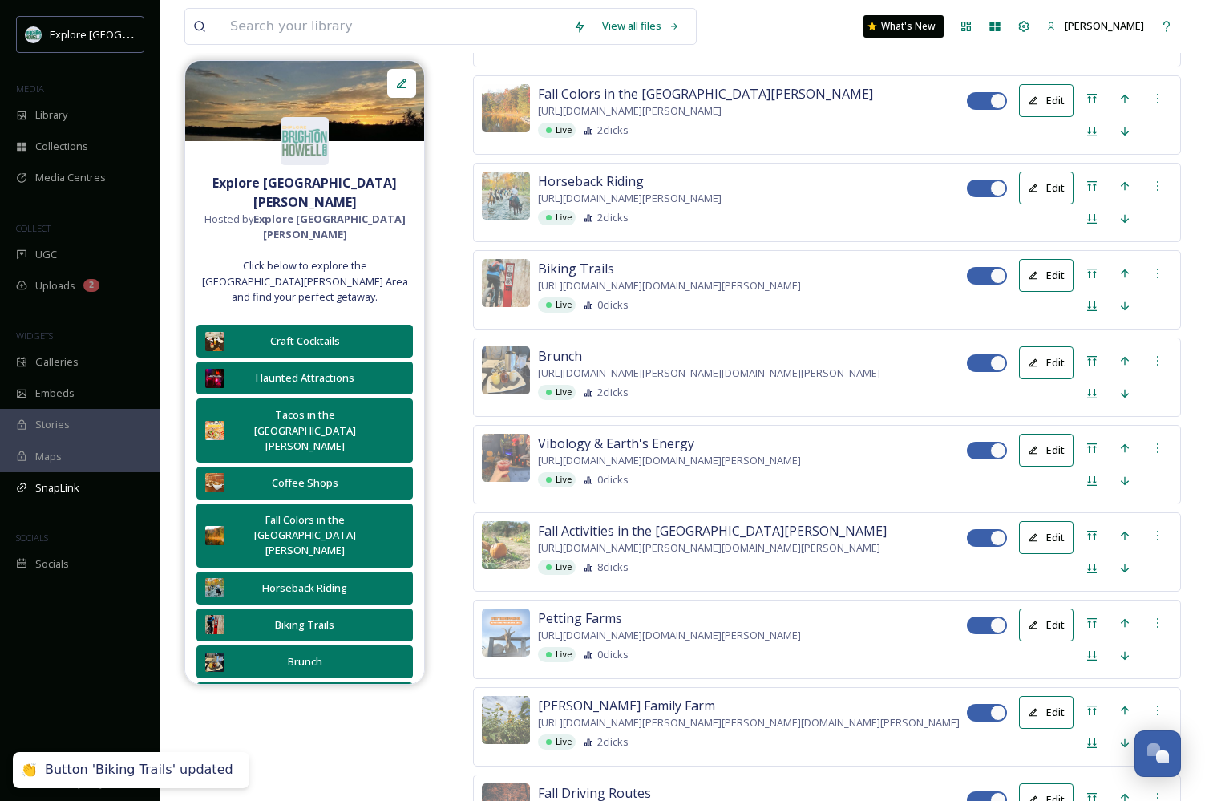
click at [1058, 205] on button "Edit" at bounding box center [1046, 188] width 55 height 33
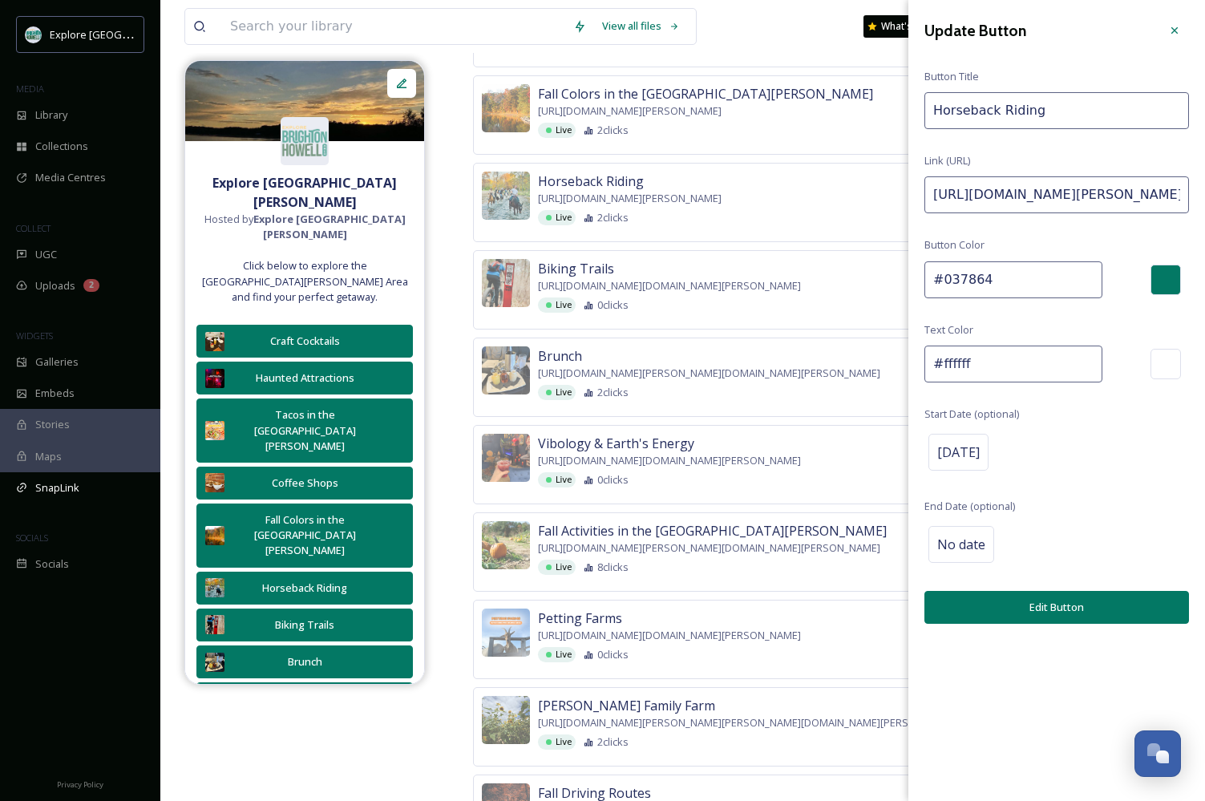
drag, startPoint x: 1156, startPoint y: 190, endPoint x: 1346, endPoint y: 188, distance: 189.3
click at [1119, 194] on input "https://explorebrightonhowellarea.com/top-7-things-to-do-for-active-travelers-i…" at bounding box center [1057, 194] width 265 height 37
drag, startPoint x: 1147, startPoint y: 194, endPoint x: 1347, endPoint y: 194, distance: 199.7
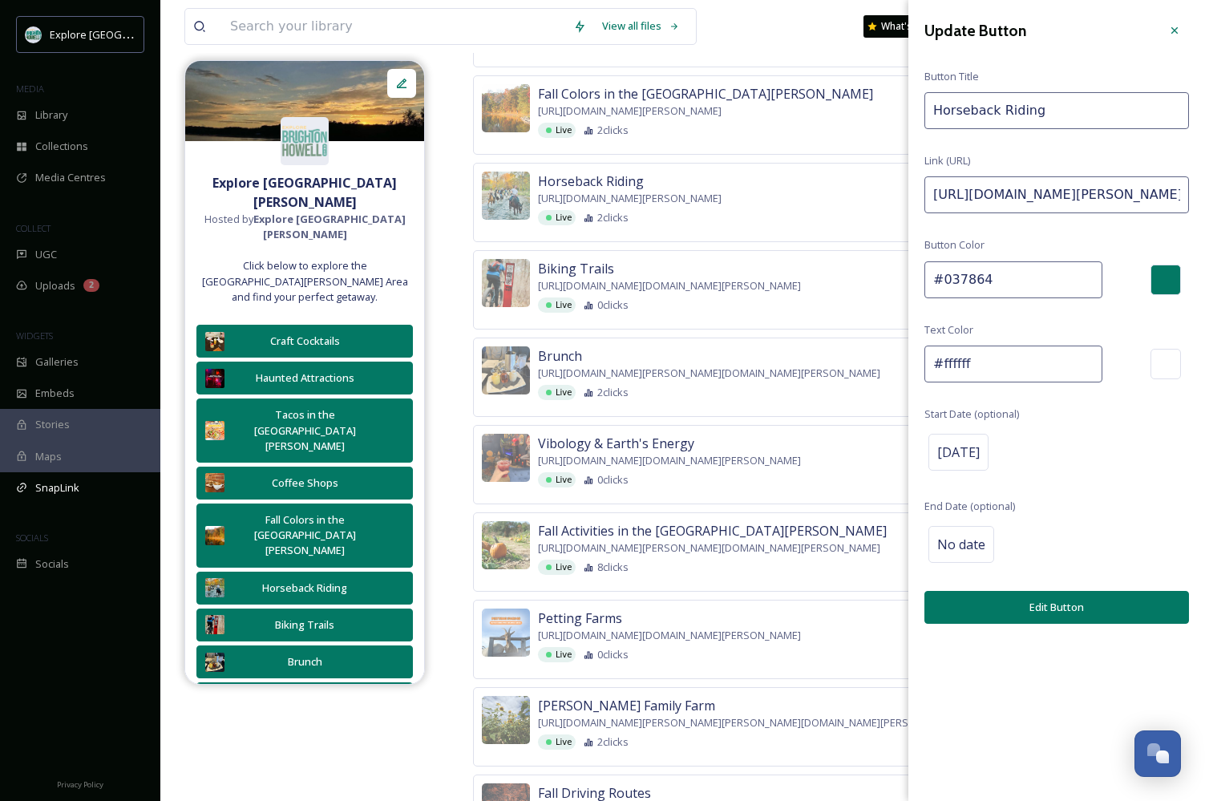
click at [1109, 194] on input "https://explorebrightonhowellarea.com/top-7-things-to-do-for-active-travelers-i…" at bounding box center [1057, 194] width 265 height 37
drag, startPoint x: 1099, startPoint y: 194, endPoint x: 1340, endPoint y: 196, distance: 241.4
paste input "https://explorebrightonhowellarea.com/brighton-howell-area-resale-trail/?utm_so…"
type input "https://explorebrightonhowellarea.com/top-7-things-to-do-for-active-travelers-i…"
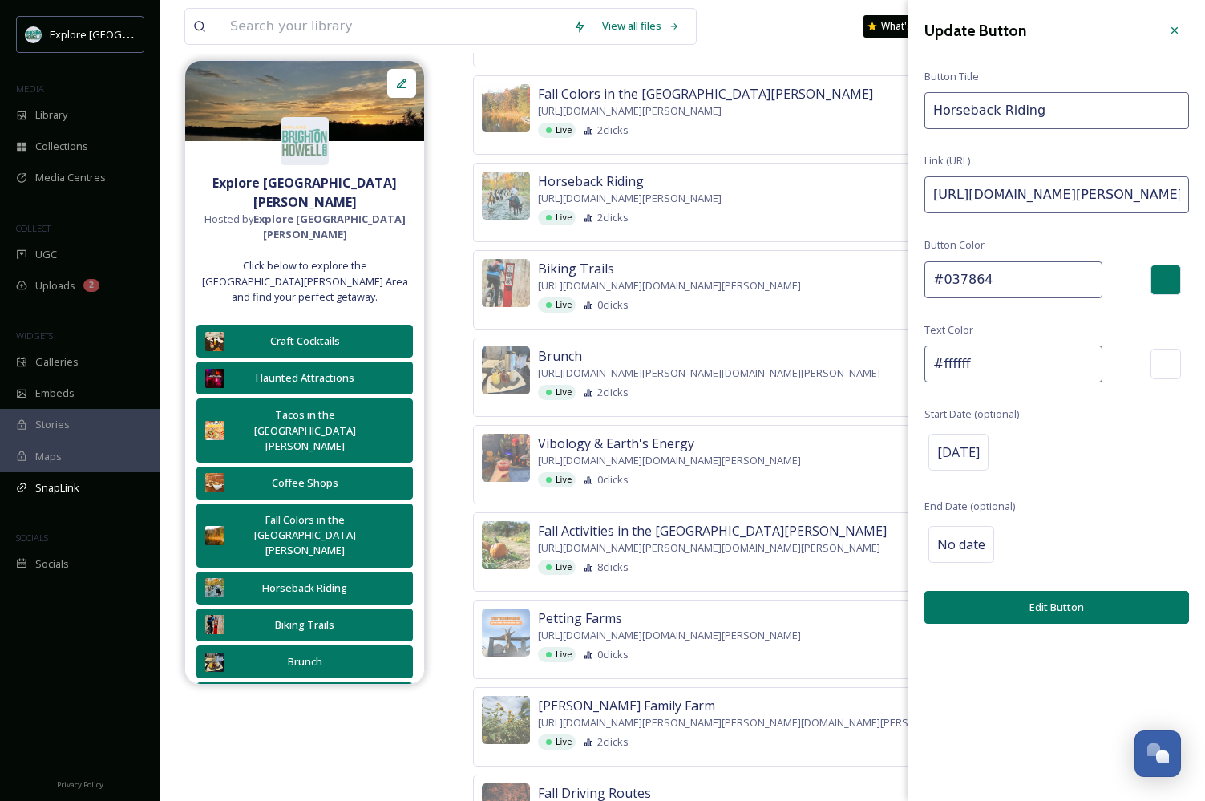
click at [1058, 611] on button "Edit Button" at bounding box center [1057, 607] width 265 height 33
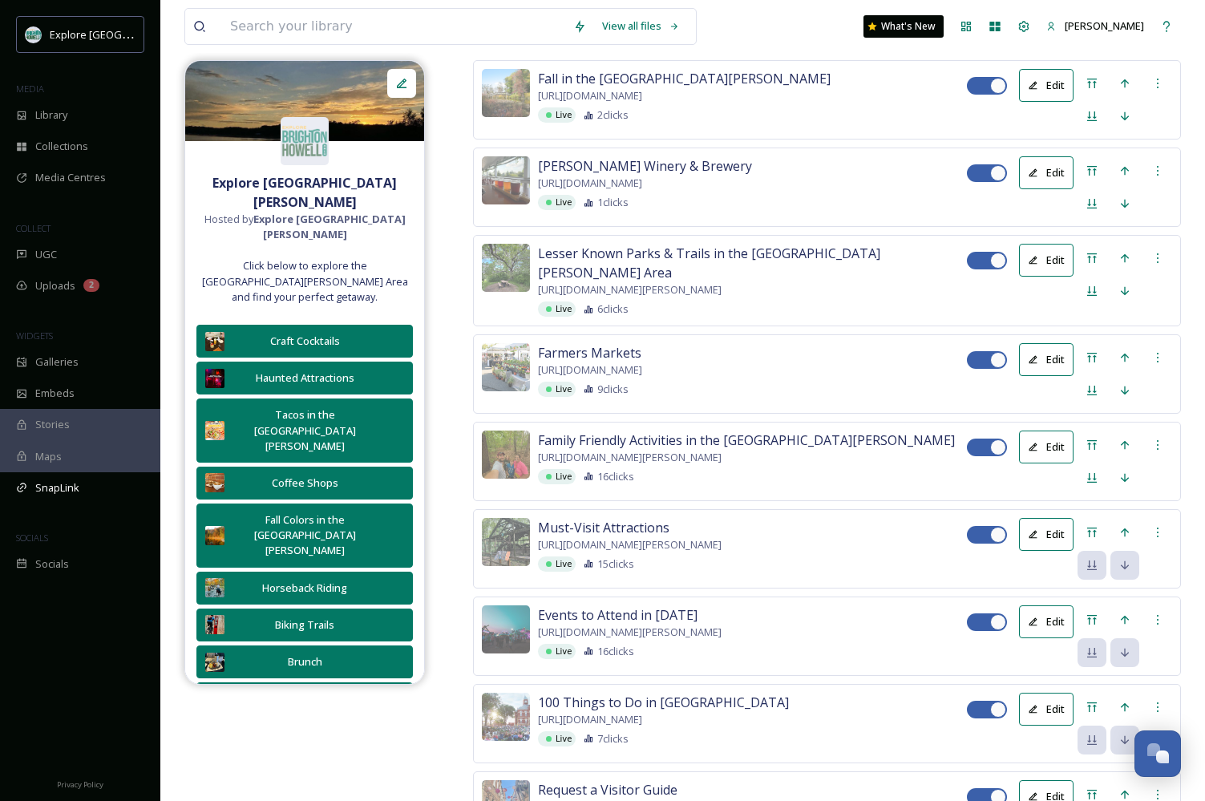
scroll to position [2498, 0]
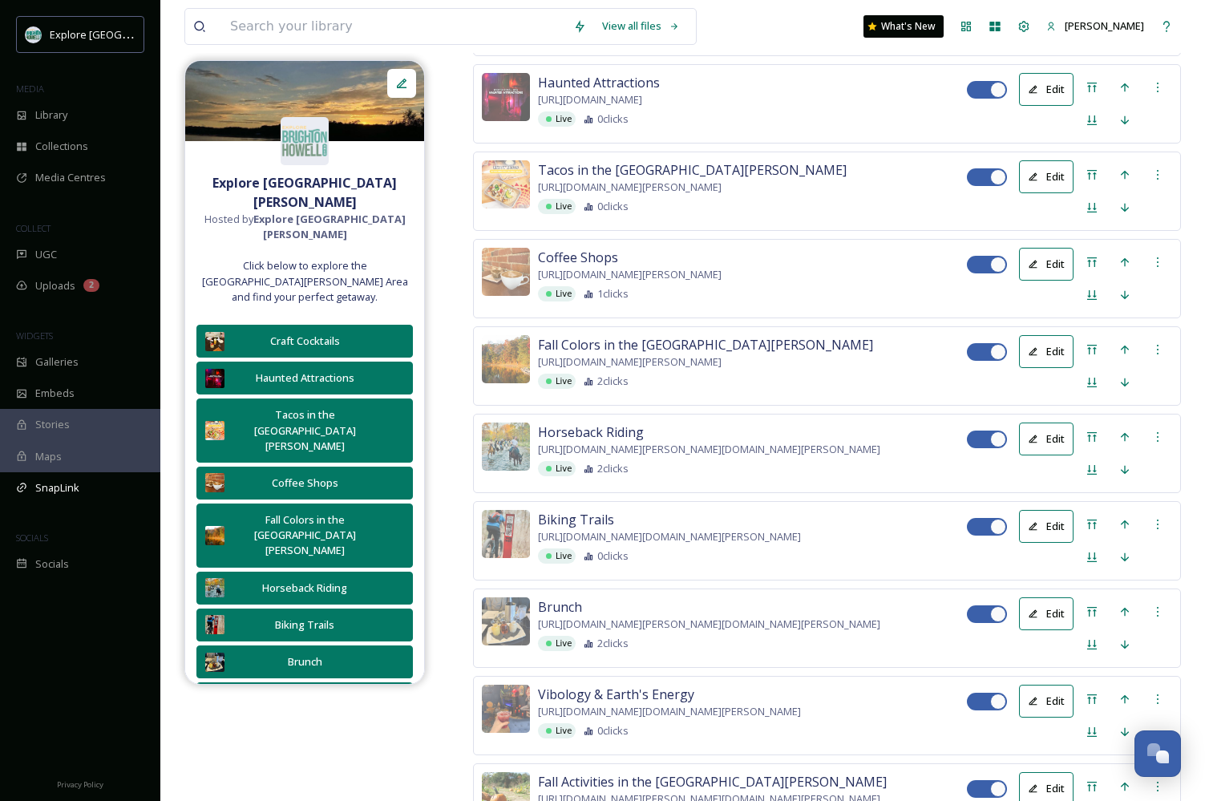
scroll to position [596, 0]
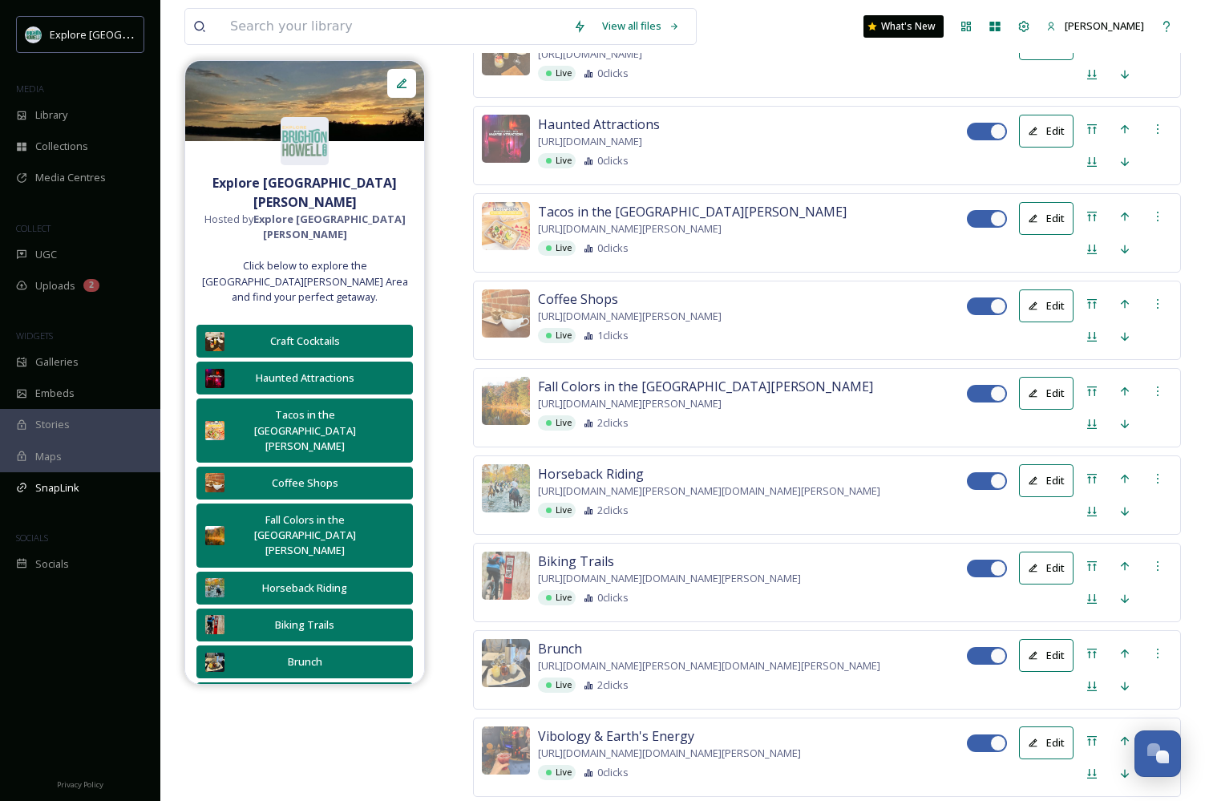
click at [1046, 410] on button "Edit" at bounding box center [1046, 393] width 55 height 33
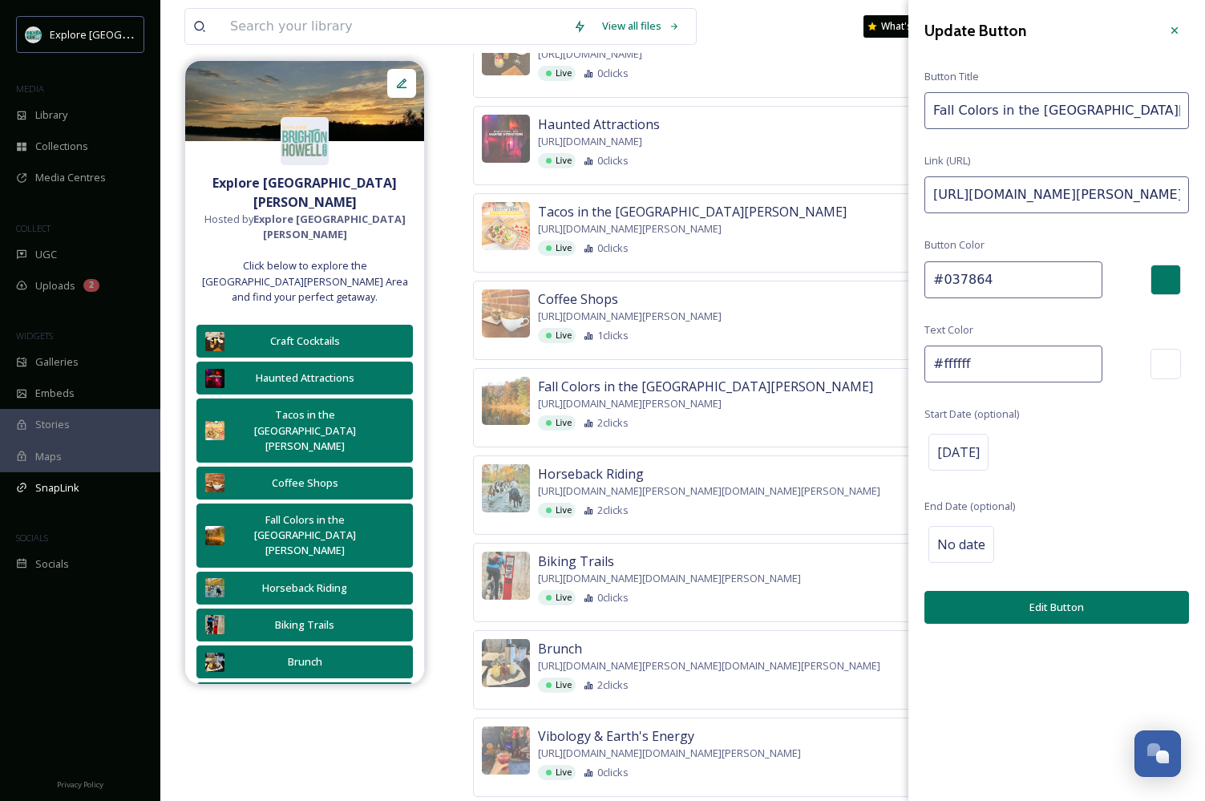
drag, startPoint x: 1155, startPoint y: 196, endPoint x: 1362, endPoint y: 192, distance: 206.9
click at [1141, 203] on input "https://explorebrightonhowellarea.com/how-to-experience-brighton-howell-areas-f…" at bounding box center [1057, 194] width 265 height 37
drag, startPoint x: 1101, startPoint y: 193, endPoint x: 1348, endPoint y: 193, distance: 247.0
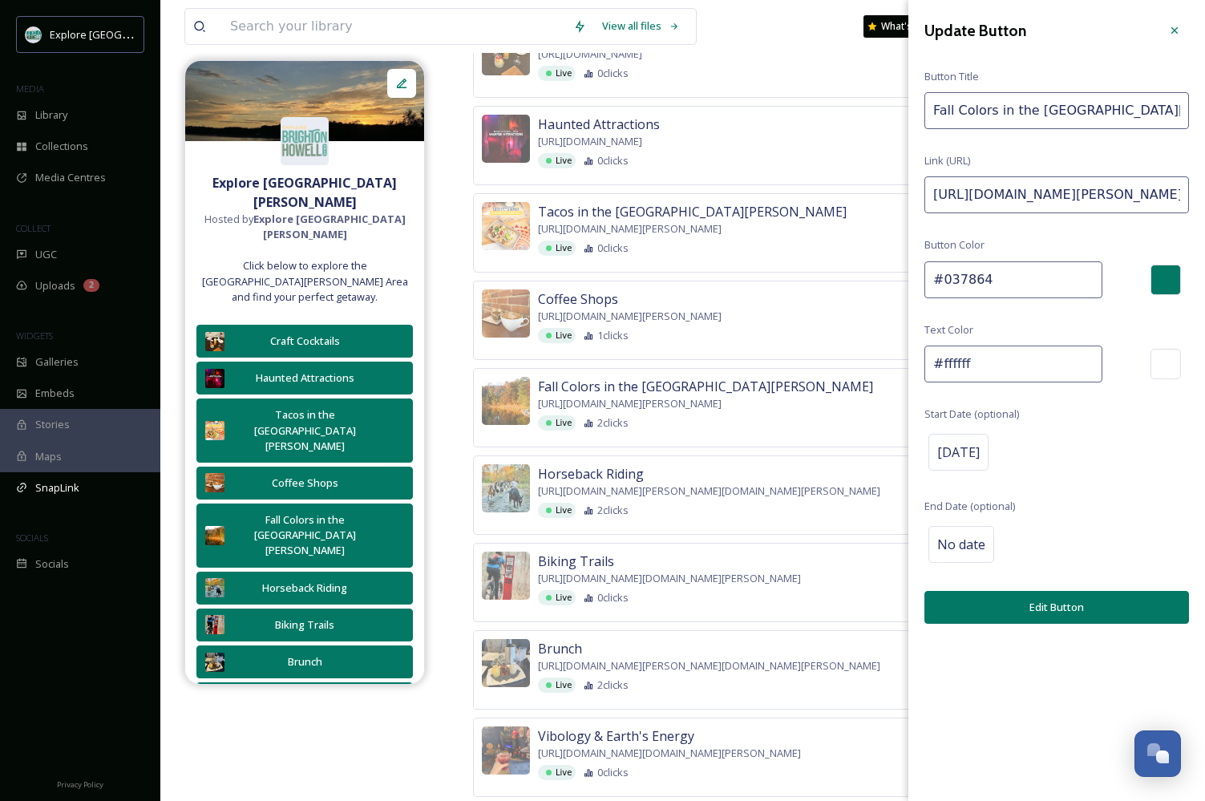
paste input "https://explorebrightonhowellarea.com/brighton-howell-area-resale-trail/?utm_so…"
type input "https://explorebrightonhowellarea.com/how-to-experience-brighton-howell-areas-f…"
click at [1049, 600] on button "Edit Button" at bounding box center [1057, 607] width 265 height 33
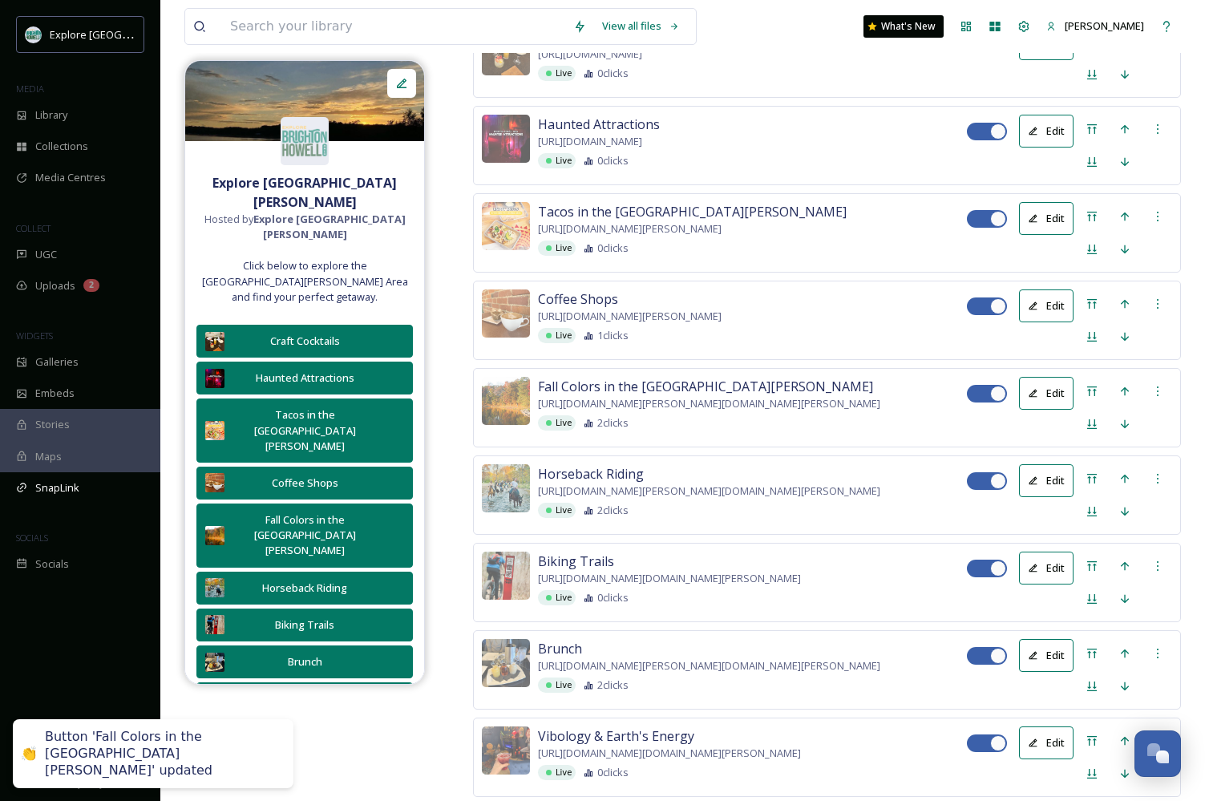
click at [1039, 322] on button "Edit" at bounding box center [1046, 306] width 55 height 33
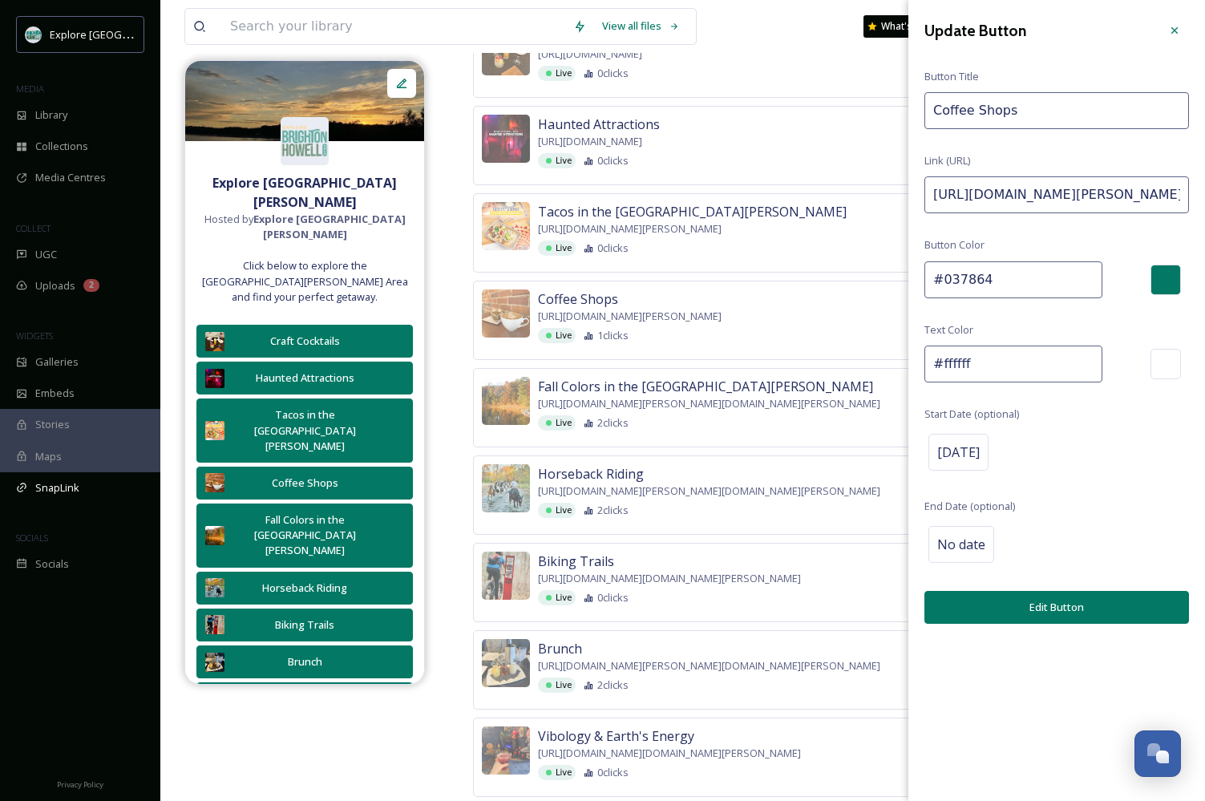
drag, startPoint x: 1159, startPoint y: 200, endPoint x: 1329, endPoint y: 200, distance: 170.0
click at [1107, 205] on input "https://explorebrightonhowellarea.com/coffee-shops-in-brighton-howell-area/?utm…" at bounding box center [1057, 194] width 265 height 37
drag, startPoint x: 1116, startPoint y: 190, endPoint x: 1340, endPoint y: 188, distance: 224.6
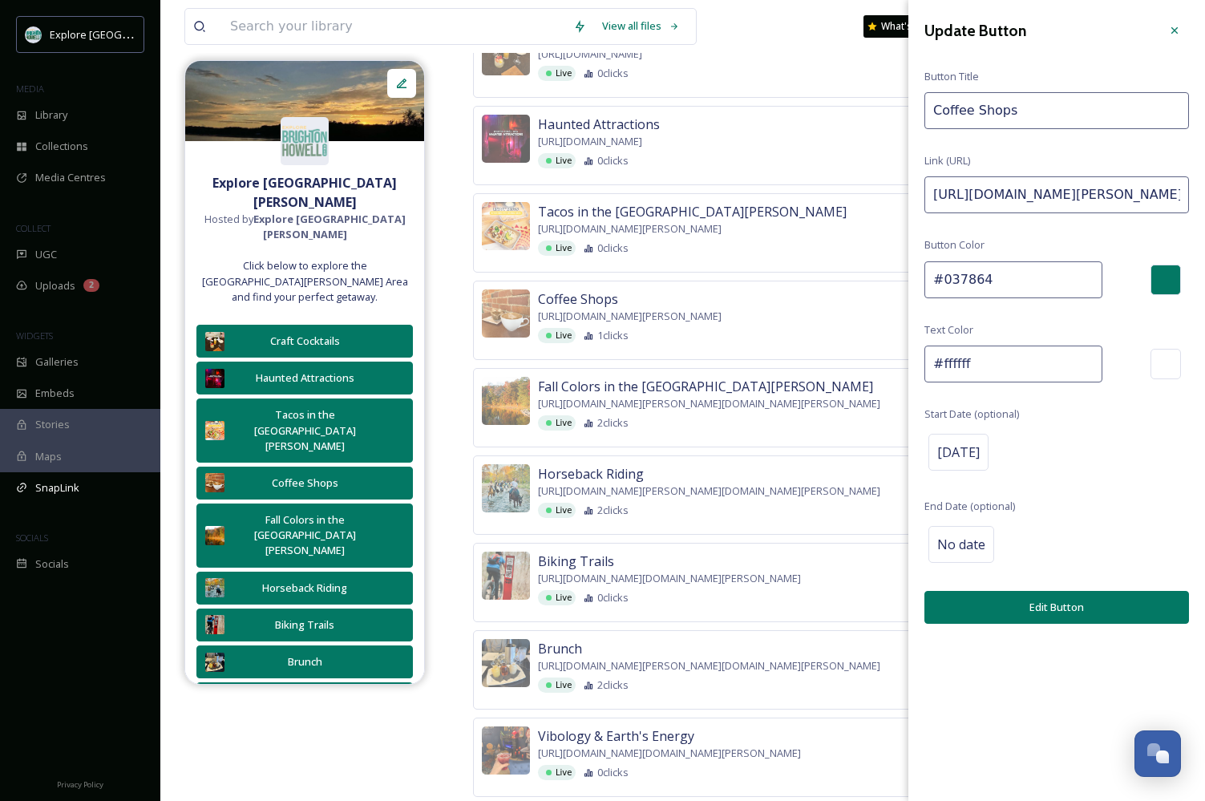
paste input "https://explorebrightonhowellarea.com/brighton-howell-area-resale-trail/?utm_so…"
type input "https://explorebrightonhowellarea.com/coffee-shops-in-brighton-howell-area/?utm…"
click at [1079, 600] on button "Edit Button" at bounding box center [1057, 607] width 265 height 33
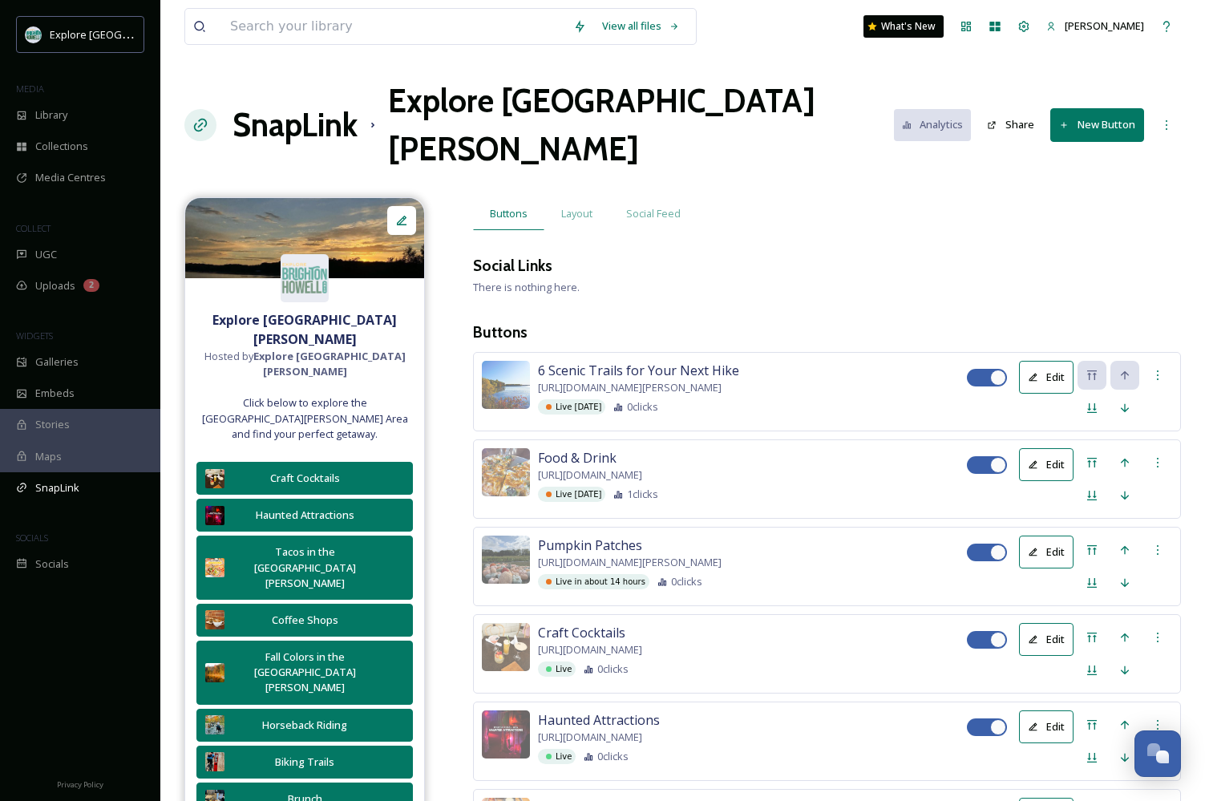
scroll to position [0, 0]
click at [322, 103] on h1 "SnapLink" at bounding box center [295, 125] width 125 height 48
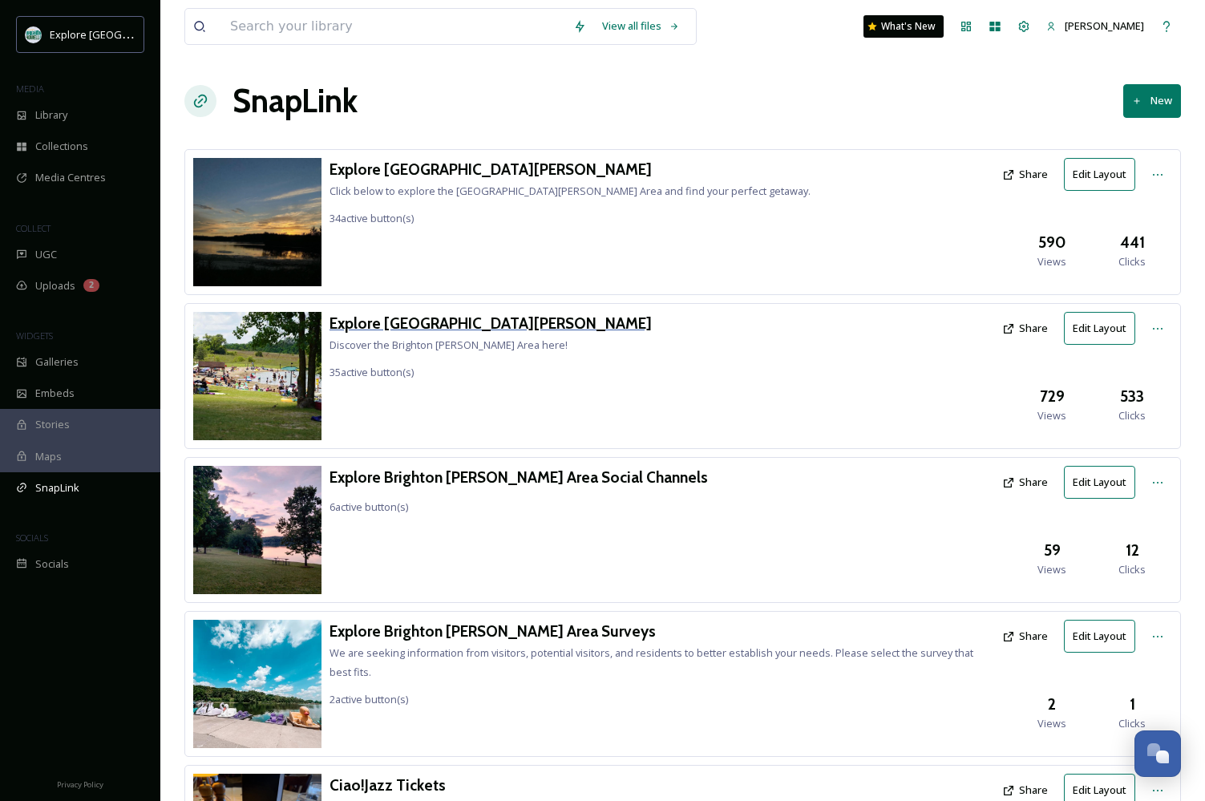
click at [447, 324] on h3 "Explore [GEOGRAPHIC_DATA][PERSON_NAME]" at bounding box center [491, 323] width 322 height 23
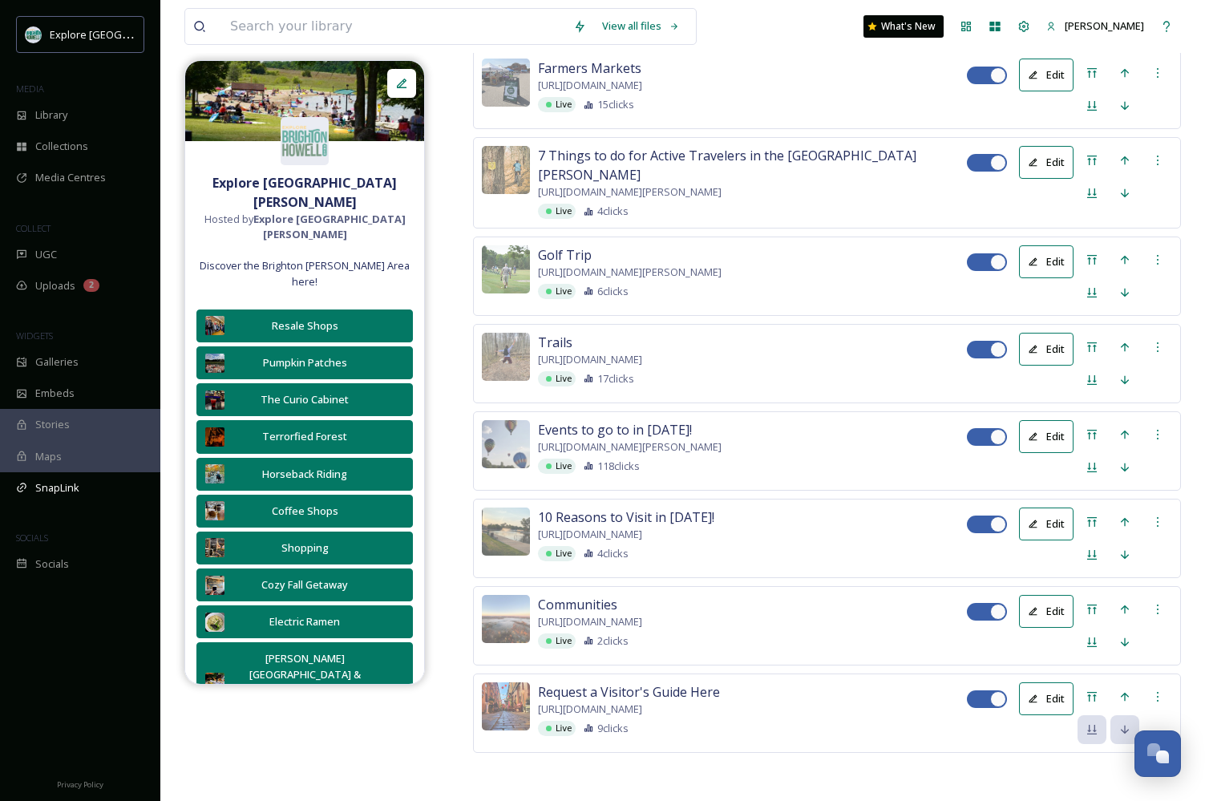
scroll to position [3311, 0]
click at [1045, 682] on button "Edit" at bounding box center [1046, 698] width 55 height 33
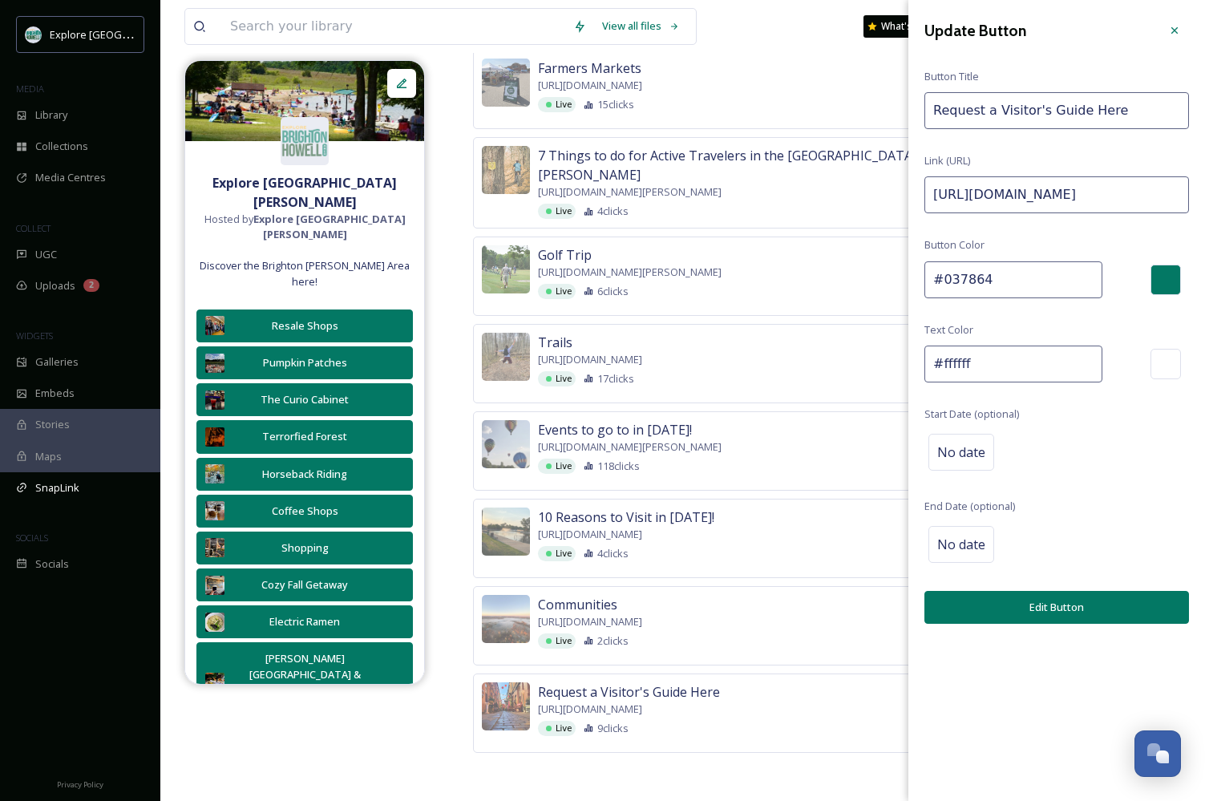
drag, startPoint x: 1140, startPoint y: 194, endPoint x: 1364, endPoint y: 192, distance: 224.6
click at [1103, 184] on input "https://explorebrightonhowellarea.com/get-a-visitors-guide/?utm_source=TikTok&u…" at bounding box center [1057, 194] width 265 height 37
drag, startPoint x: 1102, startPoint y: 193, endPoint x: 1341, endPoint y: 192, distance: 239.0
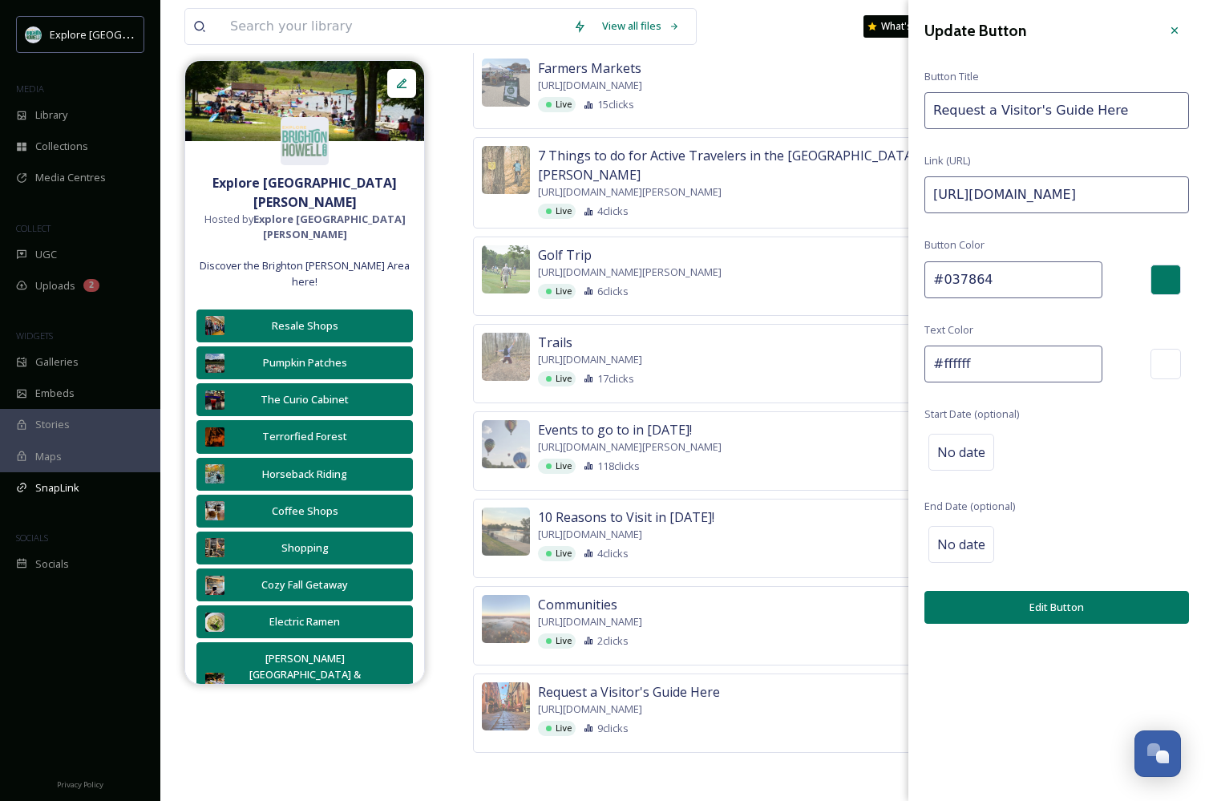
paste input "https://explorebrightonhowellarea.com/brighton-howell-area-resale-trail/?utm_so…"
type input "https://explorebrightonhowellarea.com/get-a-visitors-guide/?utm_source=TikTok&u…"
click at [1106, 604] on button "Edit Button" at bounding box center [1057, 607] width 265 height 33
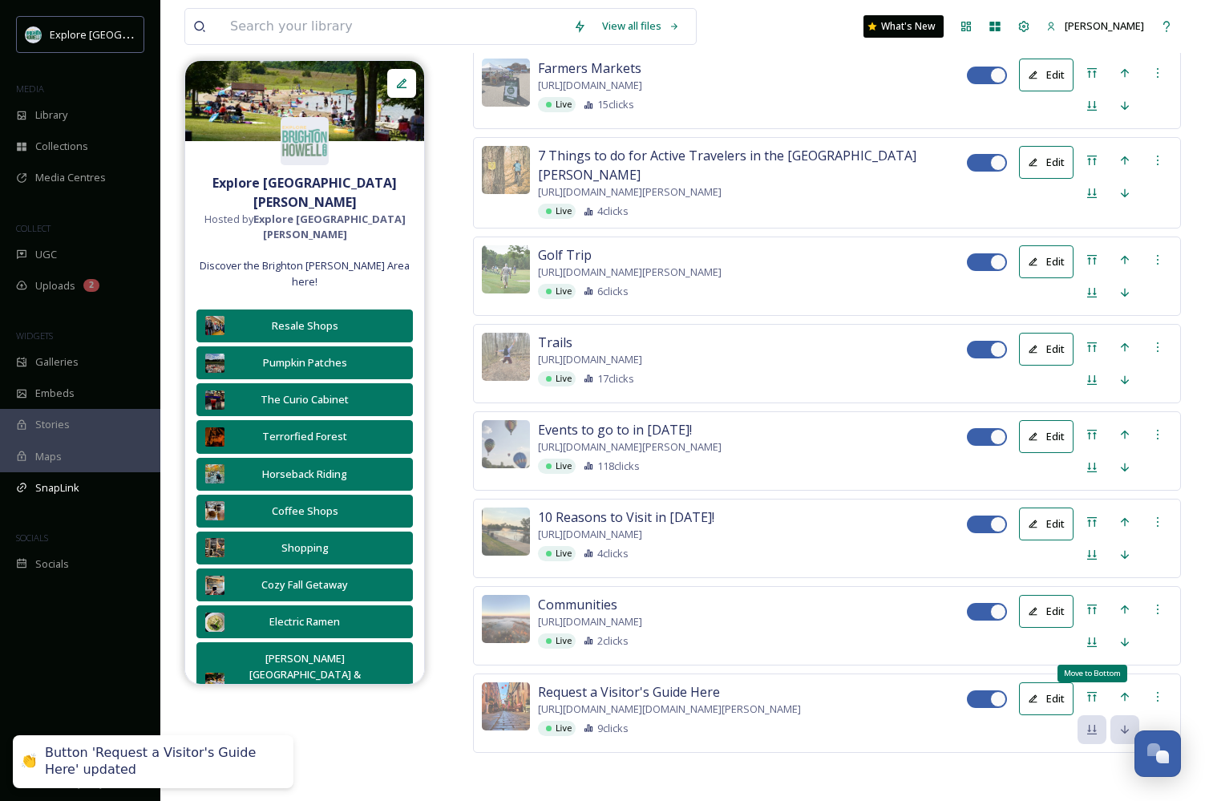
click at [1056, 595] on button "Edit" at bounding box center [1046, 611] width 55 height 33
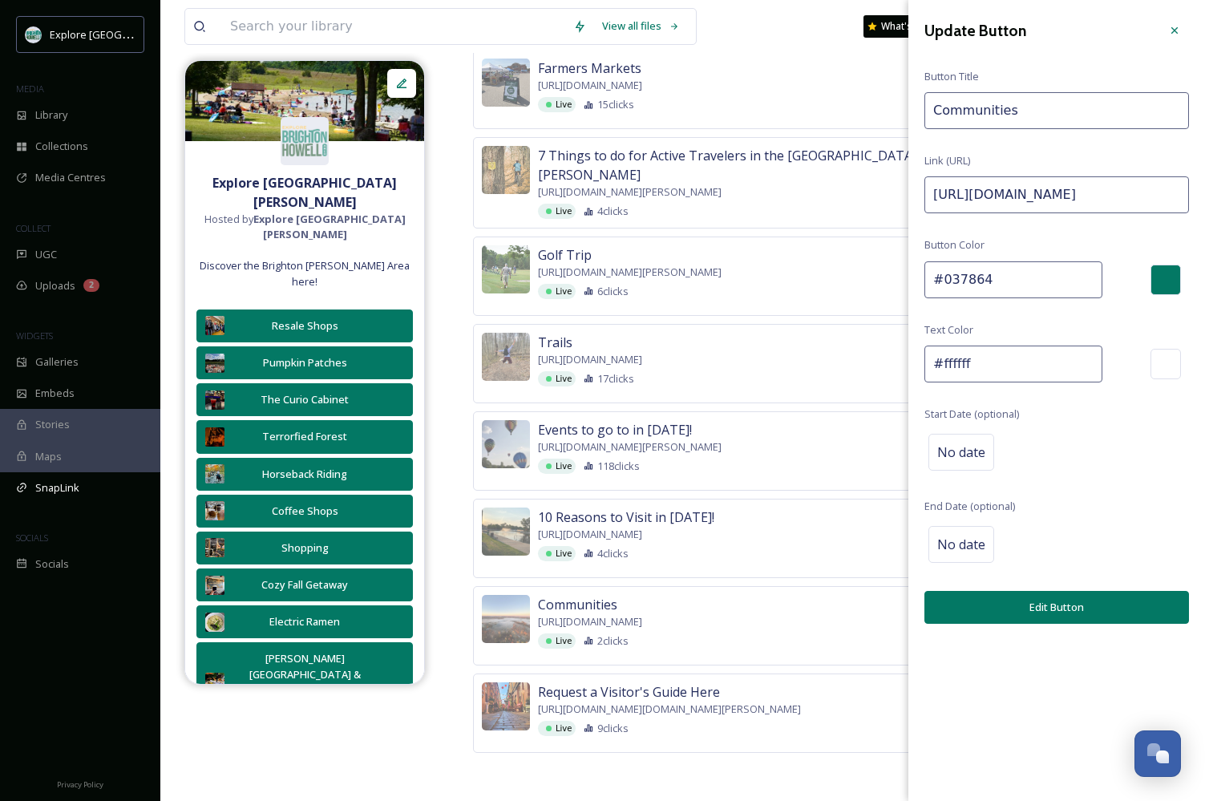
drag, startPoint x: 1137, startPoint y: 185, endPoint x: 1364, endPoint y: 191, distance: 227.0
click at [1149, 197] on input "https://explorebrightonhowellarea.com/communities/?utm_source=TikTok&utm_medium…" at bounding box center [1057, 194] width 265 height 37
drag, startPoint x: 1100, startPoint y: 191, endPoint x: 1345, endPoint y: 191, distance: 245.4
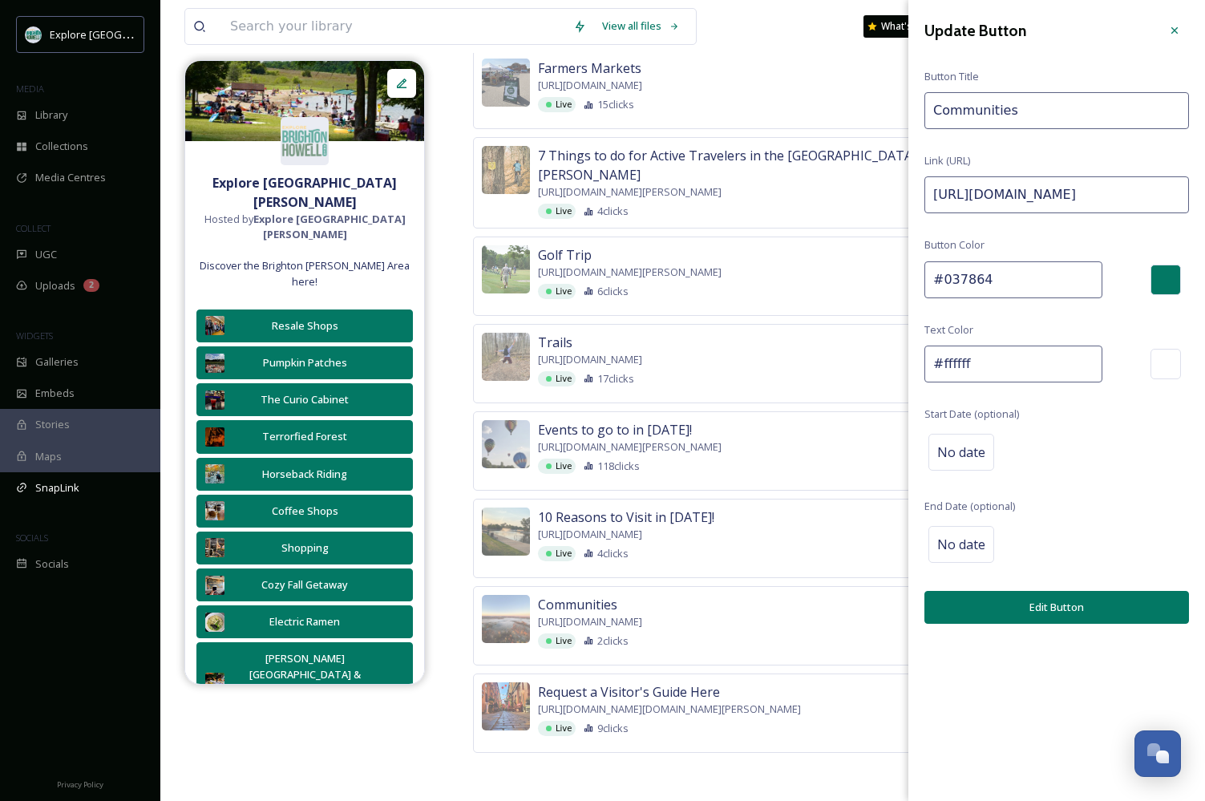
paste input "https://explorebrightonhowellarea.com/brighton-howell-area-resale-trail/?utm_so…"
type input "https://explorebrightonhowellarea.com/communities/?utm_source=TikTok&utm_medium…"
click at [1051, 610] on button "Edit Button" at bounding box center [1057, 607] width 265 height 33
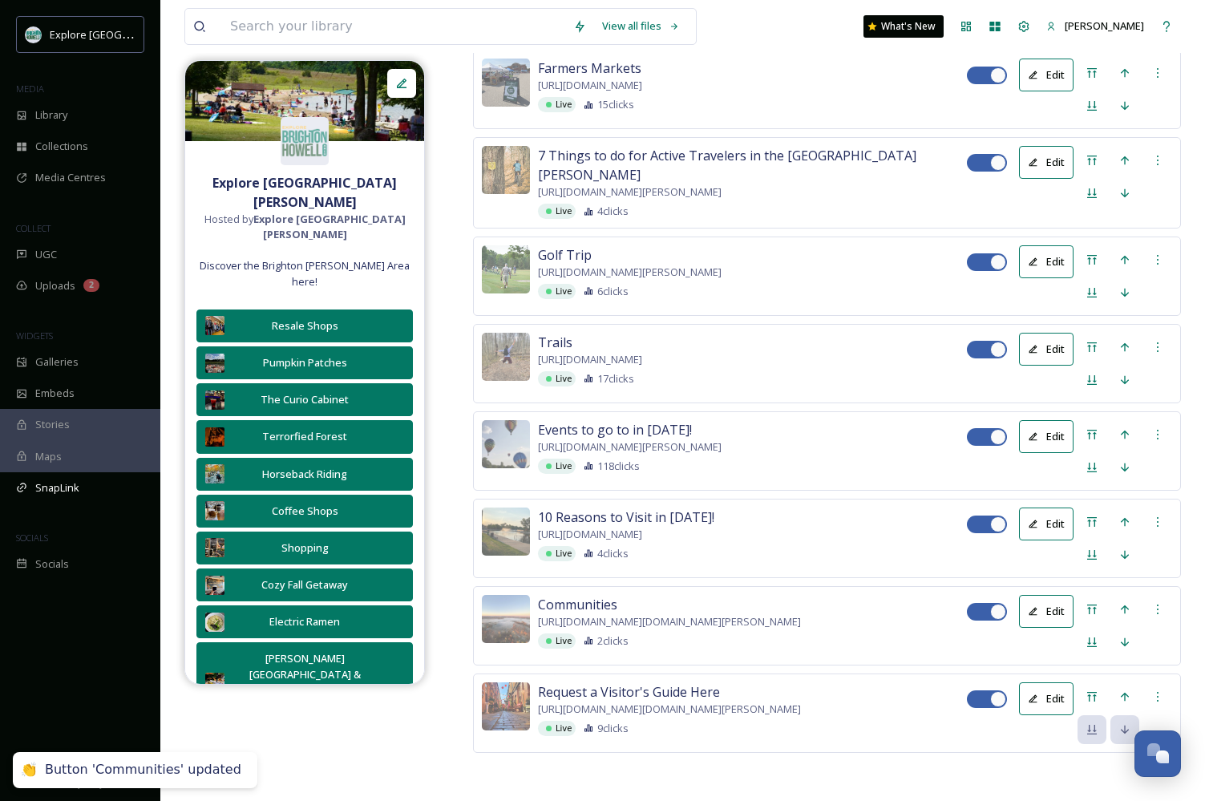
click at [1041, 508] on button "Edit" at bounding box center [1046, 524] width 55 height 33
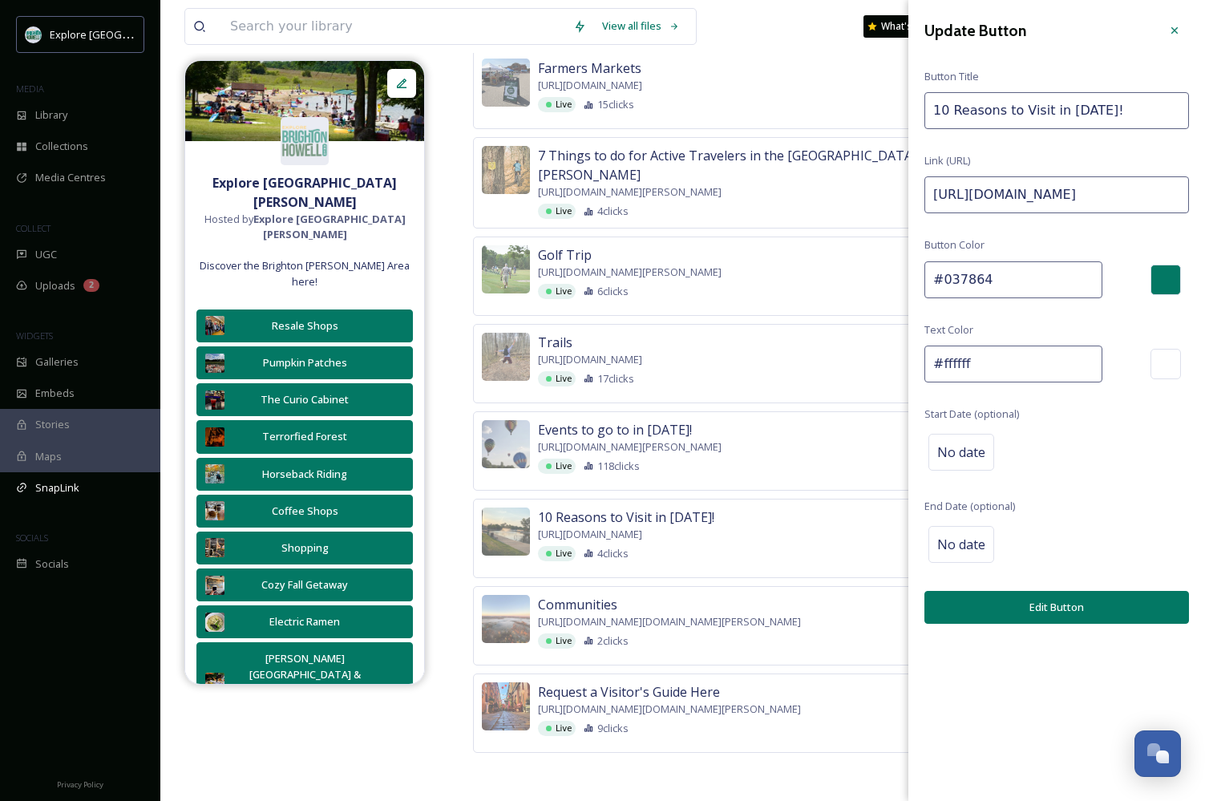
drag, startPoint x: 1147, startPoint y: 198, endPoint x: 1364, endPoint y: 201, distance: 217.4
click at [1113, 194] on input "https://explorebrightonhowellarea.com/10-reasons-to-visit-in-2024/?utm_source=T…" at bounding box center [1057, 194] width 265 height 37
drag, startPoint x: 1102, startPoint y: 194, endPoint x: 1330, endPoint y: 192, distance: 227.8
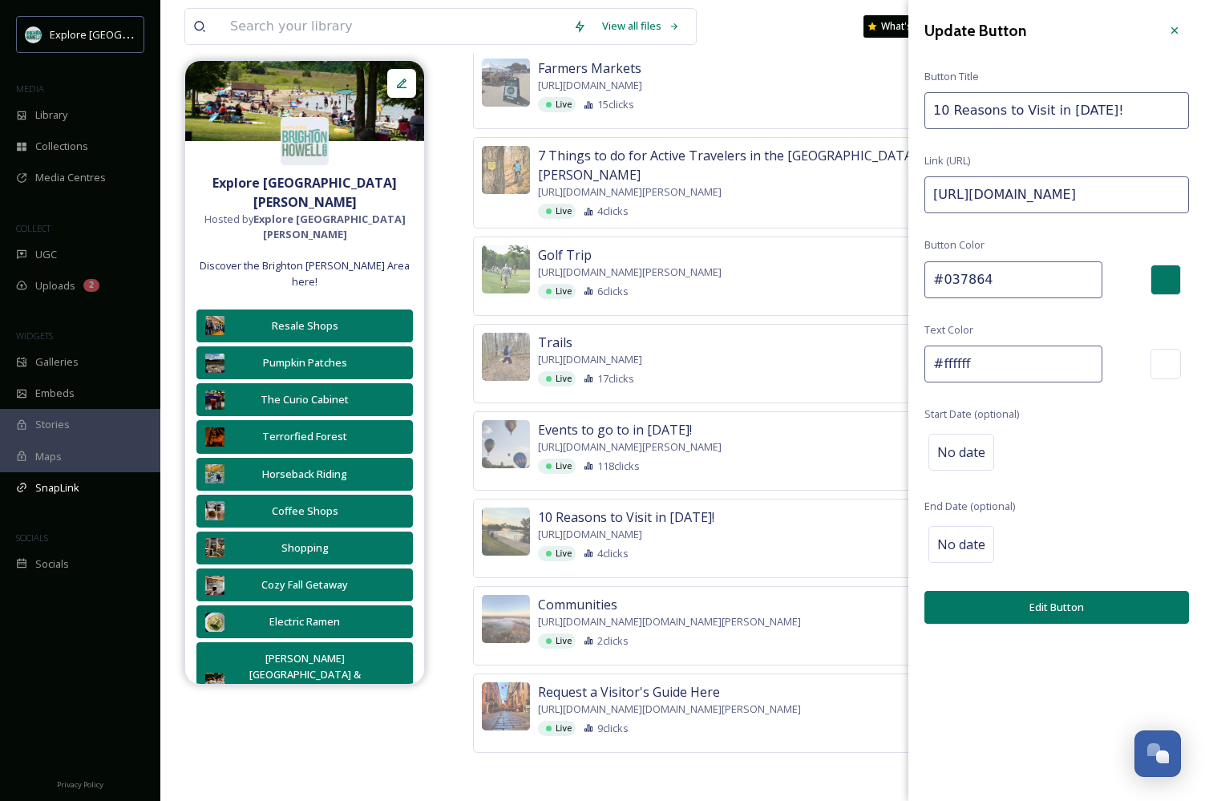
paste input "https://explorebrightonhowellarea.com/brighton-howell-area-resale-trail/?utm_so…"
type input "https://explorebrightonhowellarea.com/10-reasons-to-visit-in-2024/?utm_source=T…"
click at [1058, 601] on button "Edit Button" at bounding box center [1057, 607] width 265 height 33
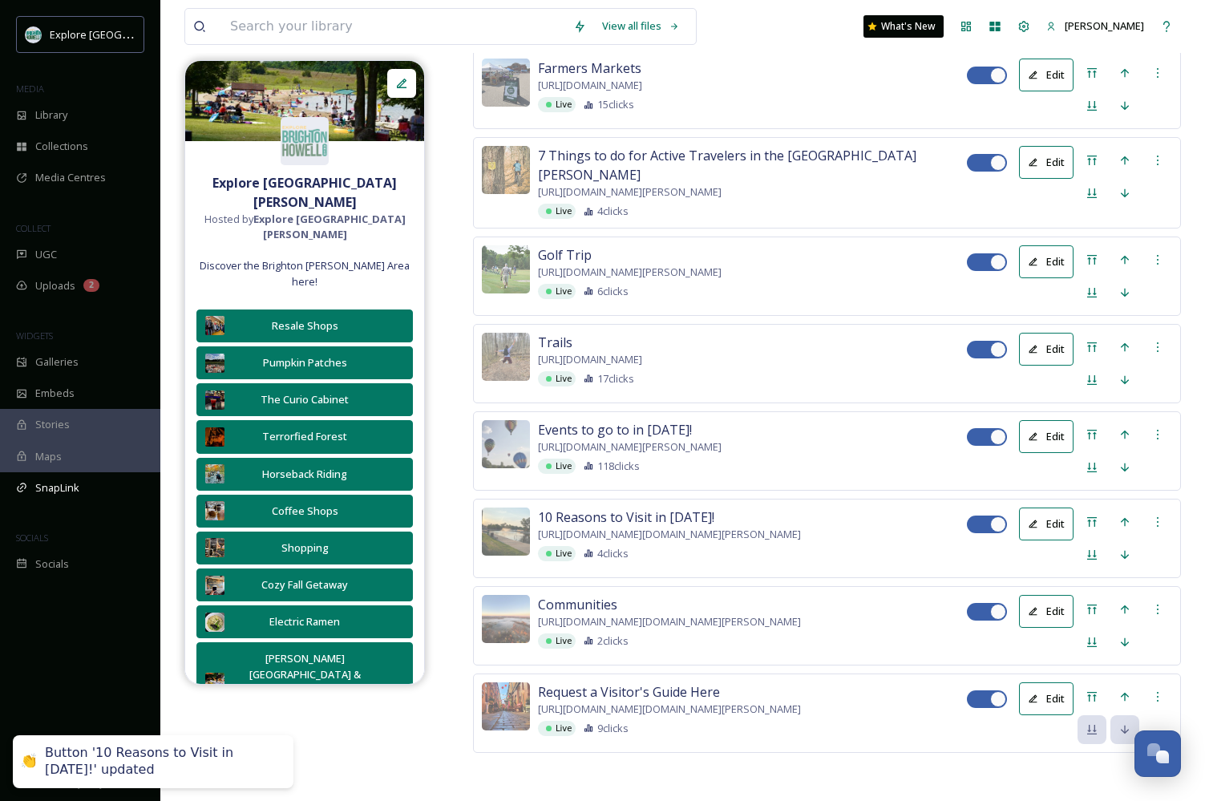
click at [1043, 420] on button "Edit" at bounding box center [1046, 436] width 55 height 33
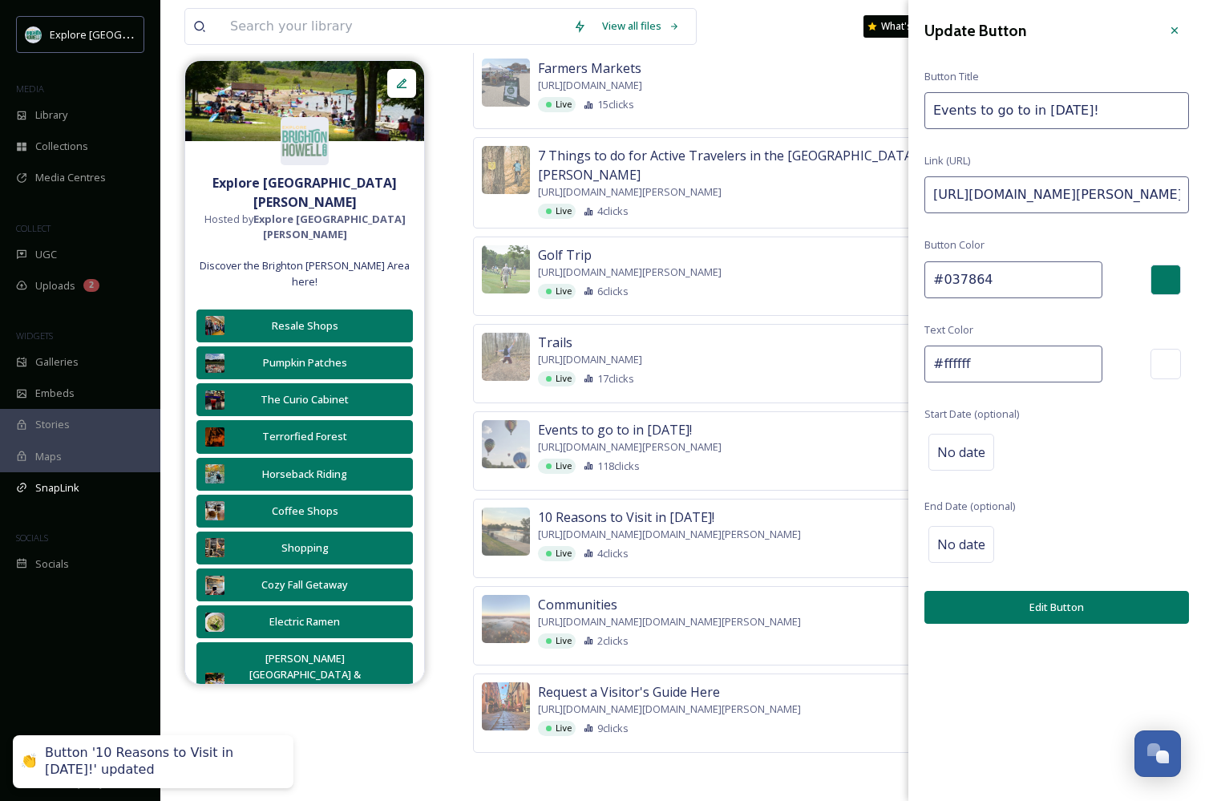
drag, startPoint x: 1145, startPoint y: 197, endPoint x: 1364, endPoint y: 196, distance: 219.0
click at [1127, 201] on input "https://explorebrightonhowellarea.com/brighton-howell-area-events-you-should-at…" at bounding box center [1057, 194] width 265 height 37
drag, startPoint x: 1152, startPoint y: 199, endPoint x: 1351, endPoint y: 202, distance: 199.7
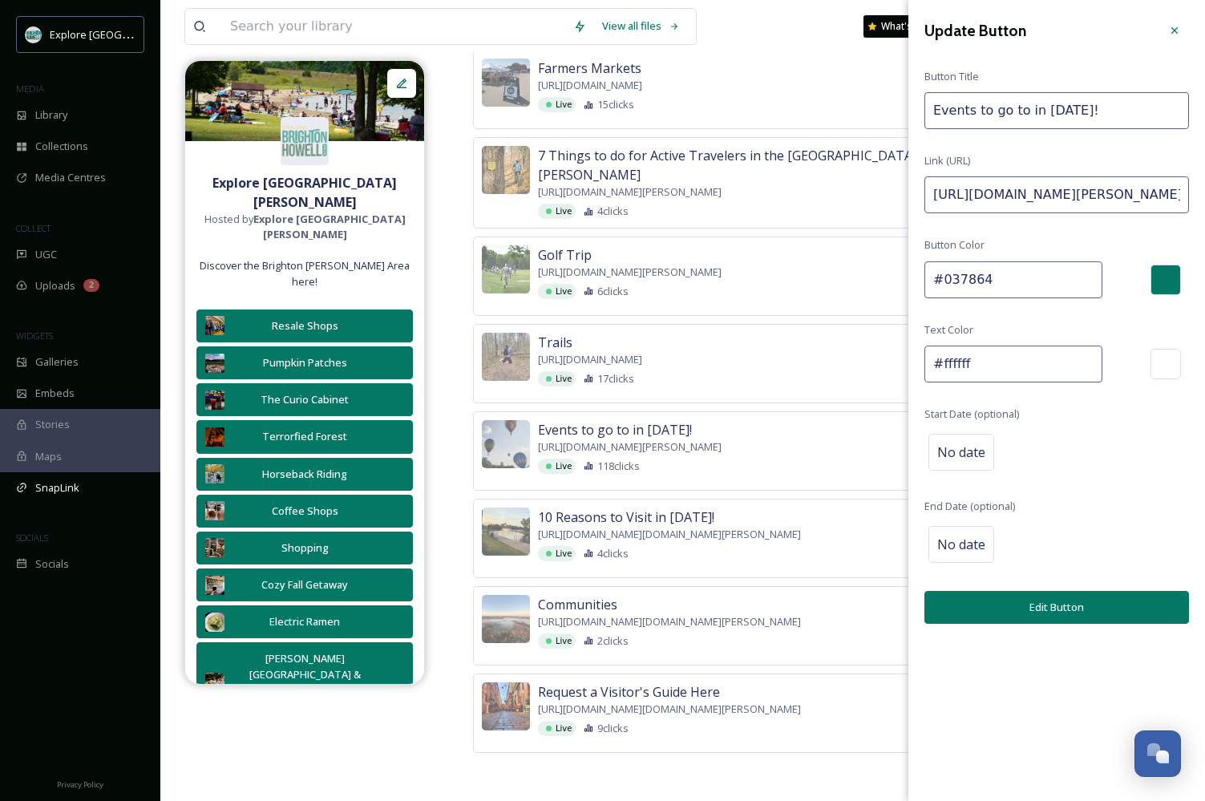
click at [1160, 200] on input "https://explorebrightonhowellarea.com/brighton-howell-area-events-you-should-at…" at bounding box center [1057, 194] width 265 height 37
drag, startPoint x: 1103, startPoint y: 192, endPoint x: 1339, endPoint y: 192, distance: 236.6
paste input "https://explorebrightonhowellarea.com/brighton-howell-area-resale-trail/?utm_so…"
type input "https://explorebrightonhowellarea.com/brighton-howell-area-events-you-should-at…"
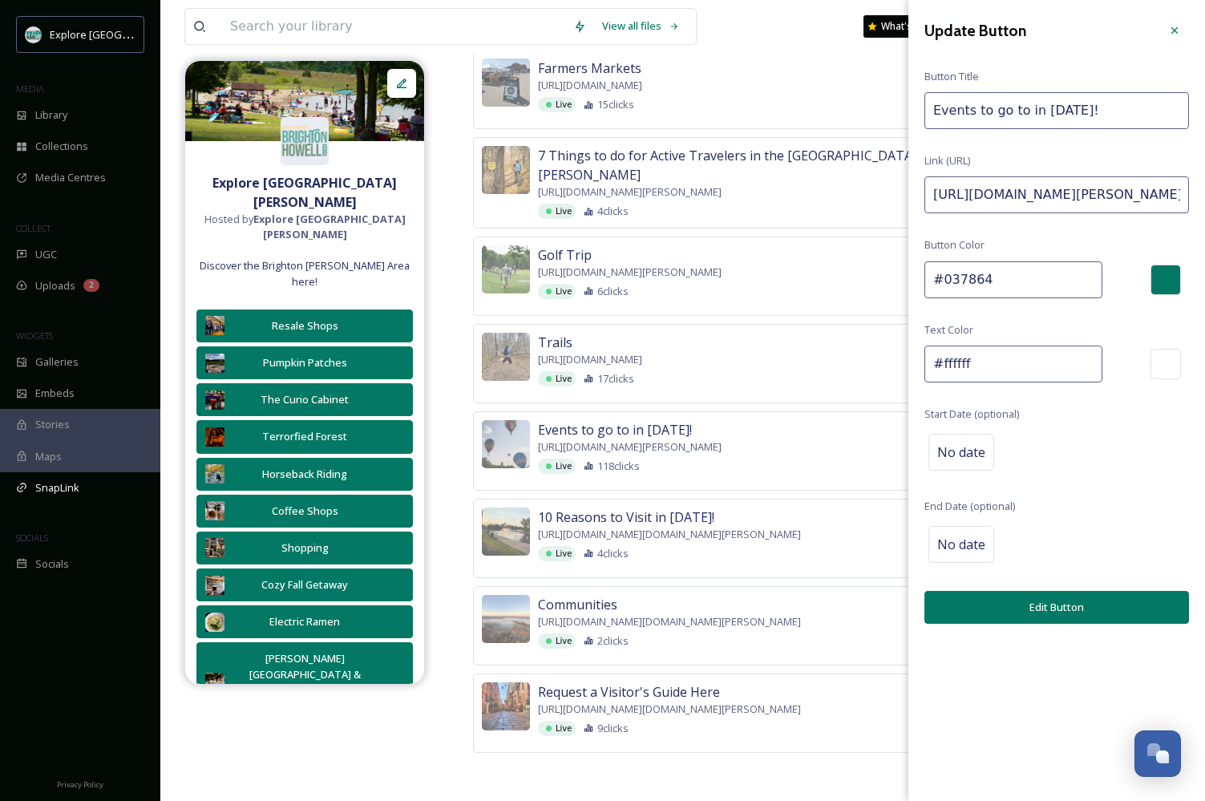
click at [1051, 597] on button "Edit Button" at bounding box center [1057, 607] width 265 height 33
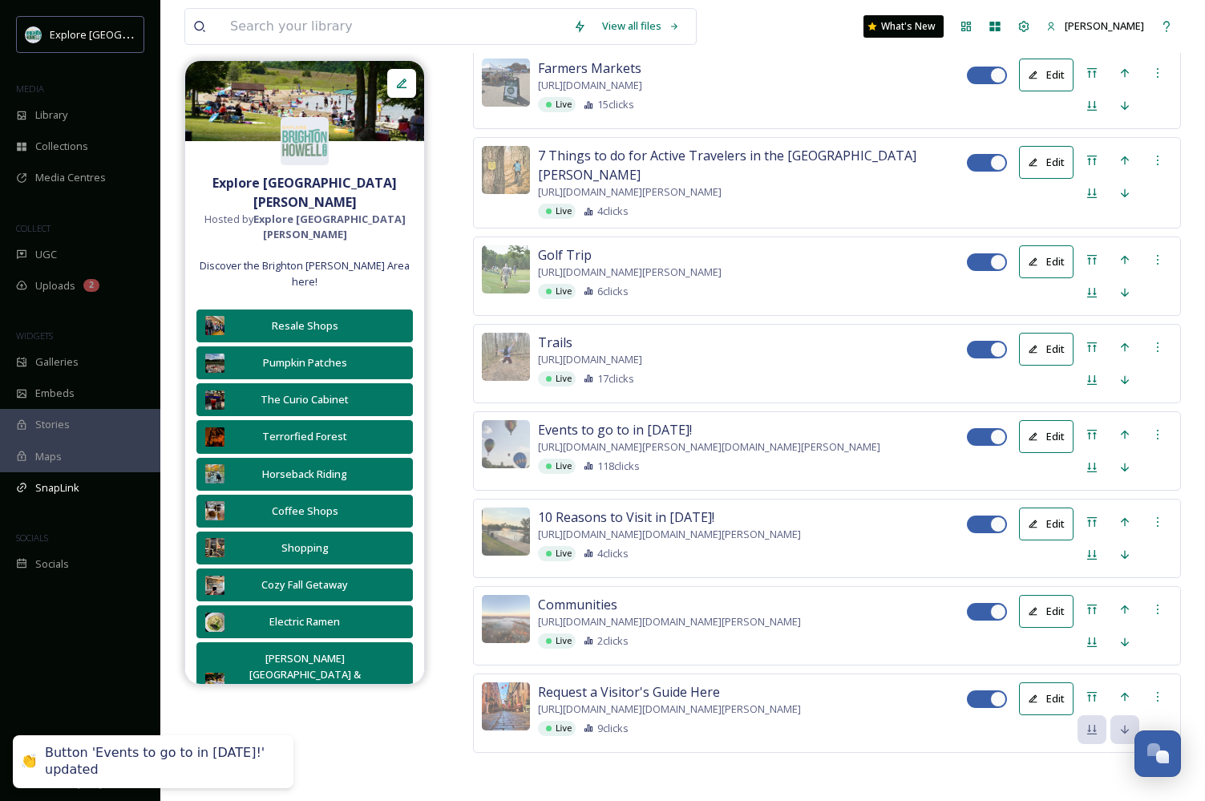
scroll to position [3129, 0]
click at [1043, 366] on button "Edit" at bounding box center [1046, 349] width 55 height 33
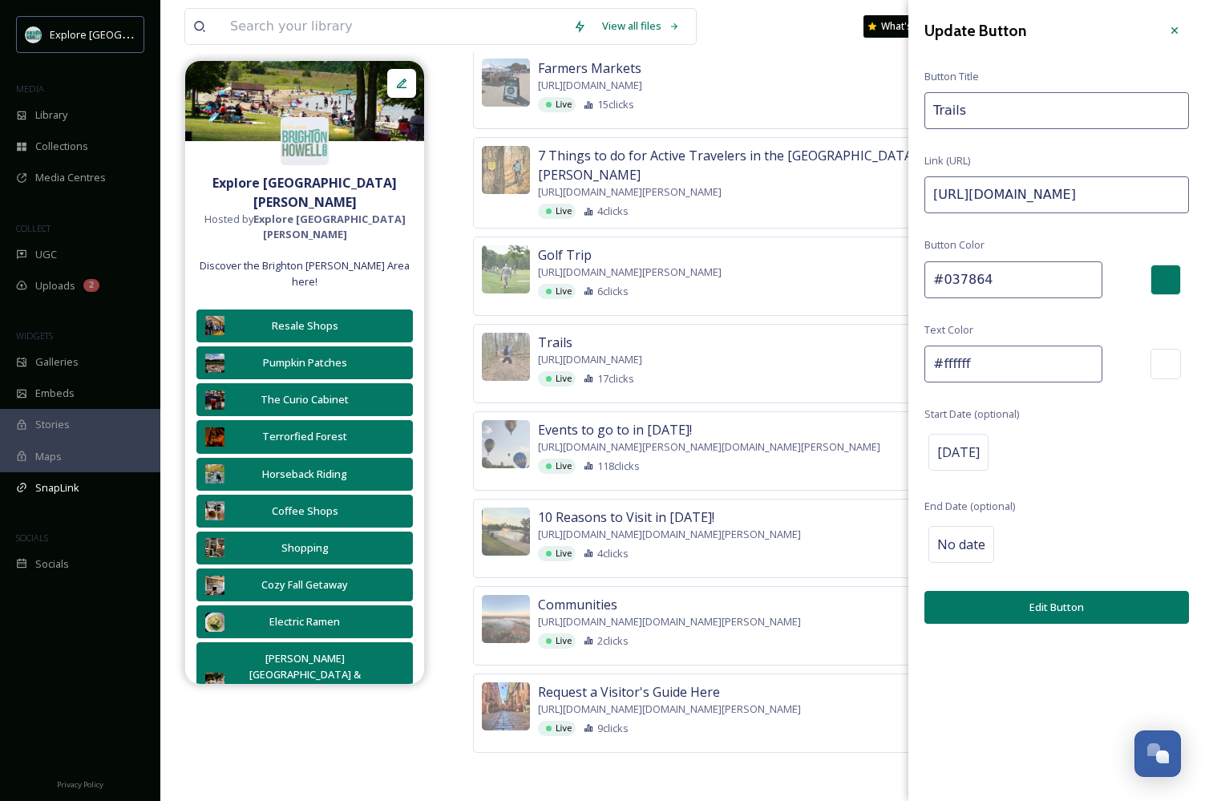
drag, startPoint x: 1140, startPoint y: 198, endPoint x: 1362, endPoint y: 201, distance: 222.2
click at [1130, 194] on input "https://explorebrightonhowellarea.com/things-to-do/outdoors/trails/?utm_source=…" at bounding box center [1057, 194] width 265 height 37
drag, startPoint x: 1103, startPoint y: 194, endPoint x: 1364, endPoint y: 192, distance: 261.5
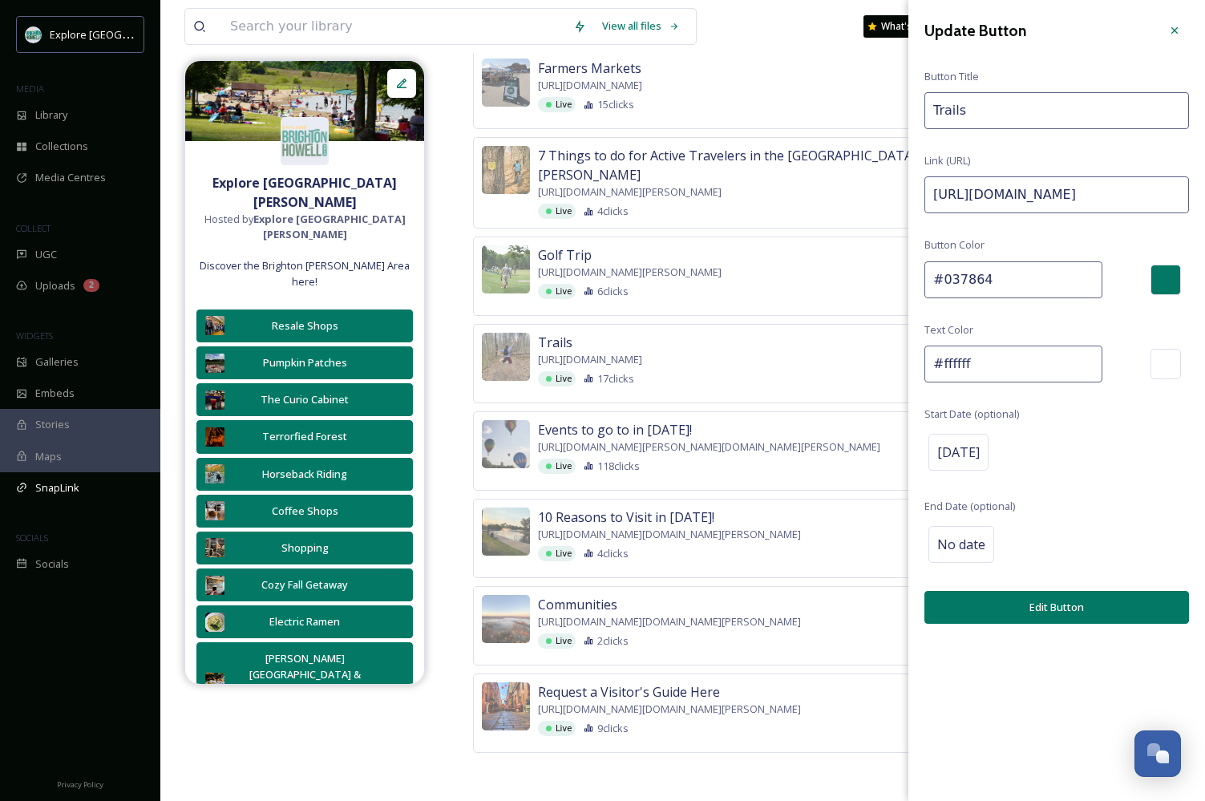
paste input "https://explorebrightonhowellarea.com/brighton-howell-area-resale-trail/?utm_so…"
type input "https://explorebrightonhowellarea.com/things-to-do/outdoors/trails/?utm_source=…"
click at [1055, 606] on button "Edit Button" at bounding box center [1057, 607] width 265 height 33
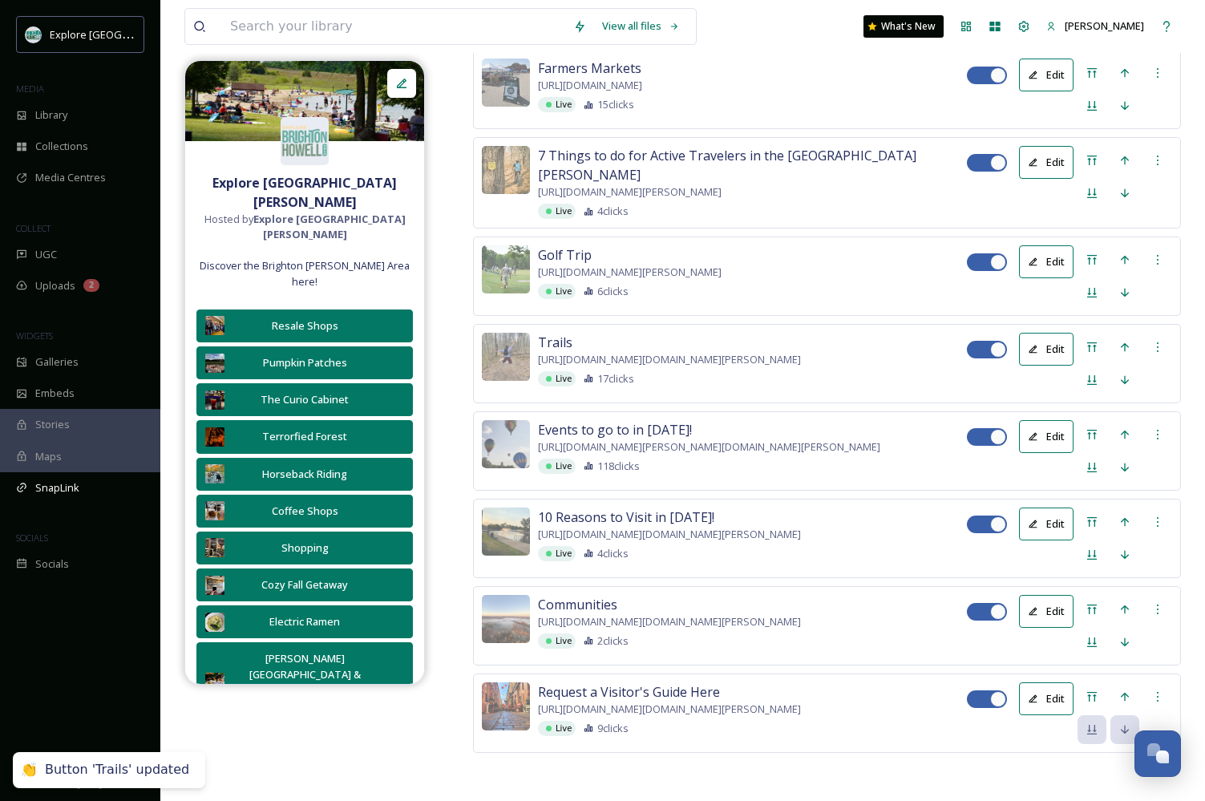
scroll to position [2985, 0]
click at [1039, 267] on icon at bounding box center [1033, 262] width 10 height 10
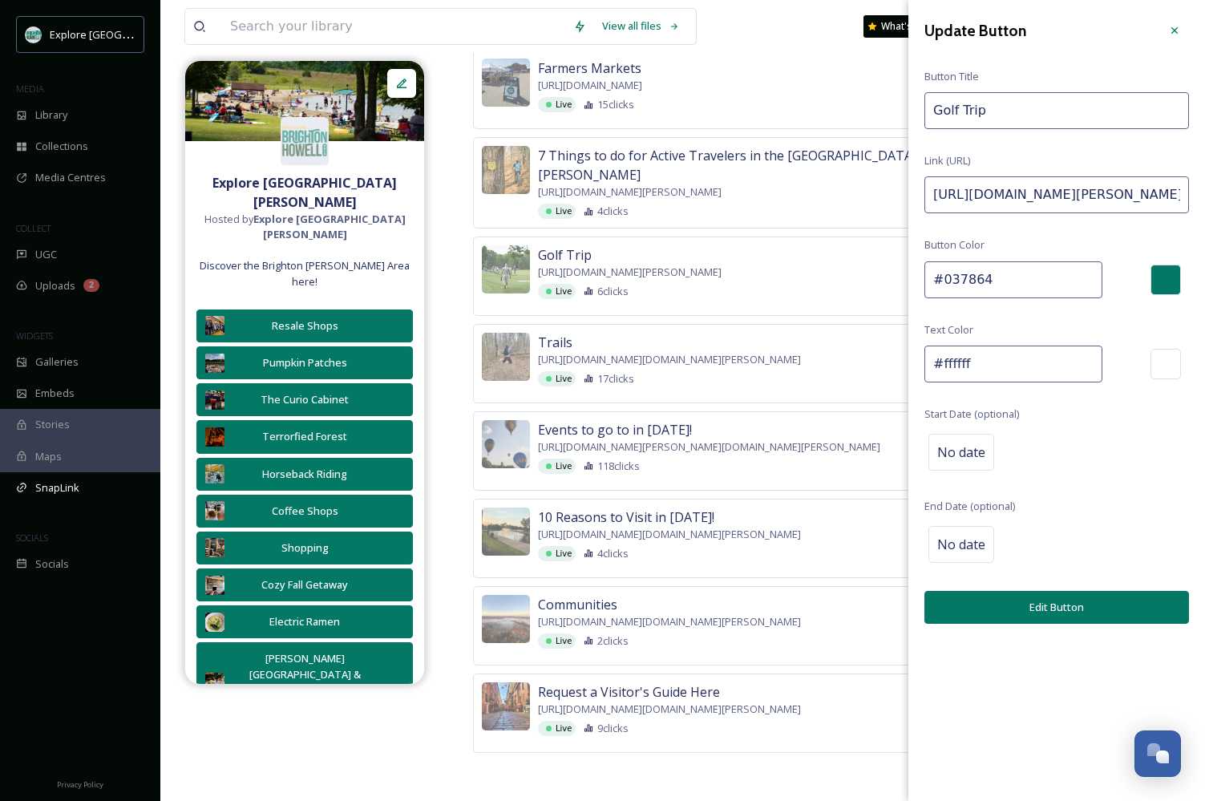
drag, startPoint x: 1139, startPoint y: 190, endPoint x: 1364, endPoint y: 192, distance: 225.4
click at [1125, 181] on input "https://explorebrightonhowellarea.com/itinerary/brighton-howell-area-golf-weeke…" at bounding box center [1057, 194] width 265 height 37
drag, startPoint x: 1100, startPoint y: 194, endPoint x: 1364, endPoint y: 194, distance: 263.9
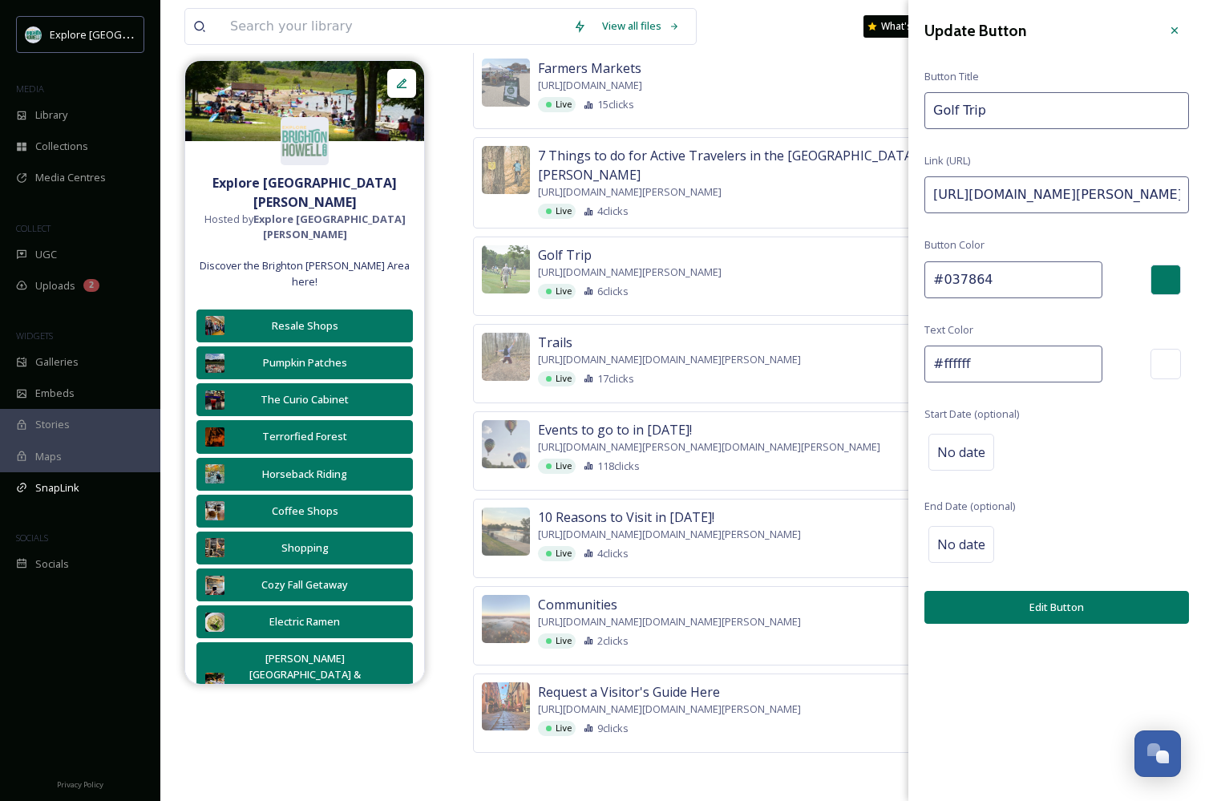
paste input "https://explorebrightonhowellarea.com/brighton-howell-area-resale-trail/?utm_so…"
type input "https://explorebrightonhowellarea.com/itinerary/brighton-howell-area-golf-weeke…"
click at [1124, 601] on button "Edit Button" at bounding box center [1057, 607] width 265 height 33
